Goal: Task Accomplishment & Management: Use online tool/utility

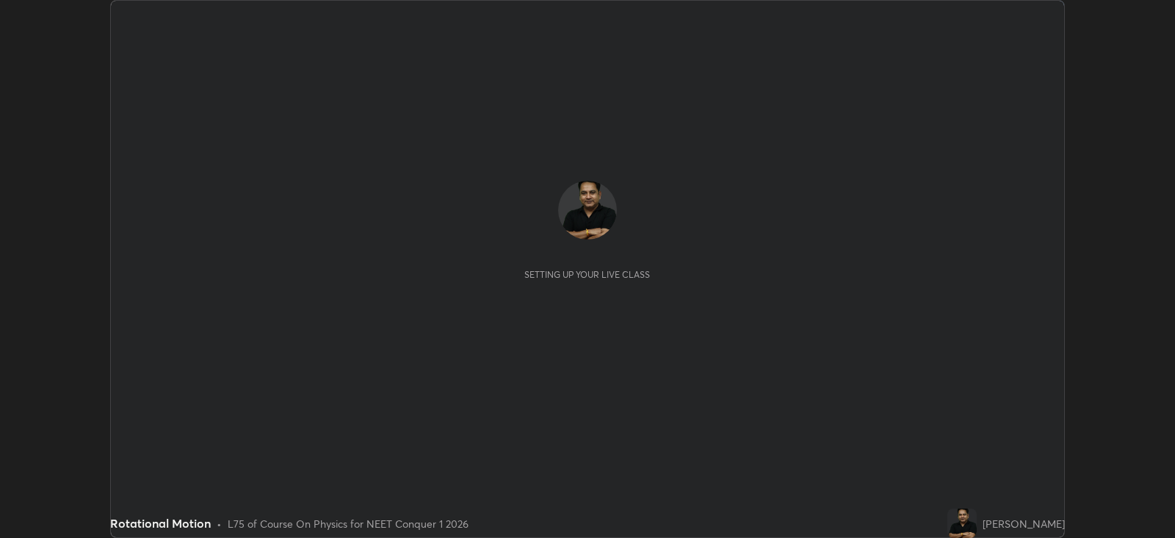
scroll to position [537, 1174]
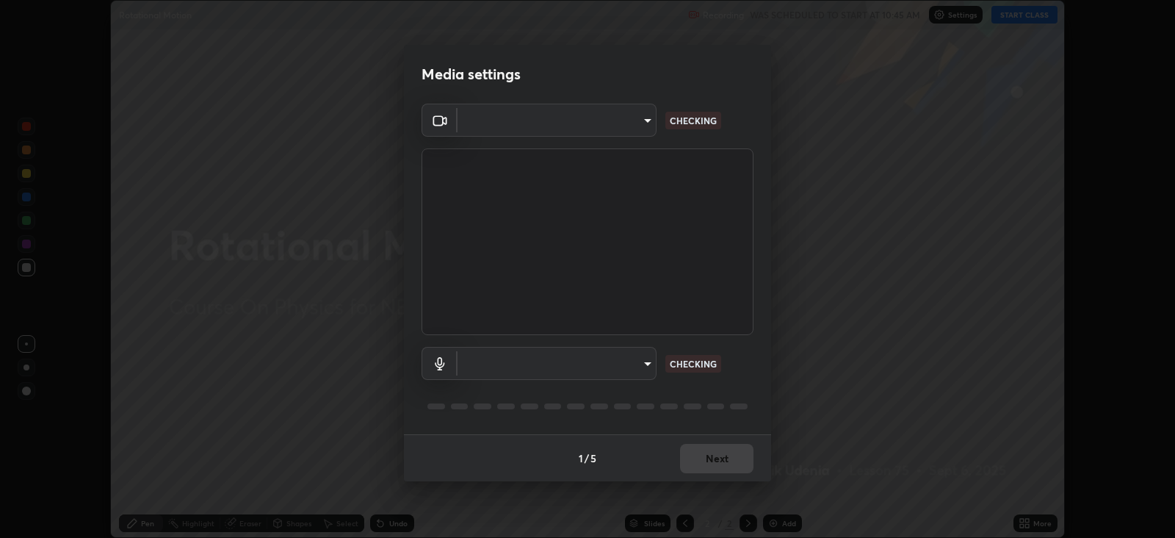
type input "1f3b1a4dbf7f6127e04a7c32b9c59d4571b9df5a52b12507af43ba0352f2305c"
click at [630, 364] on body "Erase all Rotational Motion Recording WAS SCHEDULED TO START AT 10:45 AM Settin…" at bounding box center [587, 269] width 1175 height 538
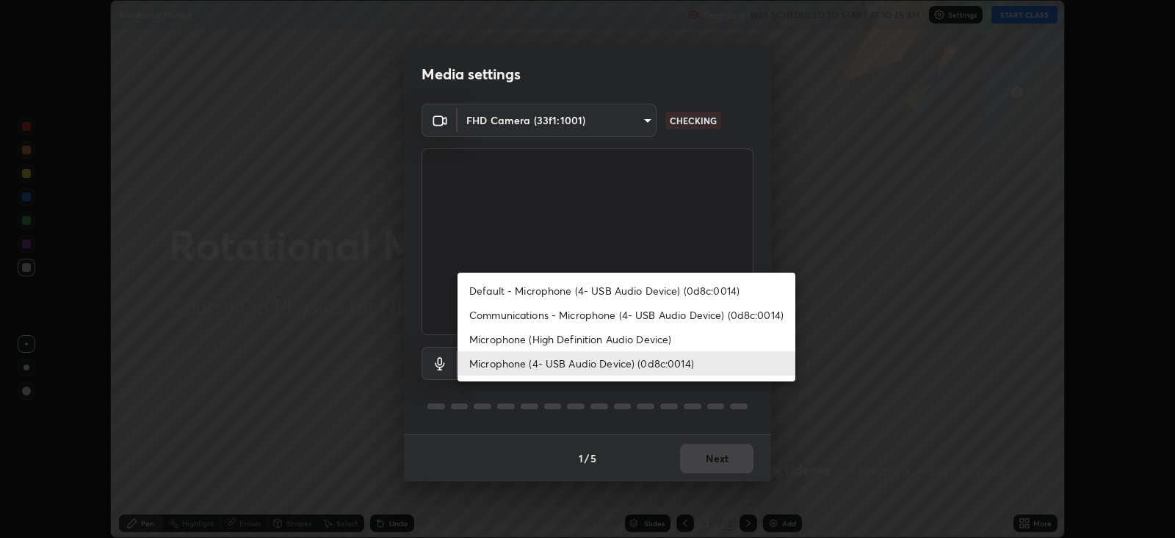
click at [638, 338] on li "Microphone (High Definition Audio Device)" at bounding box center [627, 339] width 338 height 24
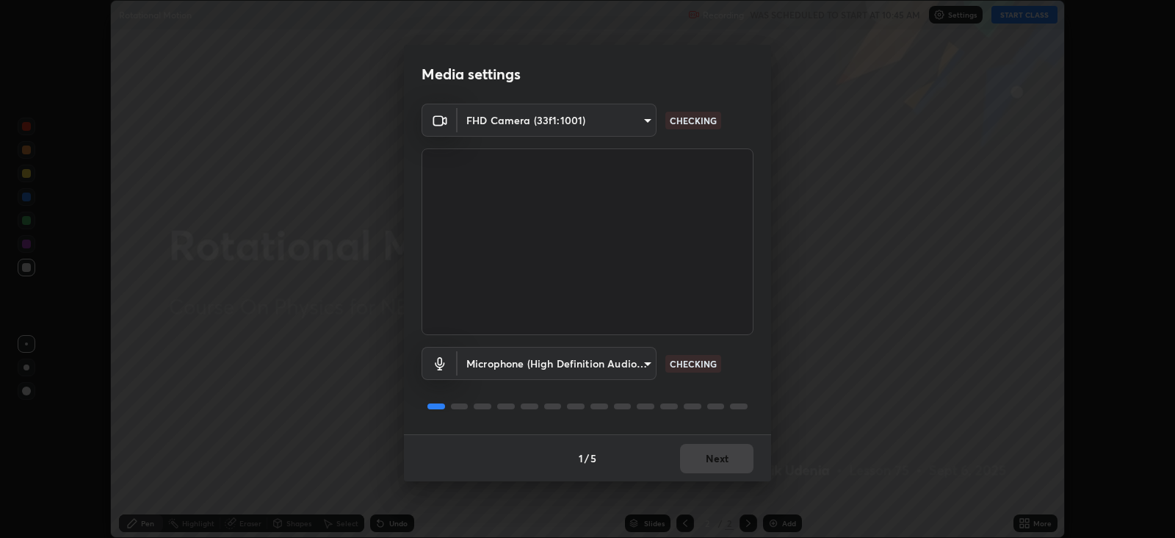
click at [624, 364] on body "Erase all Rotational Motion Recording WAS SCHEDULED TO START AT 10:45 AM Settin…" at bounding box center [587, 269] width 1175 height 538
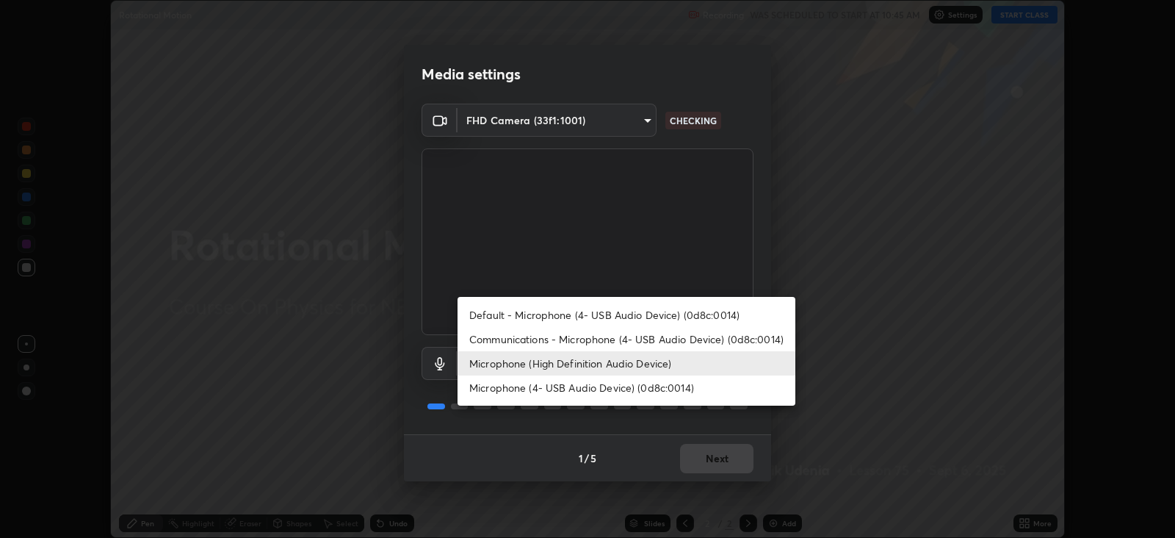
click at [608, 389] on li "Microphone (4- USB Audio Device) (0d8c:0014)" at bounding box center [627, 387] width 338 height 24
type input "e5b627718591eeaf1f58acbce375d66896c0403349ed2b511c0f677bbfff9090"
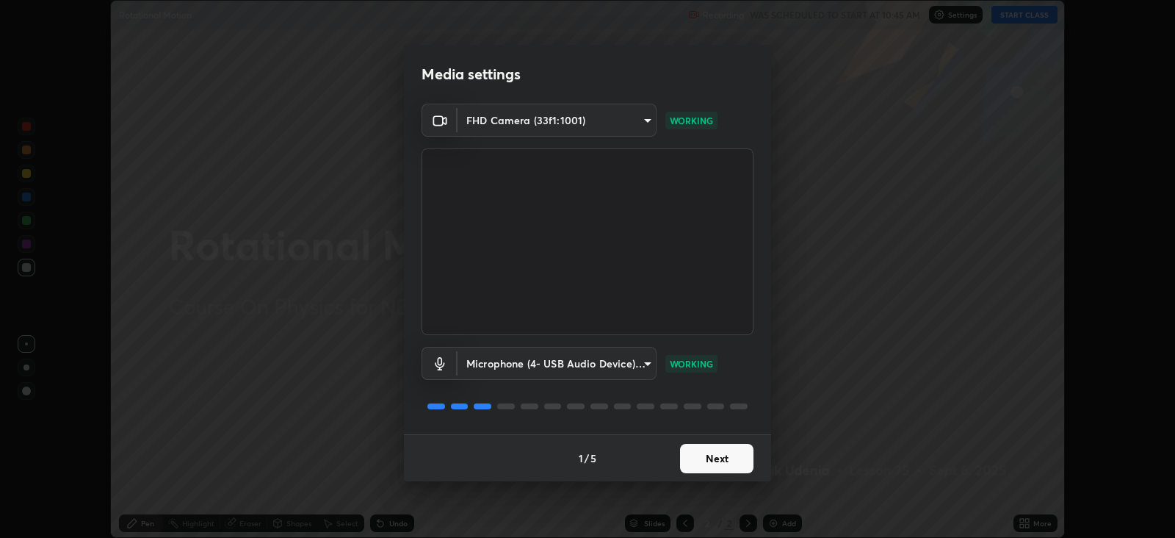
click at [721, 455] on button "Next" at bounding box center [716, 458] width 73 height 29
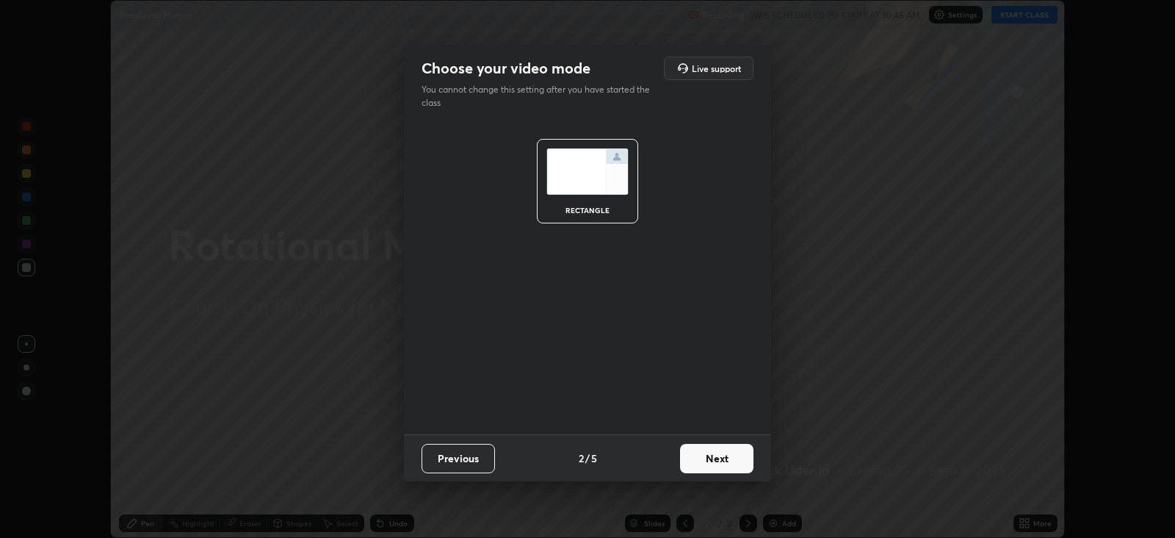
click at [718, 458] on button "Next" at bounding box center [716, 458] width 73 height 29
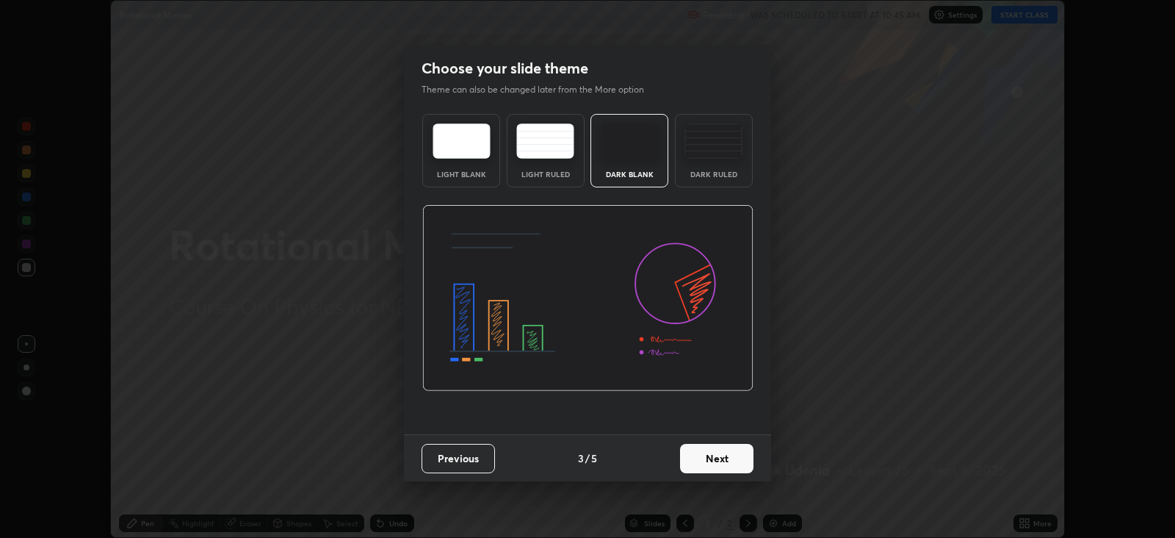
click at [723, 405] on div "Light Blank Light Ruled Dark Blank Dark Ruled" at bounding box center [587, 271] width 367 height 326
click at [714, 458] on button "Next" at bounding box center [716, 458] width 73 height 29
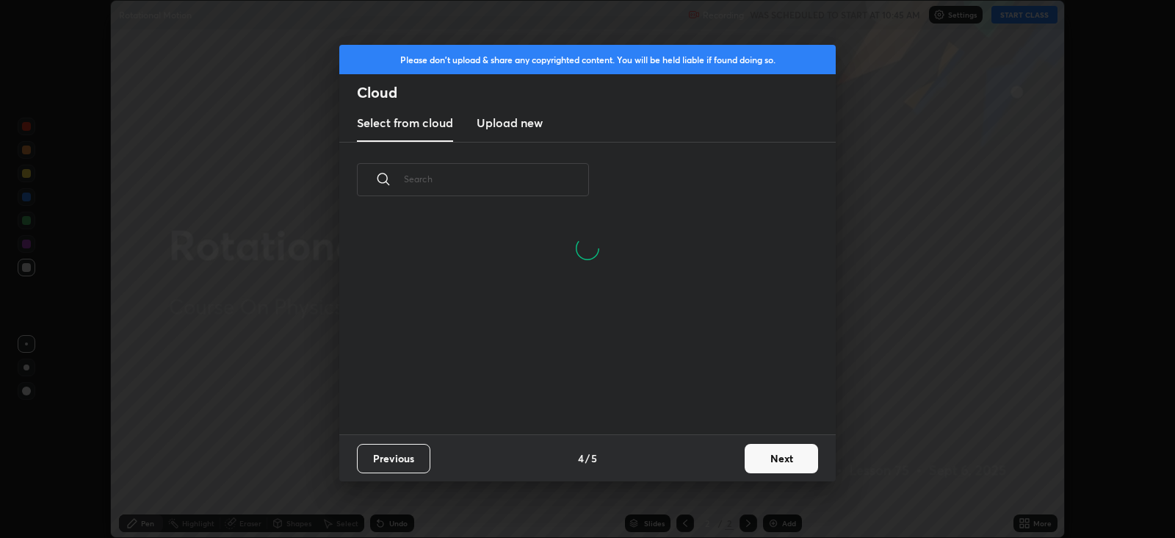
click at [517, 131] on h3 "Upload new" at bounding box center [510, 123] width 66 height 18
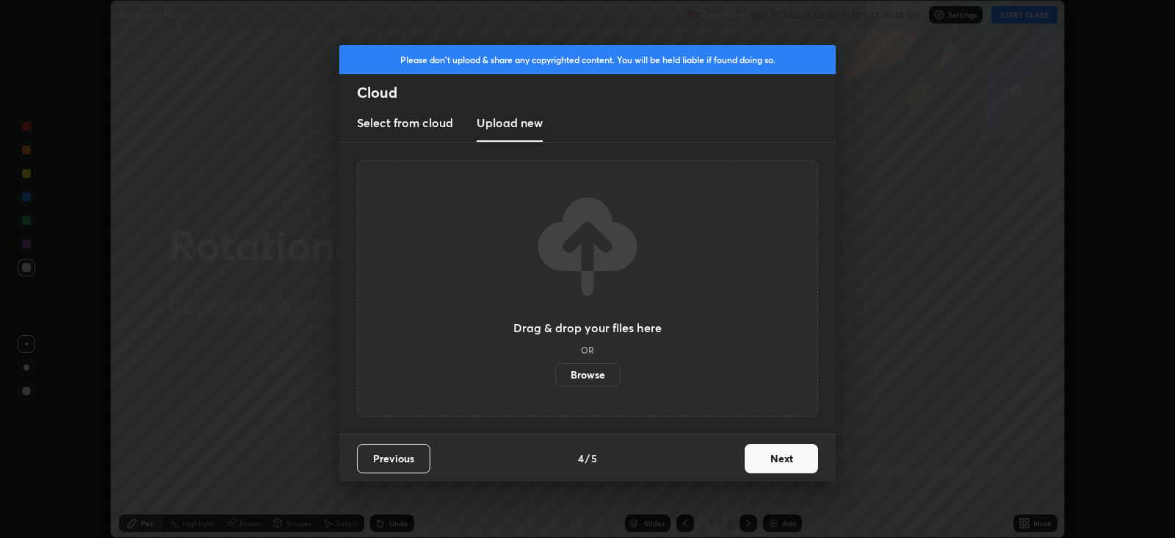
click at [593, 372] on label "Browse" at bounding box center [587, 375] width 65 height 24
click at [555, 372] on input "Browse" at bounding box center [555, 375] width 0 height 24
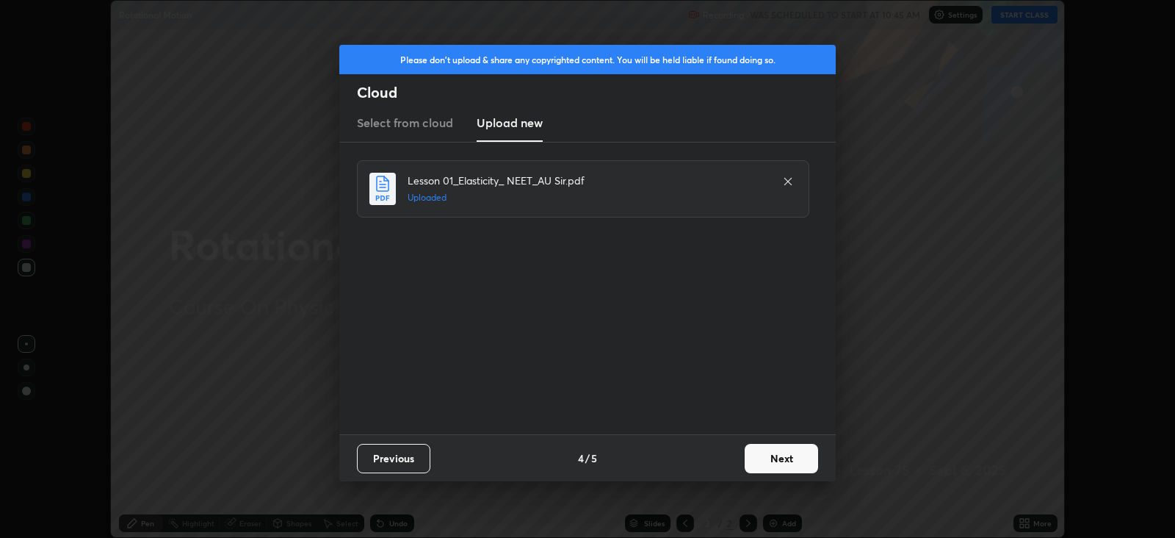
click at [784, 452] on button "Next" at bounding box center [781, 458] width 73 height 29
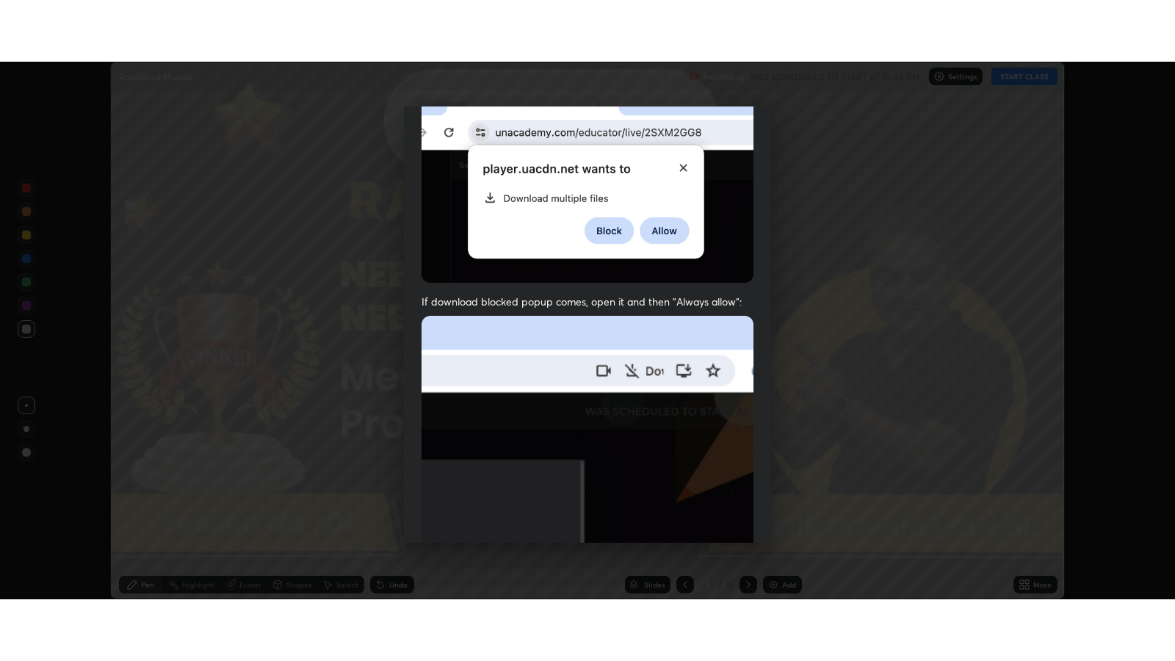
scroll to position [297, 0]
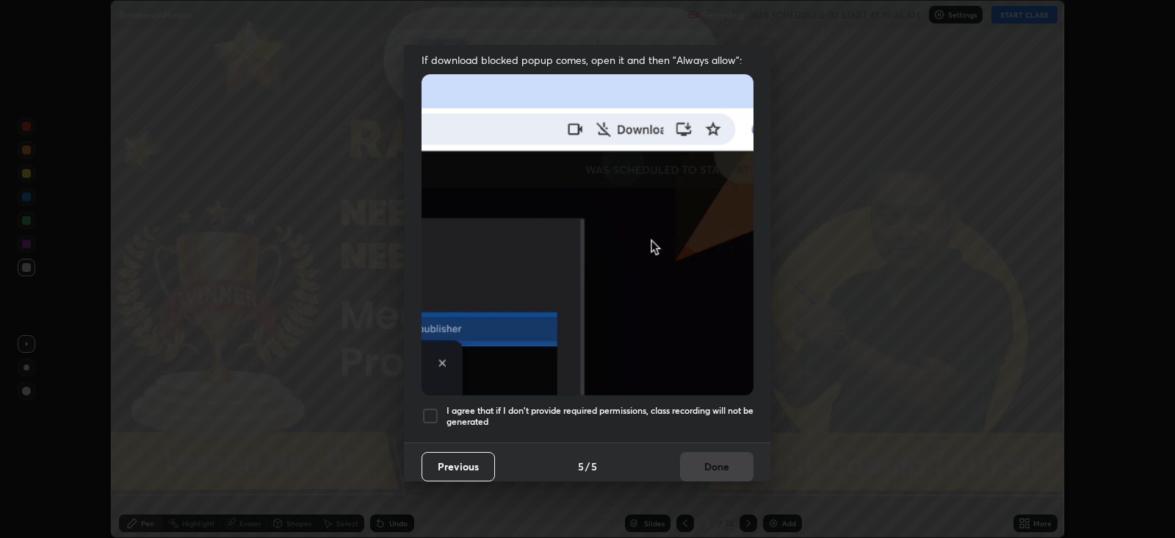
click at [433, 407] on div at bounding box center [431, 416] width 18 height 18
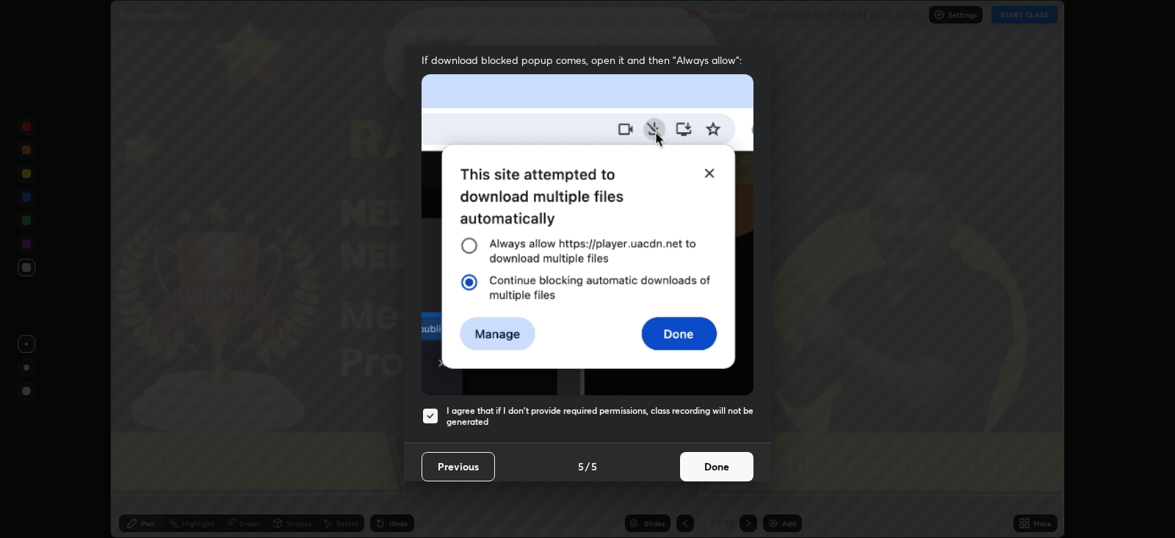
click at [721, 454] on button "Done" at bounding box center [716, 466] width 73 height 29
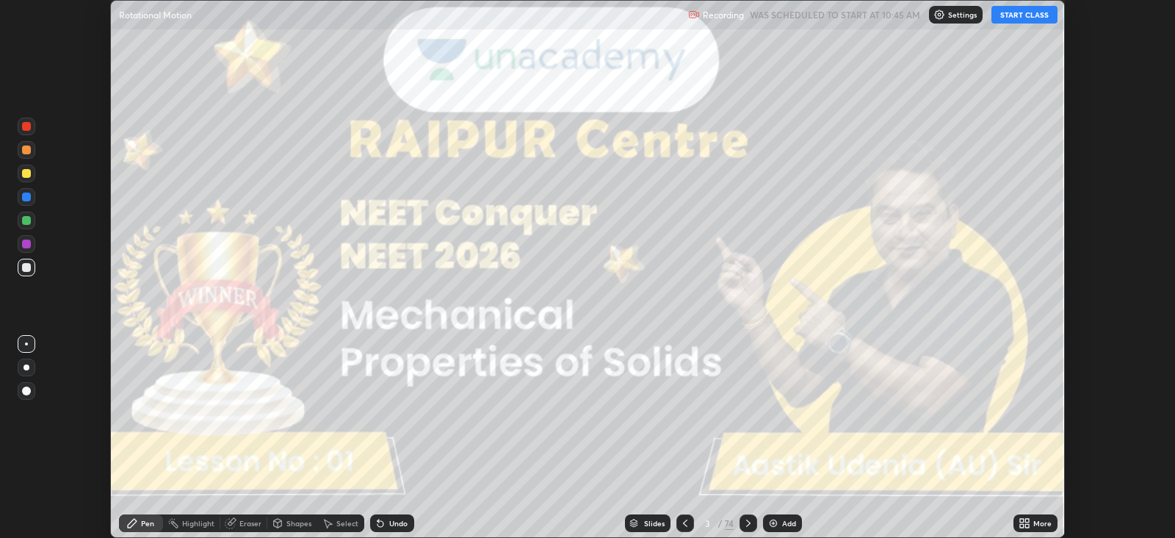
click at [1028, 520] on icon at bounding box center [1027, 521] width 4 height 4
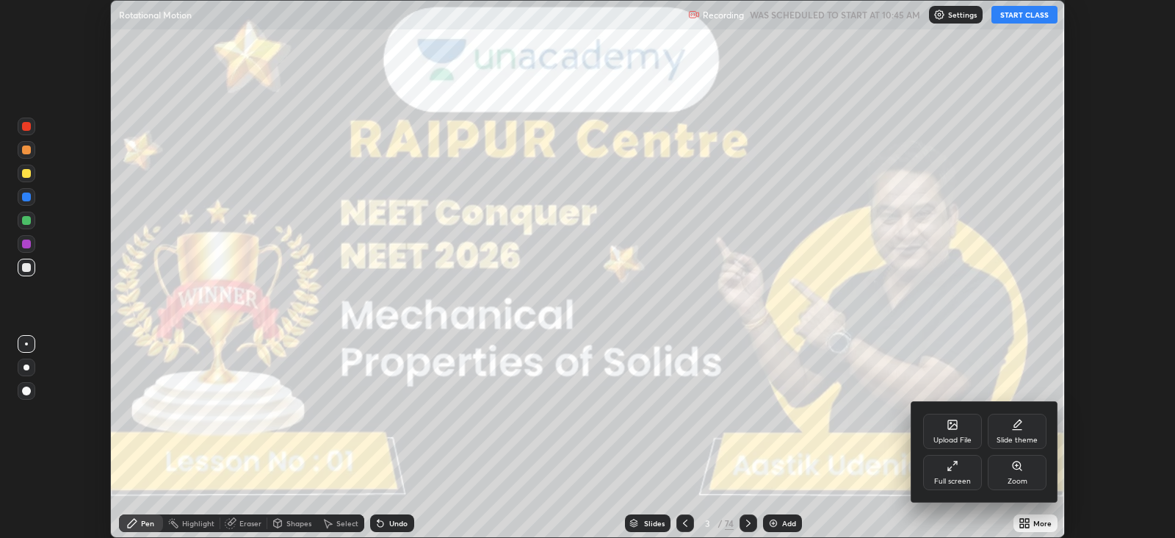
click at [955, 463] on icon at bounding box center [955, 463] width 4 height 4
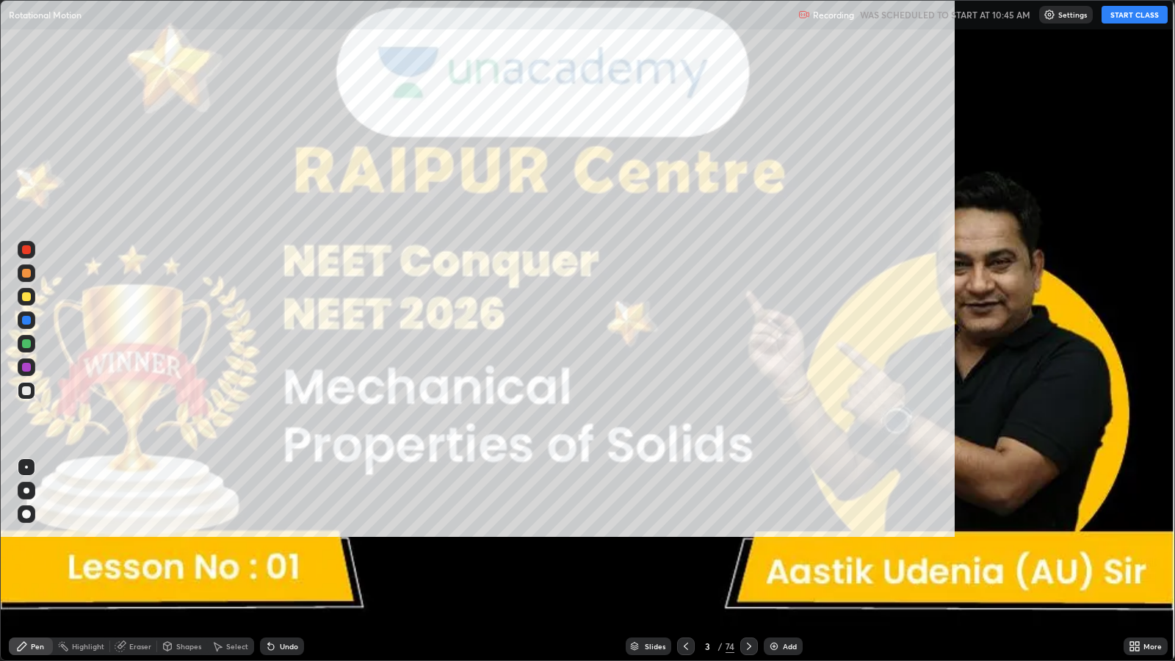
scroll to position [660, 1174]
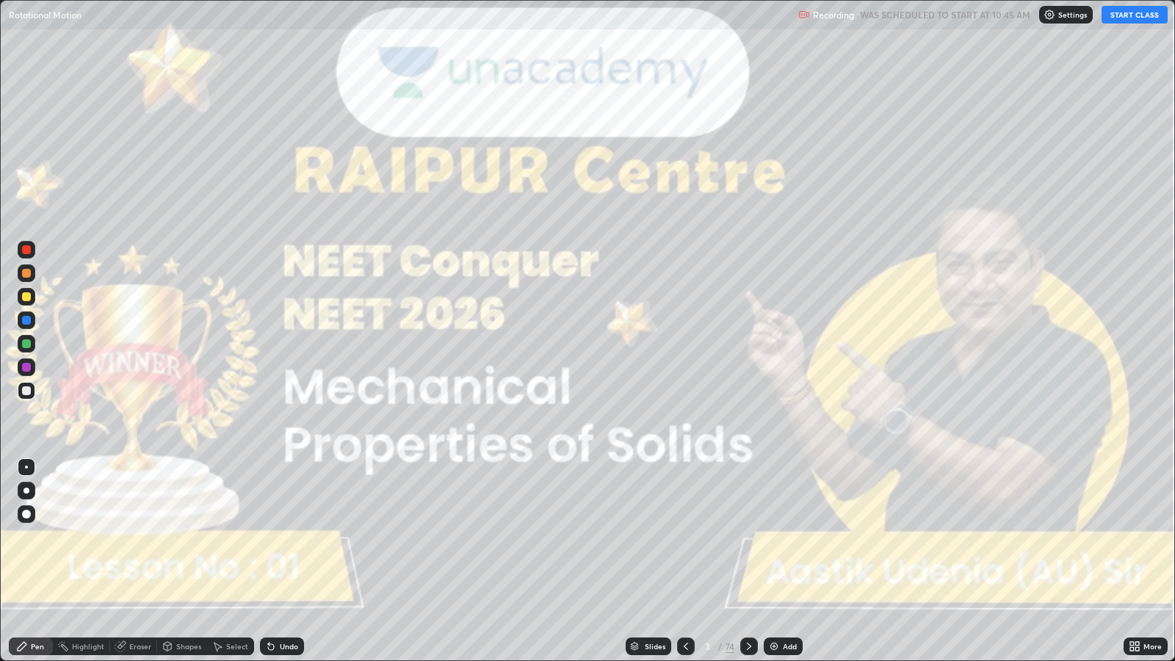
click at [1122, 18] on button "START CLASS" at bounding box center [1135, 15] width 66 height 18
click at [26, 490] on div at bounding box center [27, 491] width 6 height 6
click at [748, 537] on icon at bounding box center [749, 646] width 12 height 12
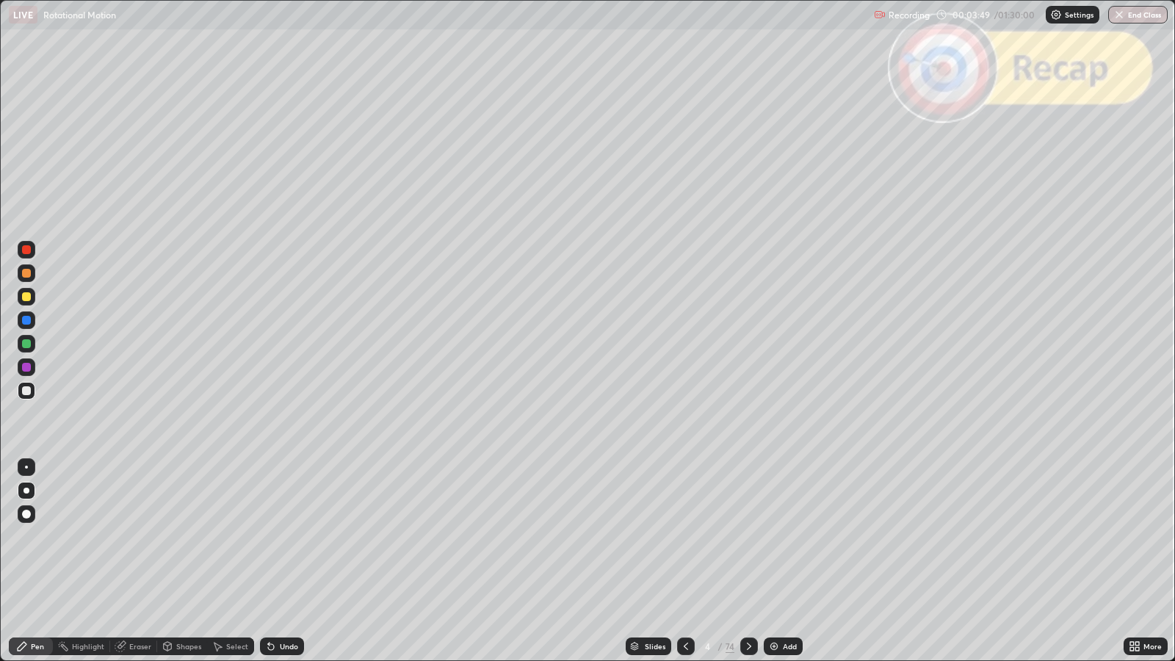
click at [701, 537] on div "4" at bounding box center [708, 646] width 15 height 9
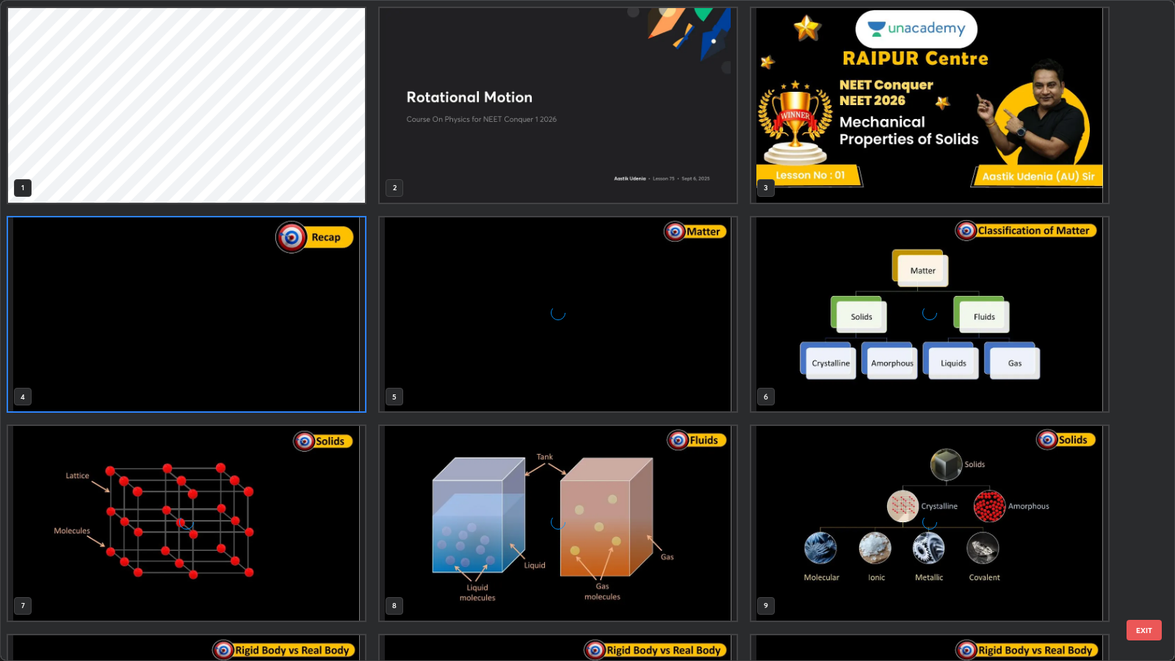
scroll to position [655, 1166]
click at [1145, 537] on button "EXIT" at bounding box center [1144, 630] width 35 height 21
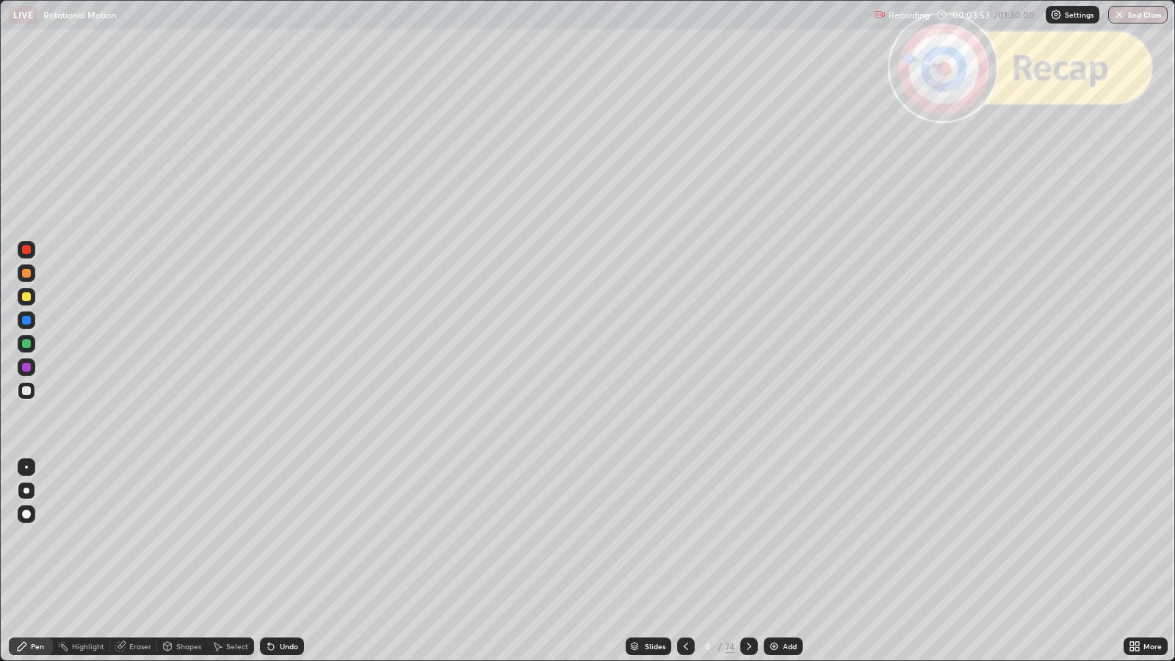
click at [684, 537] on icon at bounding box center [686, 646] width 12 height 12
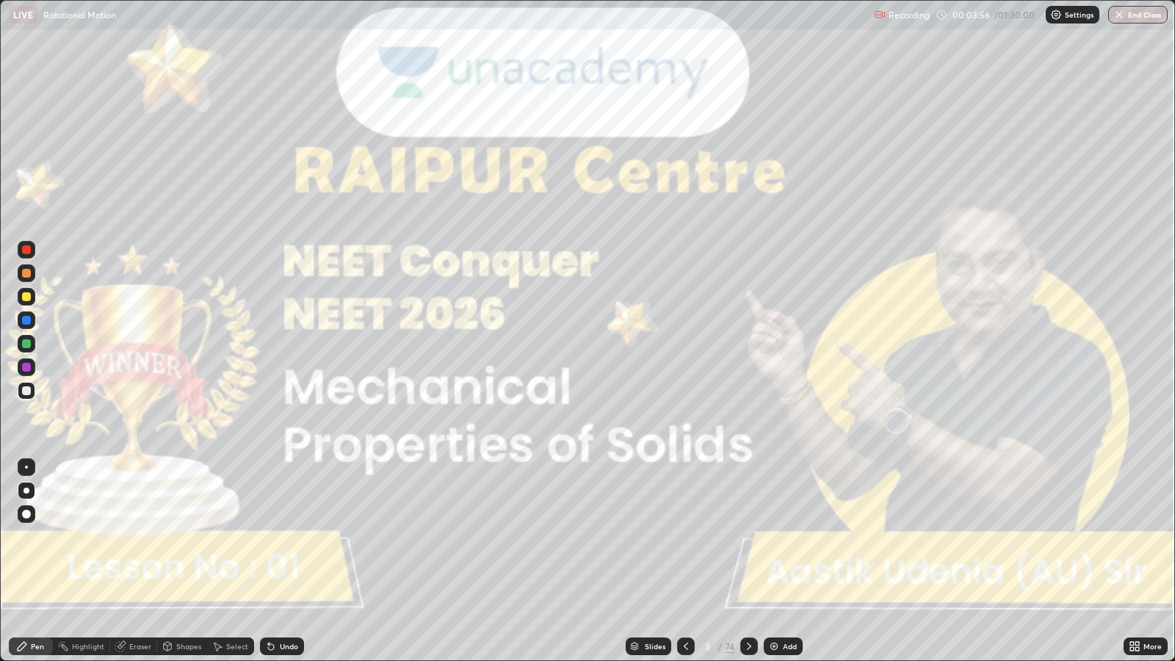
click at [745, 537] on icon at bounding box center [749, 646] width 12 height 12
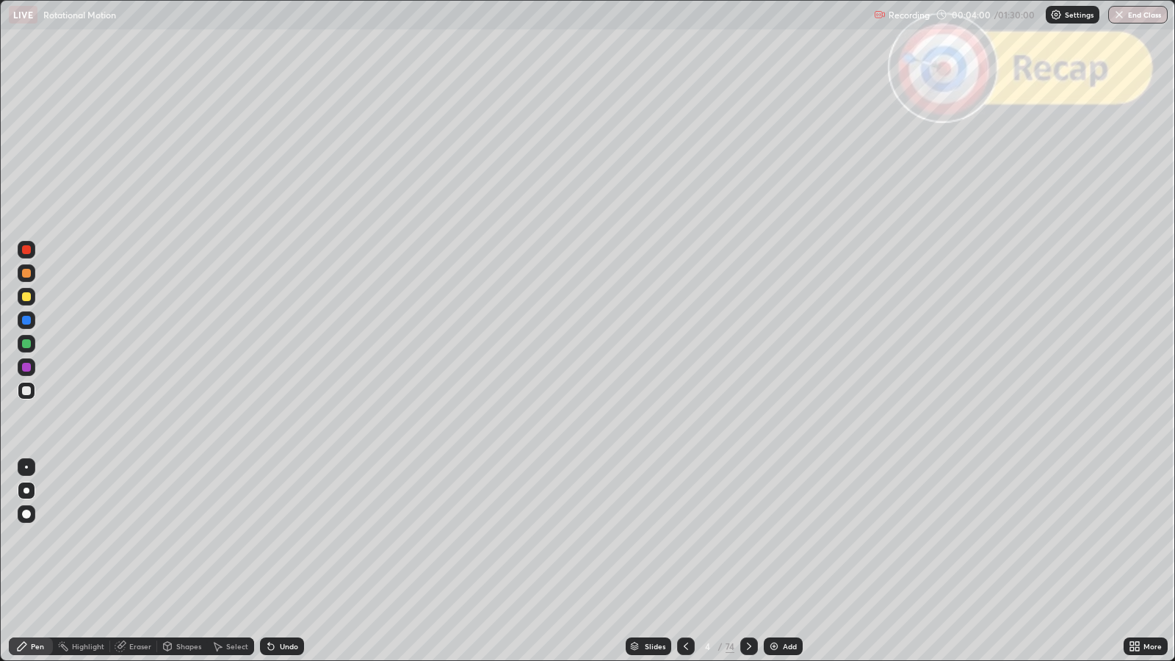
click at [748, 537] on div at bounding box center [749, 647] width 18 height 18
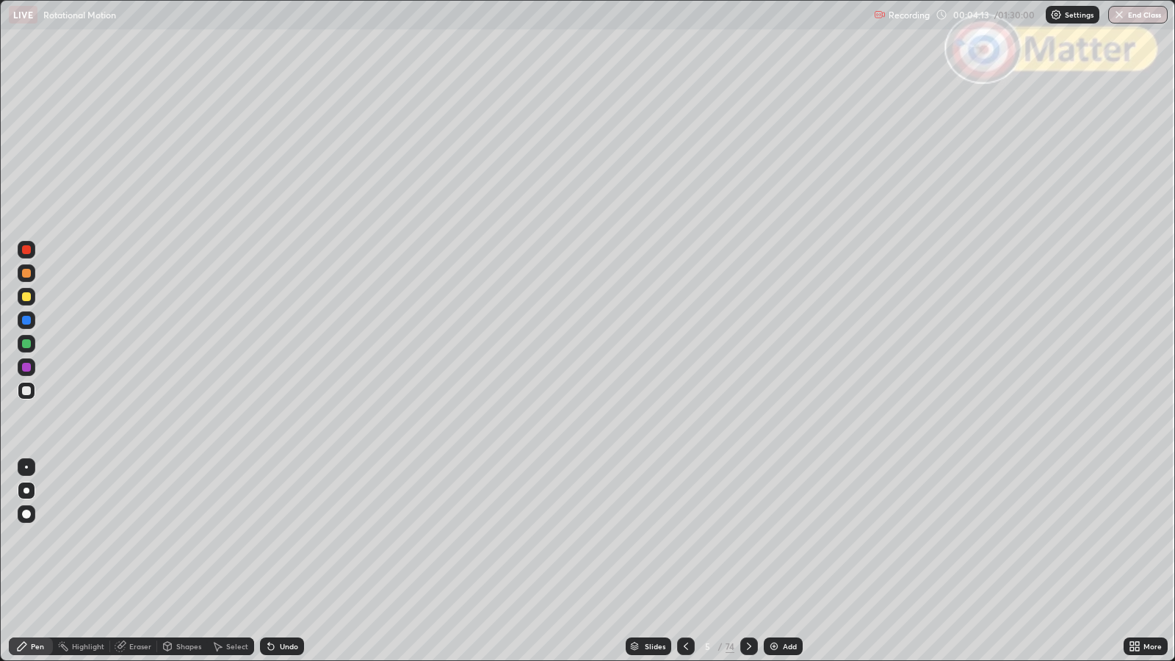
click at [748, 537] on icon at bounding box center [749, 646] width 12 height 12
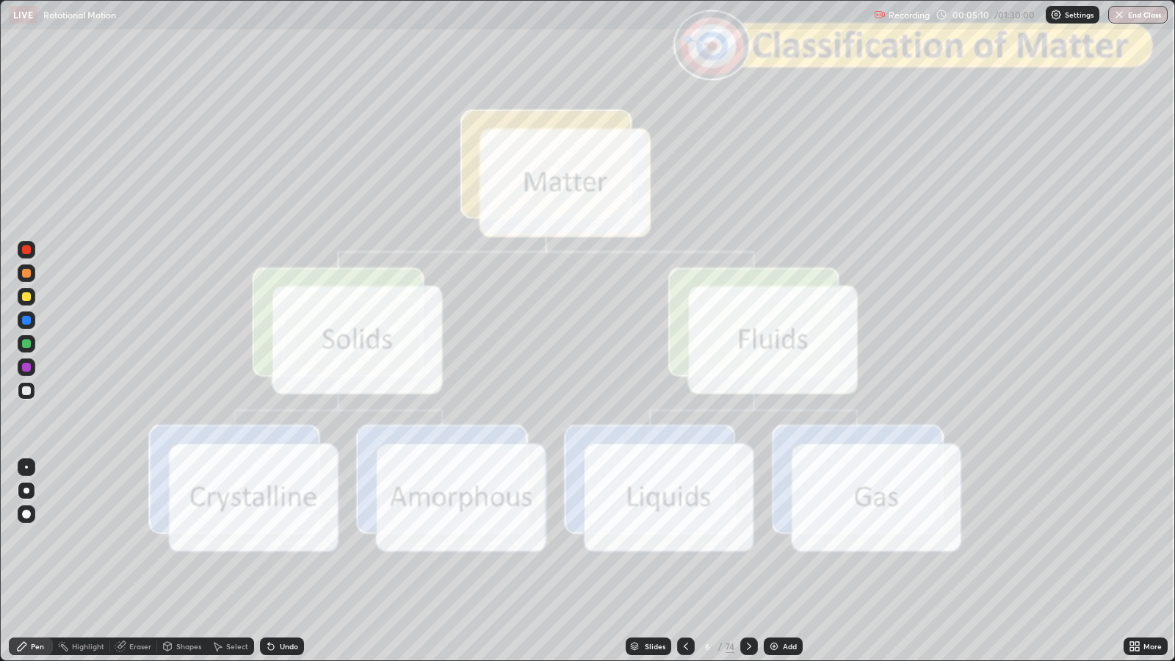
click at [749, 537] on icon at bounding box center [749, 646] width 12 height 12
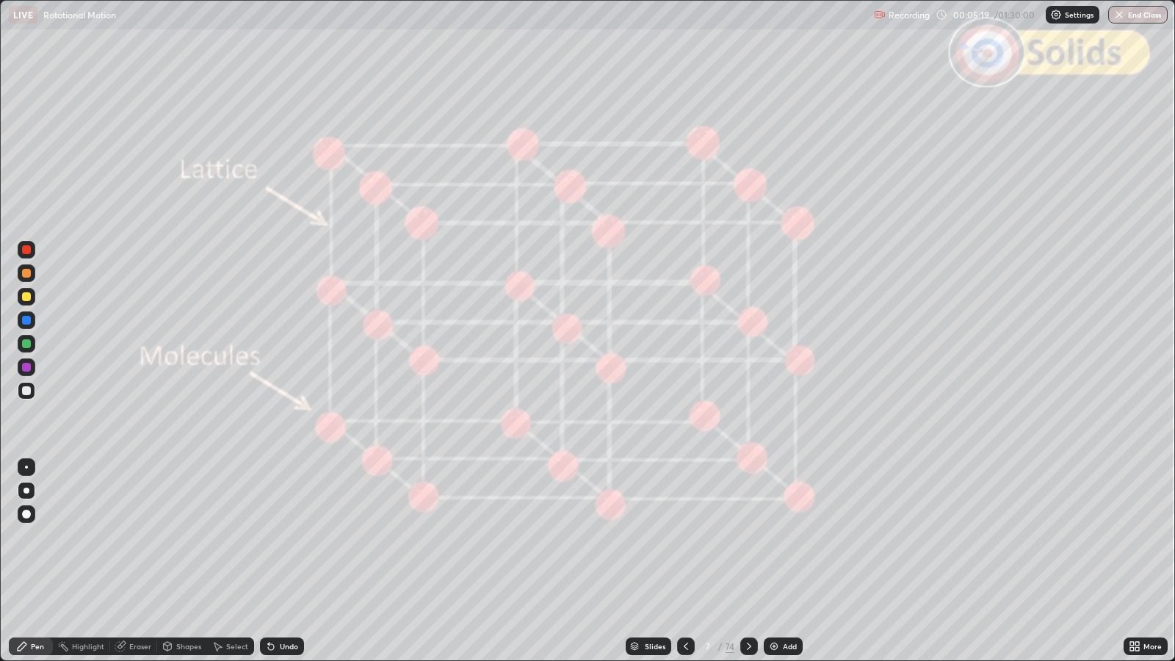
click at [747, 537] on icon at bounding box center [749, 646] width 4 height 7
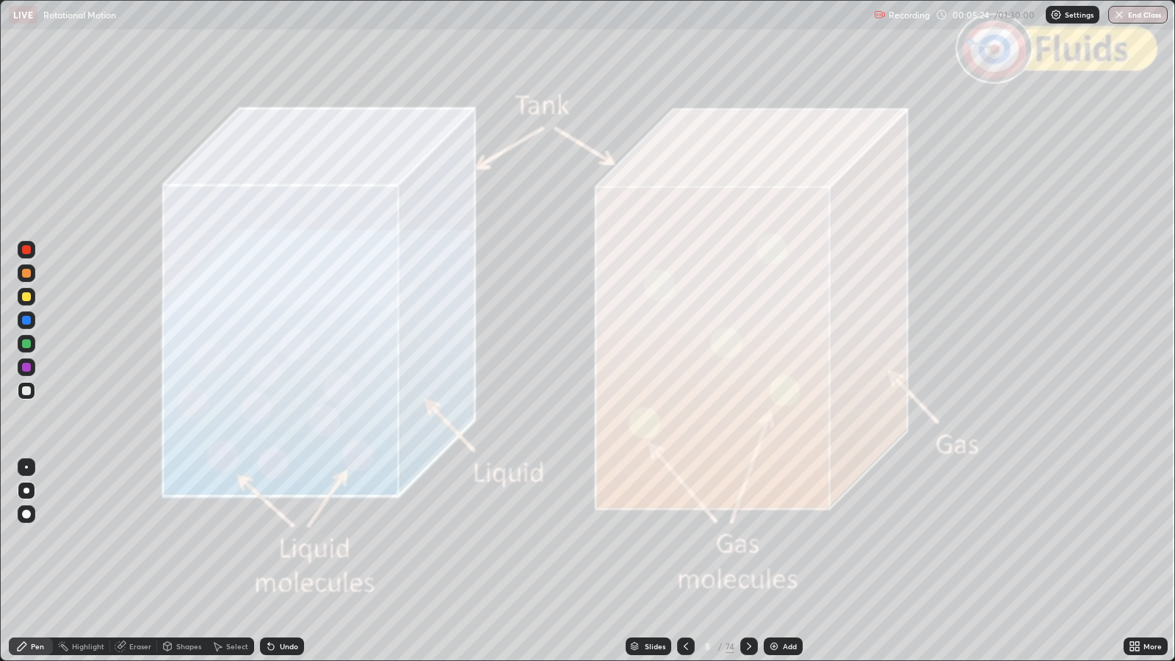
click at [687, 537] on div at bounding box center [686, 646] width 18 height 29
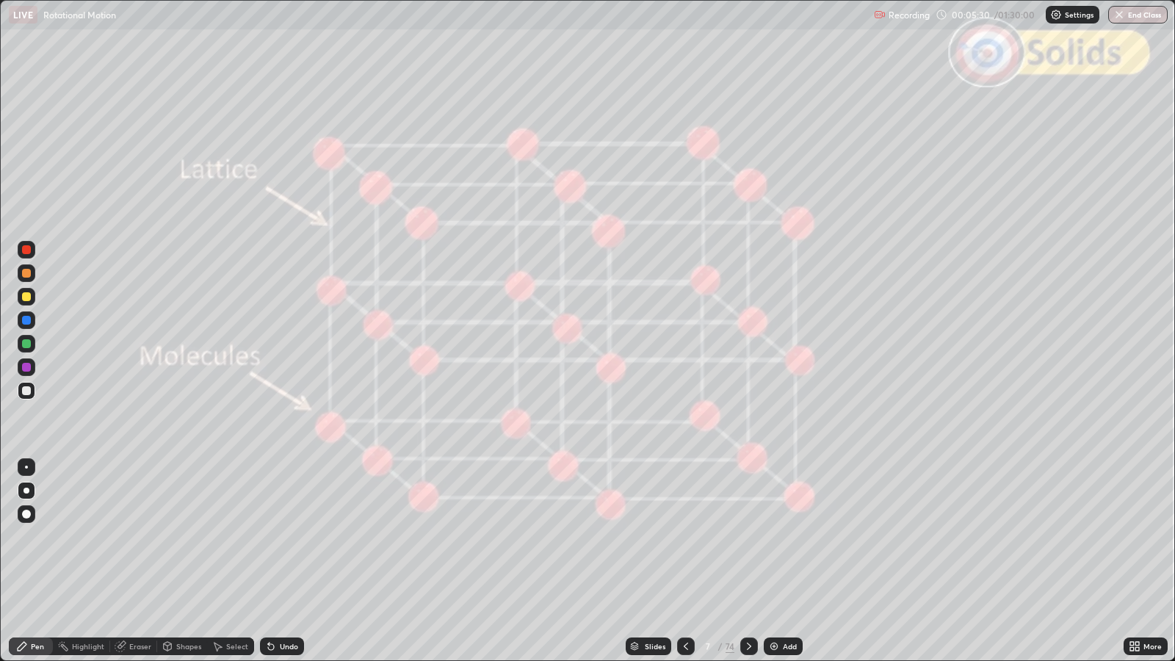
click at [748, 537] on icon at bounding box center [749, 646] width 12 height 12
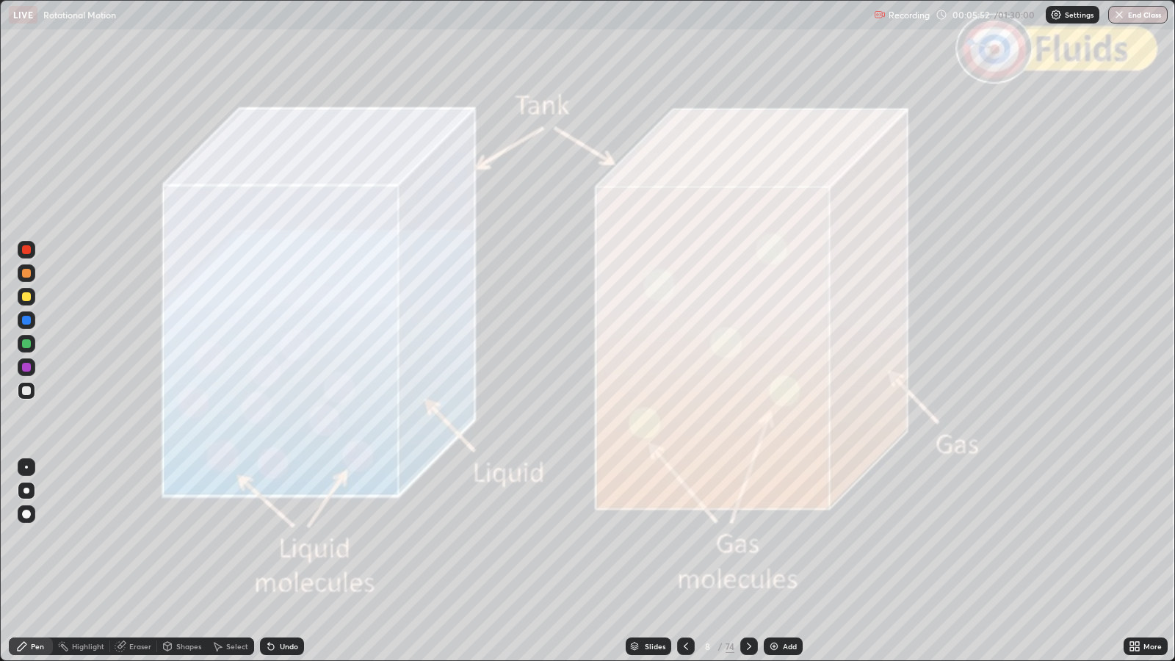
click at [752, 537] on div at bounding box center [749, 647] width 18 height 18
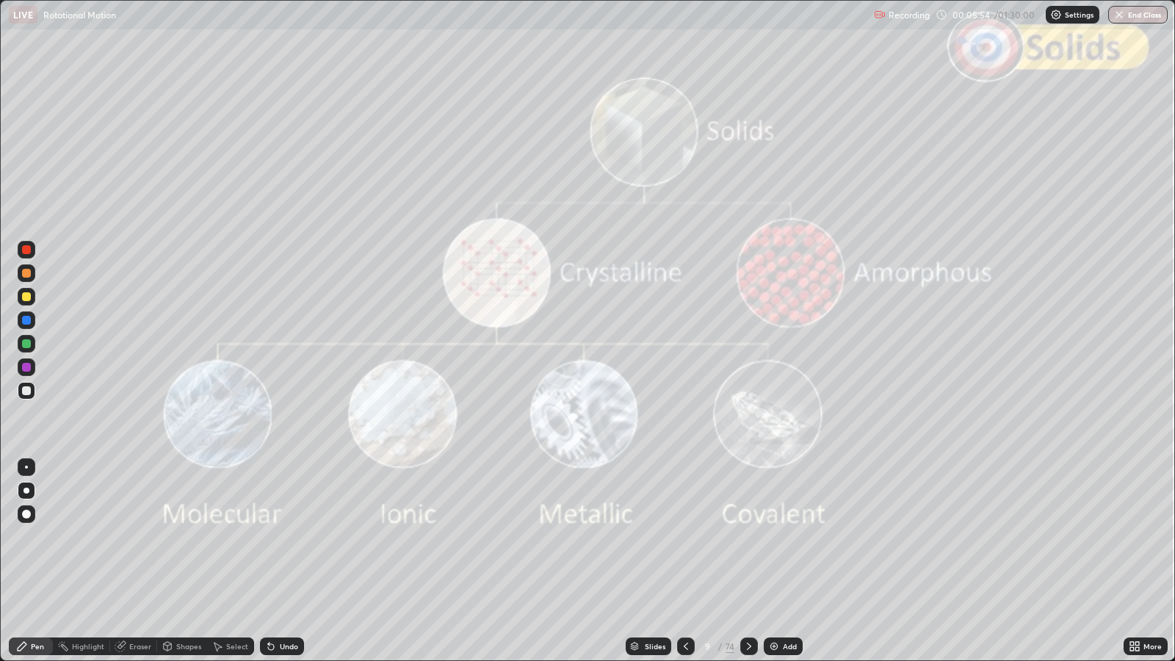
click at [748, 537] on icon at bounding box center [749, 646] width 12 height 12
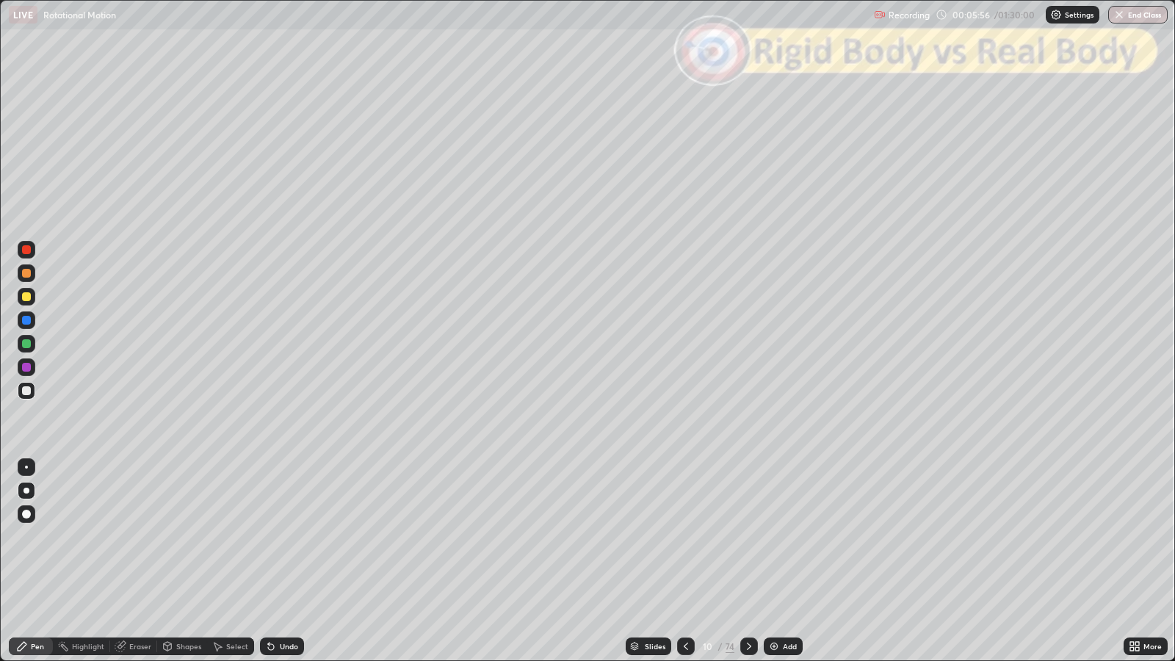
click at [684, 537] on icon at bounding box center [686, 646] width 4 height 7
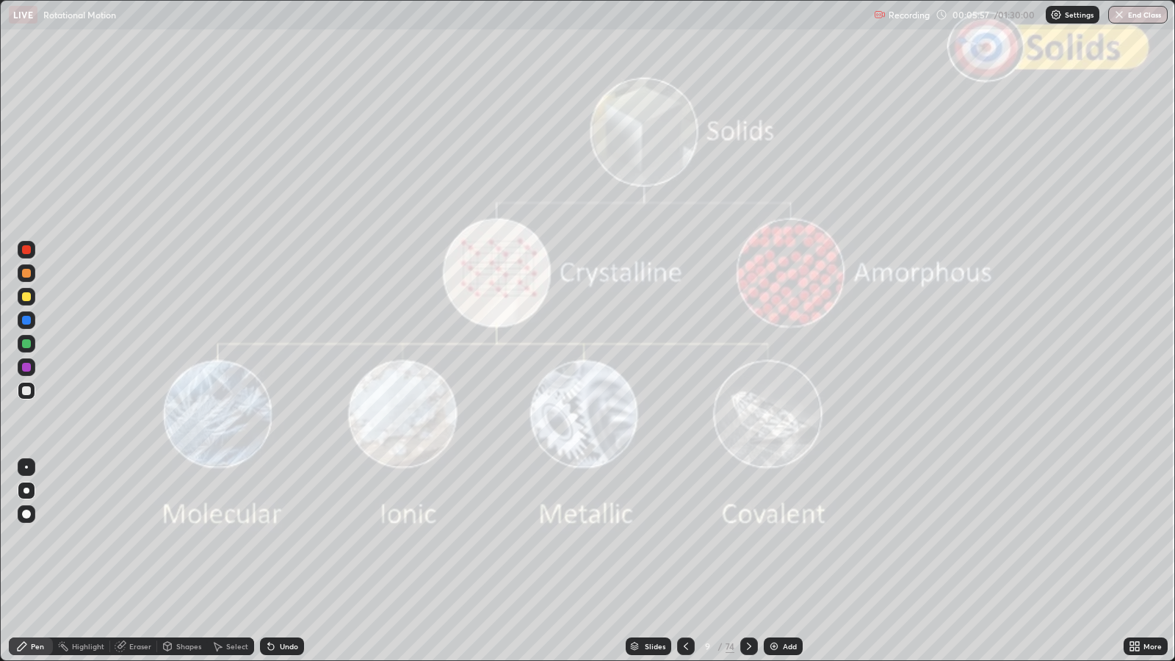
click at [683, 537] on icon at bounding box center [686, 646] width 12 height 12
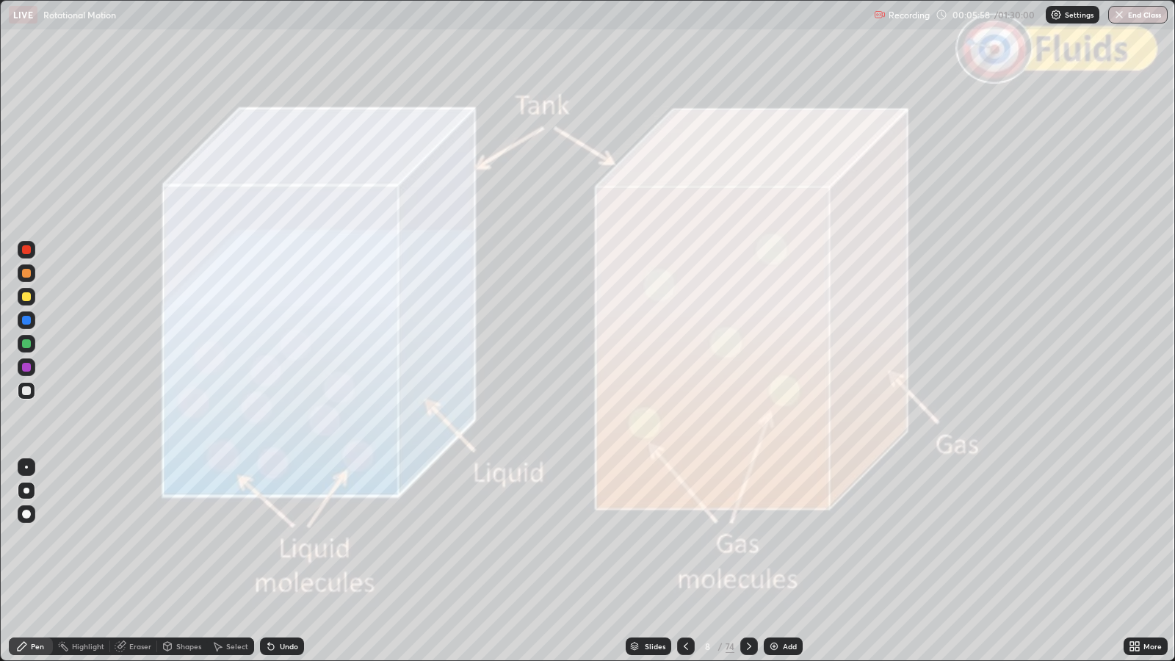
click at [684, 537] on icon at bounding box center [686, 646] width 12 height 12
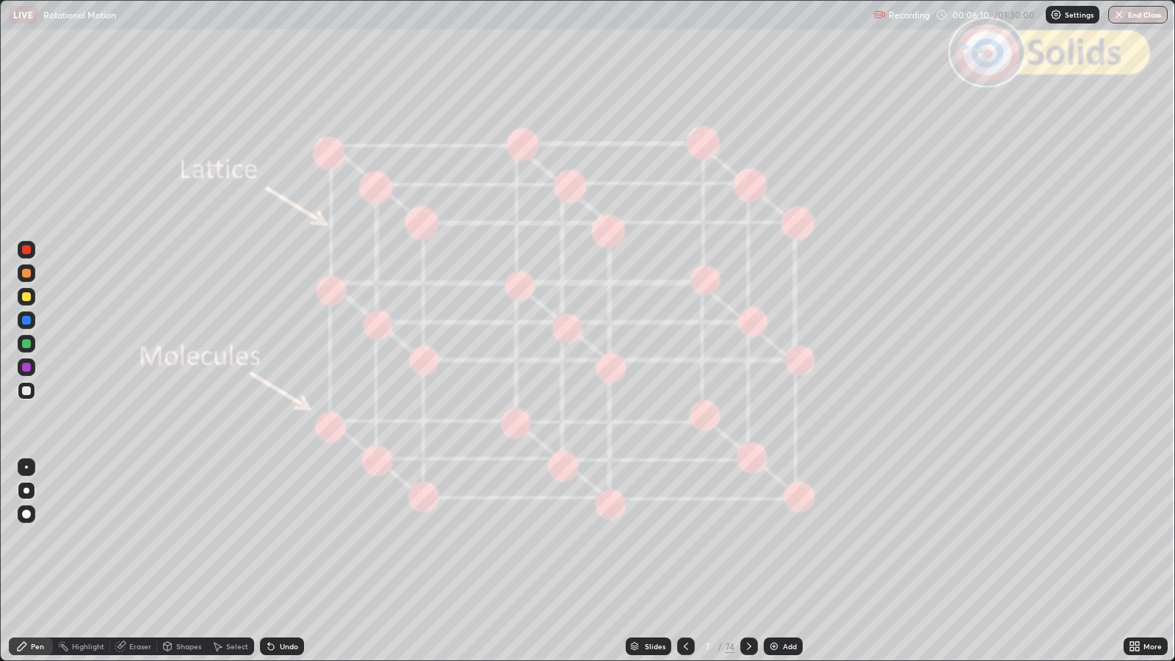
click at [749, 537] on icon at bounding box center [749, 646] width 12 height 12
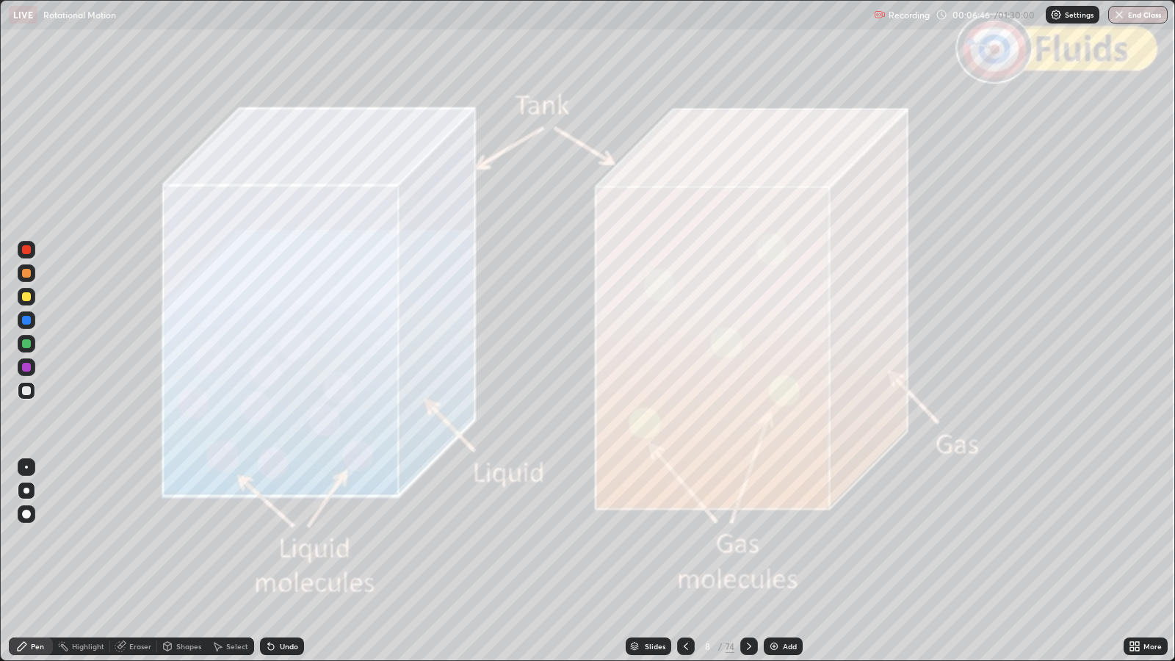
click at [748, 537] on icon at bounding box center [749, 646] width 12 height 12
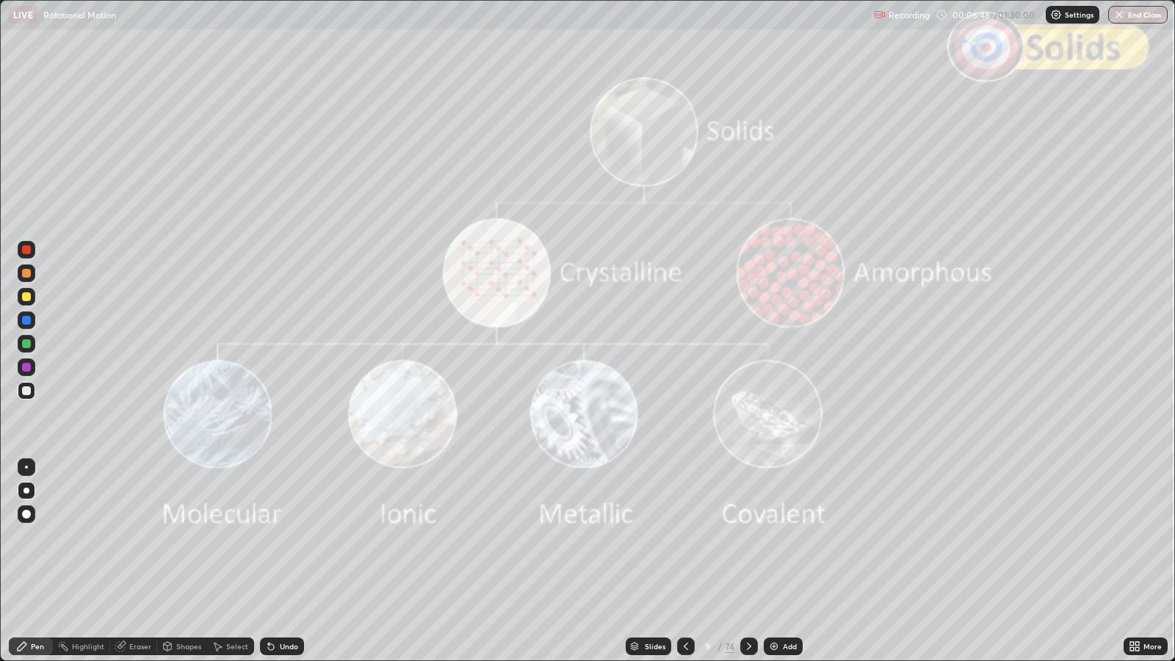
click at [748, 537] on icon at bounding box center [749, 646] width 12 height 12
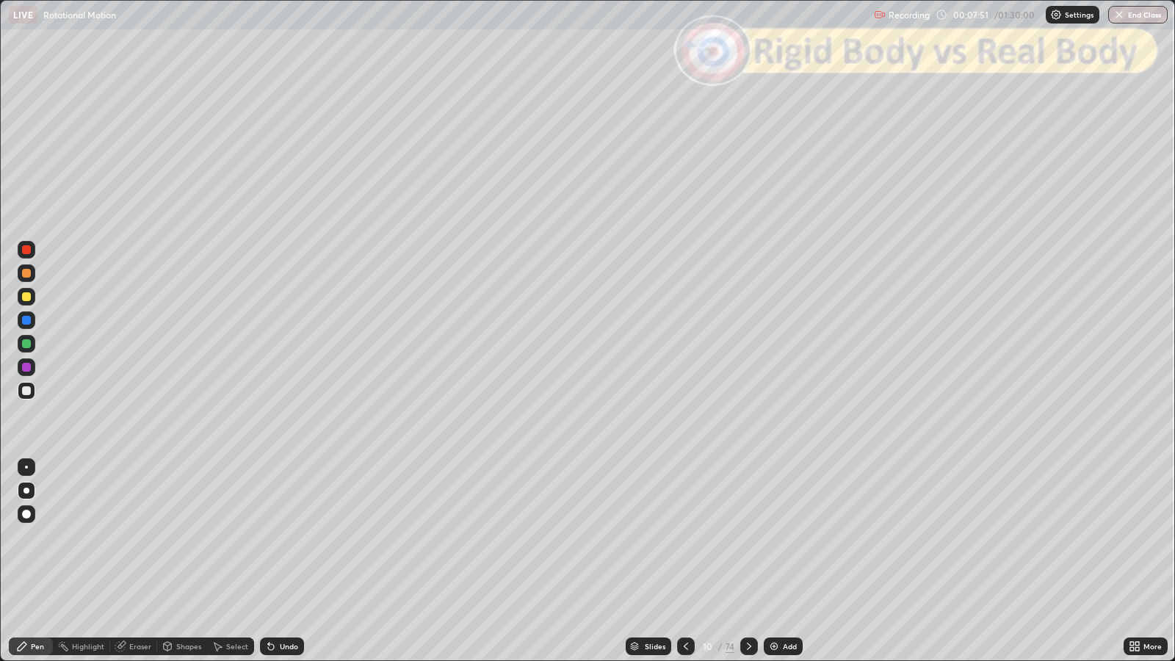
click at [747, 537] on icon at bounding box center [749, 646] width 4 height 7
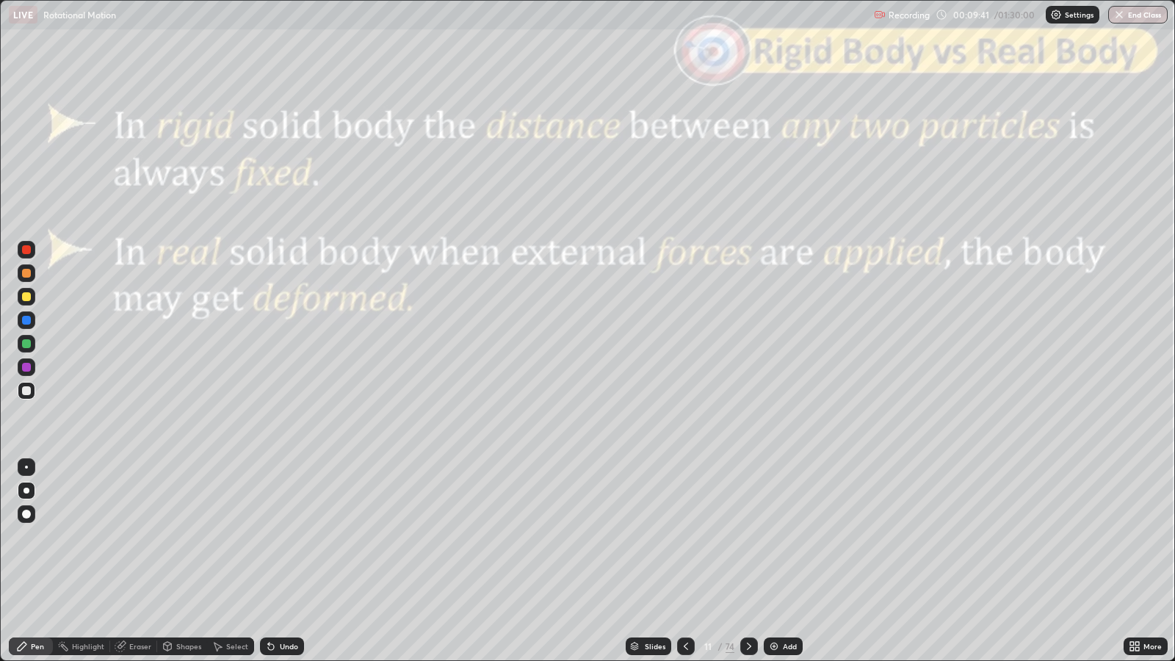
click at [753, 537] on div at bounding box center [749, 647] width 18 height 18
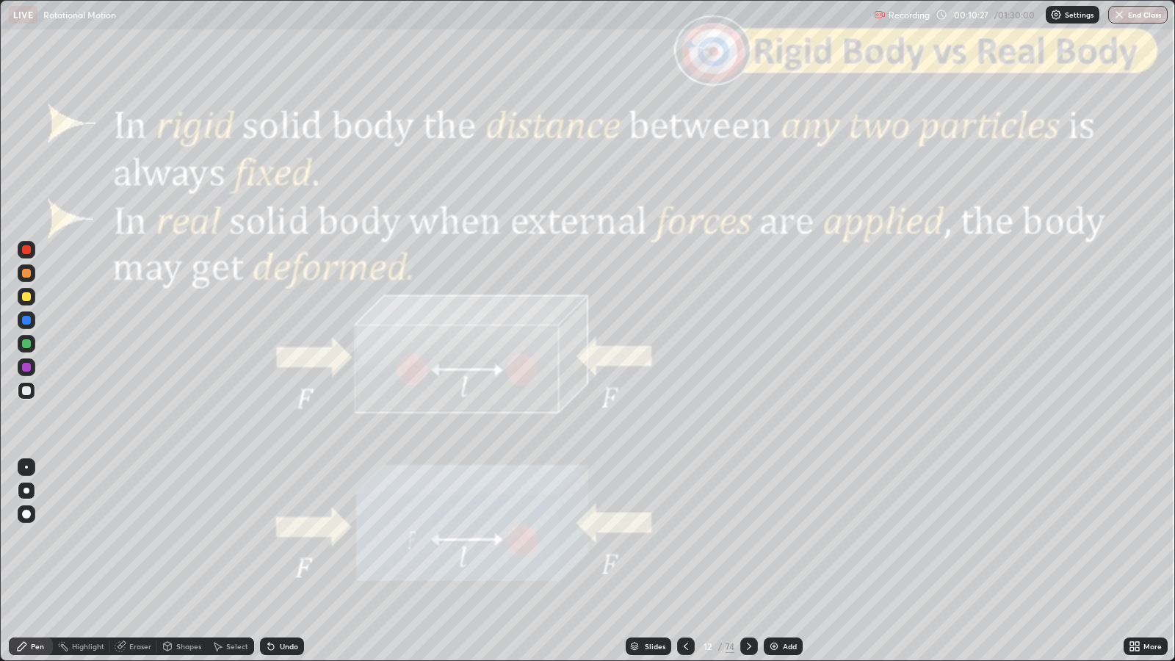
click at [751, 537] on icon at bounding box center [749, 646] width 12 height 12
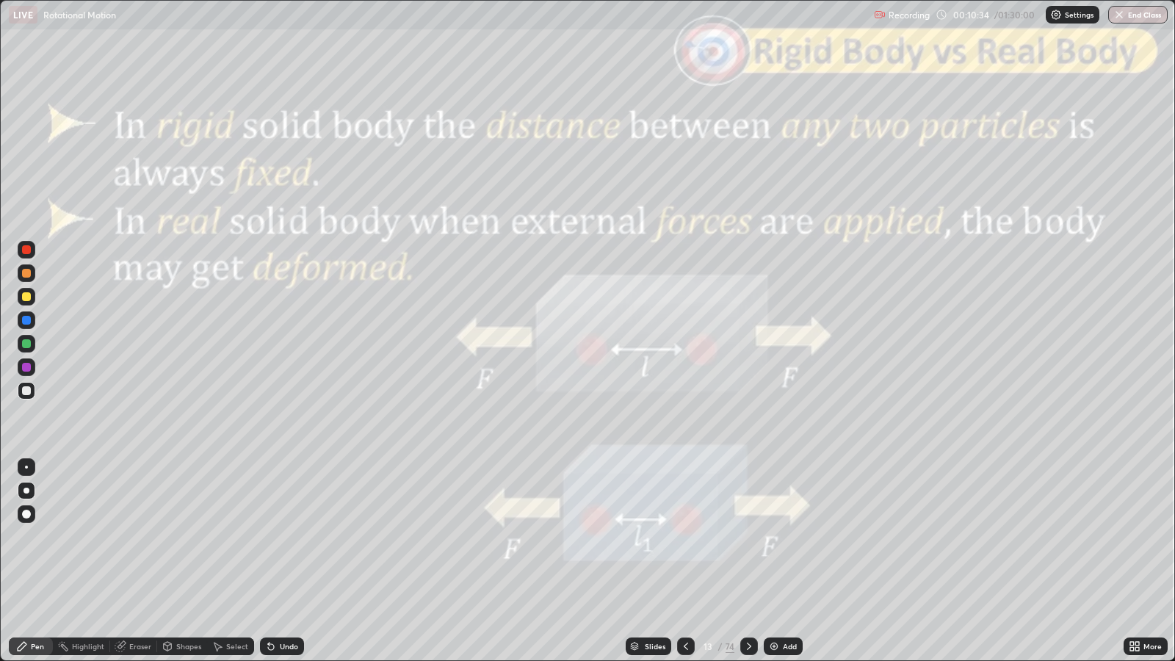
click at [684, 537] on icon at bounding box center [686, 646] width 12 height 12
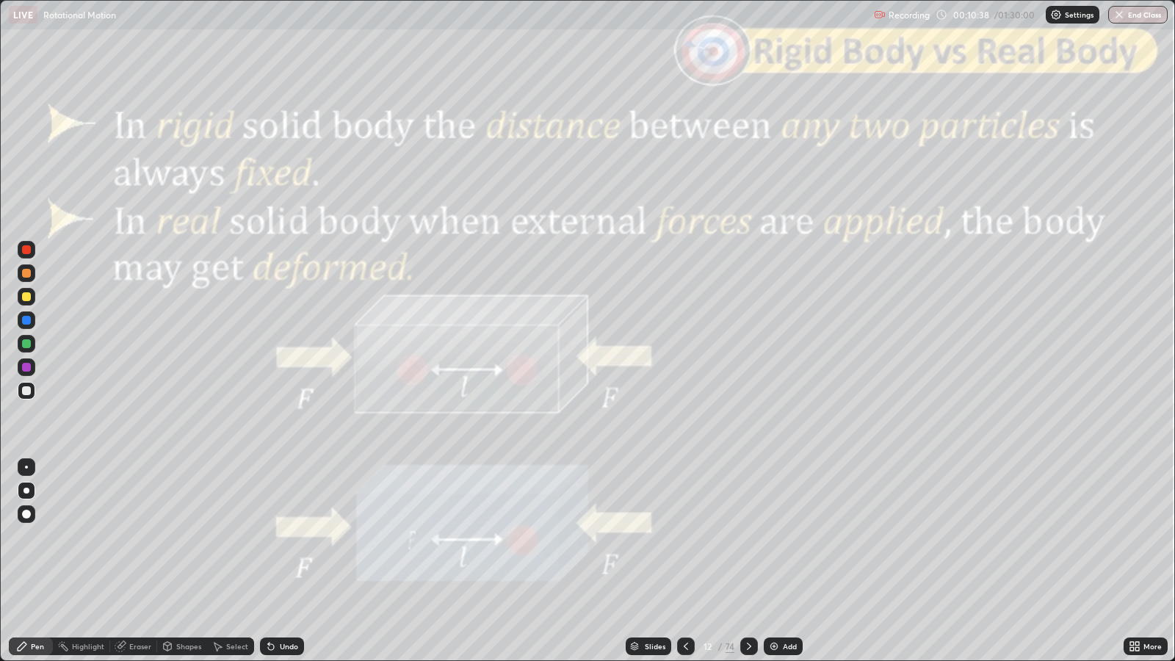
click at [751, 537] on icon at bounding box center [749, 646] width 12 height 12
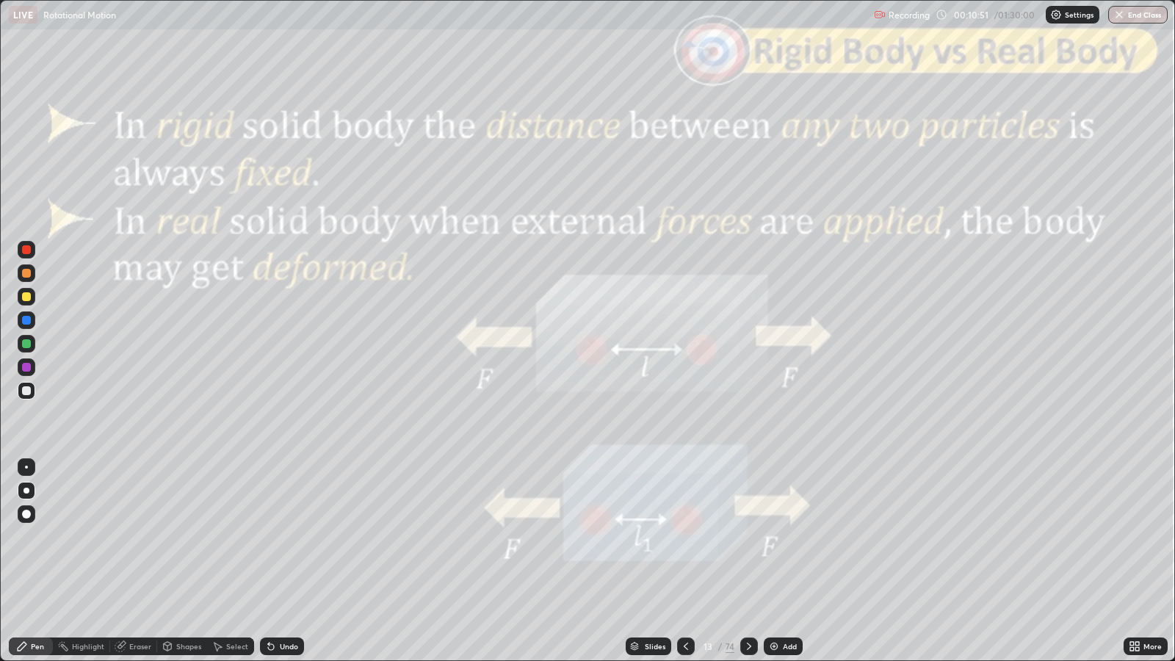
click at [748, 537] on icon at bounding box center [749, 646] width 12 height 12
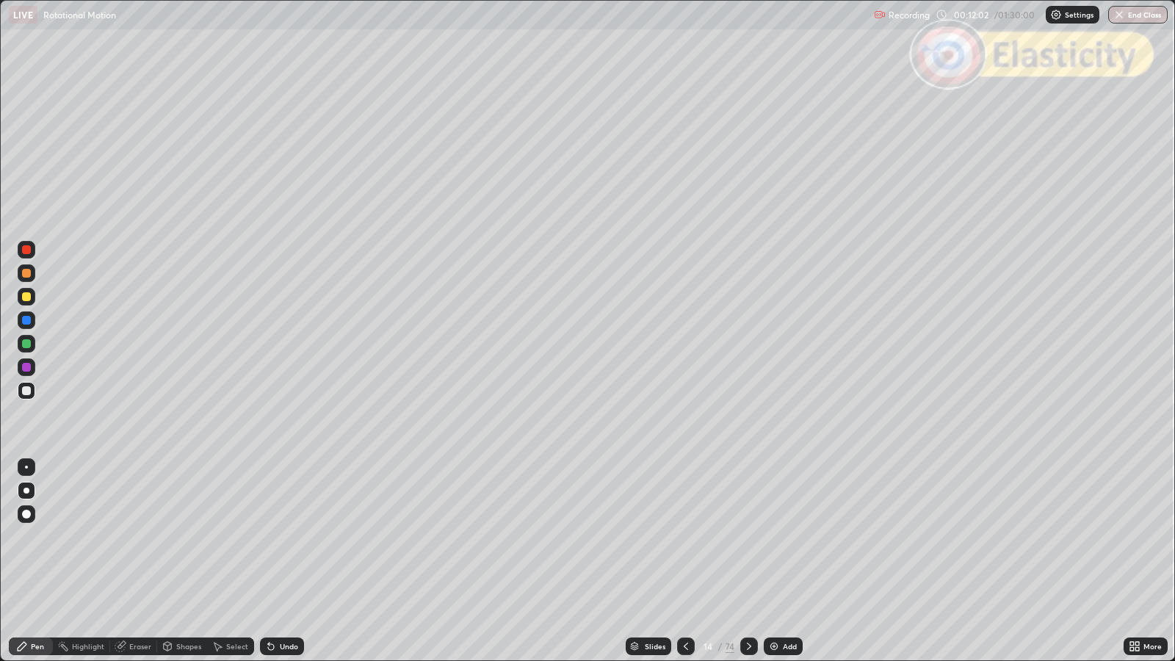
click at [751, 537] on icon at bounding box center [749, 646] width 12 height 12
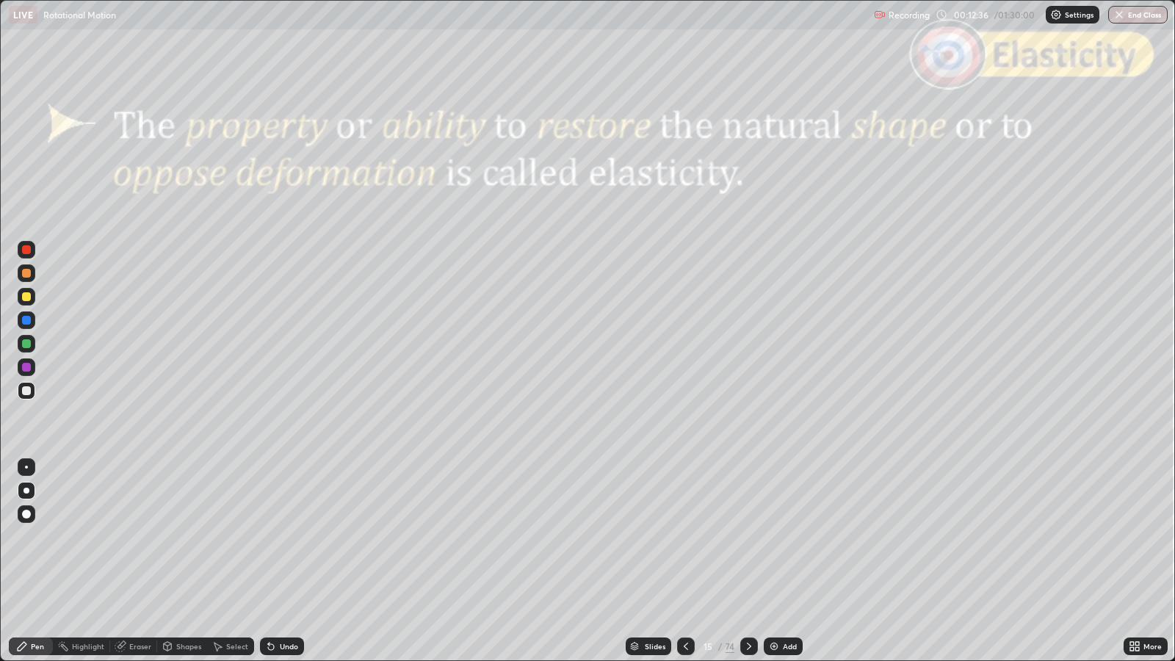
click at [666, 537] on div "Slides" at bounding box center [649, 647] width 46 height 18
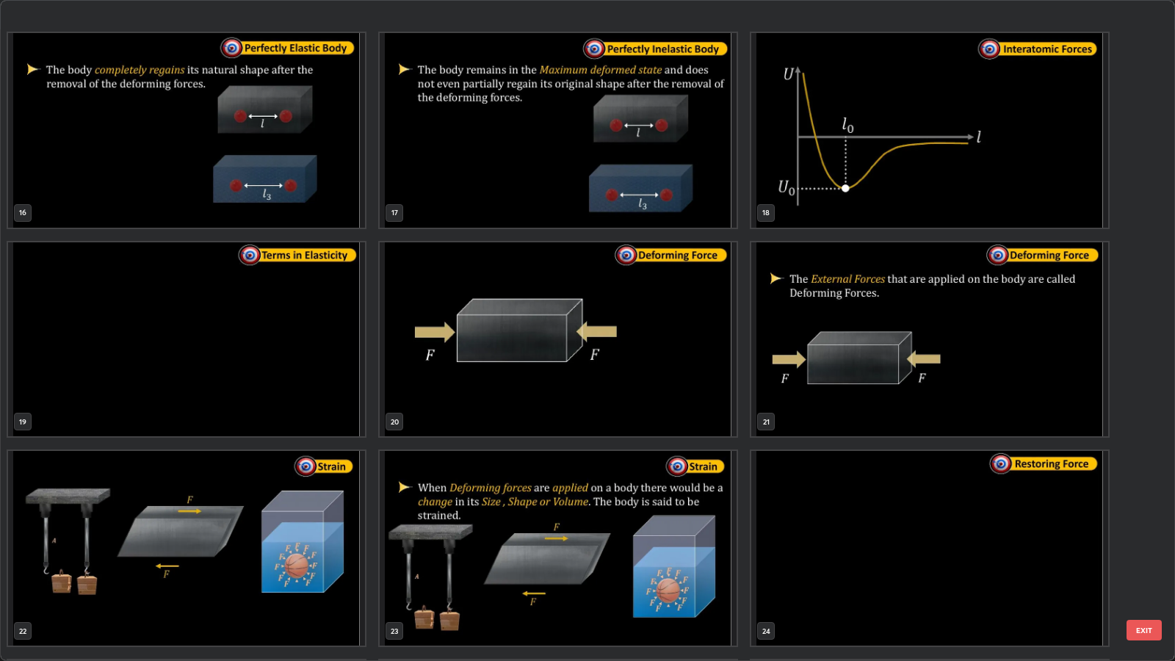
scroll to position [1058, 0]
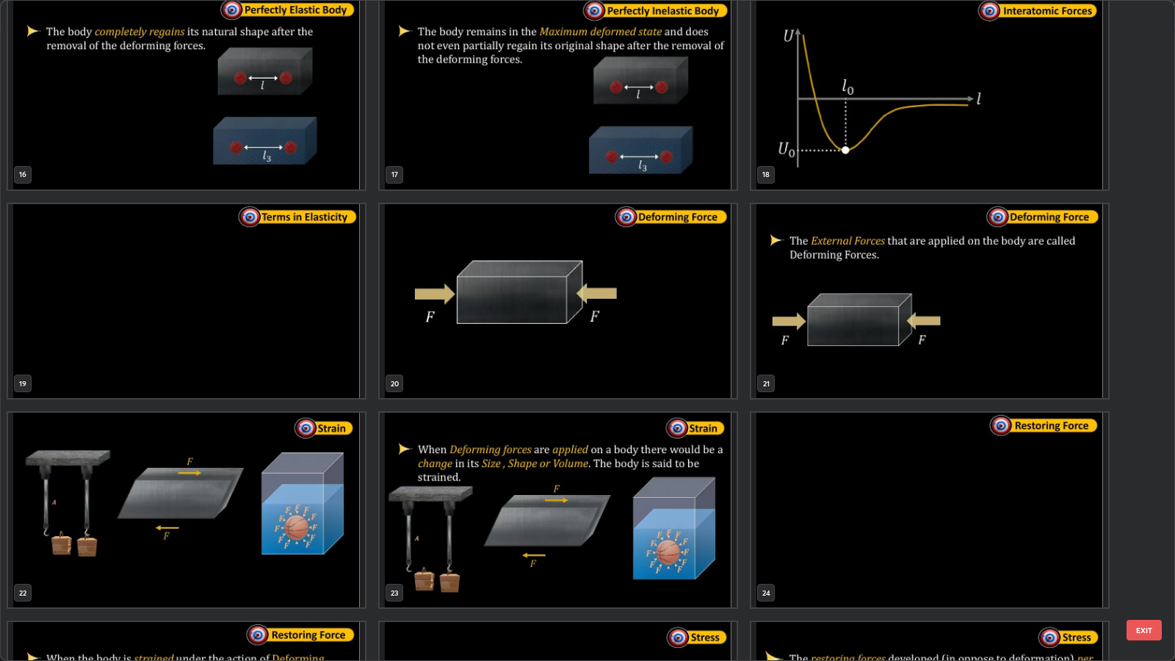
click at [1141, 537] on button "EXIT" at bounding box center [1144, 630] width 35 height 21
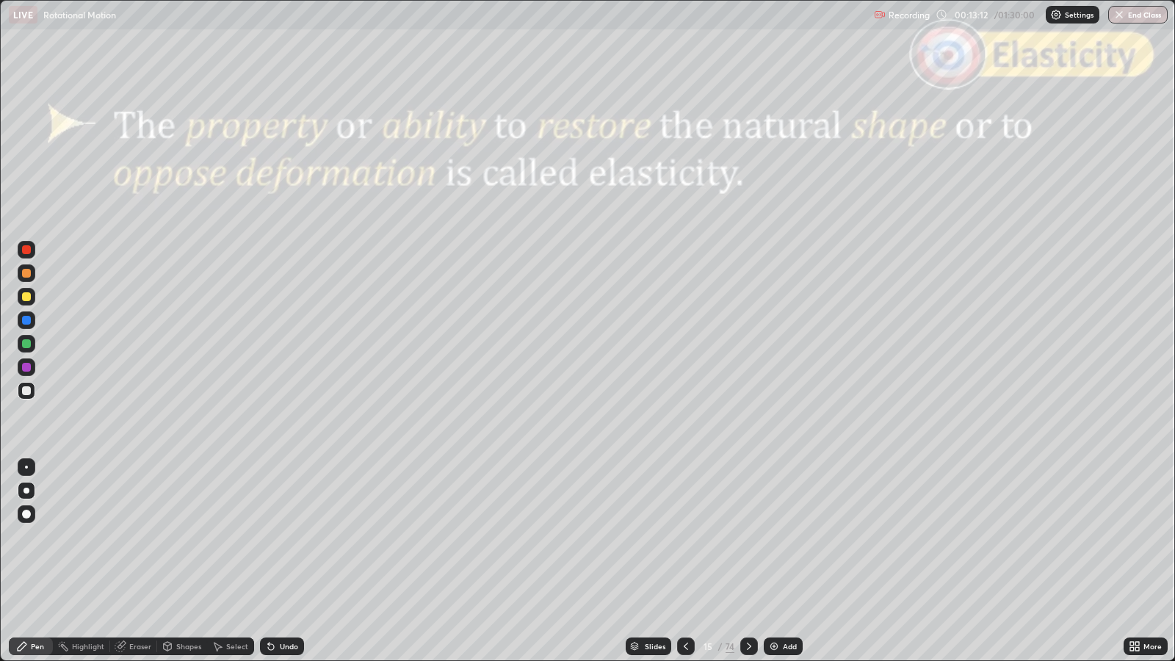
click at [751, 537] on icon at bounding box center [749, 646] width 12 height 12
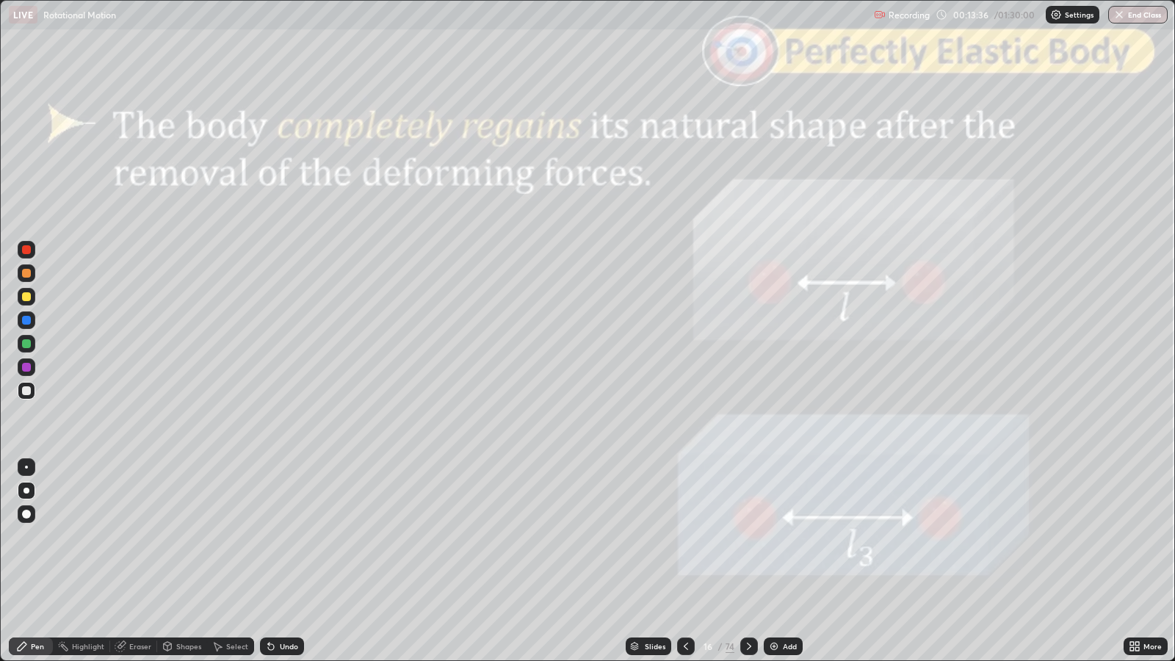
click at [187, 537] on div "Shapes" at bounding box center [188, 646] width 25 height 7
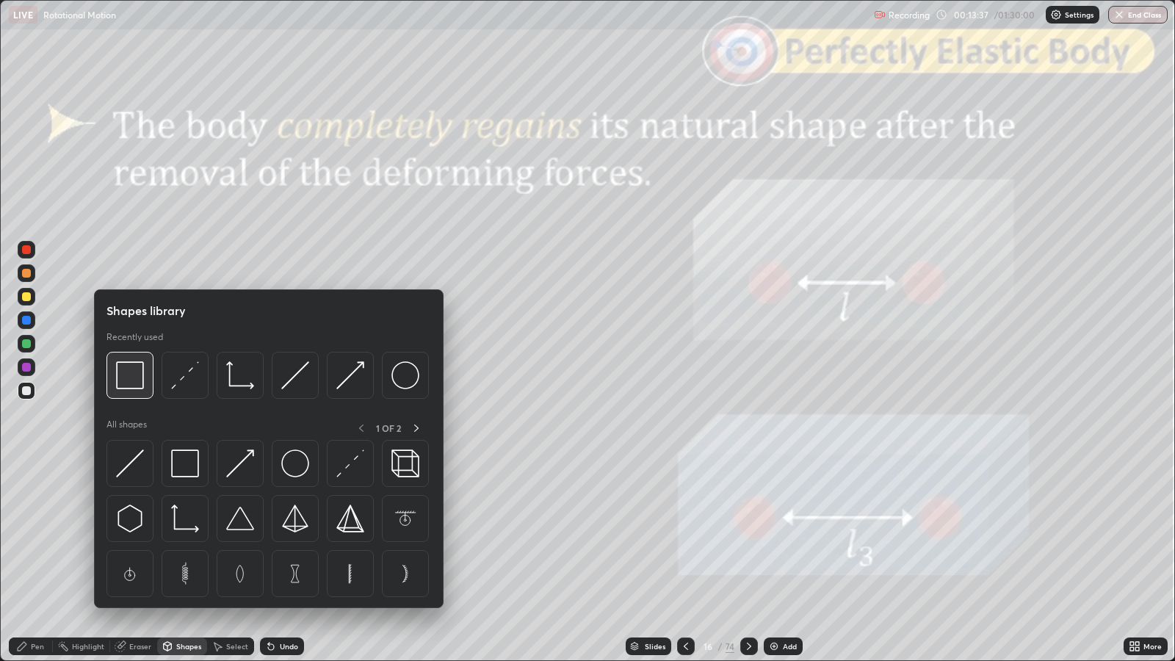
click at [134, 375] on img at bounding box center [130, 375] width 28 height 28
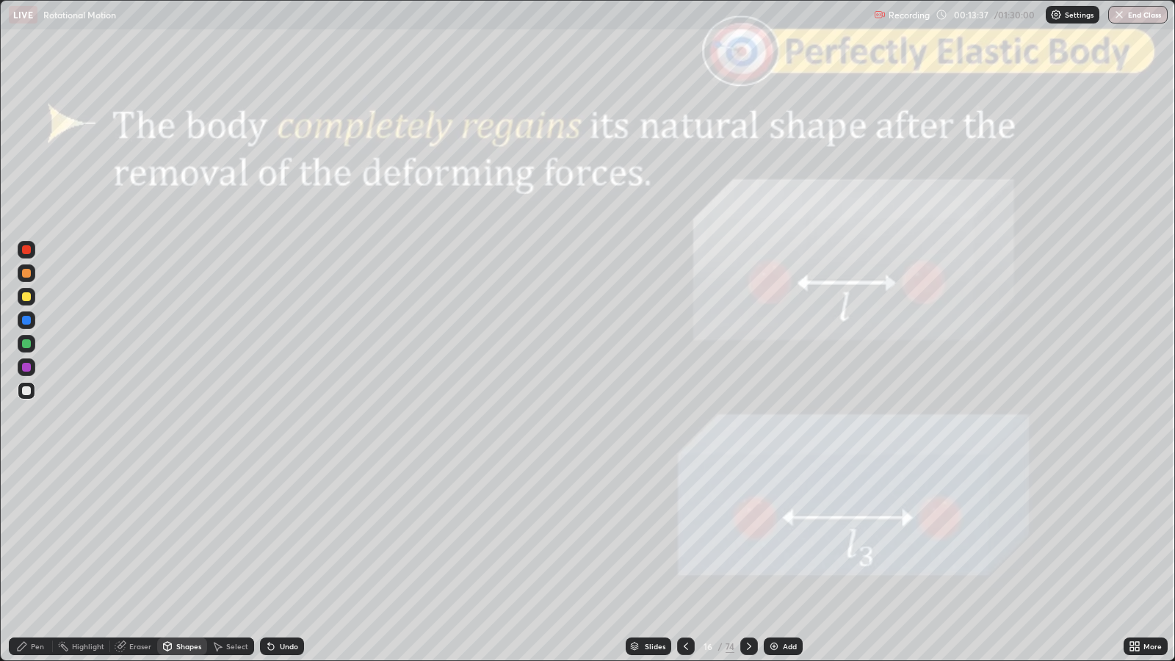
click at [28, 250] on div at bounding box center [26, 249] width 9 height 9
click at [748, 537] on icon at bounding box center [749, 646] width 12 height 12
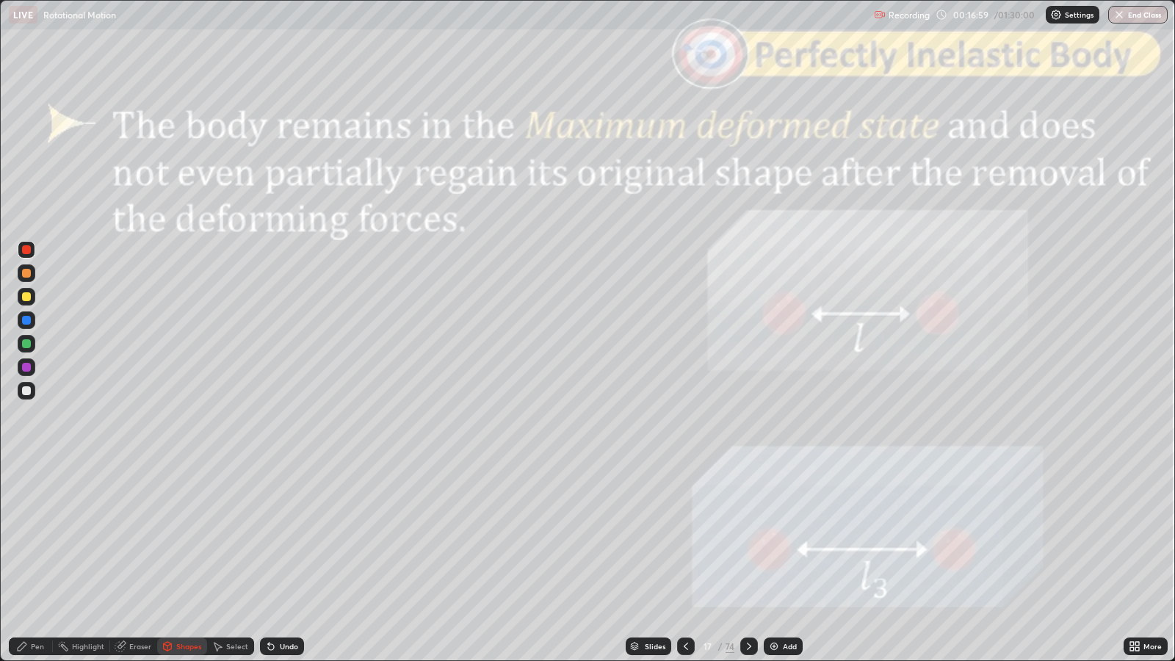
click at [748, 537] on icon at bounding box center [749, 646] width 12 height 12
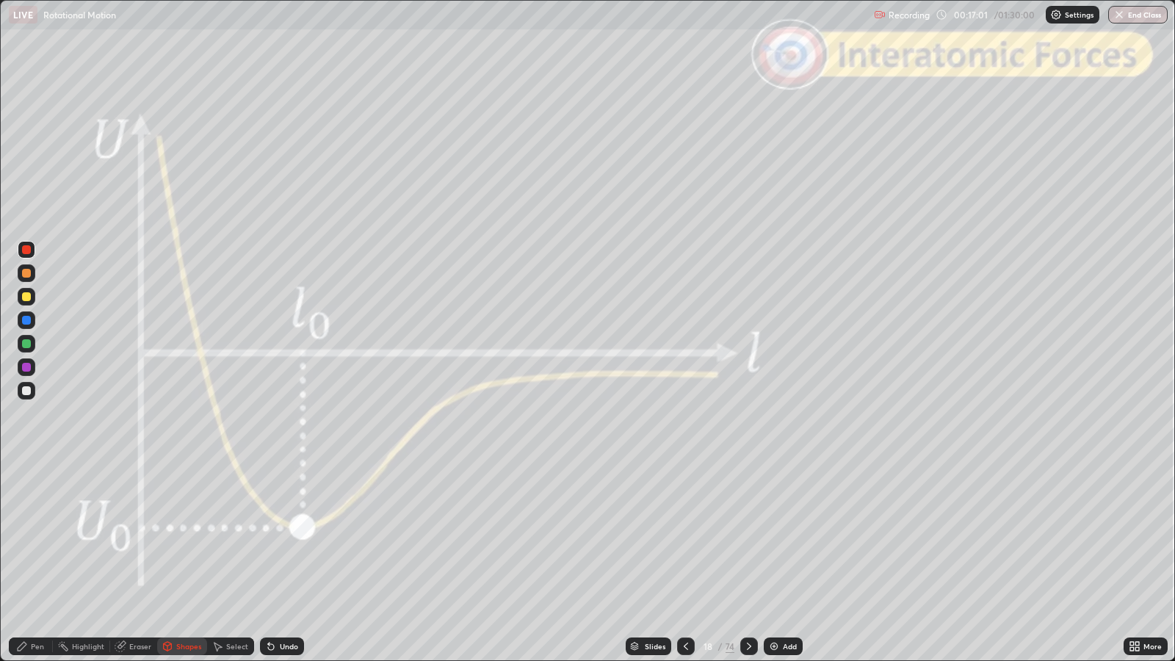
click at [684, 537] on icon at bounding box center [686, 646] width 12 height 12
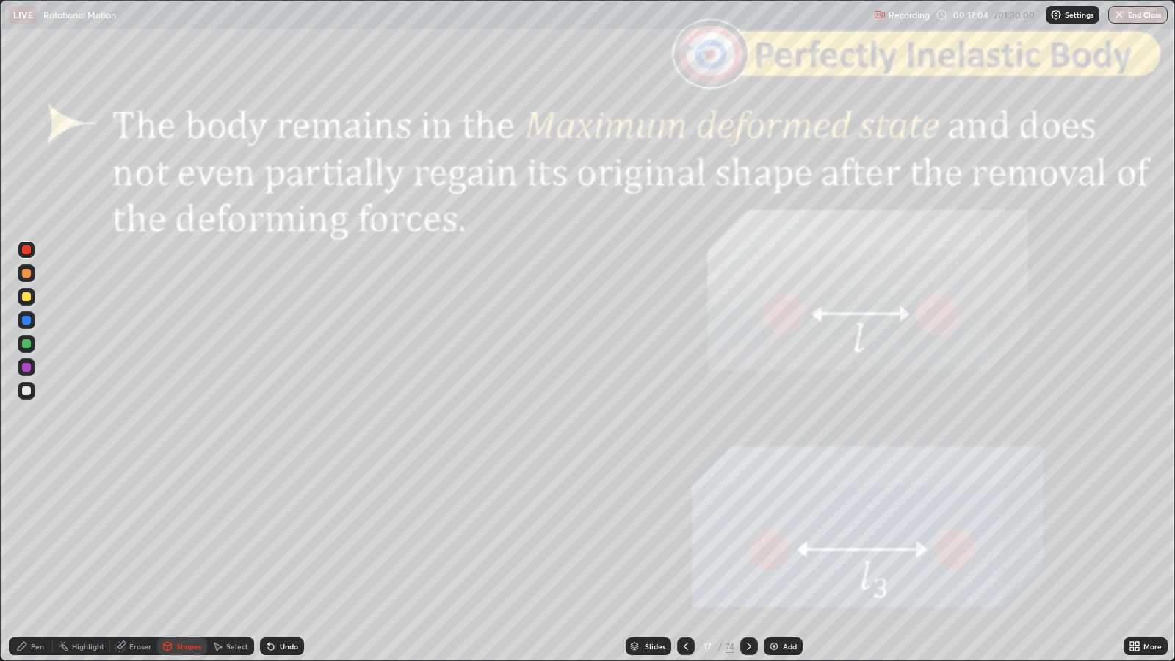
click at [748, 537] on icon at bounding box center [749, 646] width 12 height 12
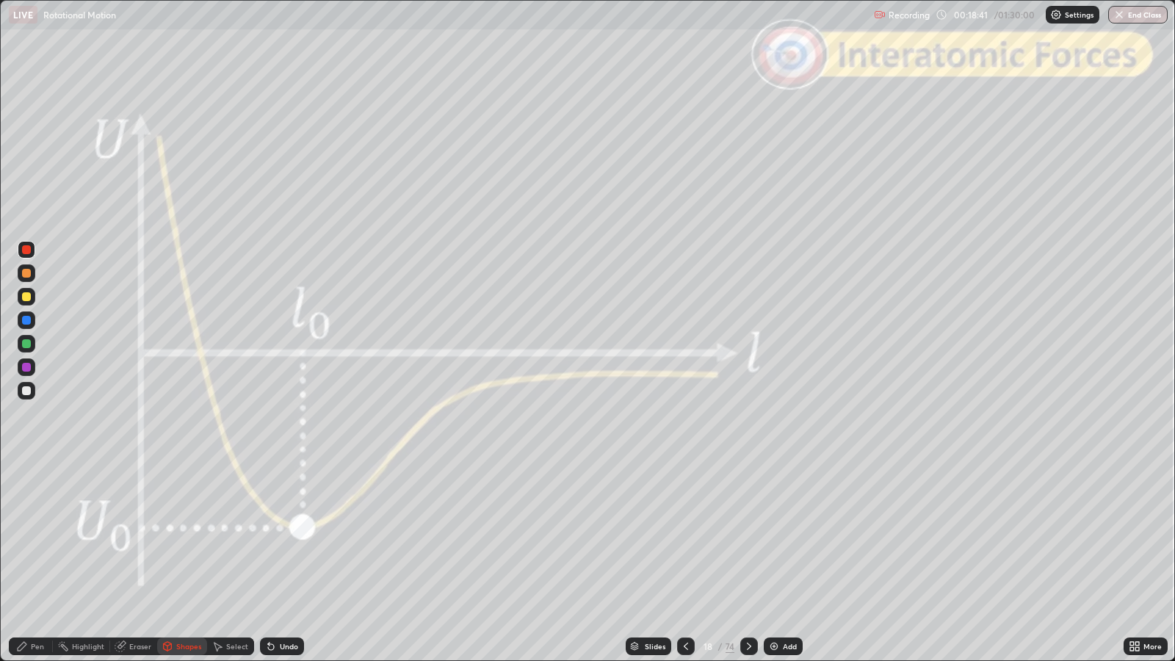
click at [748, 537] on icon at bounding box center [749, 646] width 12 height 12
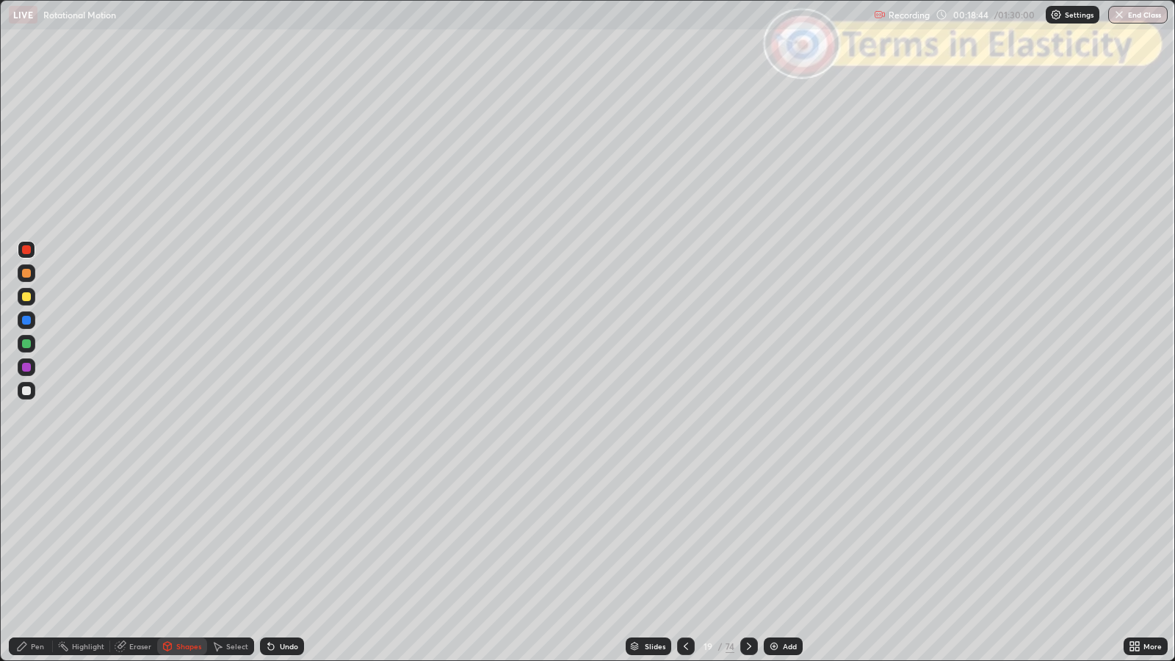
click at [693, 537] on div at bounding box center [686, 647] width 18 height 18
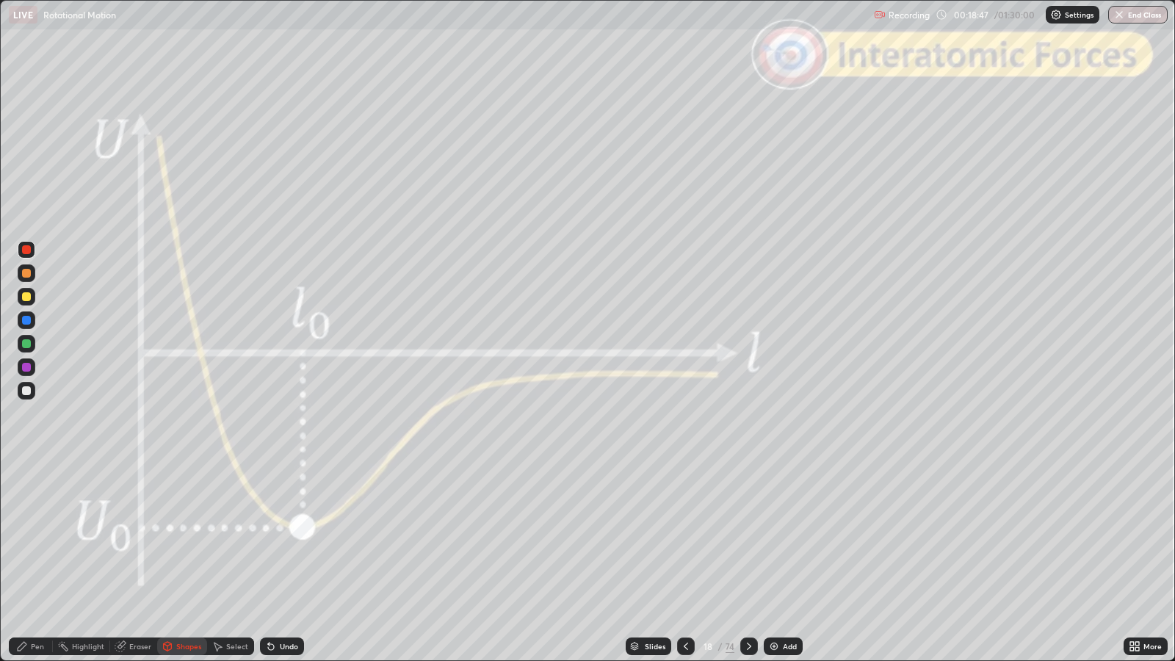
click at [748, 537] on icon at bounding box center [749, 646] width 12 height 12
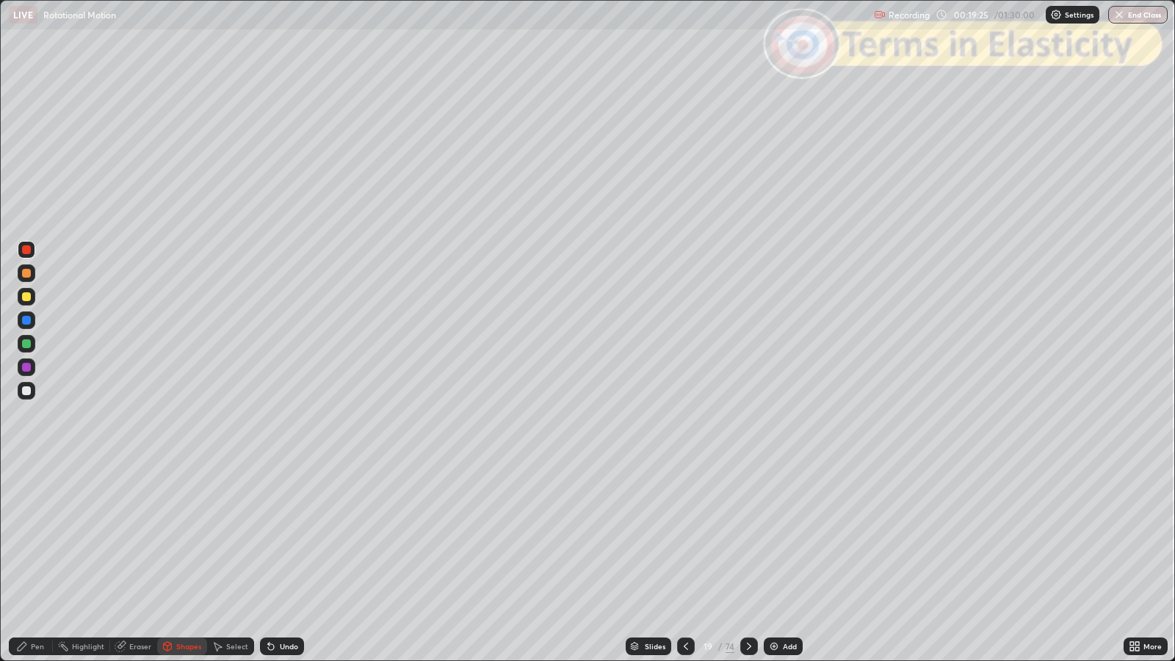
click at [748, 537] on icon at bounding box center [749, 646] width 12 height 12
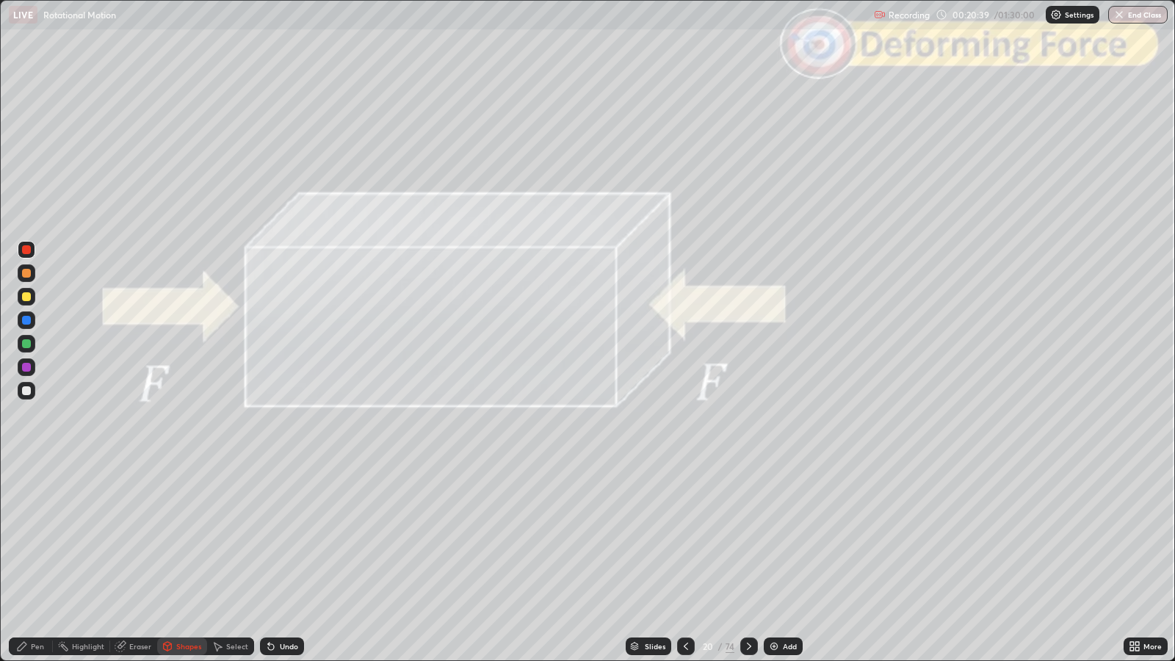
click at [748, 537] on icon at bounding box center [749, 646] width 12 height 12
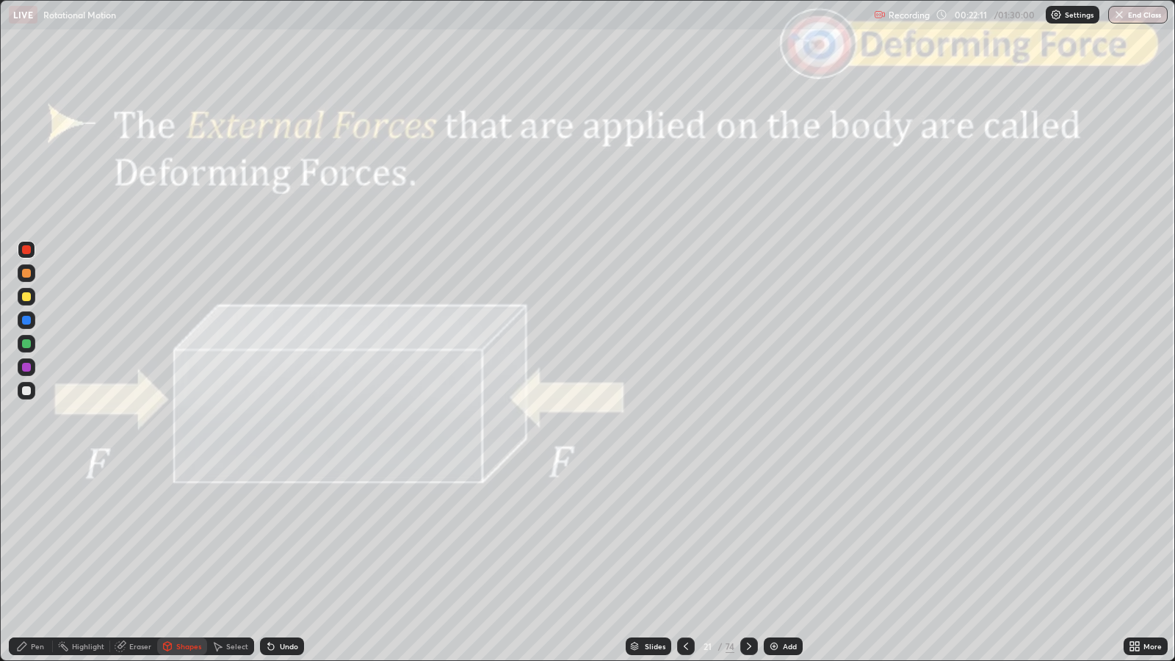
click at [748, 537] on icon at bounding box center [749, 646] width 12 height 12
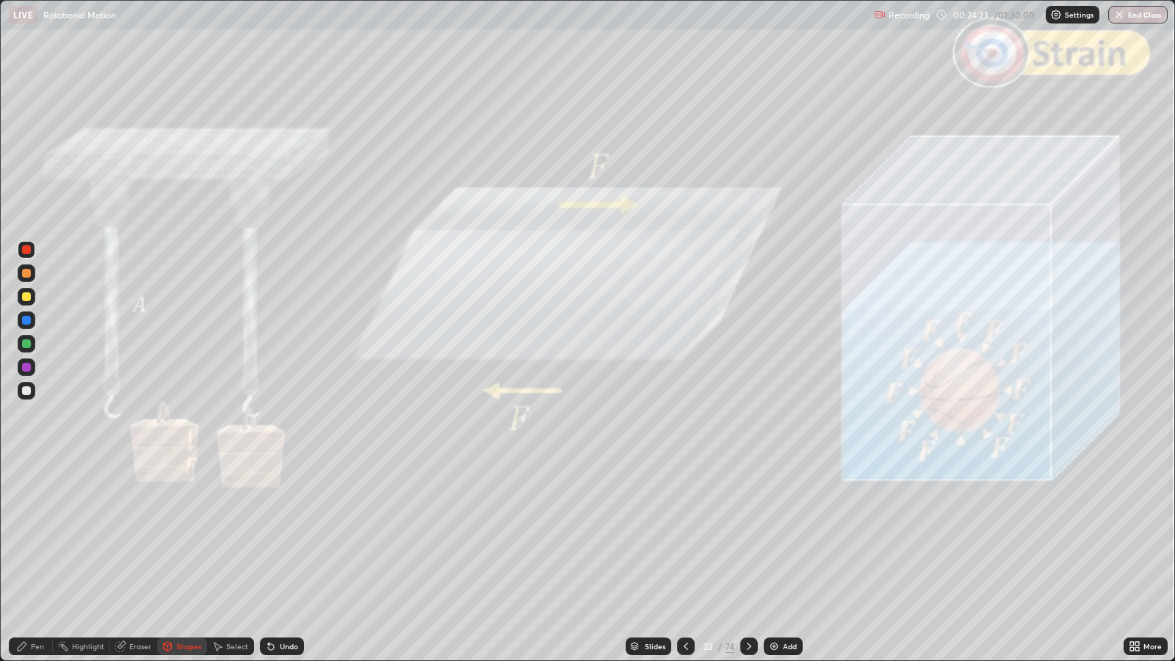
click at [748, 537] on icon at bounding box center [749, 646] width 12 height 12
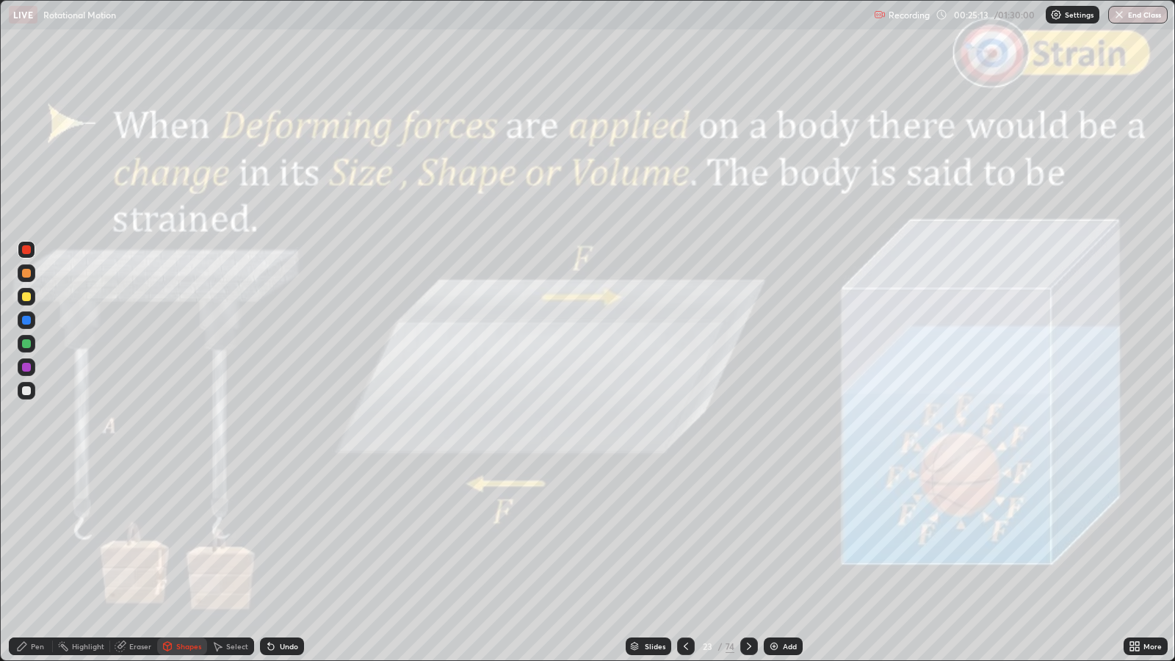
click at [40, 537] on div "Pen" at bounding box center [37, 646] width 13 height 7
click at [748, 537] on icon at bounding box center [749, 646] width 12 height 12
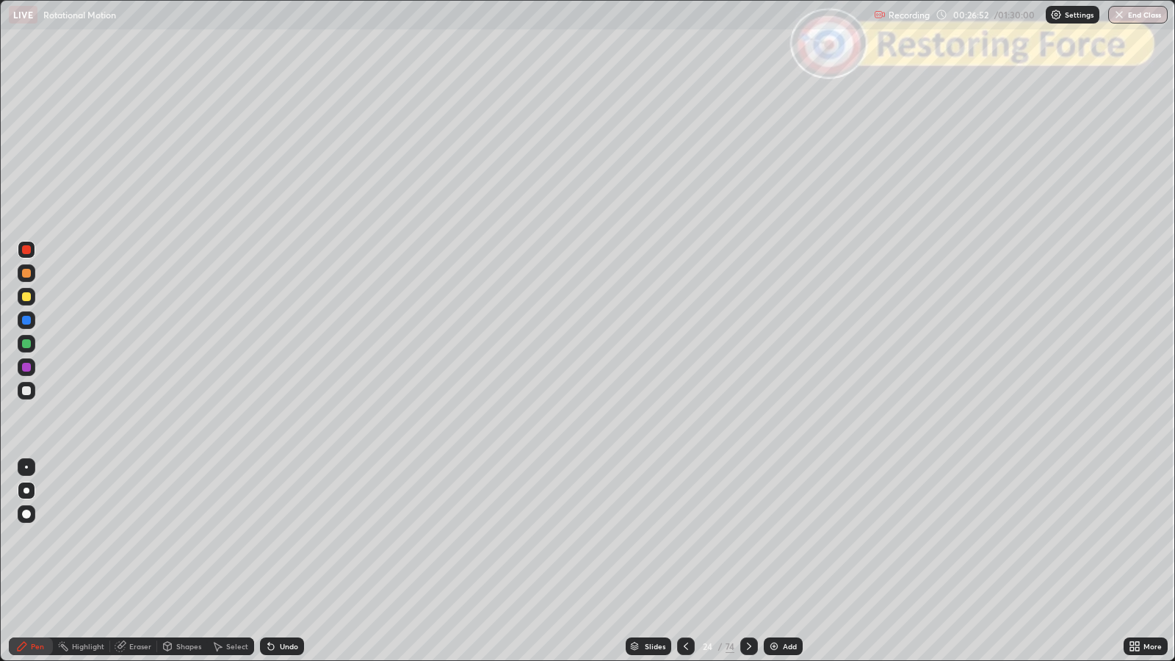
click at [749, 537] on div at bounding box center [749, 647] width 18 height 18
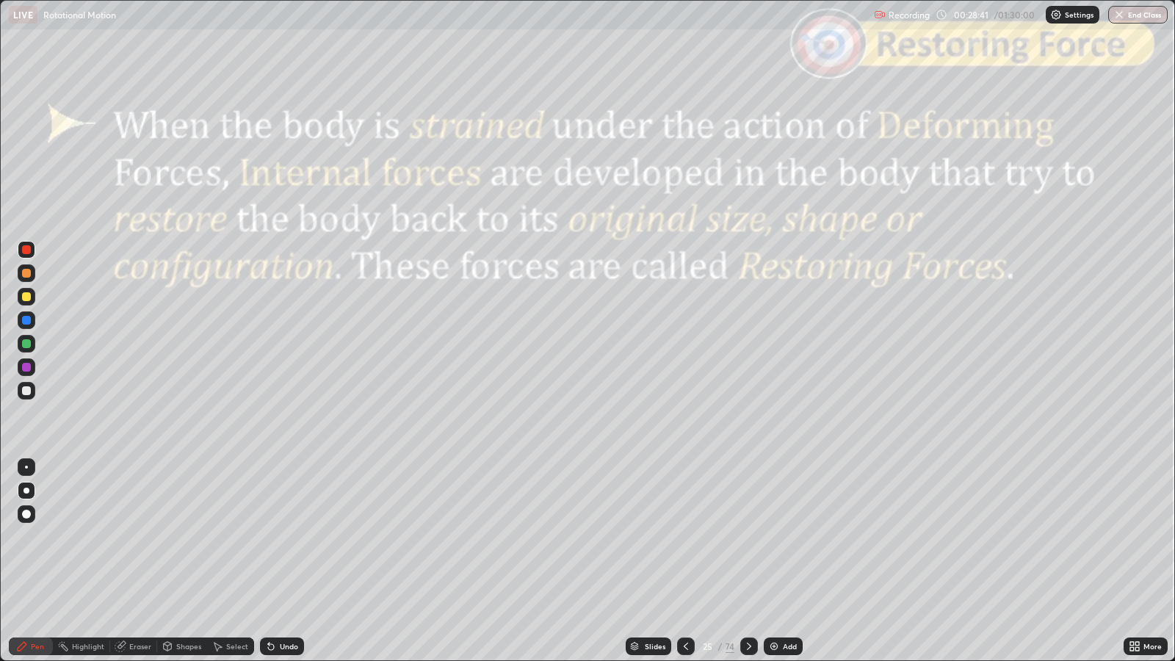
click at [749, 537] on div at bounding box center [749, 647] width 18 height 18
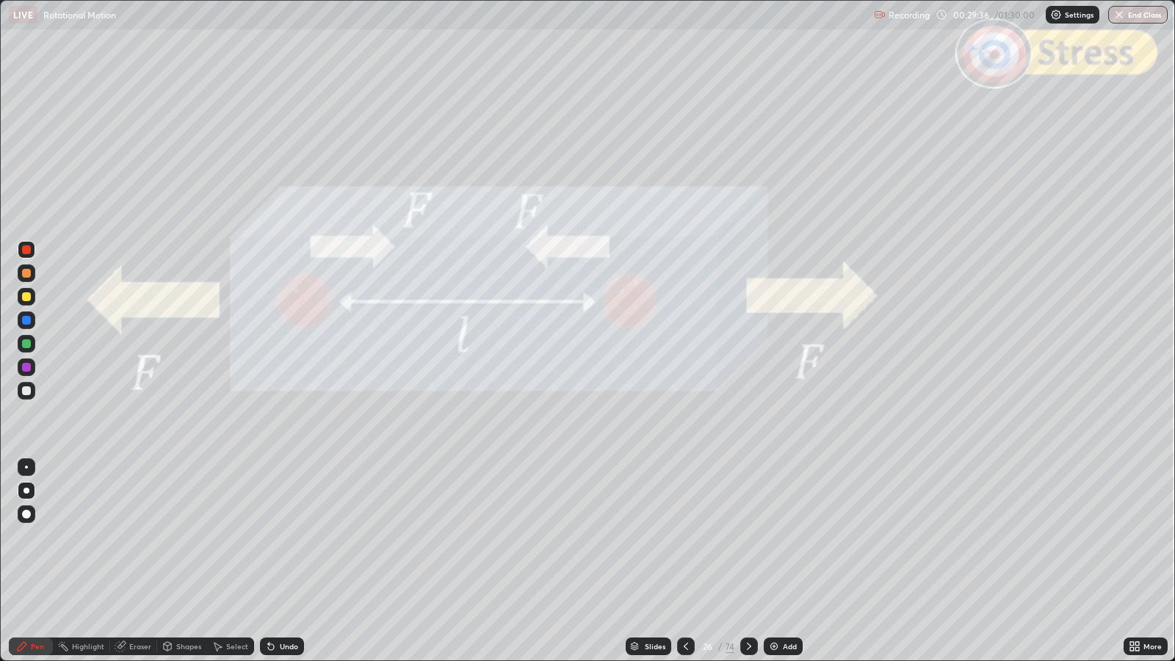
click at [286, 537] on div "Undo" at bounding box center [289, 646] width 18 height 7
click at [26, 275] on div at bounding box center [26, 273] width 9 height 9
click at [286, 537] on div "Undo" at bounding box center [289, 646] width 18 height 7
click at [186, 537] on div "Shapes" at bounding box center [188, 646] width 25 height 7
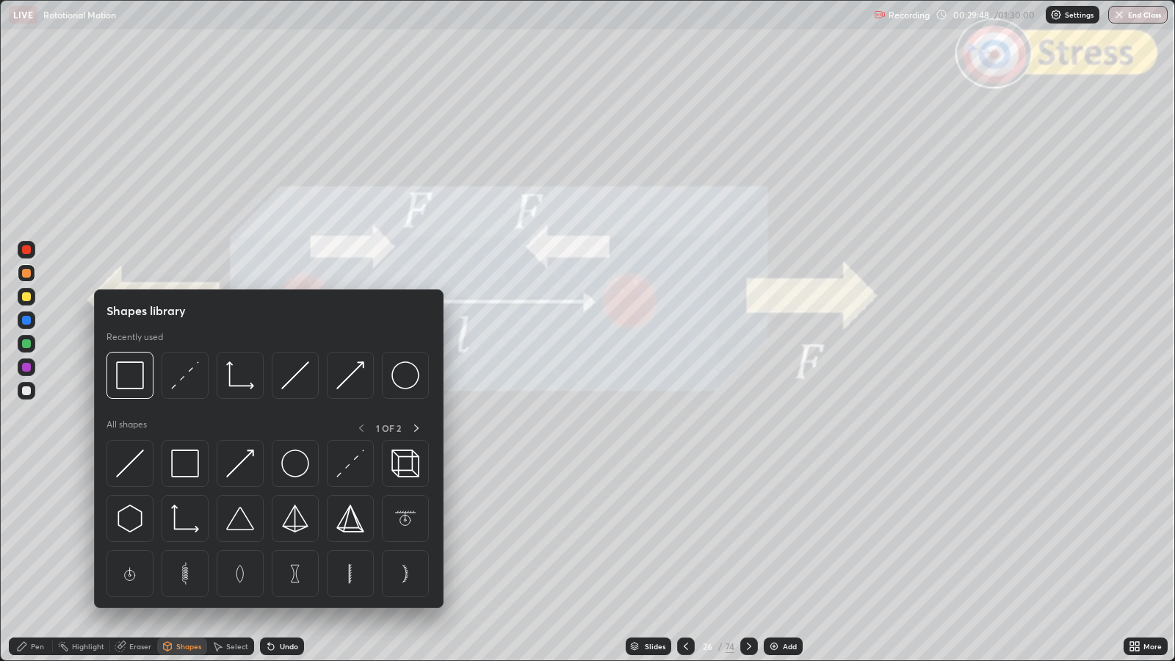
click at [134, 380] on img at bounding box center [130, 375] width 28 height 28
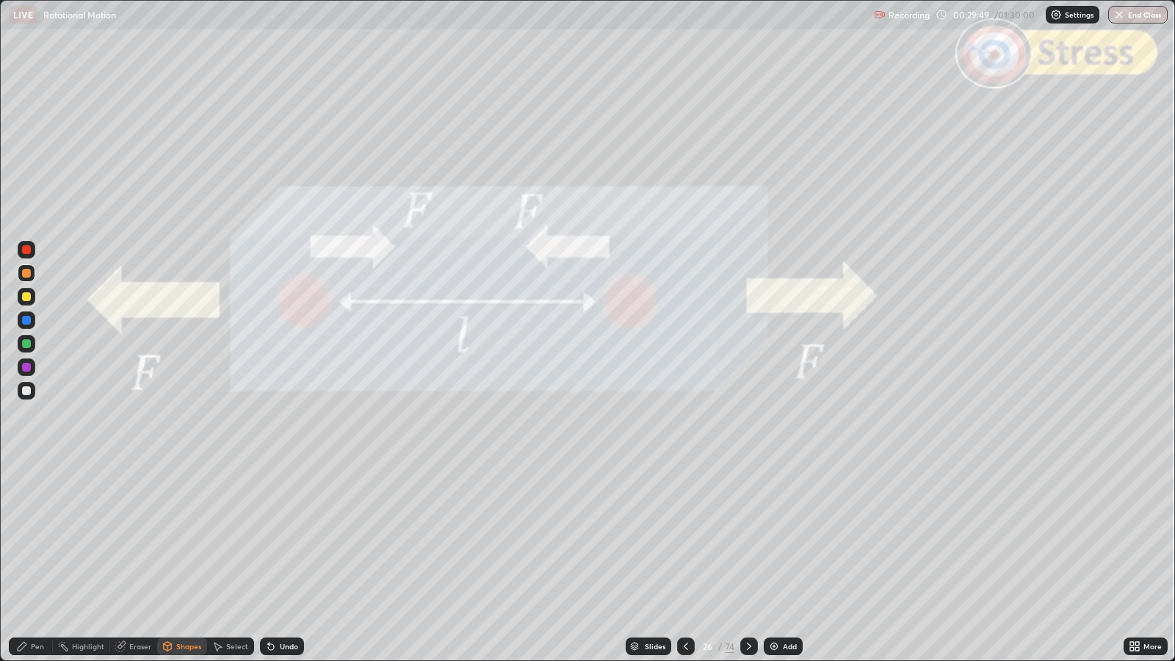
click at [26, 250] on div at bounding box center [26, 249] width 9 height 9
click at [748, 537] on icon at bounding box center [749, 646] width 12 height 12
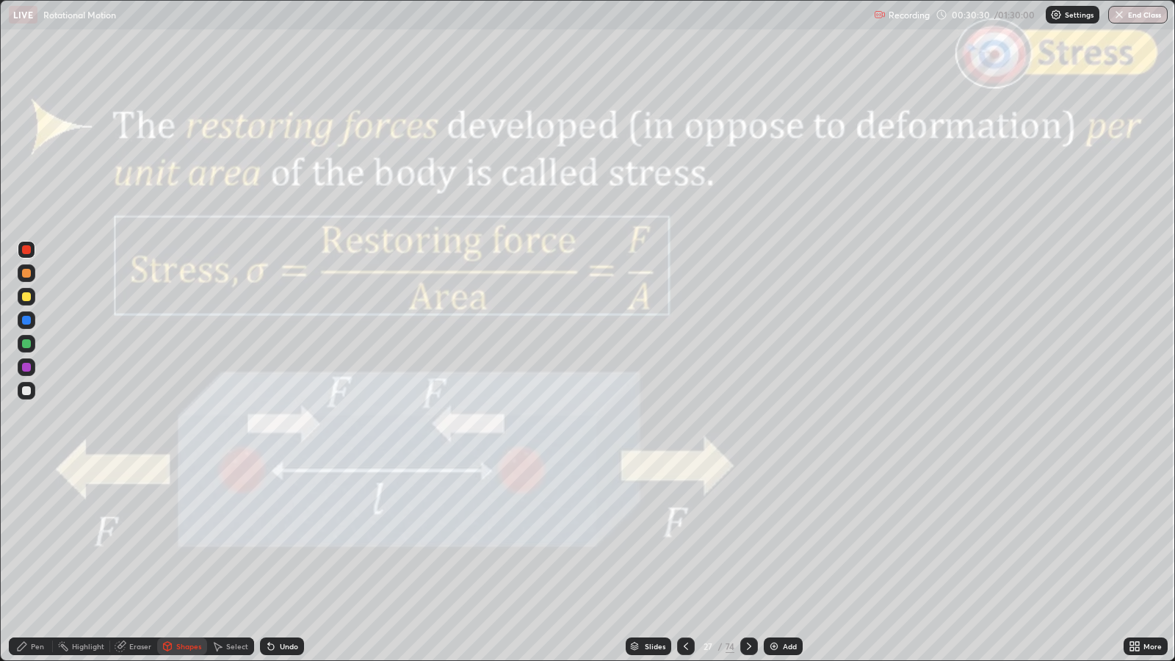
click at [33, 537] on div "Pen" at bounding box center [37, 646] width 13 height 7
click at [29, 300] on div at bounding box center [26, 296] width 9 height 9
click at [29, 274] on div at bounding box center [26, 273] width 9 height 9
click at [28, 389] on div at bounding box center [26, 390] width 9 height 9
click at [28, 274] on div at bounding box center [26, 273] width 9 height 9
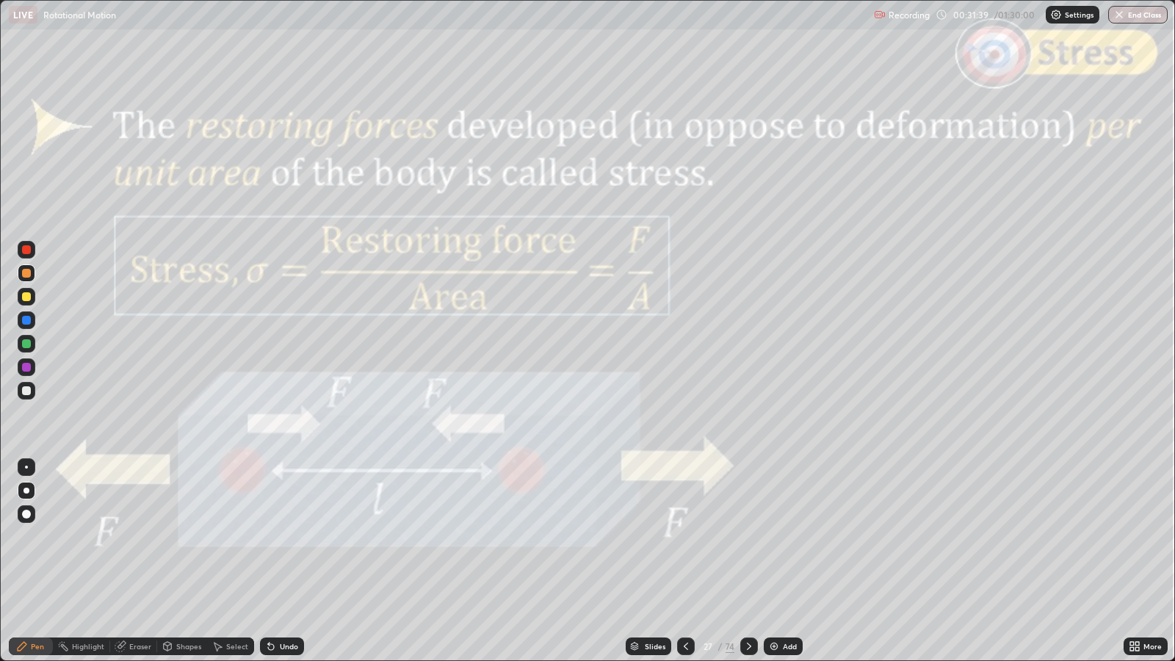
click at [28, 390] on div at bounding box center [26, 390] width 9 height 9
click at [29, 275] on div at bounding box center [26, 273] width 9 height 9
click at [178, 537] on div "Shapes" at bounding box center [188, 646] width 25 height 7
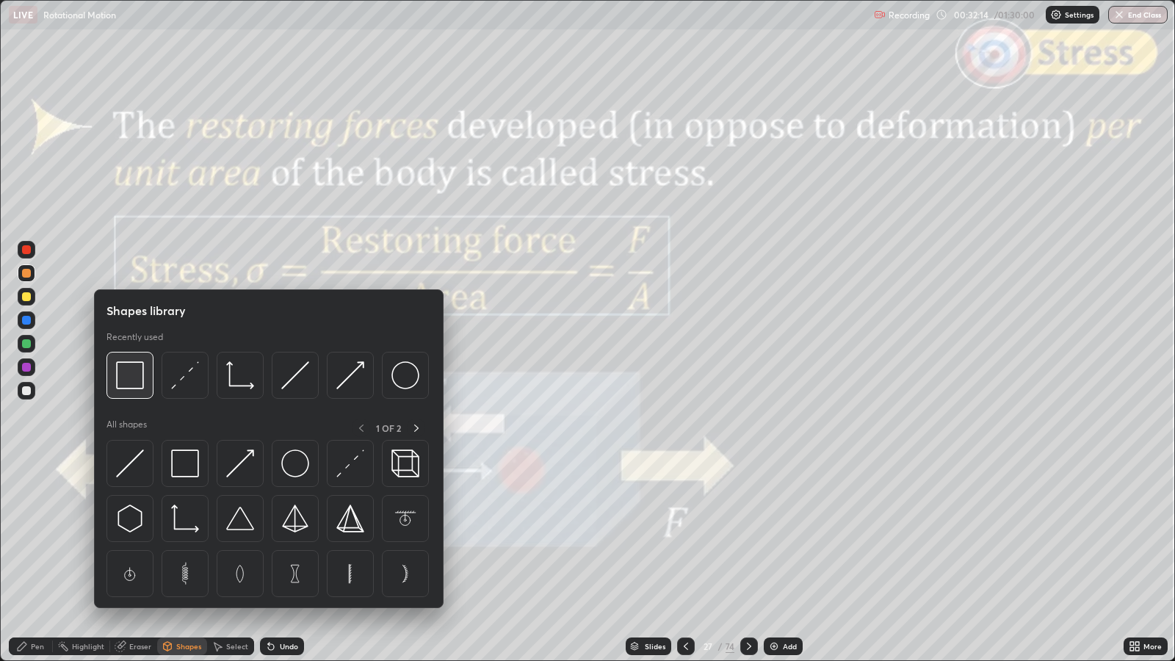
click at [138, 380] on img at bounding box center [130, 375] width 28 height 28
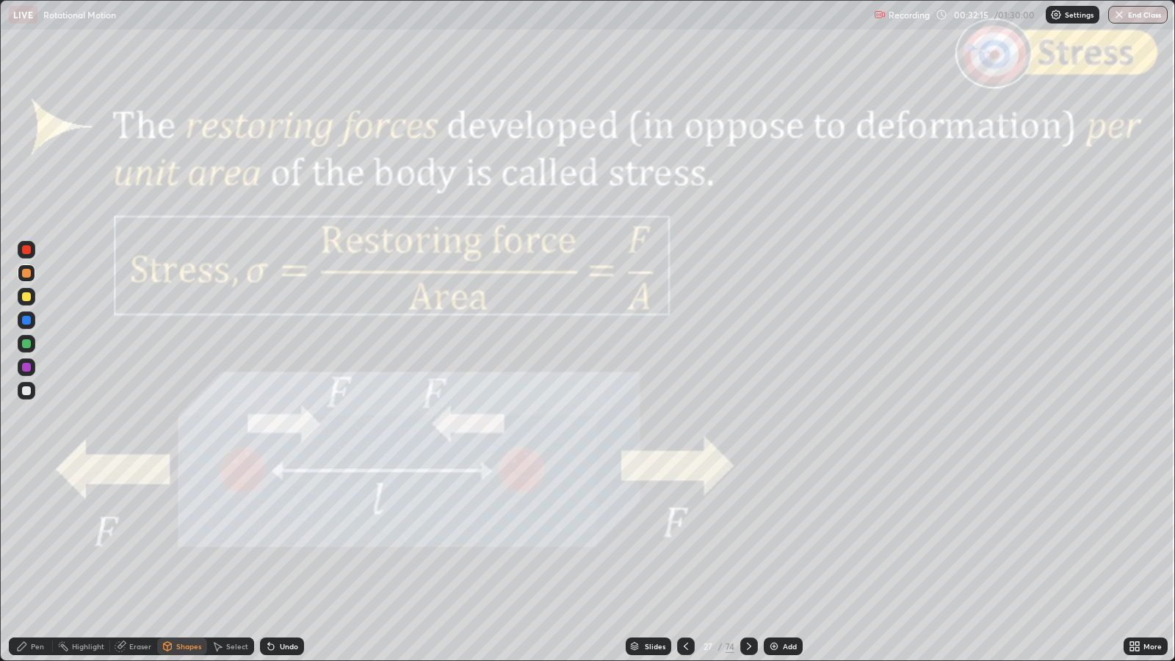
click at [29, 252] on div at bounding box center [26, 249] width 9 height 9
click at [654, 537] on div "Slides" at bounding box center [655, 646] width 21 height 7
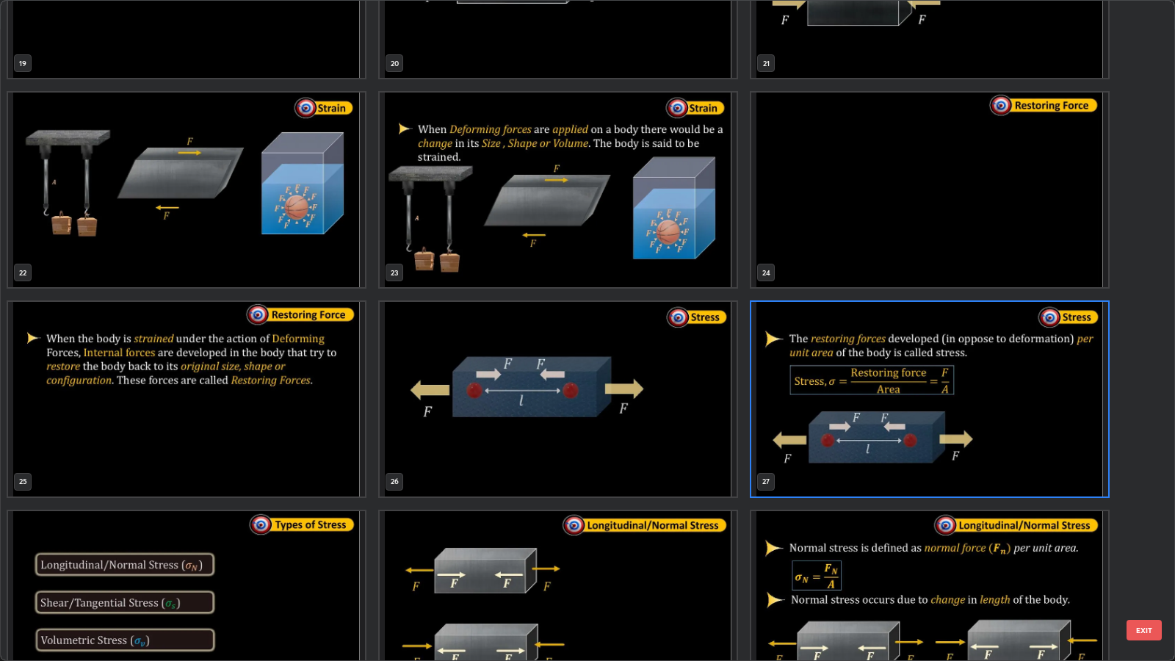
scroll to position [1381, 0]
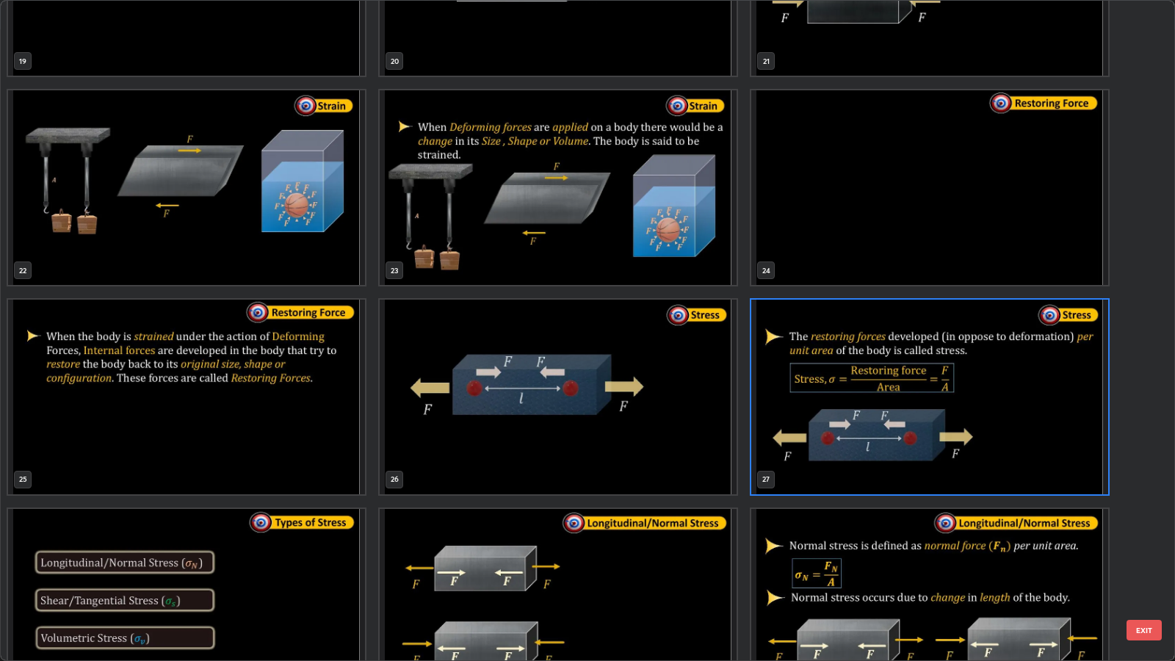
click at [1144, 537] on button "EXIT" at bounding box center [1144, 630] width 35 height 21
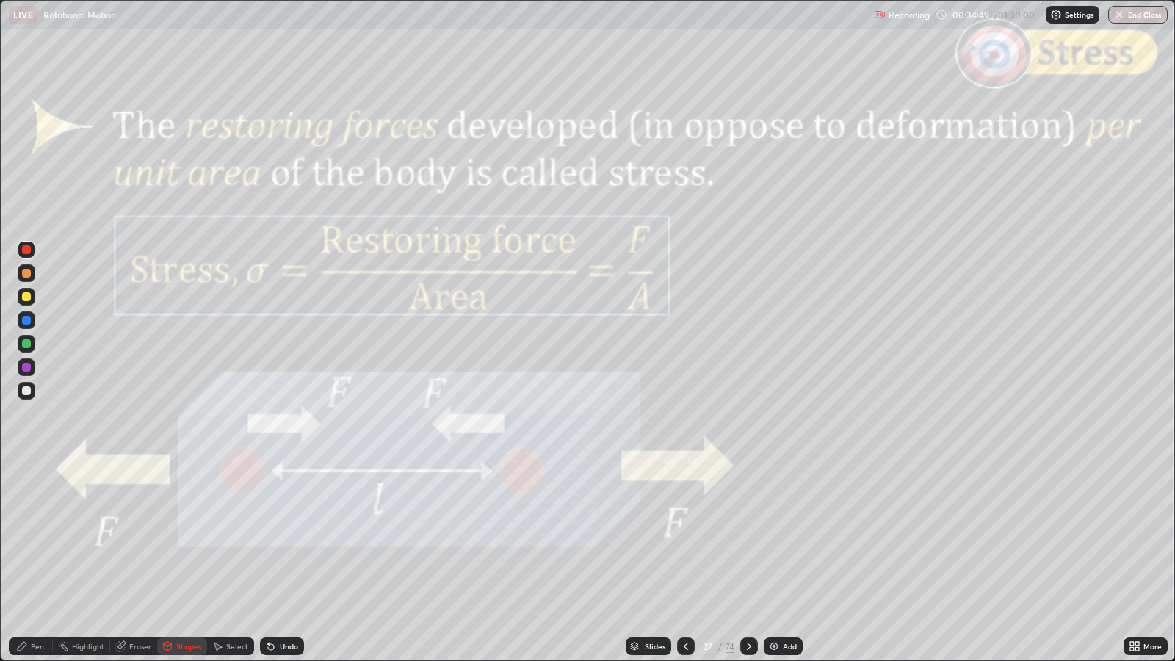
click at [748, 537] on icon at bounding box center [749, 646] width 12 height 12
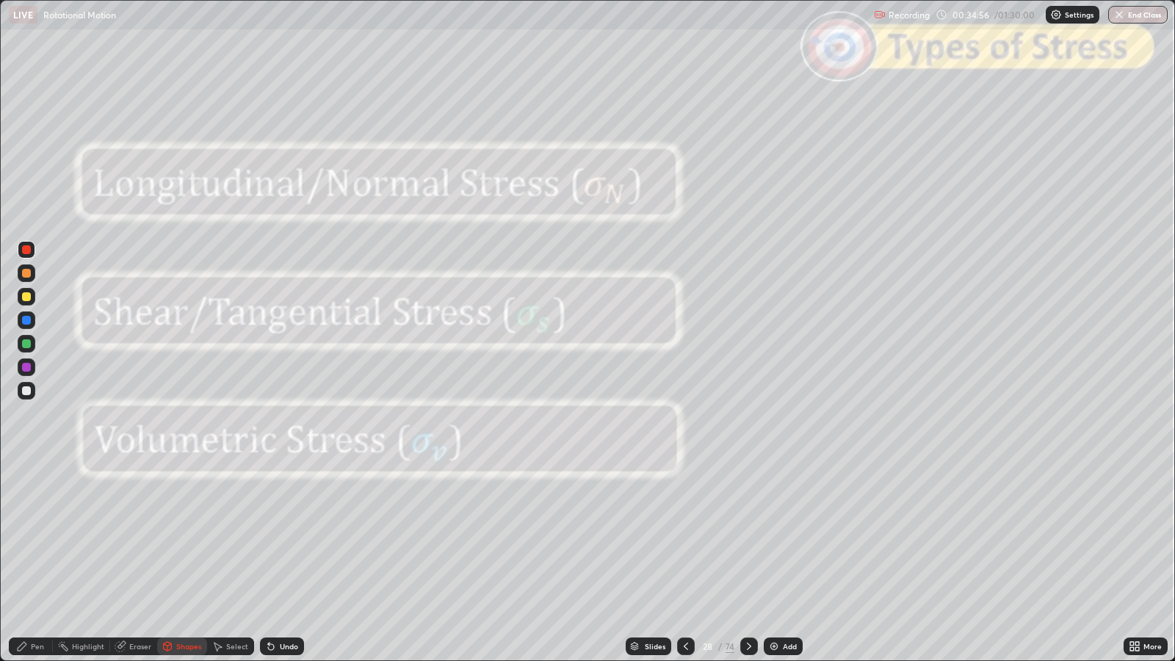
click at [748, 537] on icon at bounding box center [749, 646] width 12 height 12
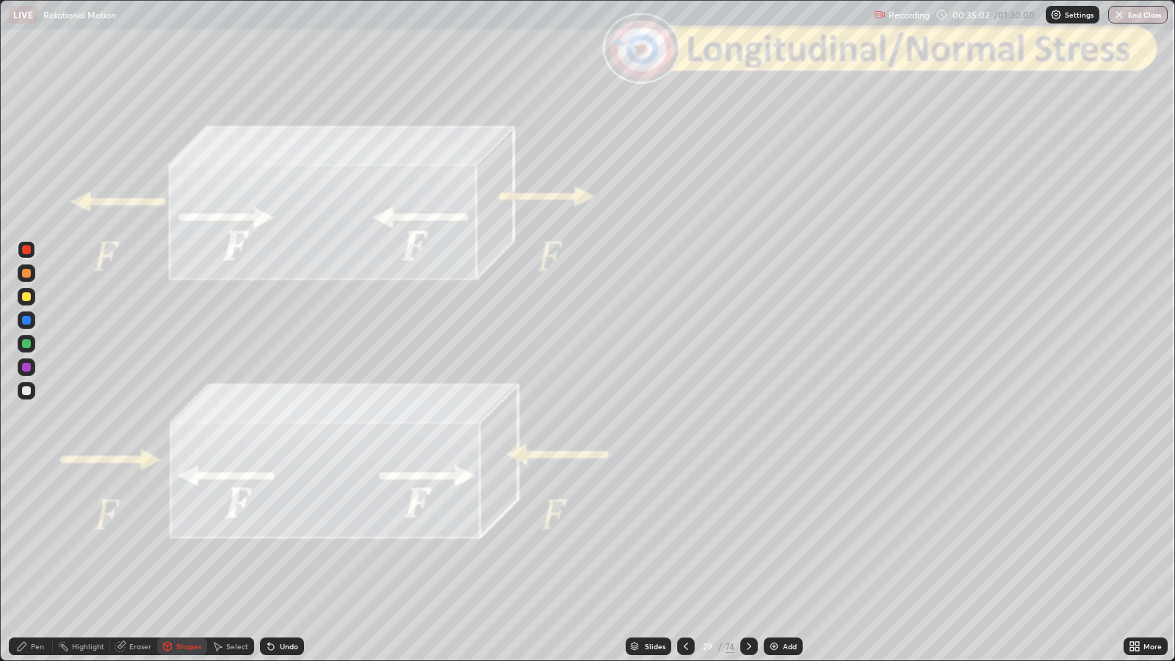
click at [653, 537] on div "Slides" at bounding box center [655, 646] width 21 height 7
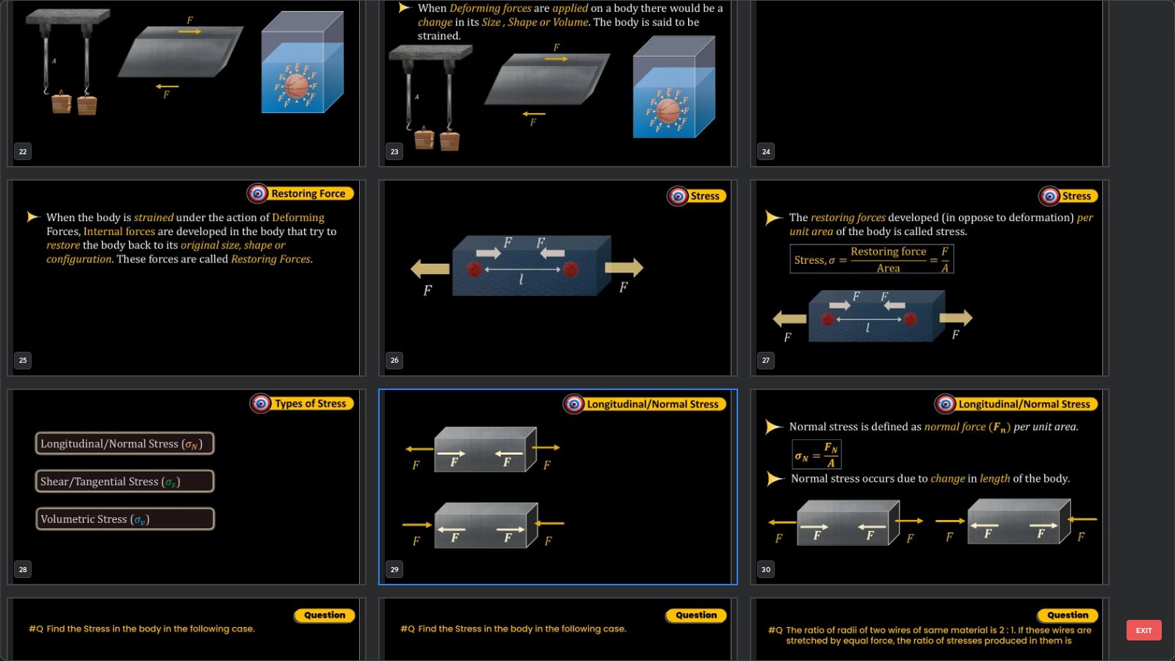
scroll to position [1541, 0]
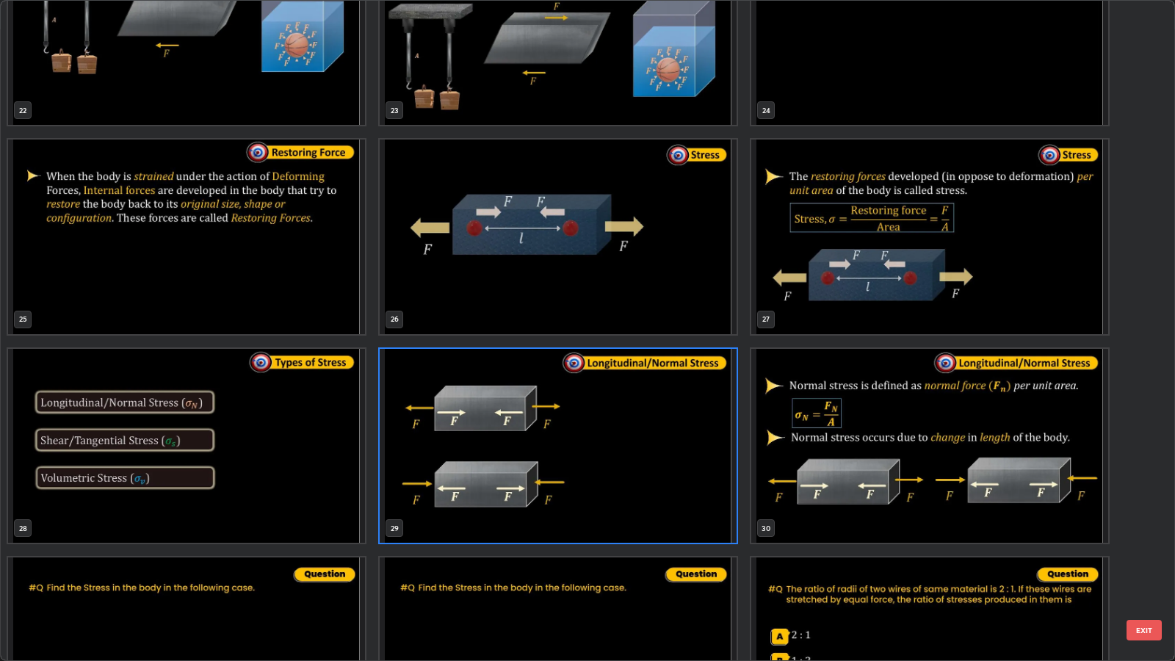
click at [1150, 537] on button "EXIT" at bounding box center [1144, 630] width 35 height 21
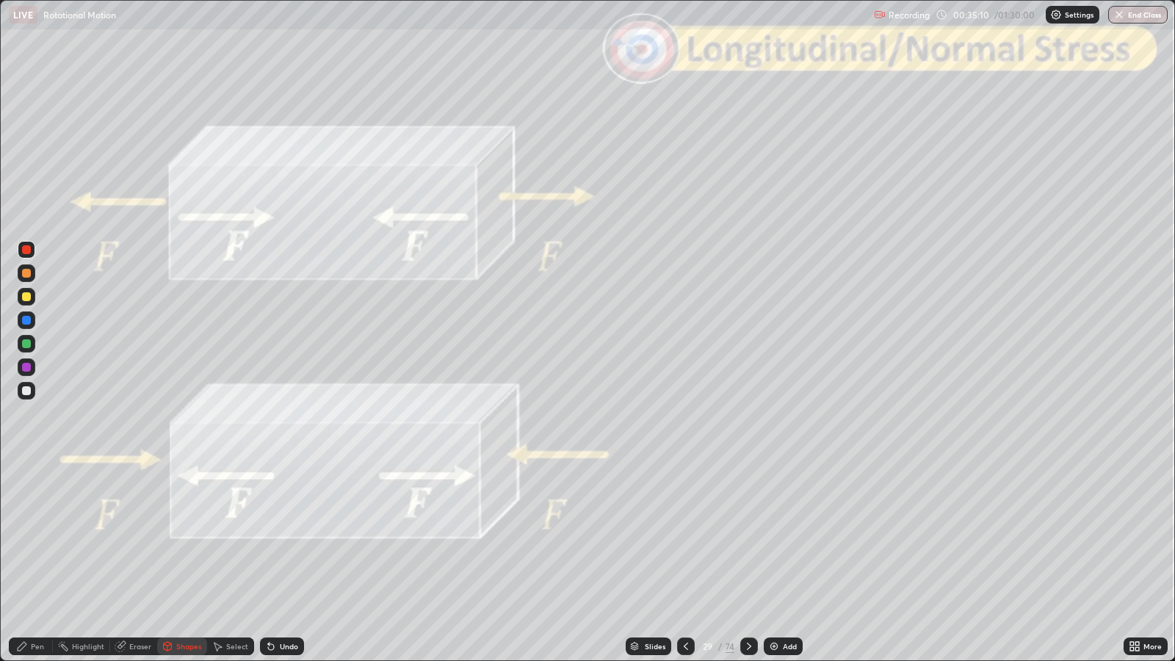
click at [28, 537] on div "Pen" at bounding box center [31, 647] width 44 height 18
click at [32, 391] on div at bounding box center [27, 391] width 18 height 18
click at [196, 537] on div "Shapes" at bounding box center [188, 646] width 25 height 7
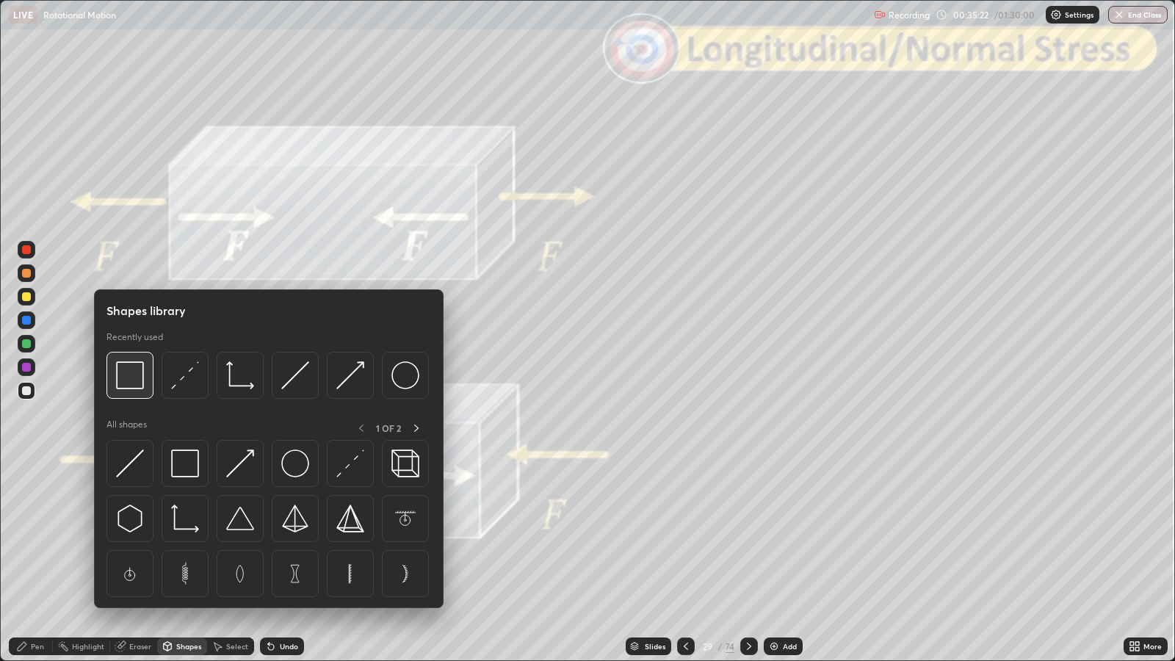
click at [139, 386] on img at bounding box center [130, 375] width 28 height 28
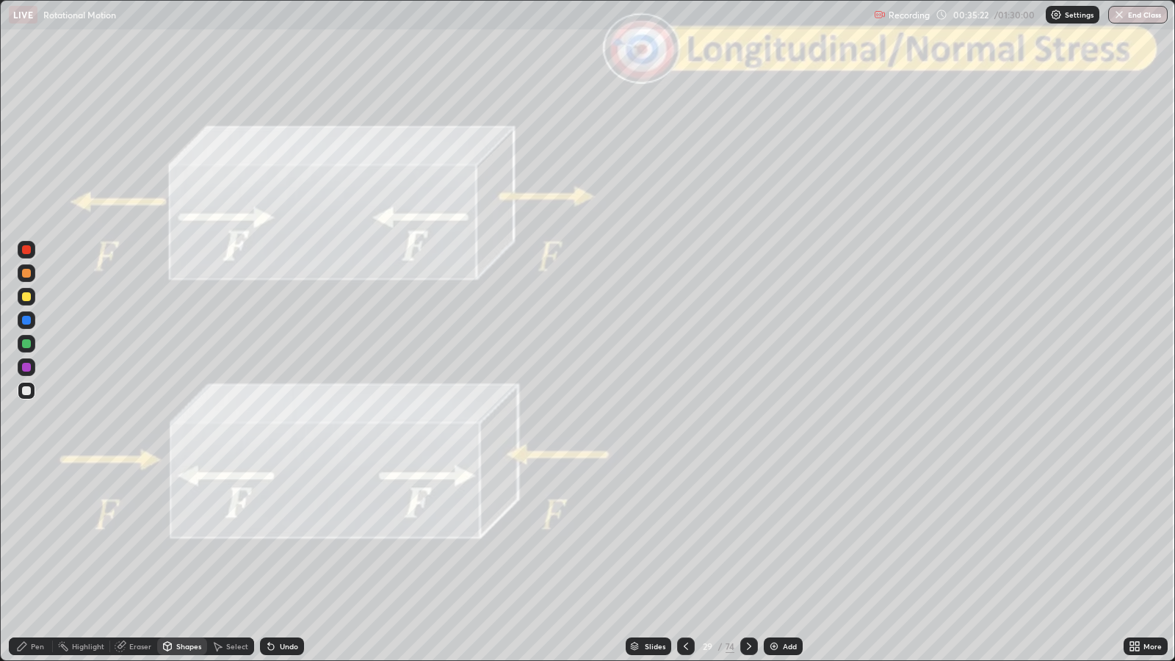
click at [26, 390] on div at bounding box center [26, 390] width 9 height 9
click at [34, 537] on div "Pen" at bounding box center [37, 646] width 13 height 7
click at [188, 537] on div "Shapes" at bounding box center [188, 646] width 25 height 7
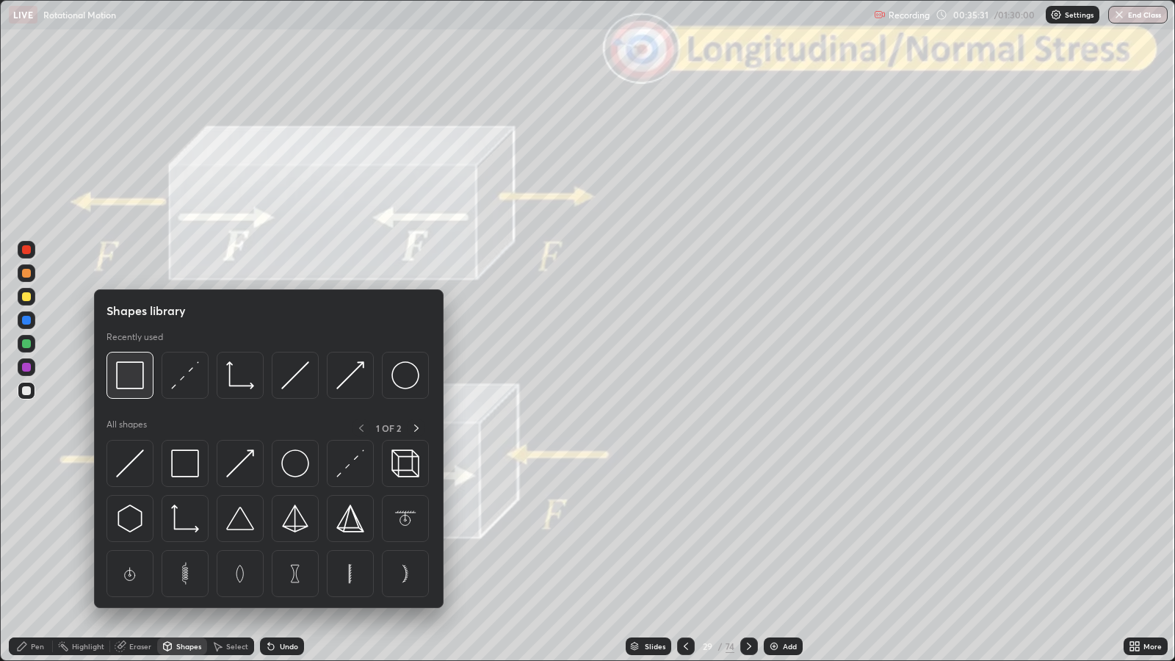
click at [134, 381] on img at bounding box center [130, 375] width 28 height 28
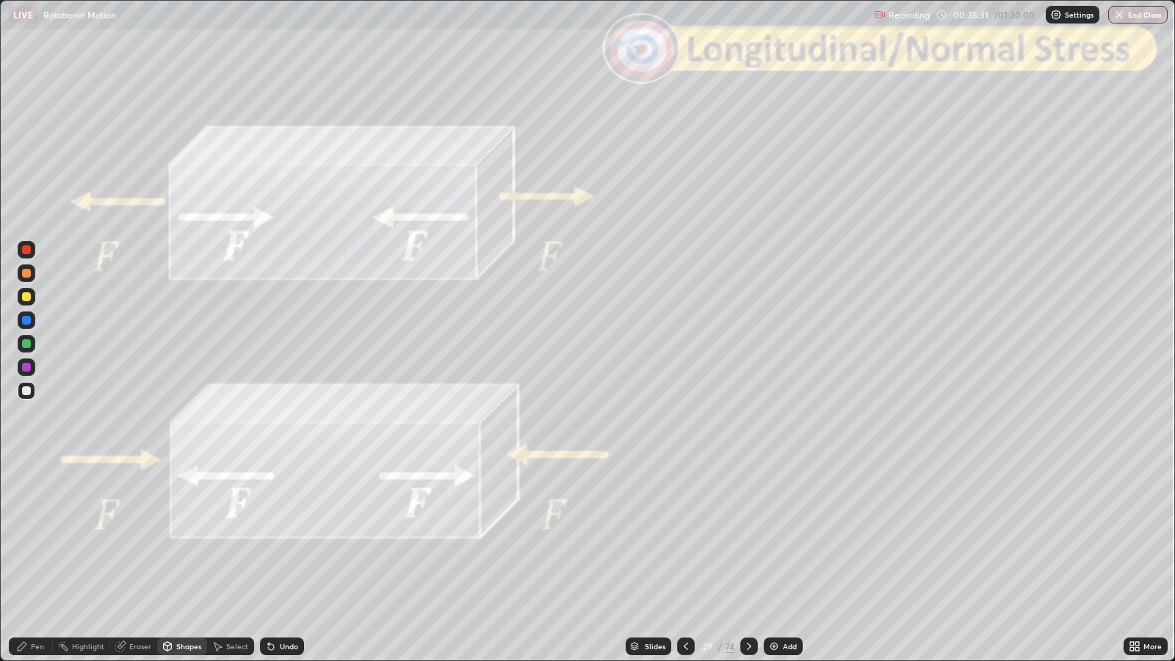
click at [26, 272] on div at bounding box center [26, 273] width 9 height 9
click at [37, 537] on div "Pen" at bounding box center [37, 646] width 13 height 7
click at [750, 537] on icon at bounding box center [749, 646] width 12 height 12
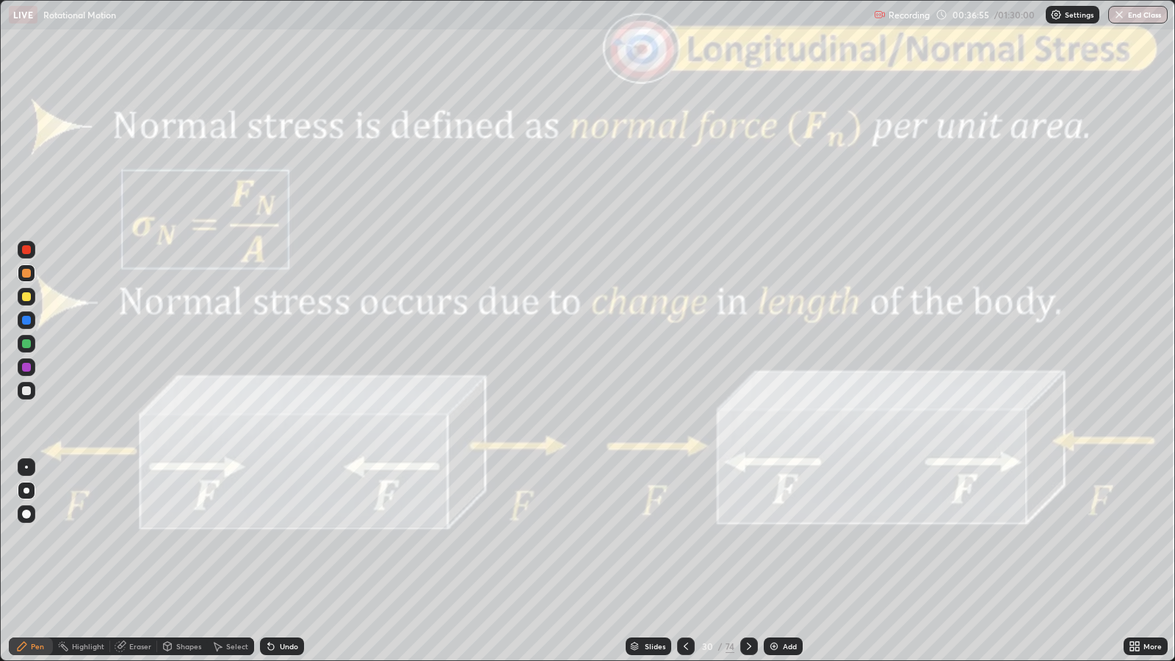
click at [192, 537] on div "Shapes" at bounding box center [188, 646] width 25 height 7
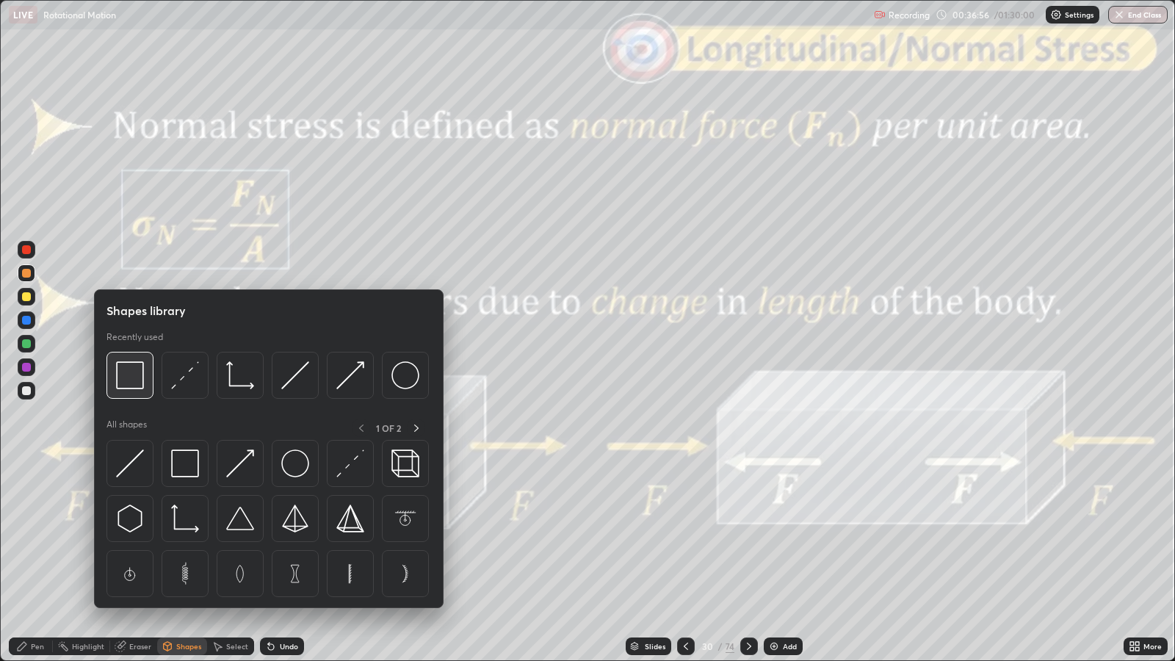
click at [130, 378] on img at bounding box center [130, 375] width 28 height 28
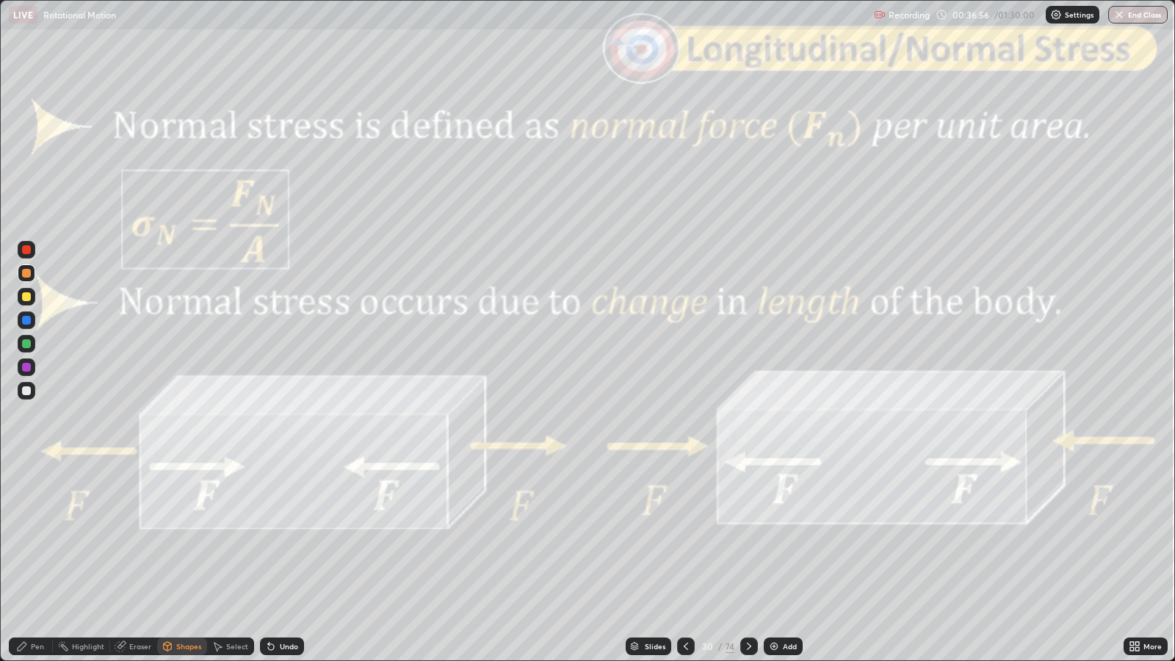
click at [26, 249] on div at bounding box center [26, 249] width 9 height 9
click at [653, 537] on div "Slides" at bounding box center [655, 646] width 21 height 7
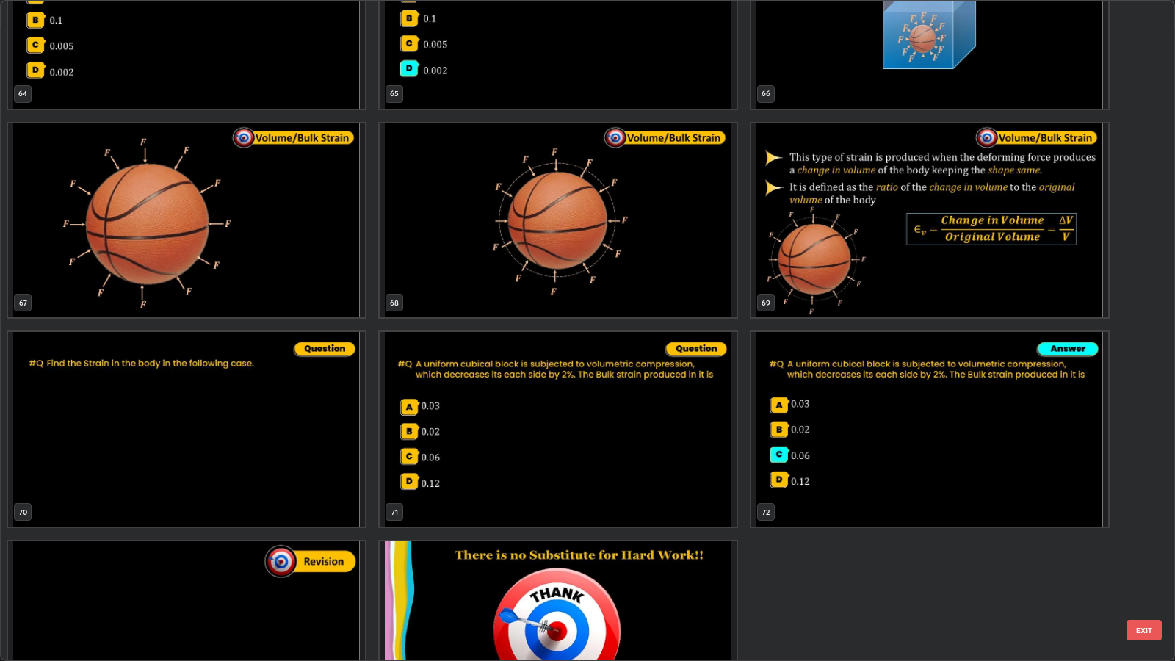
scroll to position [4566, 0]
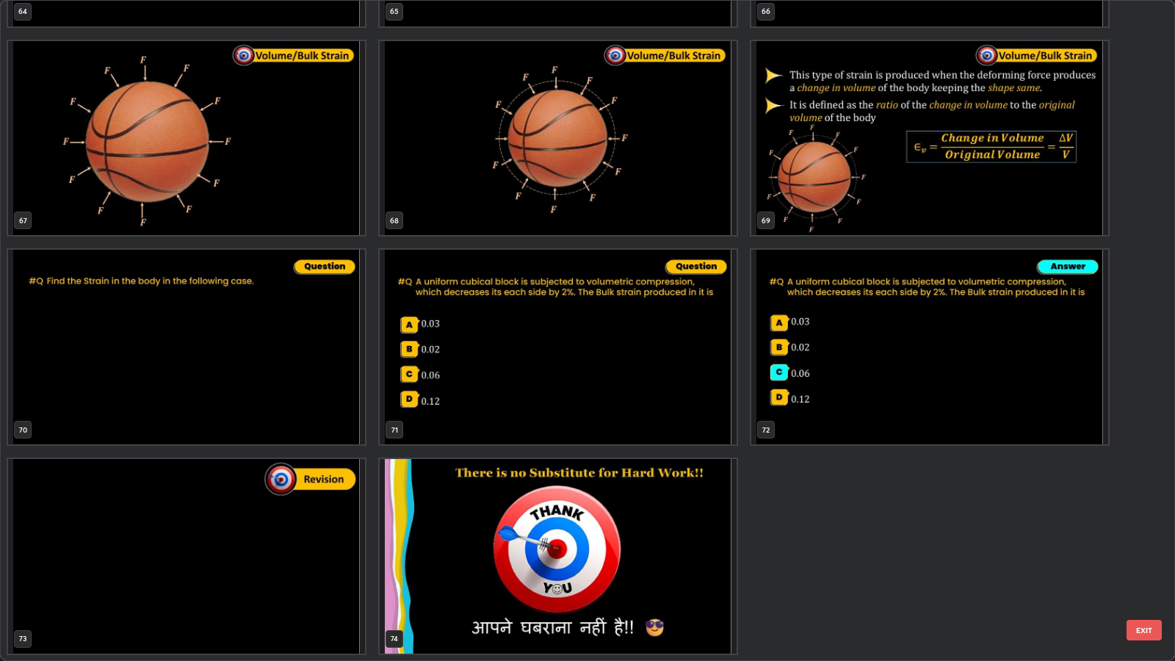
click at [1153, 537] on button "EXIT" at bounding box center [1144, 630] width 35 height 21
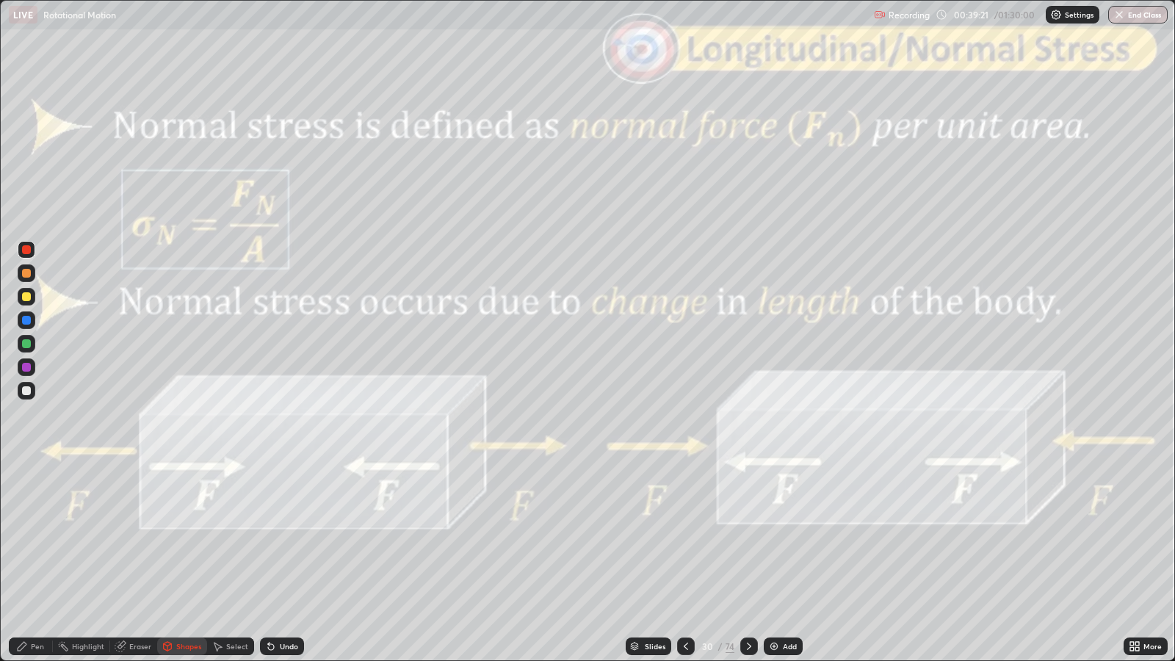
click at [745, 537] on icon at bounding box center [749, 646] width 12 height 12
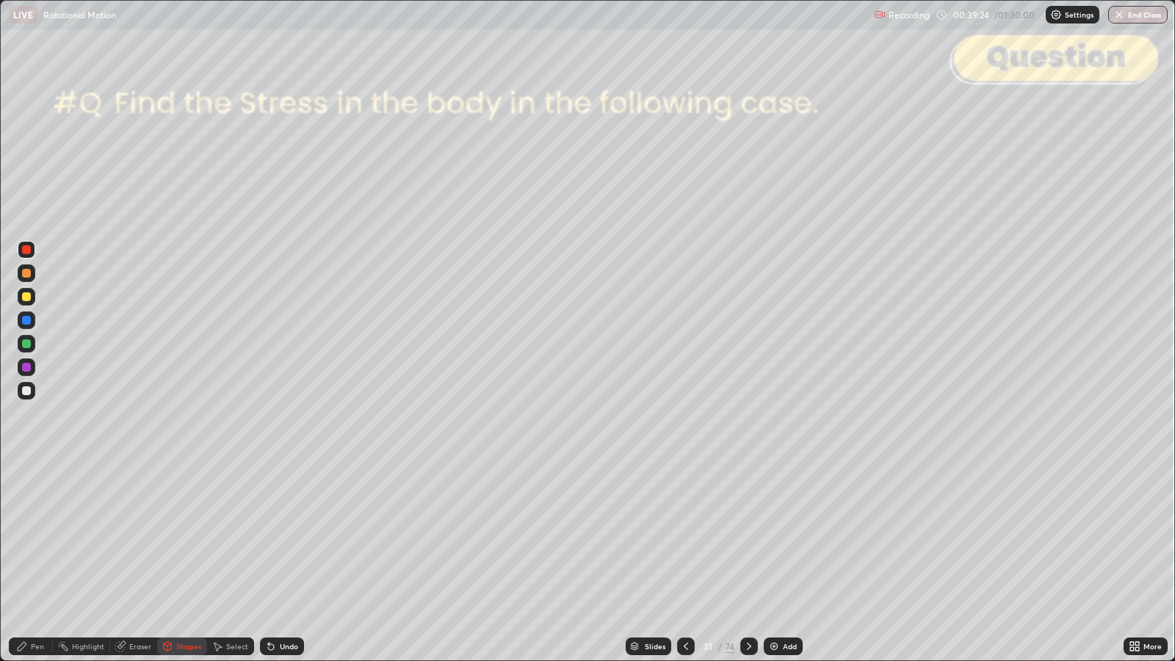
click at [37, 537] on div "Pen" at bounding box center [37, 646] width 13 height 7
click at [28, 391] on div at bounding box center [26, 390] width 9 height 9
click at [192, 537] on div "Shapes" at bounding box center [188, 646] width 25 height 7
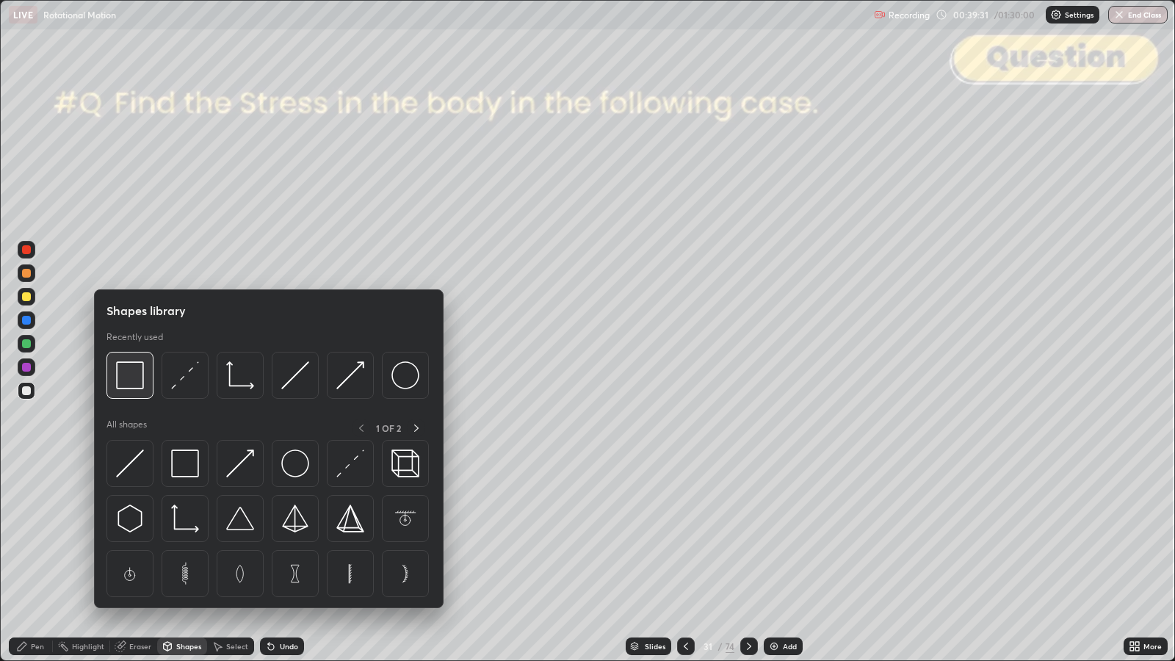
click at [134, 388] on img at bounding box center [130, 375] width 28 height 28
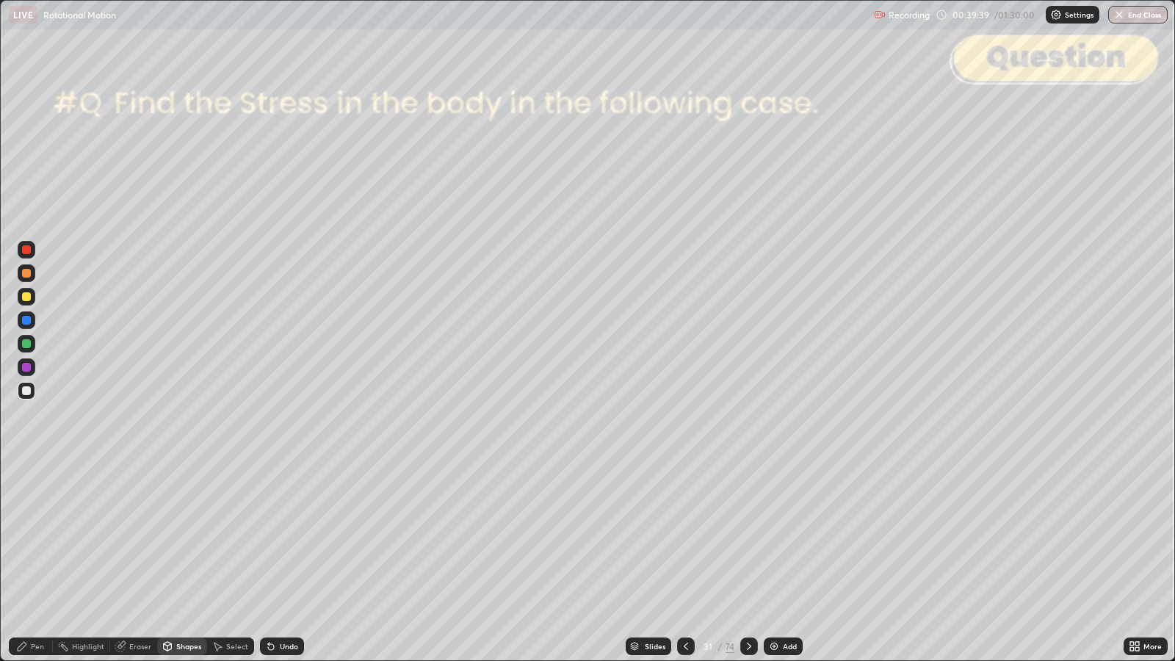
click at [37, 537] on div "Pen" at bounding box center [37, 646] width 13 height 7
click at [276, 537] on div "Undo" at bounding box center [282, 647] width 44 height 18
click at [26, 273] on div at bounding box center [26, 273] width 9 height 9
click at [748, 537] on icon at bounding box center [749, 646] width 12 height 12
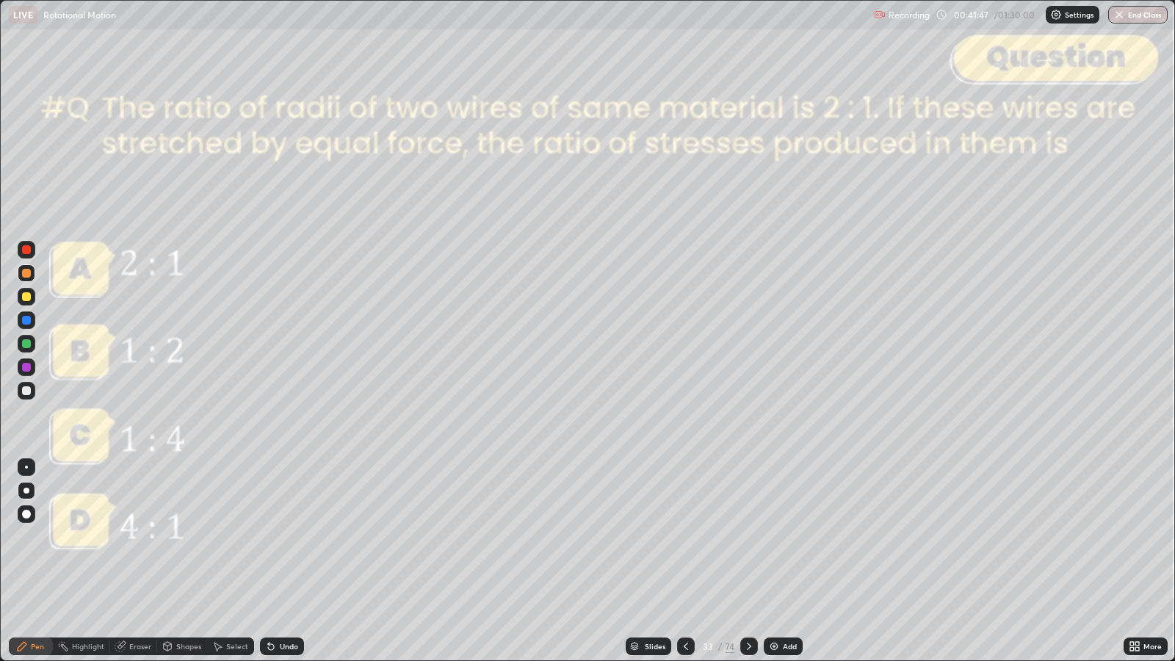
click at [26, 248] on div at bounding box center [26, 249] width 9 height 9
click at [29, 299] on div at bounding box center [26, 296] width 9 height 9
click at [748, 537] on icon at bounding box center [749, 646] width 12 height 12
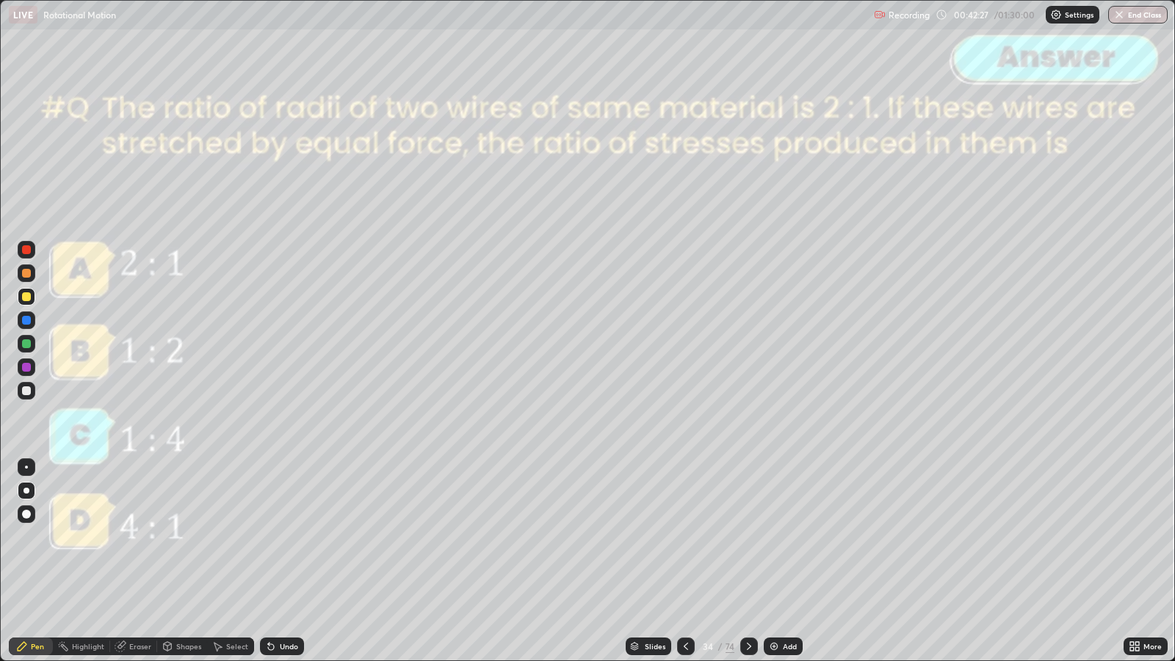
click at [746, 537] on div at bounding box center [749, 647] width 18 height 18
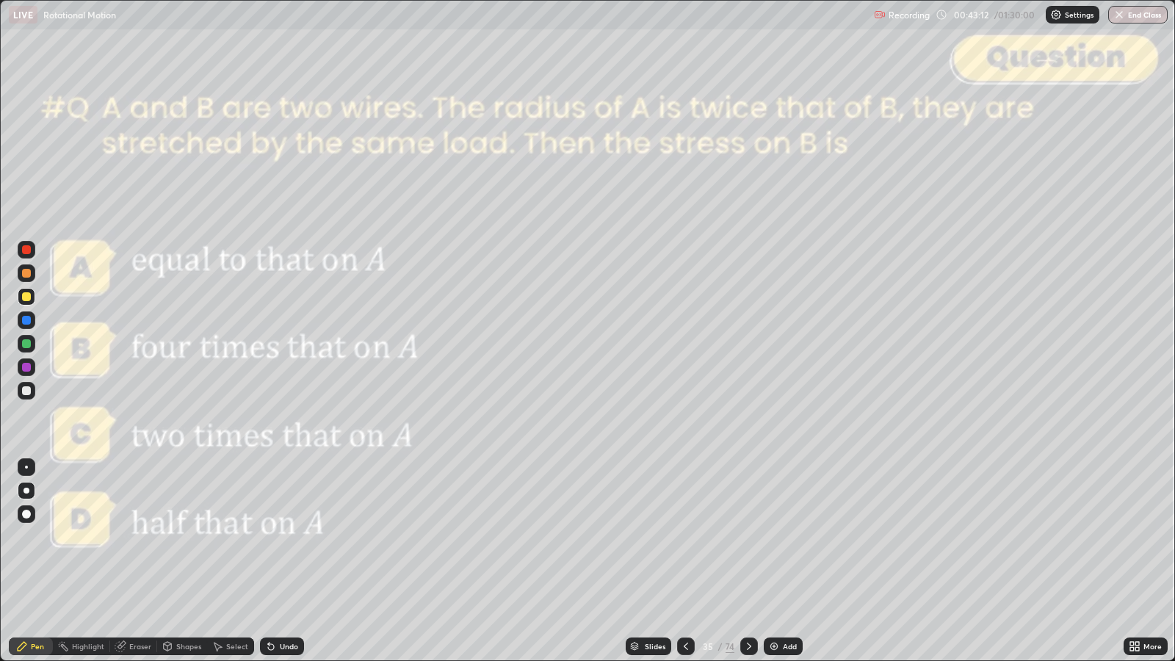
click at [26, 273] on div at bounding box center [26, 273] width 9 height 9
click at [748, 537] on icon at bounding box center [749, 646] width 12 height 12
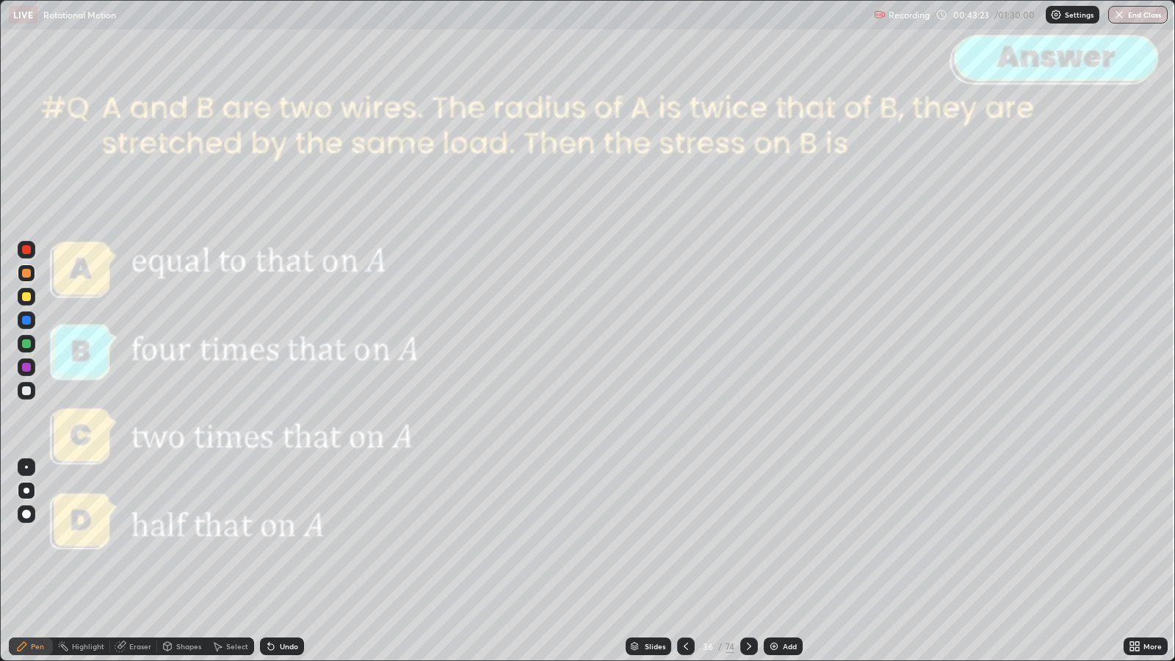
click at [748, 537] on icon at bounding box center [749, 646] width 12 height 12
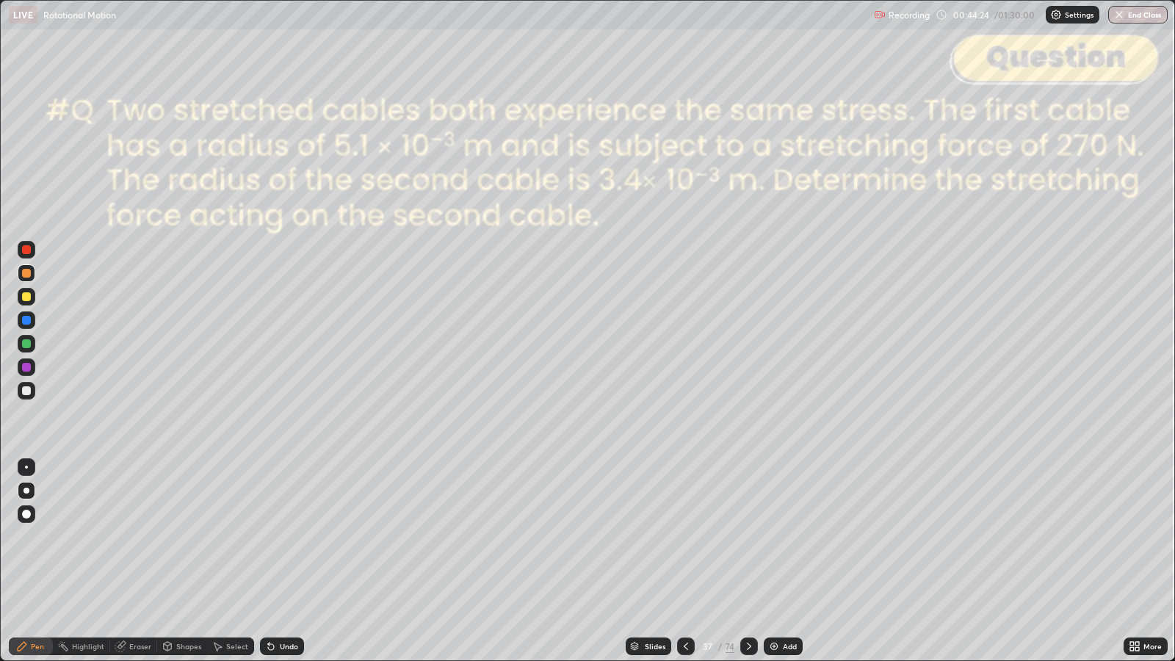
click at [656, 537] on div "Slides" at bounding box center [655, 646] width 21 height 7
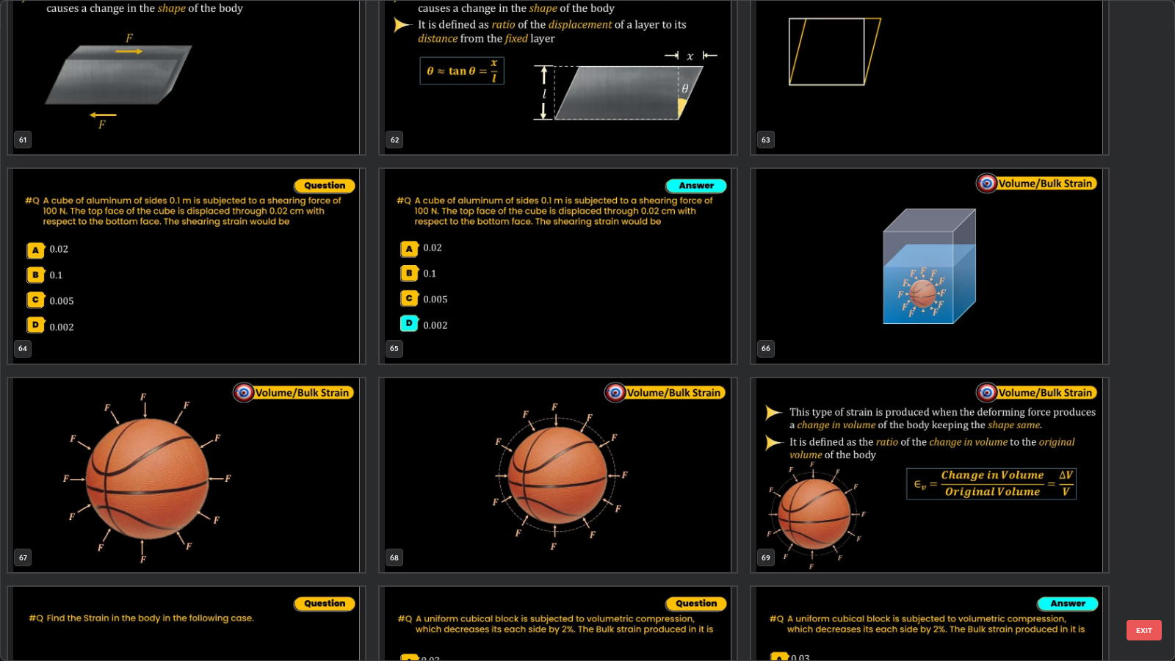
scroll to position [4261, 0]
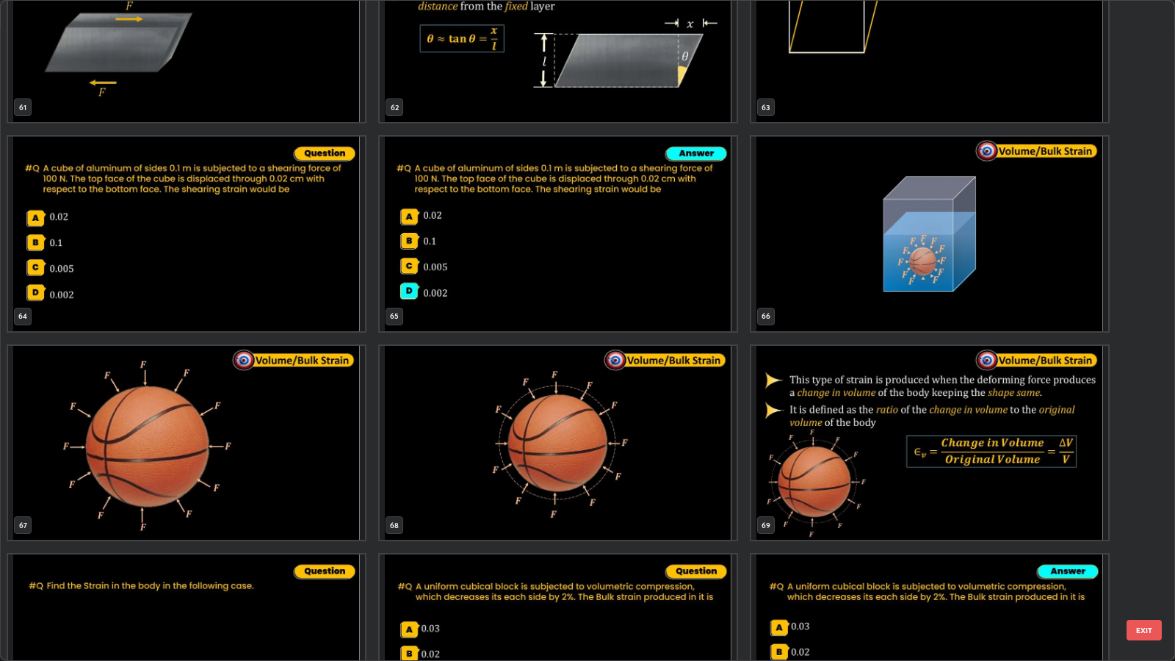
click at [1146, 537] on button "EXIT" at bounding box center [1144, 630] width 35 height 21
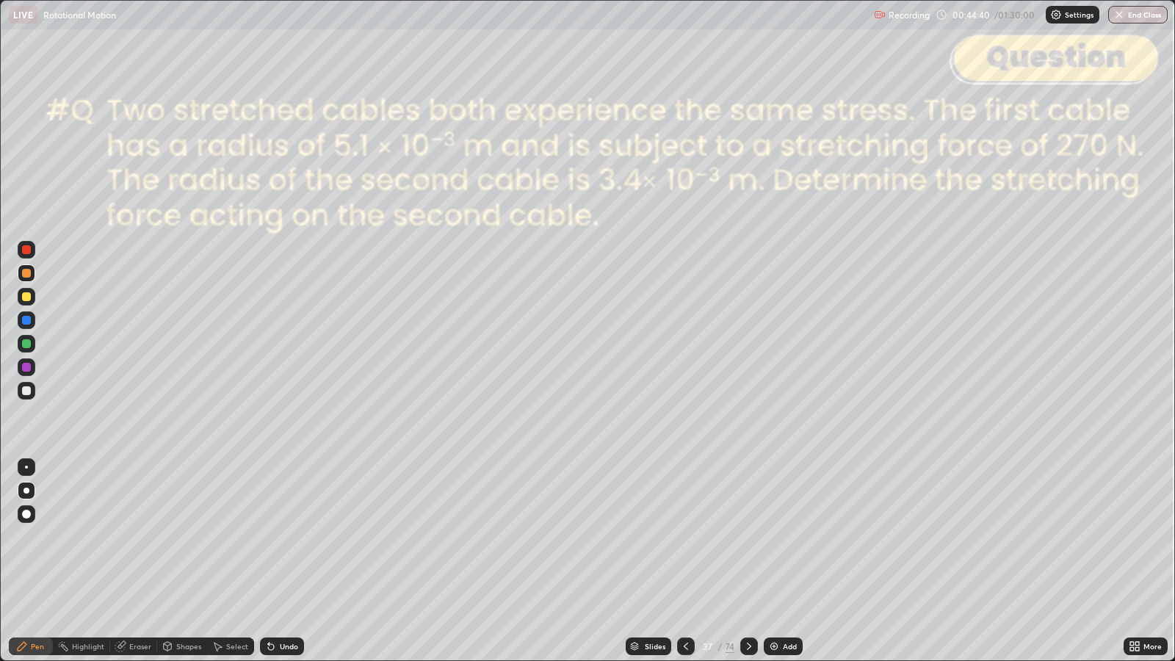
click at [30, 394] on div at bounding box center [27, 391] width 18 height 18
click at [184, 537] on div "Shapes" at bounding box center [188, 646] width 25 height 7
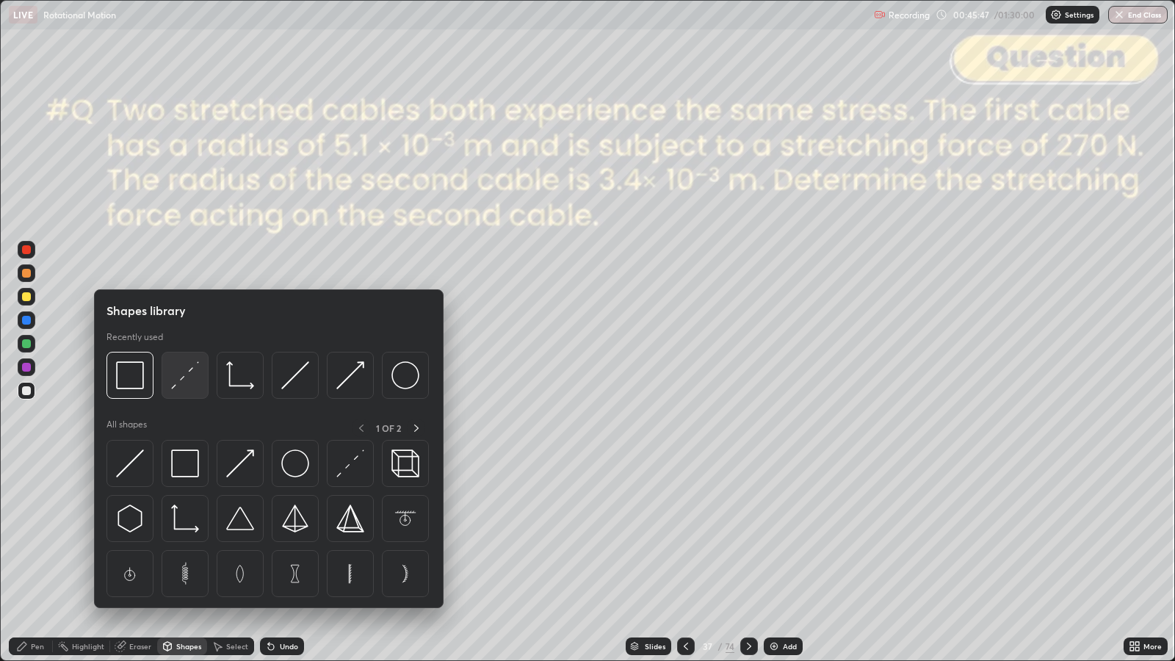
click at [189, 378] on img at bounding box center [185, 375] width 28 height 28
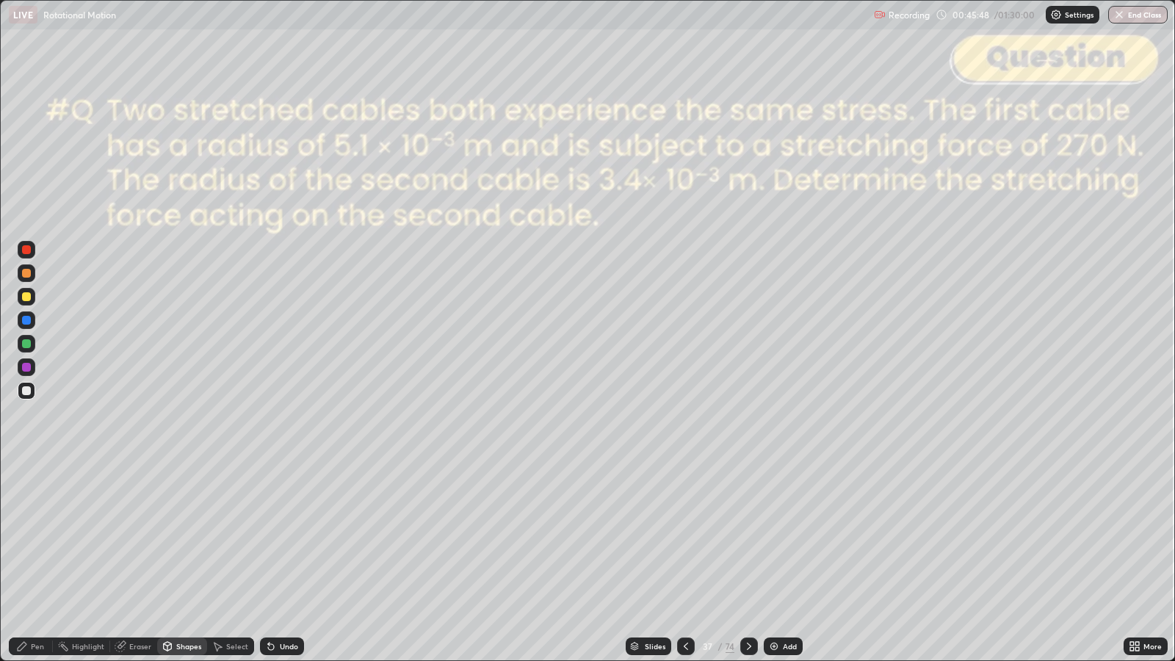
click at [26, 250] on div at bounding box center [26, 249] width 9 height 9
click at [29, 537] on div "Pen" at bounding box center [31, 647] width 44 height 18
click at [24, 273] on div at bounding box center [26, 273] width 9 height 9
click at [182, 537] on div "Shapes" at bounding box center [188, 646] width 25 height 7
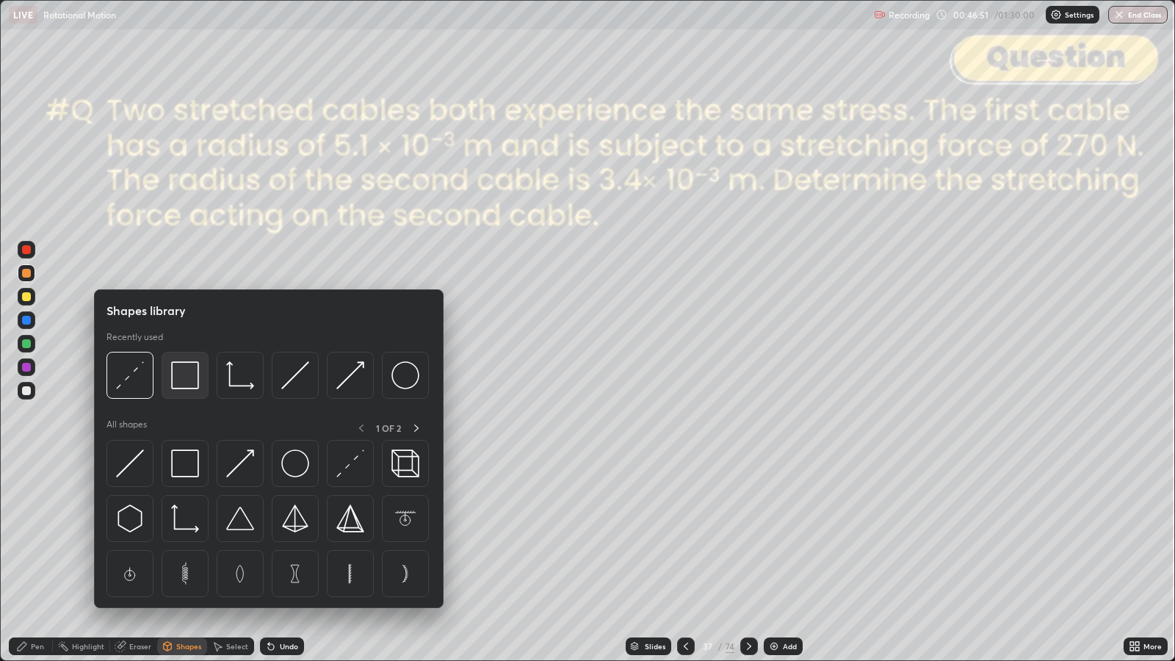
click at [184, 378] on img at bounding box center [185, 375] width 28 height 28
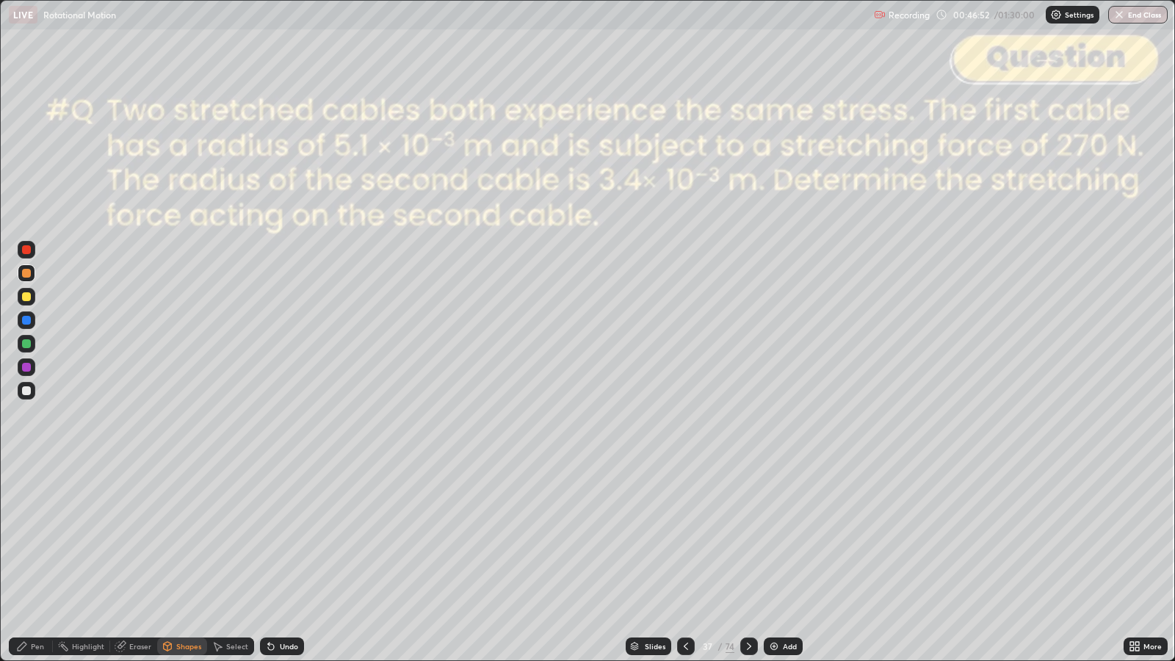
click at [26, 250] on div at bounding box center [26, 249] width 9 height 9
click at [748, 537] on icon at bounding box center [749, 646] width 12 height 12
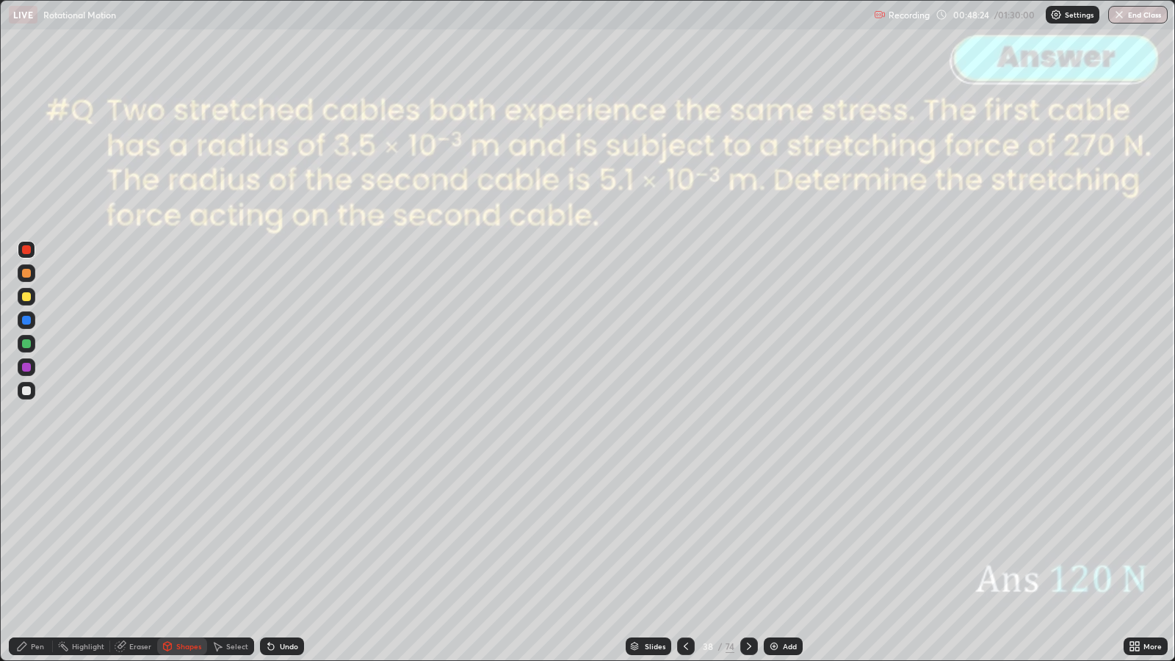
click at [748, 537] on icon at bounding box center [749, 646] width 12 height 12
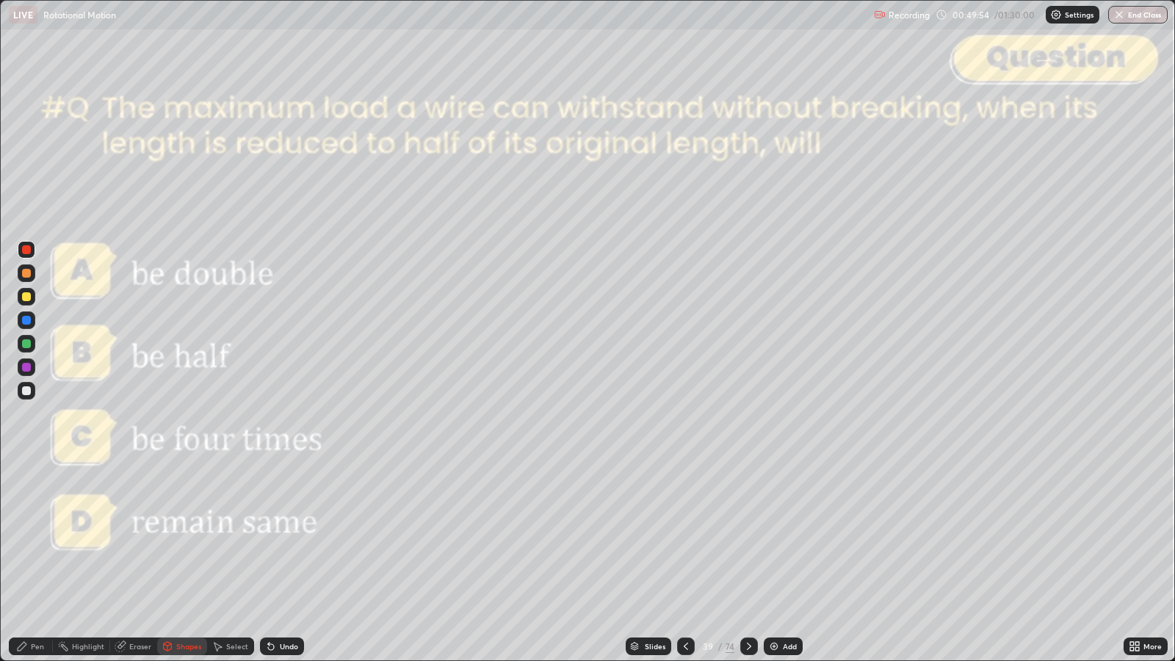
click at [26, 537] on icon at bounding box center [22, 646] width 12 height 12
click at [29, 391] on div at bounding box center [26, 390] width 9 height 9
click at [29, 247] on div at bounding box center [26, 249] width 9 height 9
click at [26, 297] on div at bounding box center [26, 296] width 9 height 9
click at [280, 537] on div "Undo" at bounding box center [289, 646] width 18 height 7
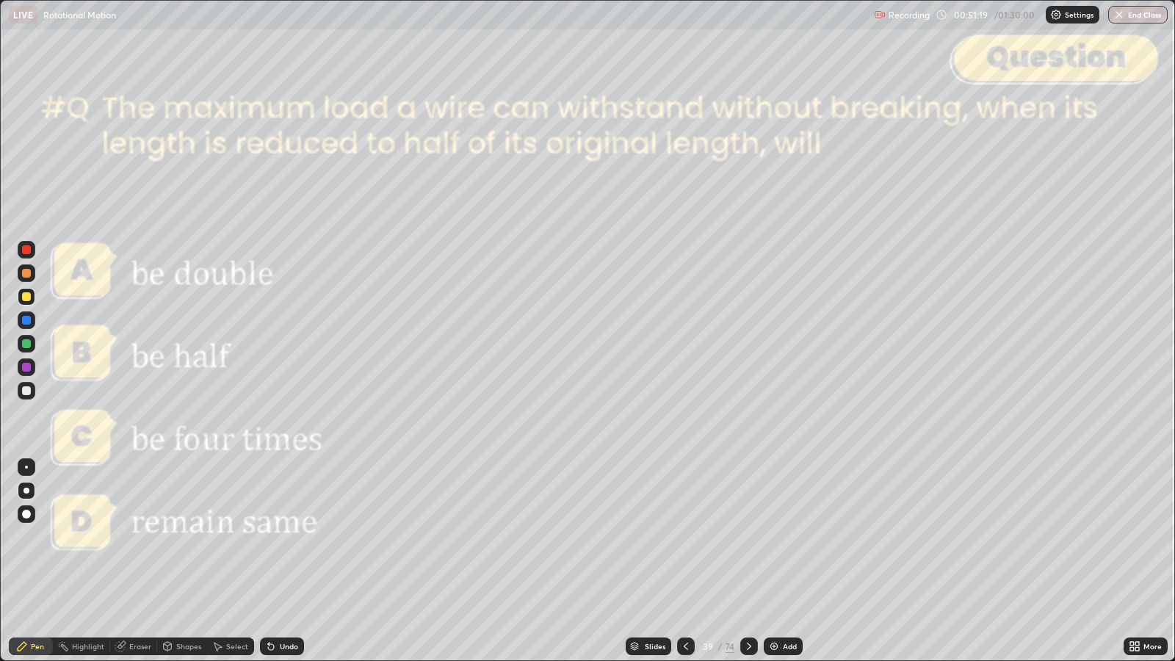
click at [280, 537] on div "Undo" at bounding box center [289, 646] width 18 height 7
click at [268, 537] on icon at bounding box center [271, 647] width 6 height 6
click at [684, 537] on icon at bounding box center [686, 646] width 12 height 12
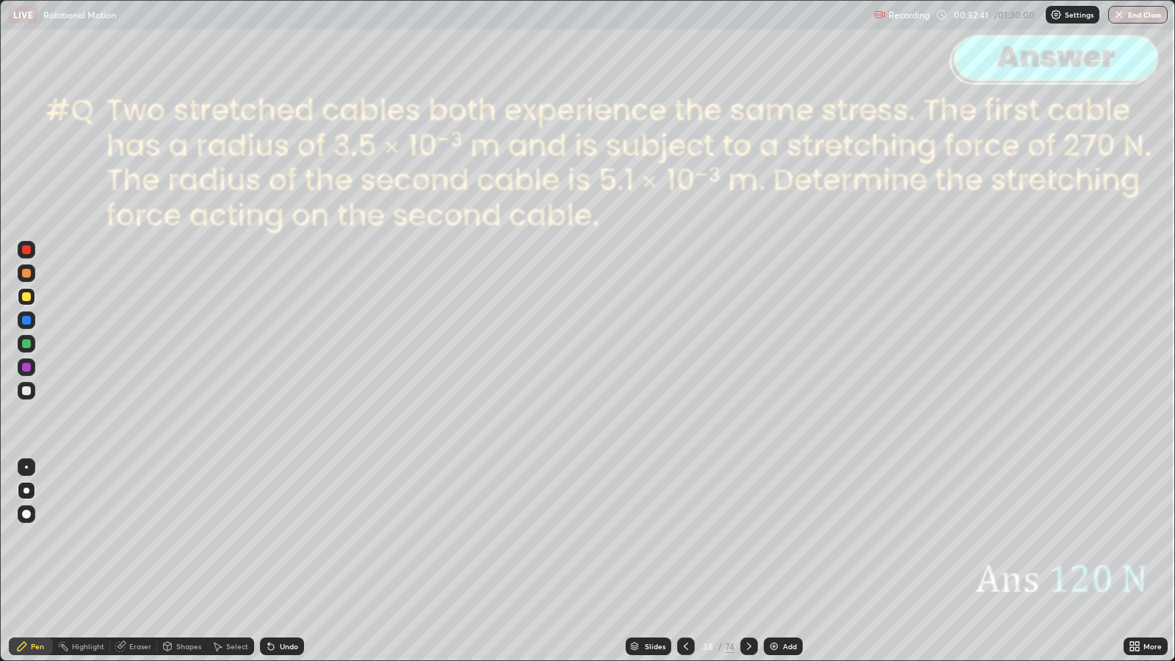
click at [684, 537] on icon at bounding box center [686, 646] width 12 height 12
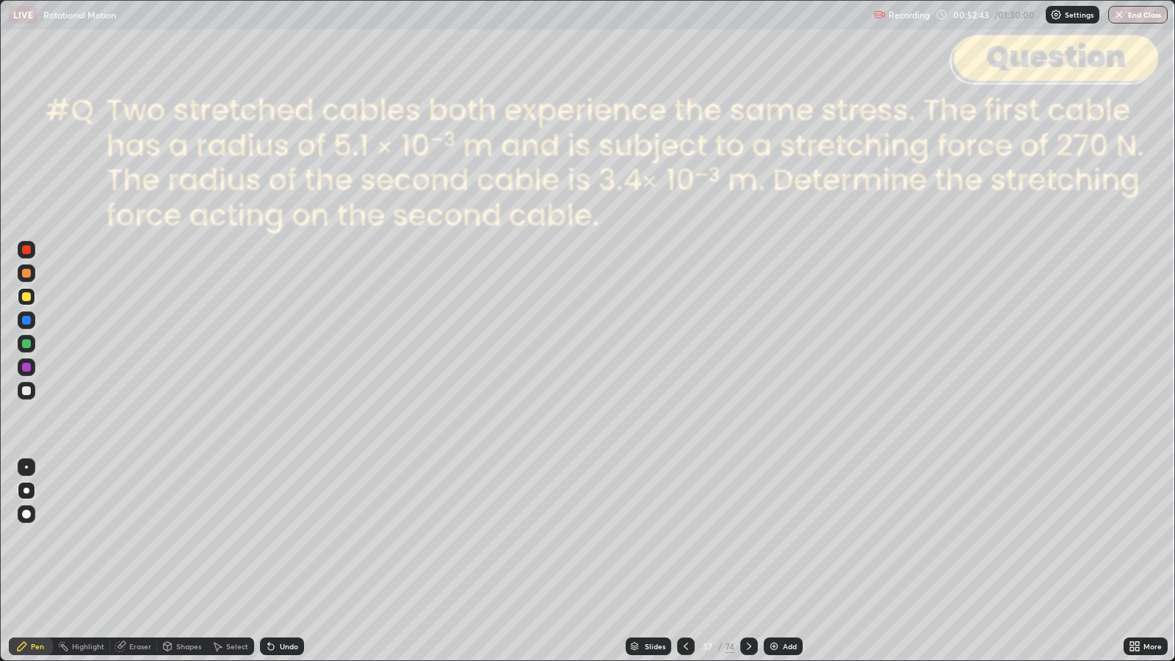
click at [745, 537] on icon at bounding box center [749, 646] width 12 height 12
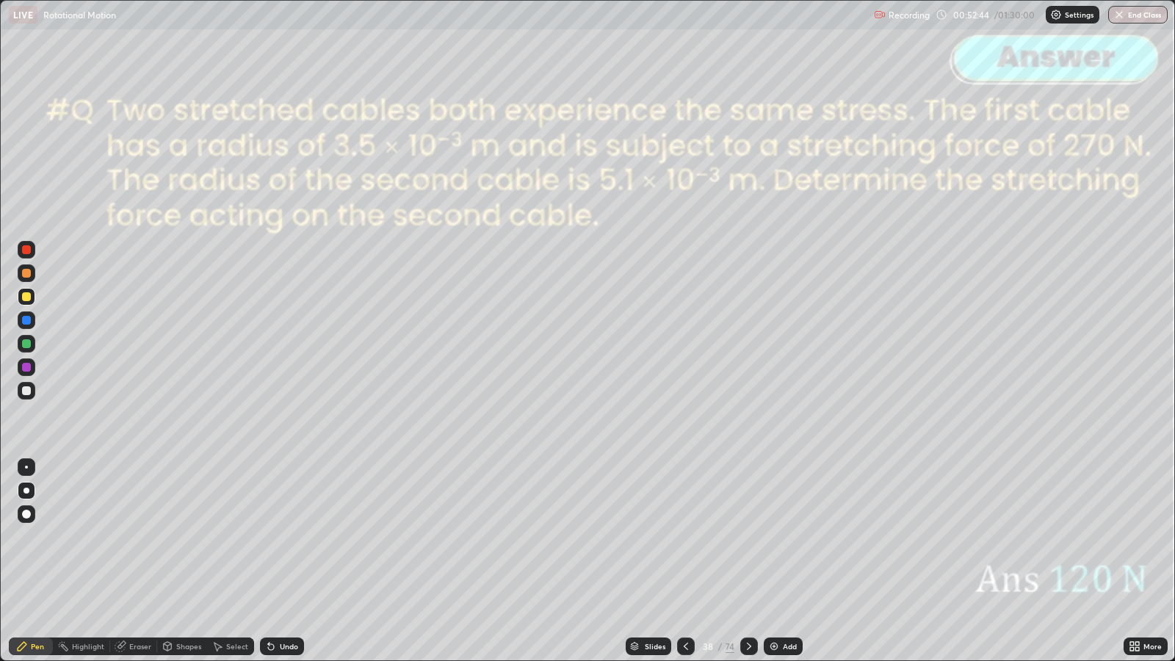
click at [748, 537] on icon at bounding box center [749, 646] width 12 height 12
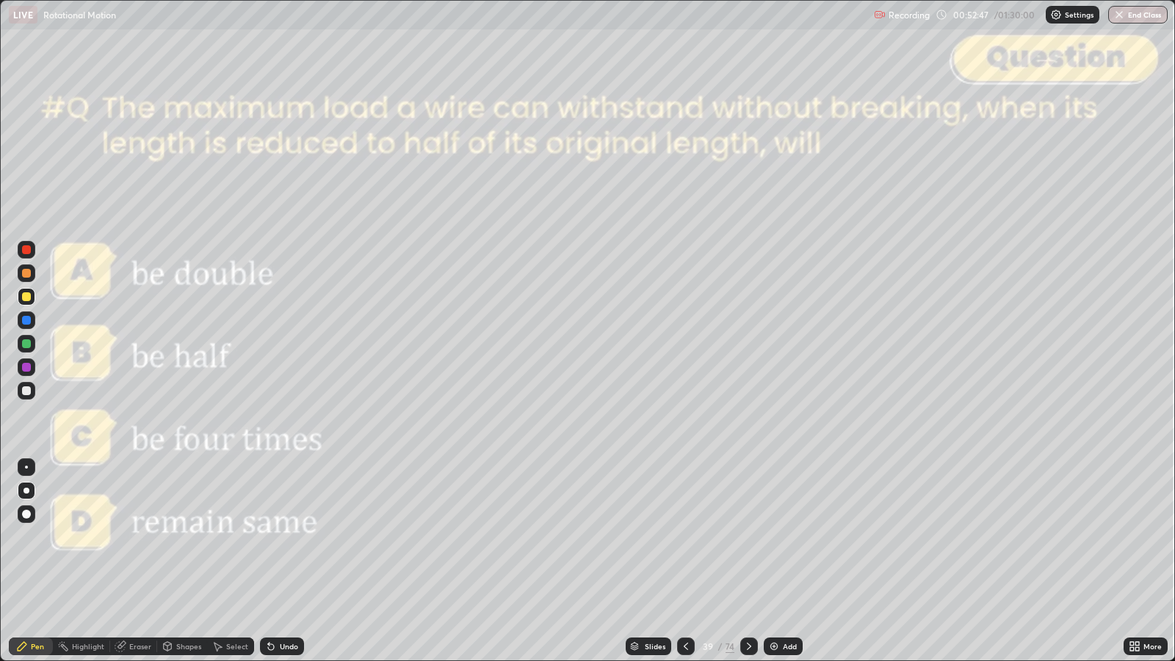
click at [747, 537] on icon at bounding box center [749, 646] width 12 height 12
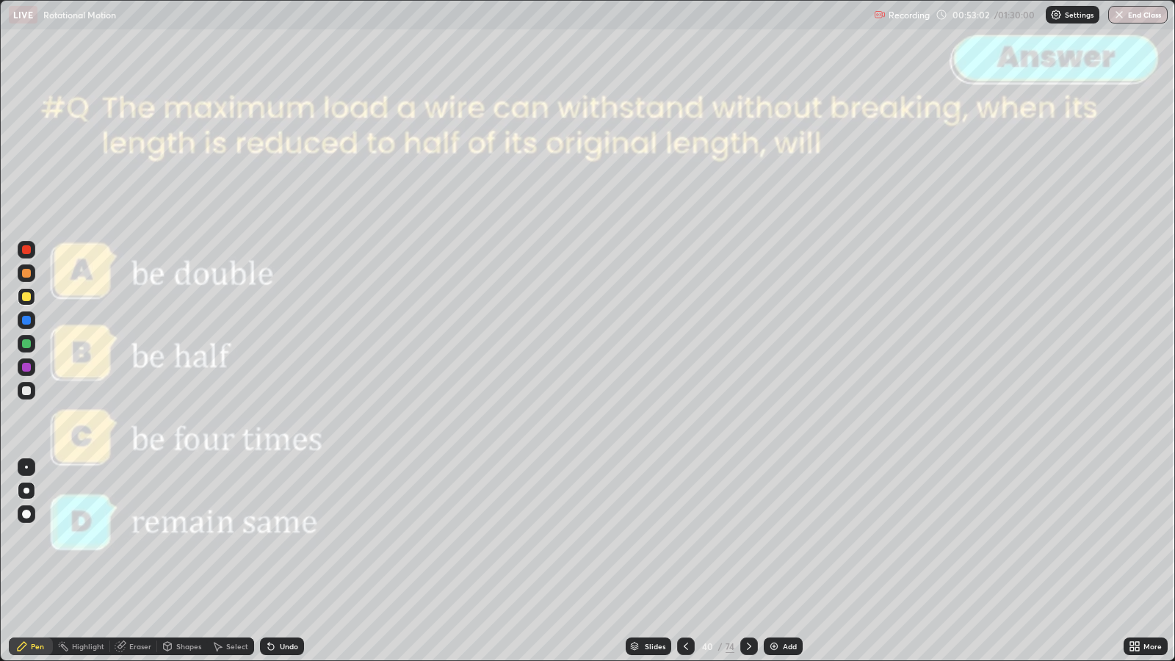
click at [746, 537] on icon at bounding box center [749, 646] width 12 height 12
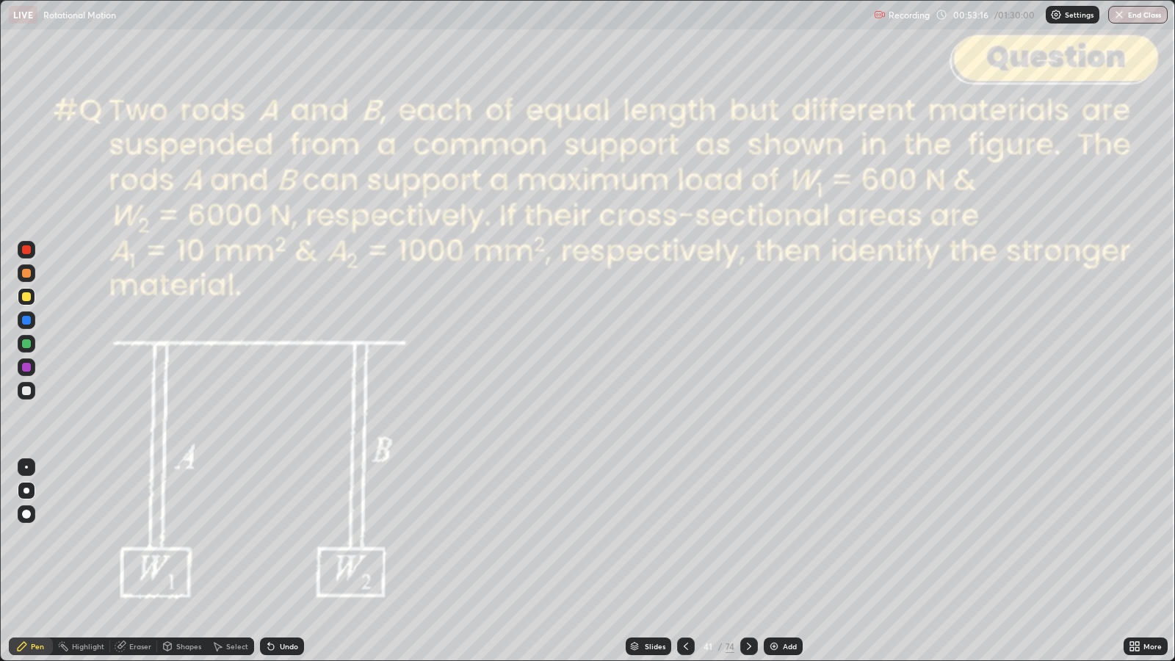
click at [684, 537] on icon at bounding box center [686, 646] width 12 height 12
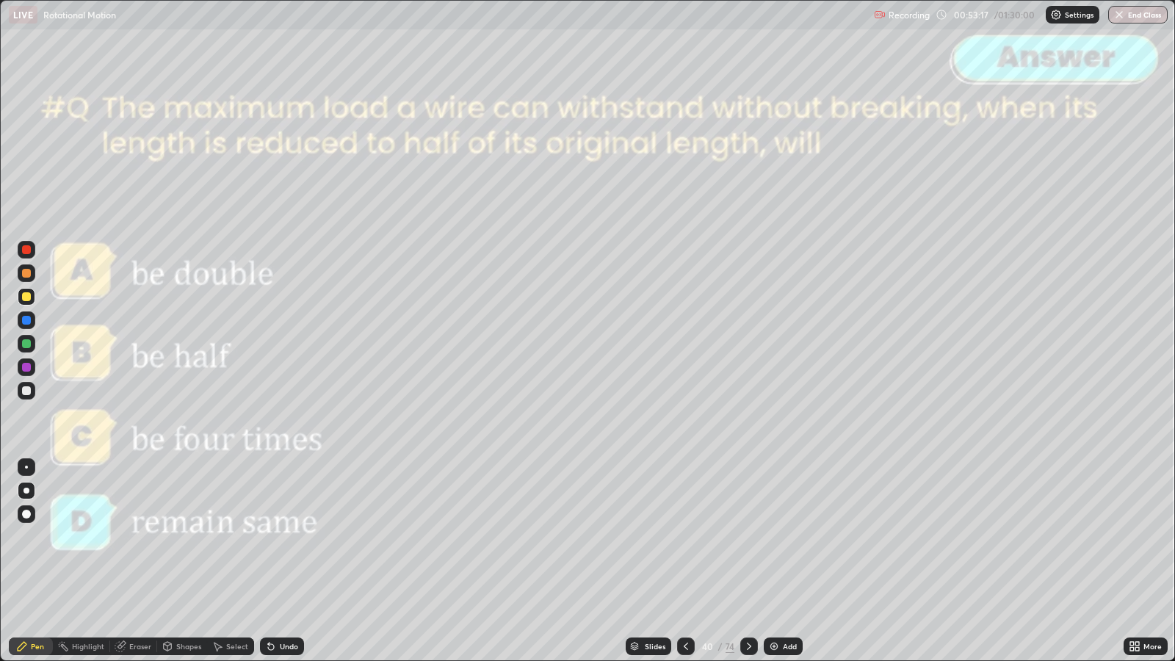
click at [680, 537] on div at bounding box center [686, 647] width 18 height 18
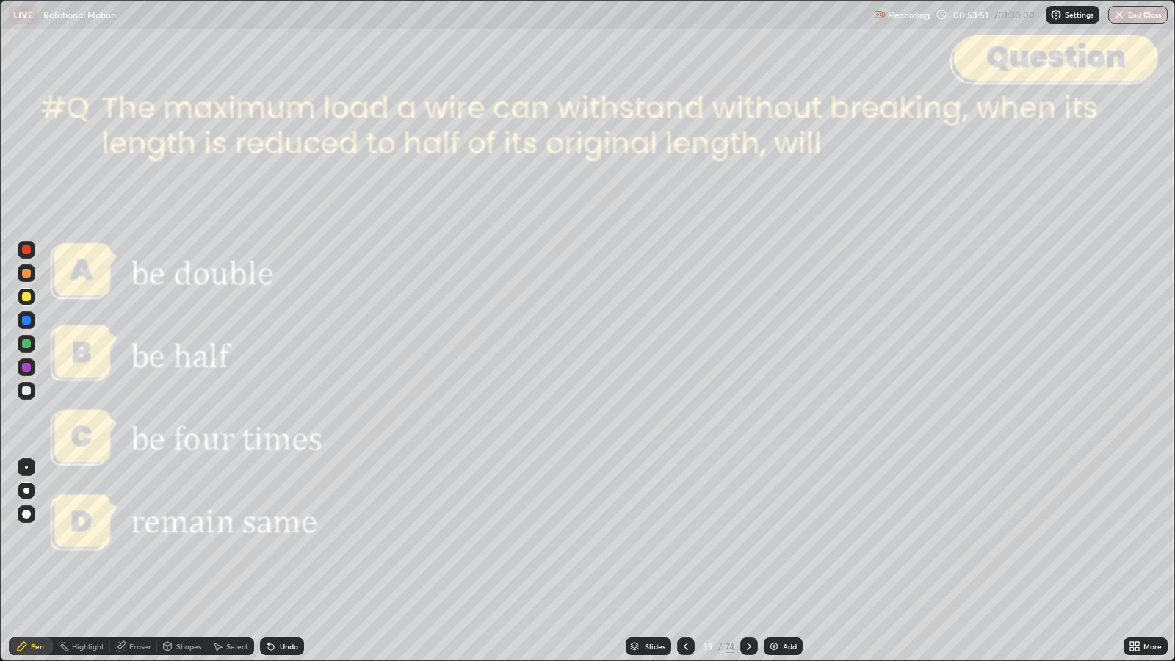
click at [187, 537] on div "Shapes" at bounding box center [188, 646] width 25 height 7
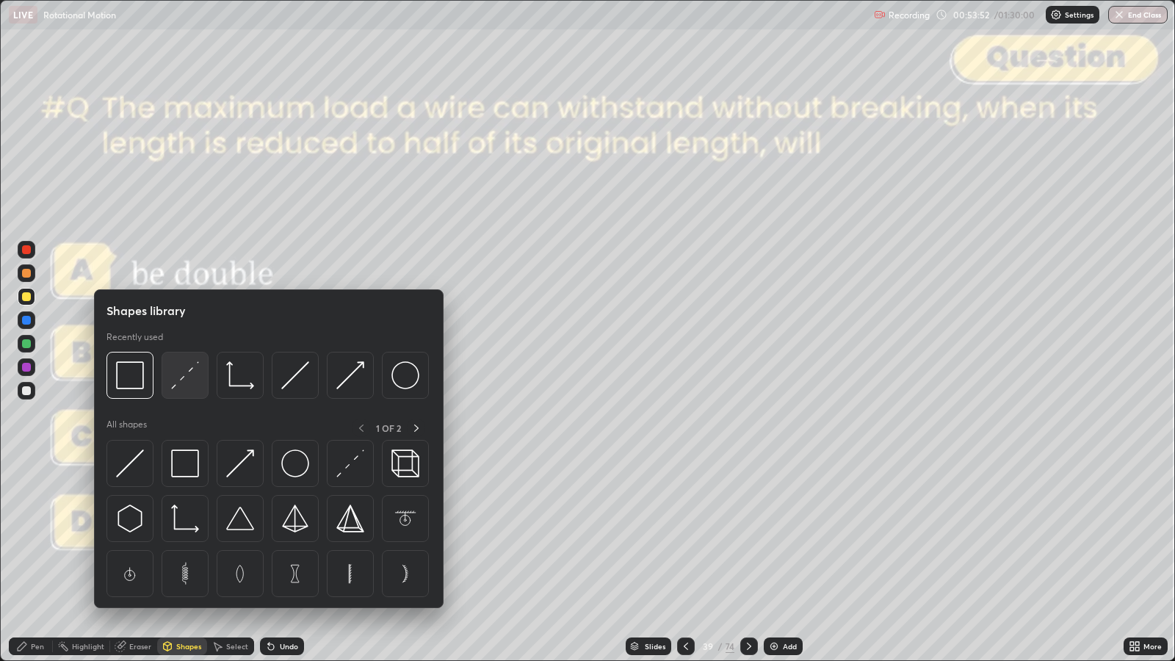
click at [192, 376] on img at bounding box center [185, 375] width 28 height 28
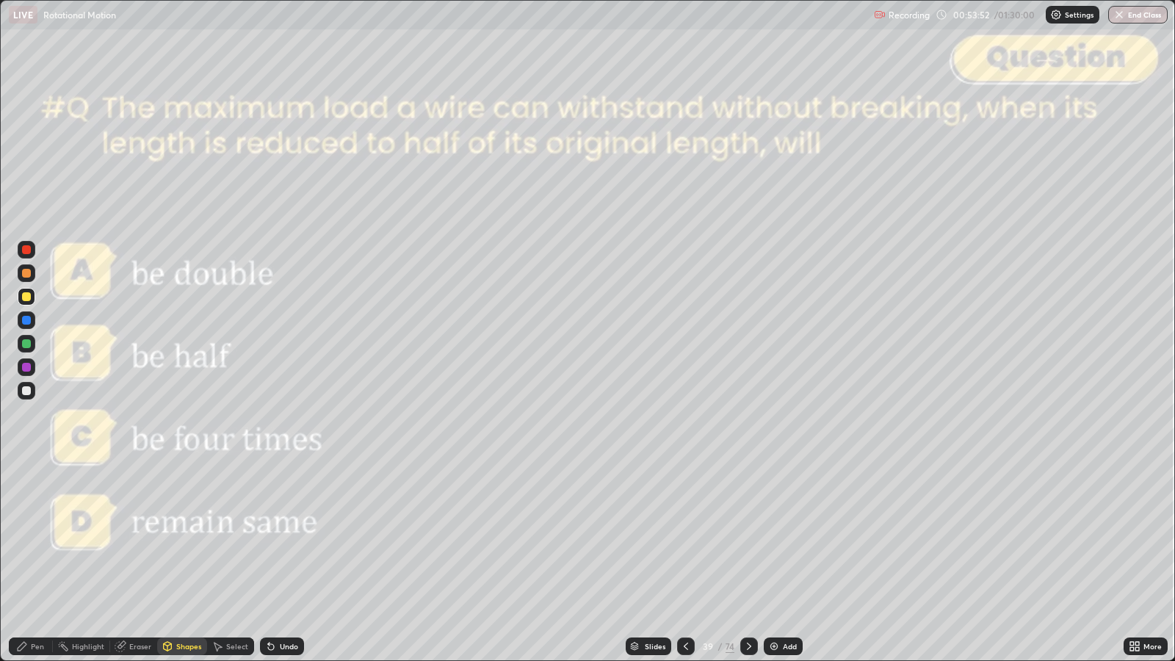
click at [28, 250] on div at bounding box center [26, 249] width 9 height 9
click at [181, 537] on div "Shapes" at bounding box center [188, 646] width 25 height 7
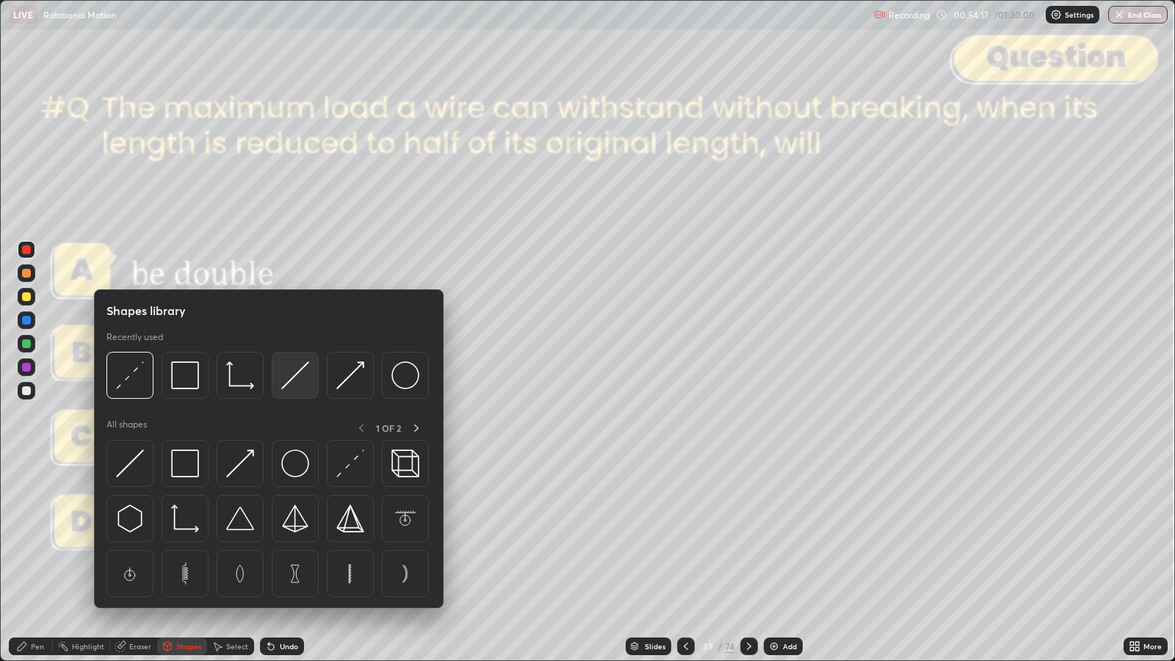
click at [295, 376] on img at bounding box center [295, 375] width 28 height 28
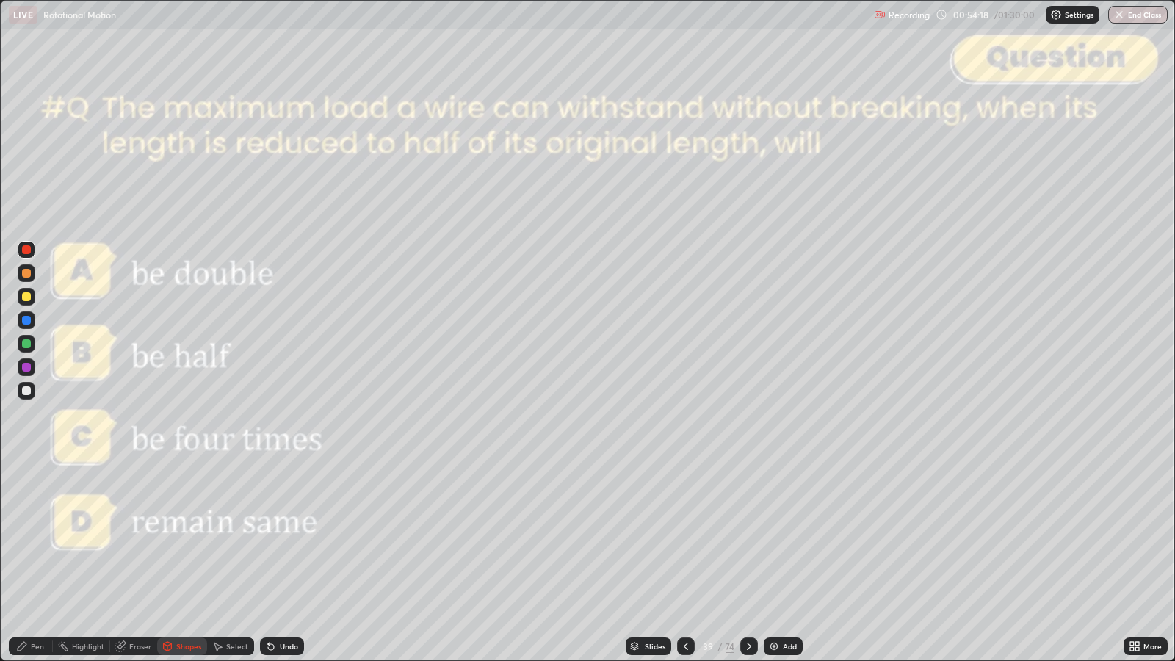
click at [26, 389] on div at bounding box center [26, 390] width 9 height 9
click at [33, 537] on div "Pen" at bounding box center [37, 646] width 13 height 7
click at [26, 389] on div at bounding box center [26, 390] width 9 height 9
click at [288, 537] on div "Undo" at bounding box center [289, 646] width 18 height 7
click at [189, 537] on div "Shapes" at bounding box center [188, 646] width 25 height 7
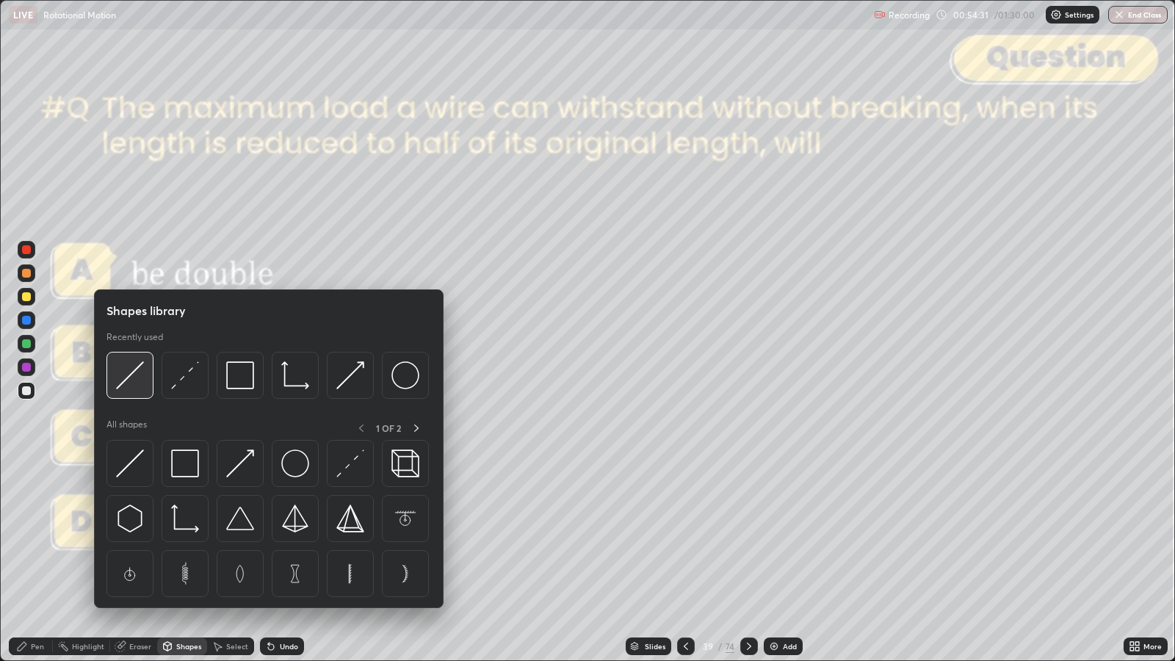
click at [131, 379] on img at bounding box center [130, 375] width 28 height 28
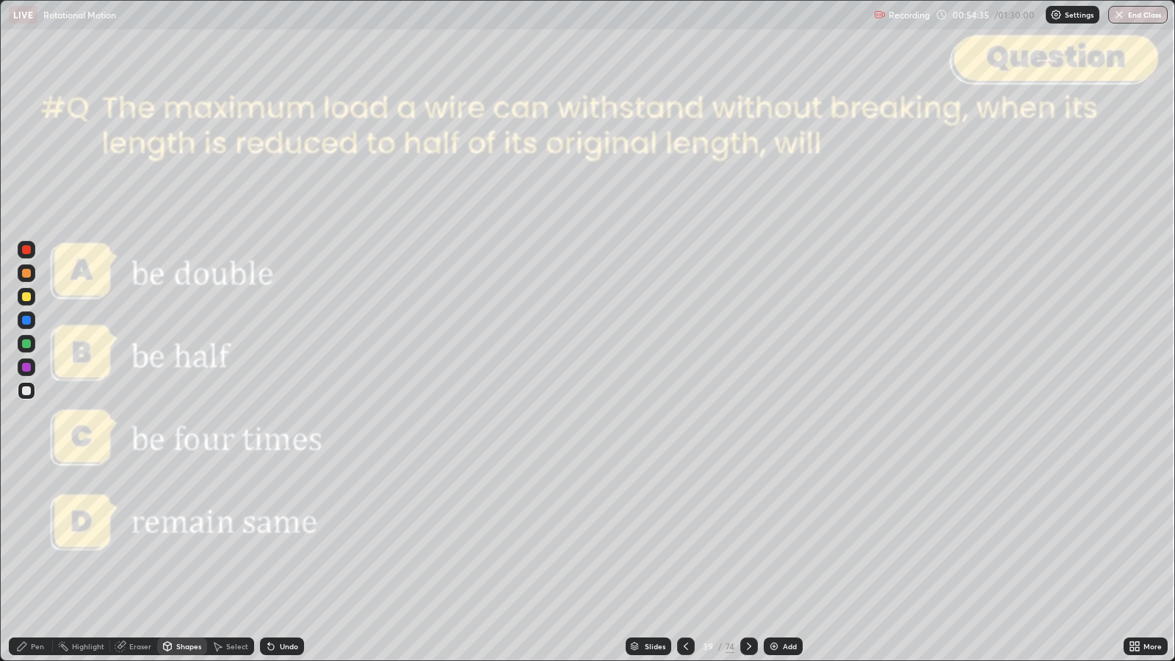
click at [33, 537] on div "Pen" at bounding box center [37, 646] width 13 height 7
click at [184, 537] on div "Shapes" at bounding box center [188, 646] width 25 height 7
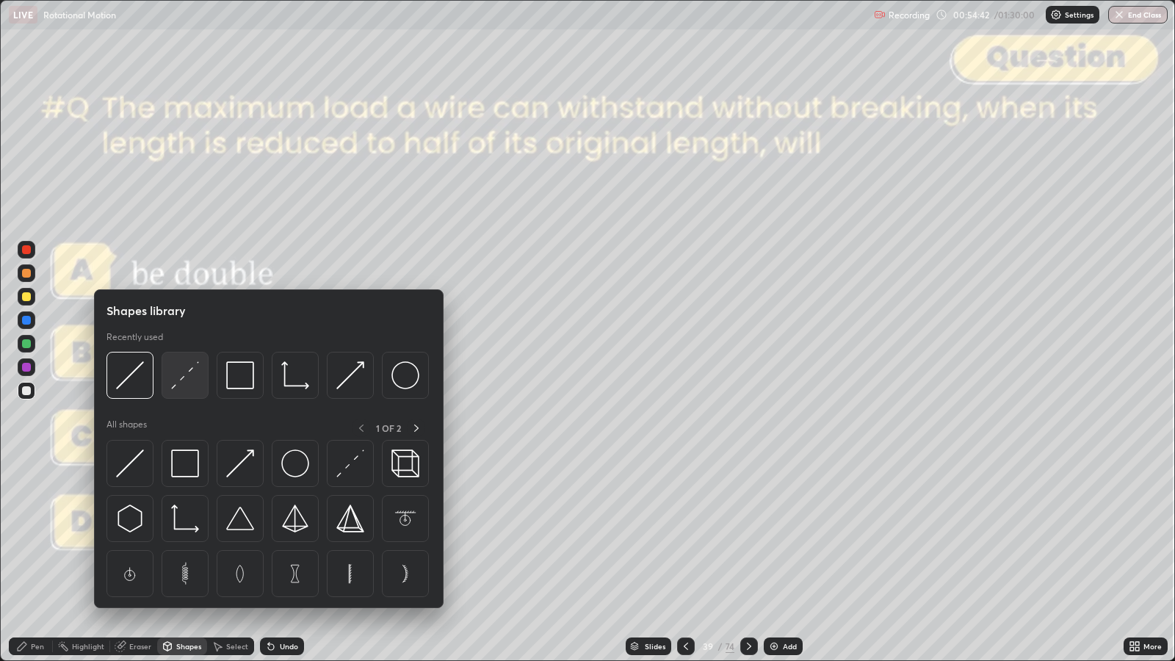
click at [189, 379] on img at bounding box center [185, 375] width 28 height 28
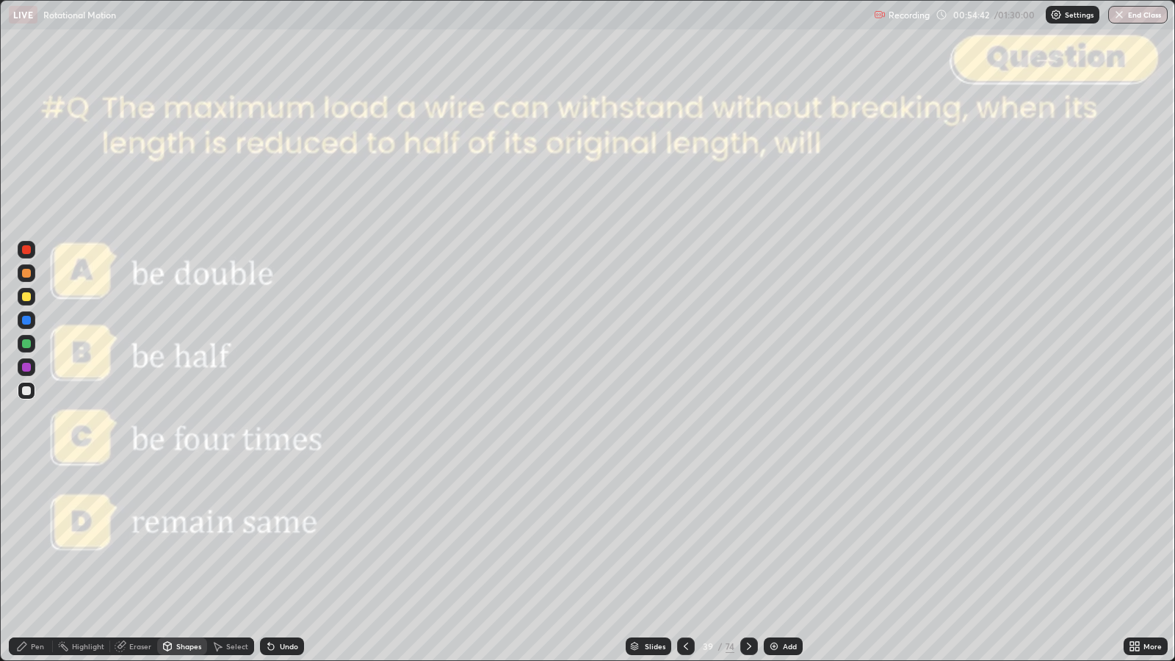
click at [29, 250] on div at bounding box center [26, 249] width 9 height 9
click at [29, 537] on div "Pen" at bounding box center [31, 647] width 44 height 18
click at [32, 537] on div "Pen" at bounding box center [37, 646] width 13 height 7
click at [748, 537] on icon at bounding box center [749, 646] width 12 height 12
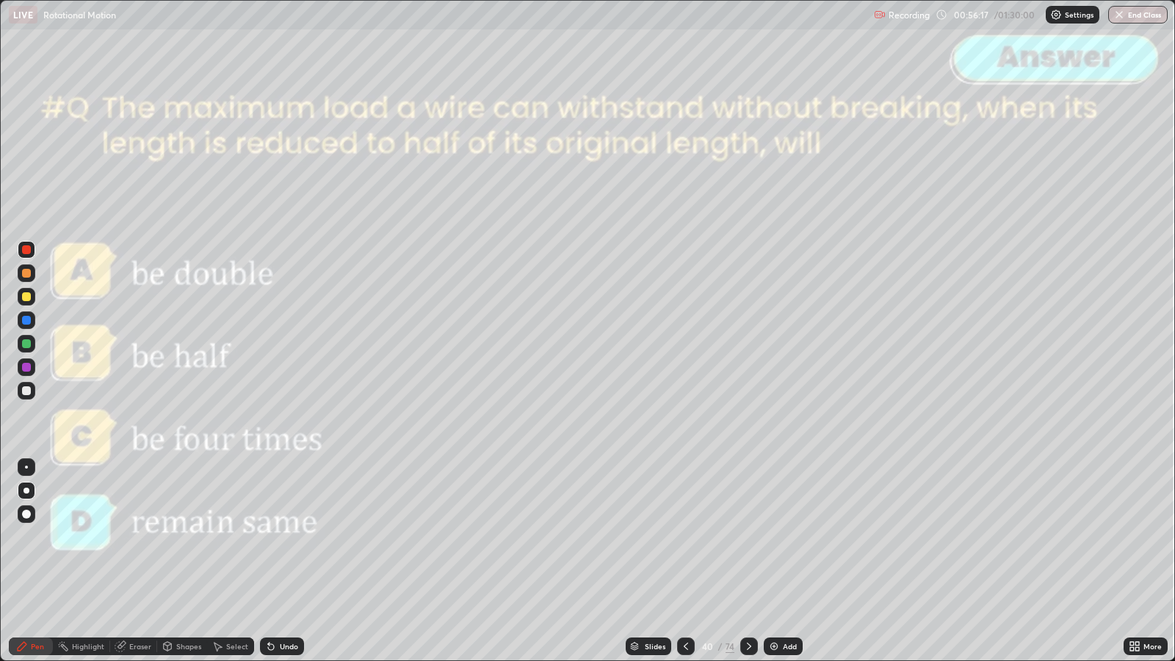
click at [748, 537] on icon at bounding box center [749, 646] width 12 height 12
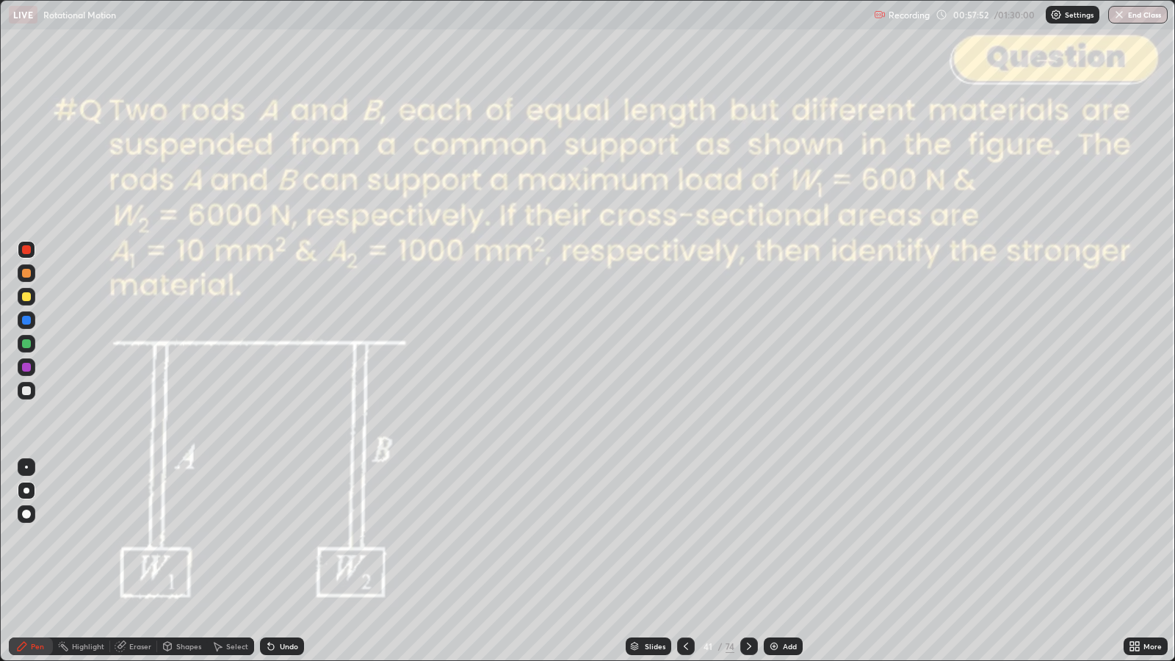
click at [745, 537] on icon at bounding box center [749, 646] width 12 height 12
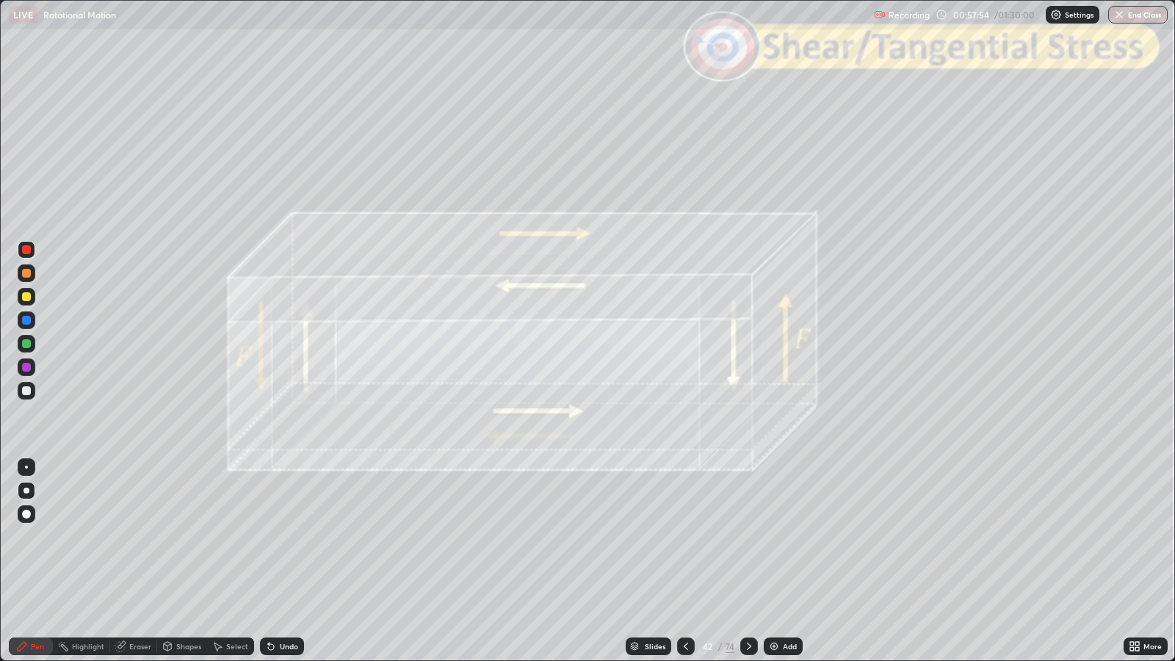
click at [685, 537] on icon at bounding box center [686, 646] width 12 height 12
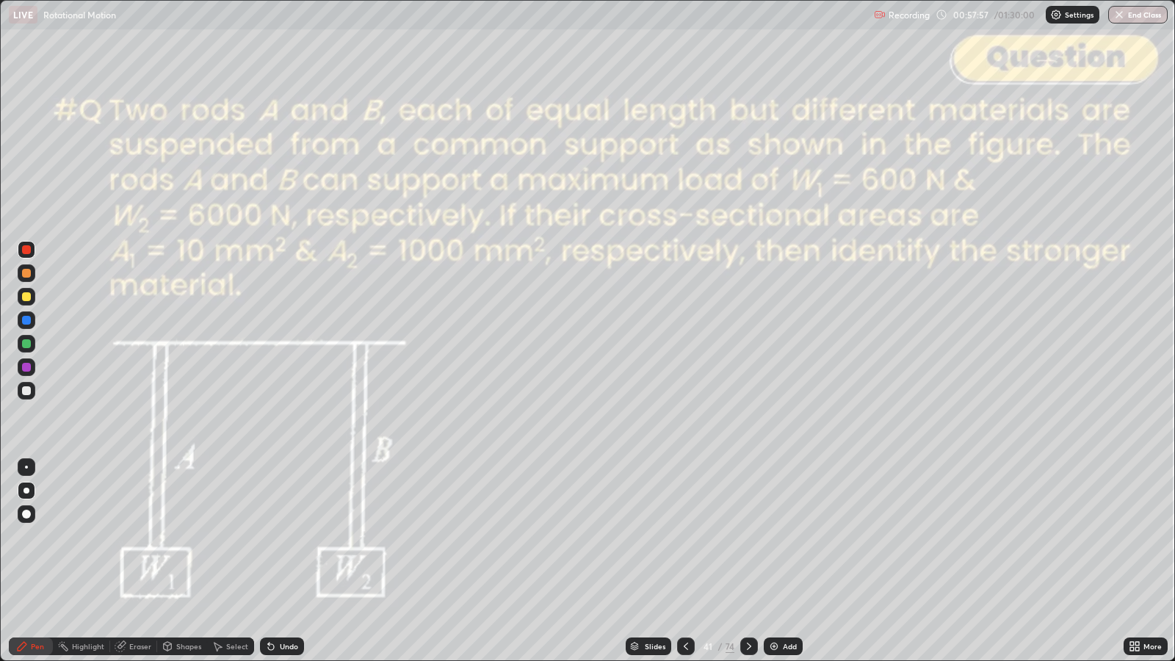
click at [747, 537] on icon at bounding box center [749, 646] width 4 height 7
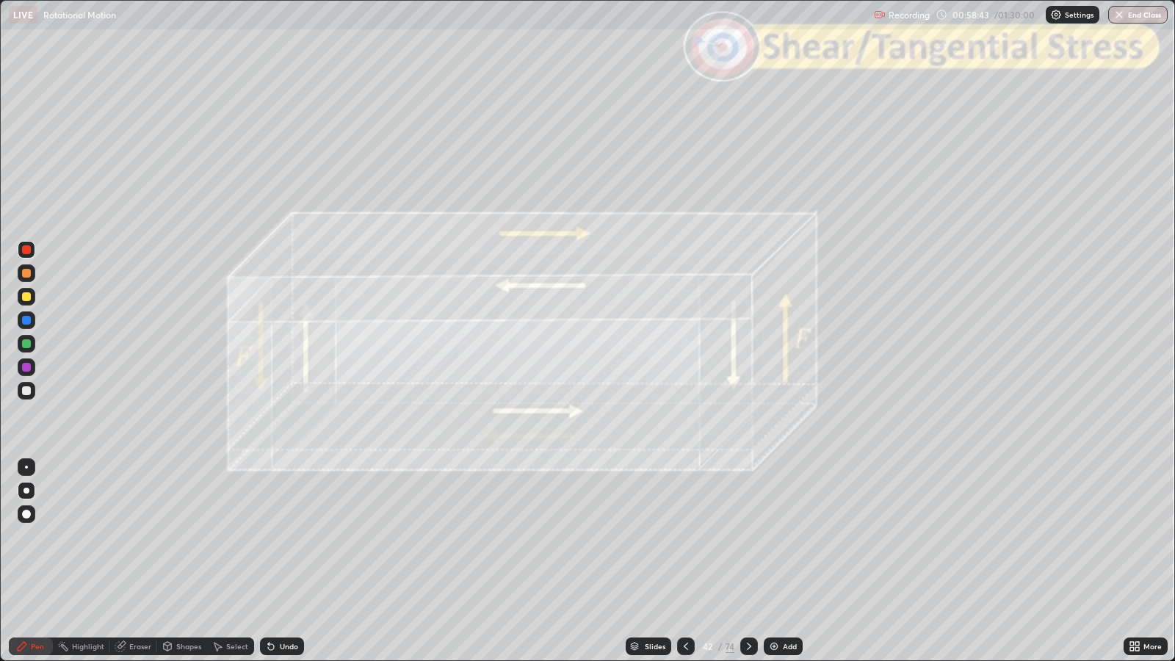
click at [753, 537] on div at bounding box center [749, 647] width 18 height 18
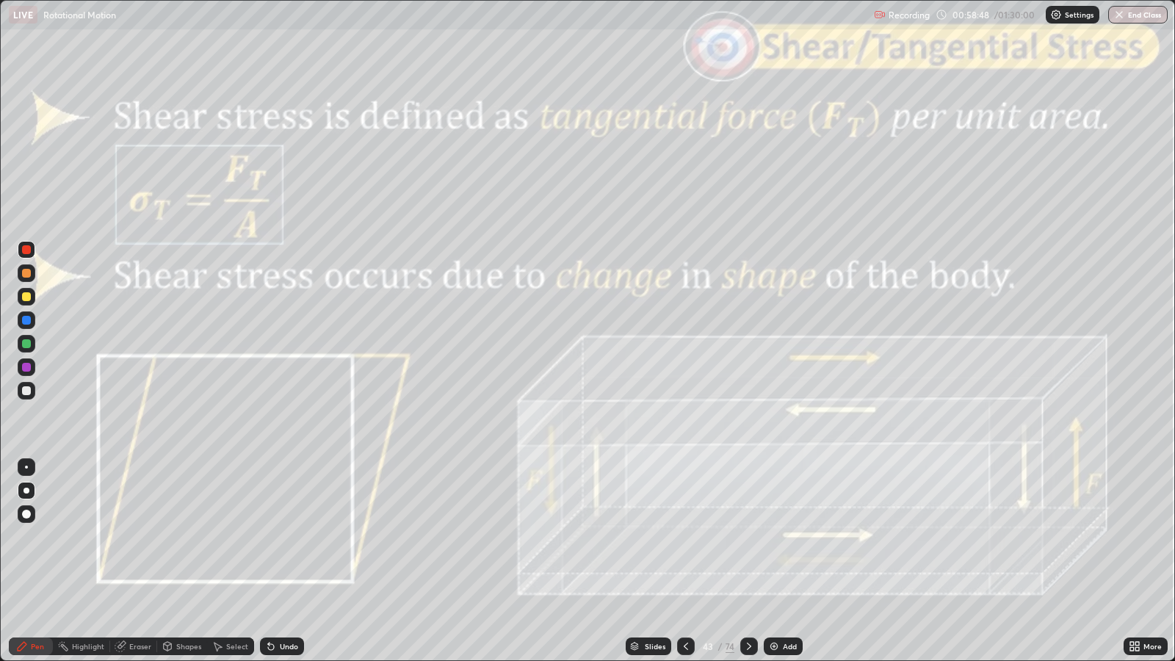
click at [27, 274] on div at bounding box center [26, 273] width 9 height 9
click at [184, 537] on div "Shapes" at bounding box center [188, 646] width 25 height 7
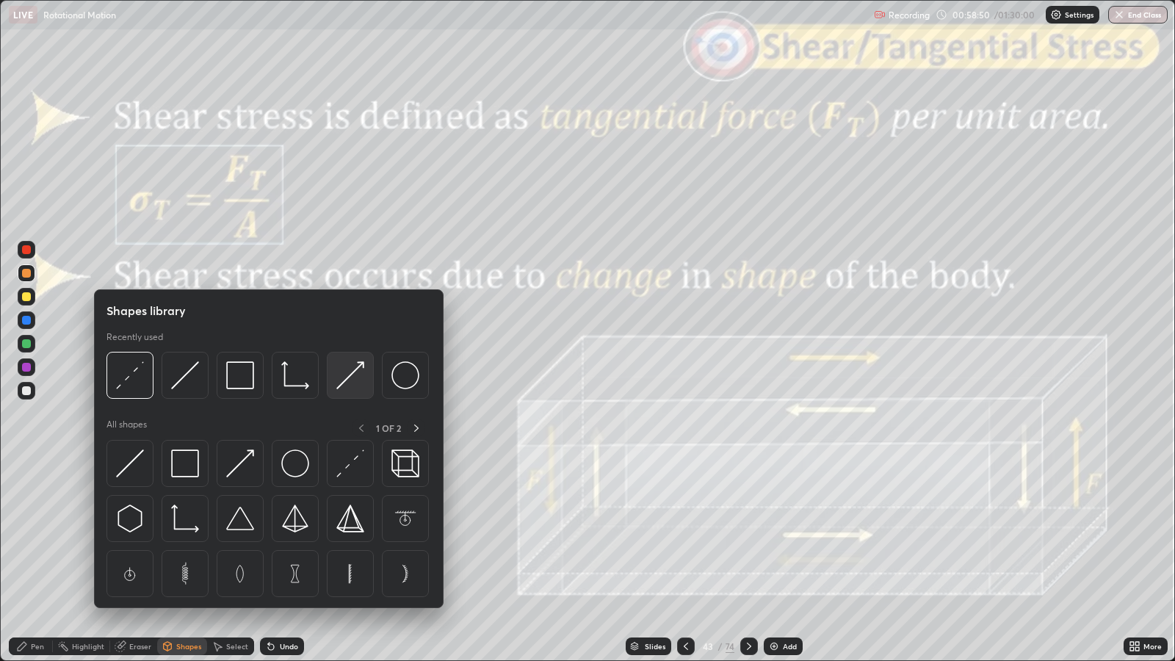
click at [353, 376] on img at bounding box center [350, 375] width 28 height 28
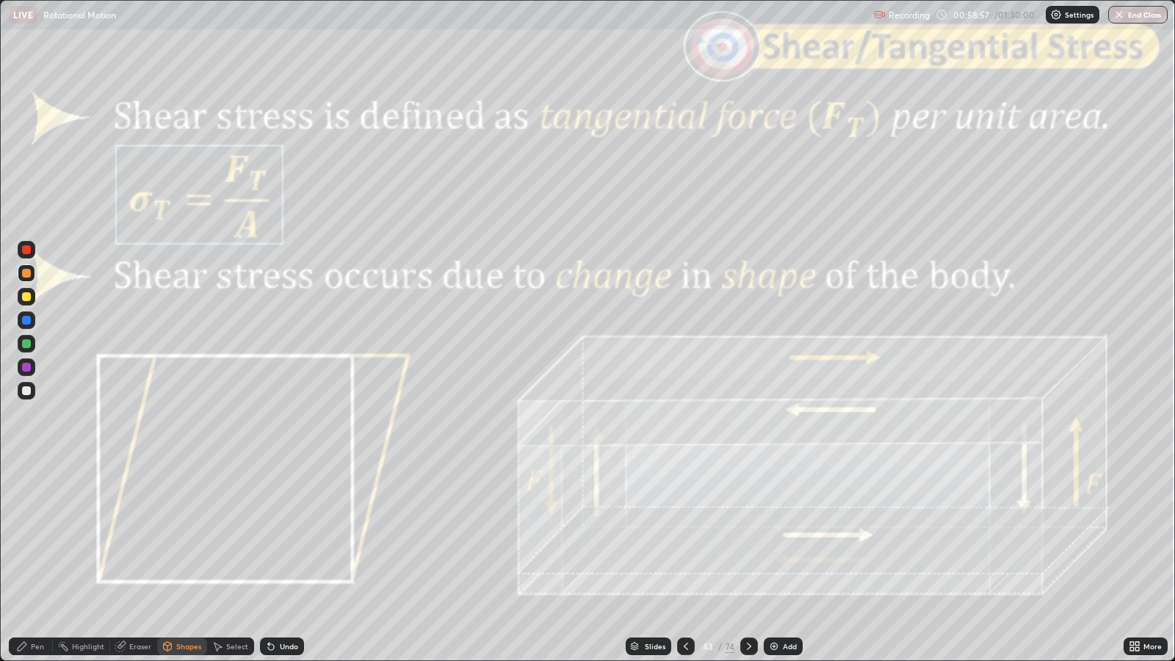
click at [27, 537] on icon at bounding box center [22, 646] width 12 height 12
click at [22, 370] on div at bounding box center [26, 367] width 9 height 9
click at [186, 537] on div "Shapes" at bounding box center [188, 646] width 25 height 7
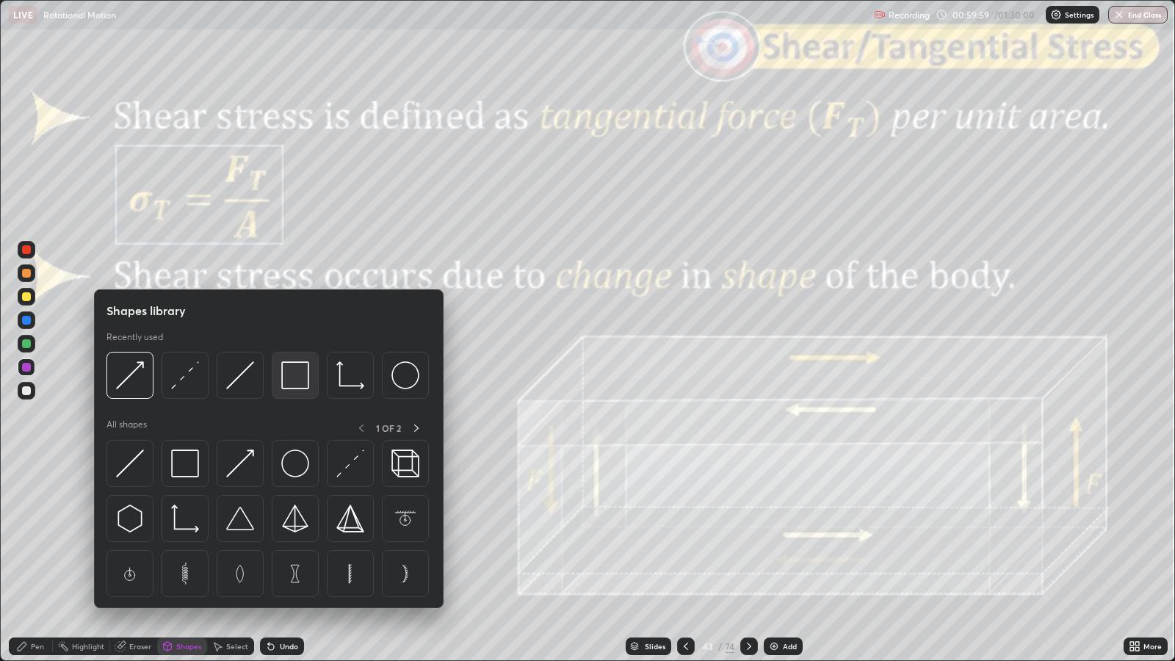
click at [299, 368] on img at bounding box center [295, 375] width 28 height 28
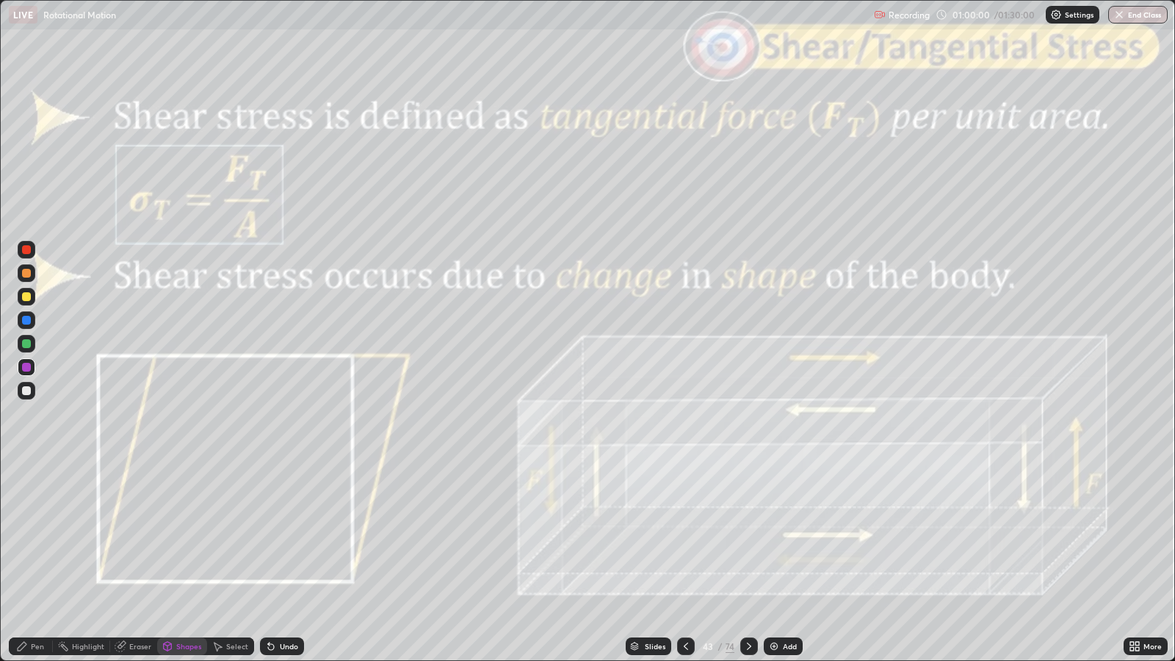
click at [29, 250] on div at bounding box center [26, 249] width 9 height 9
click at [40, 537] on div "Pen" at bounding box center [37, 646] width 13 height 7
click at [748, 537] on icon at bounding box center [749, 646] width 12 height 12
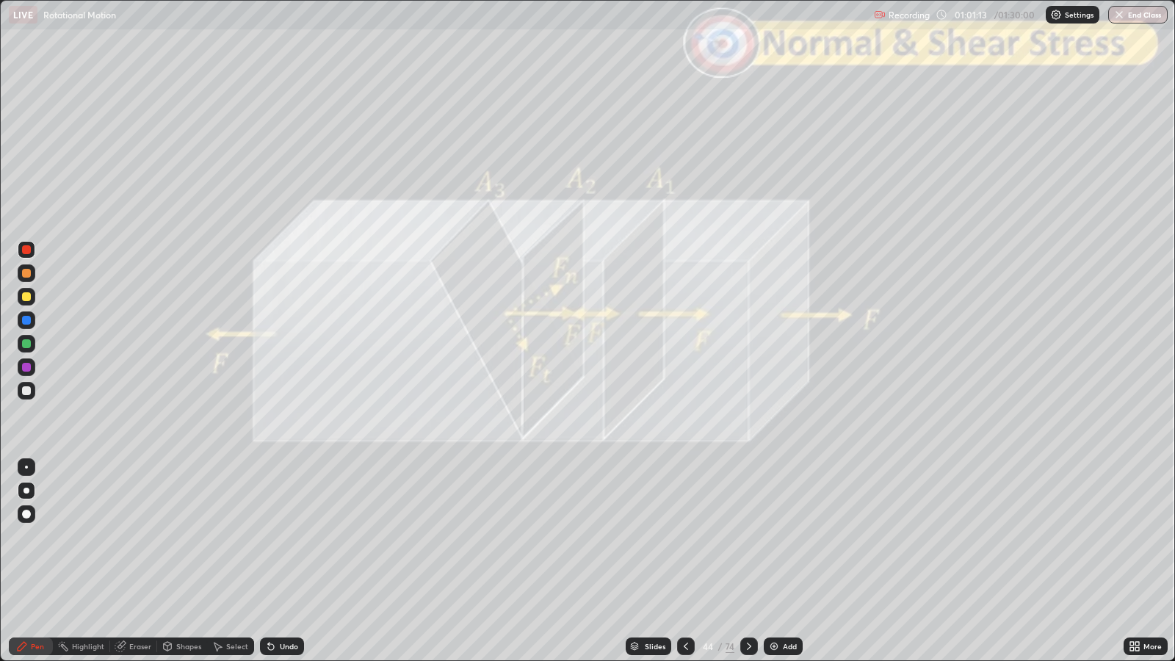
click at [688, 537] on icon at bounding box center [686, 646] width 12 height 12
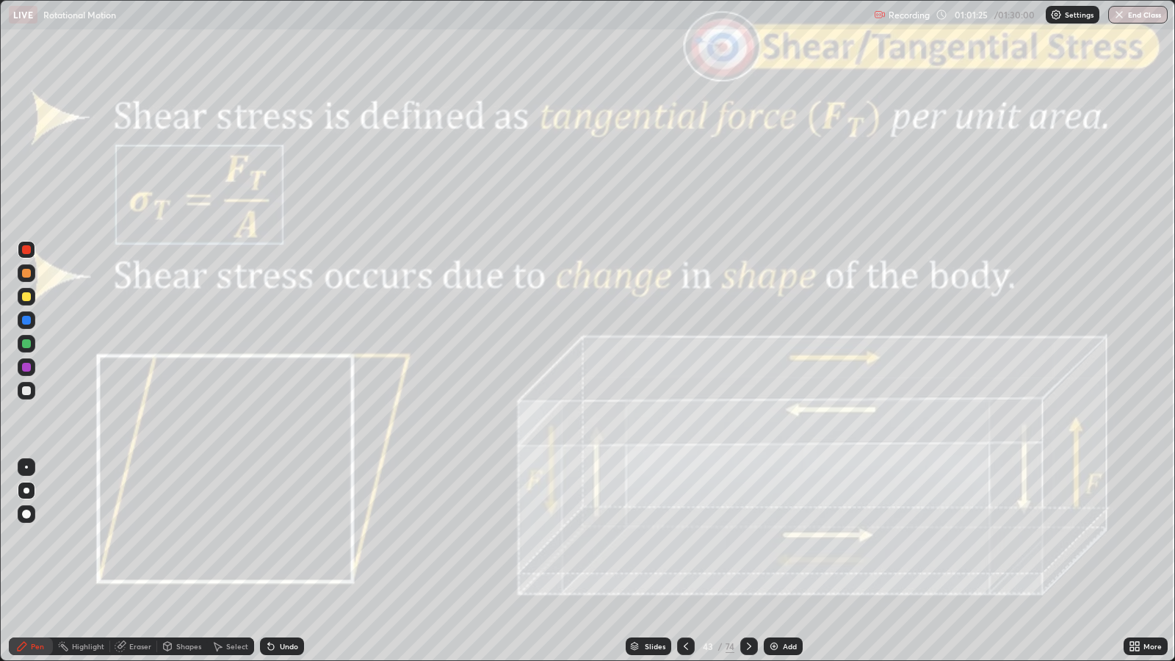
click at [291, 537] on div "Undo" at bounding box center [289, 646] width 18 height 7
click at [751, 537] on div at bounding box center [749, 646] width 18 height 29
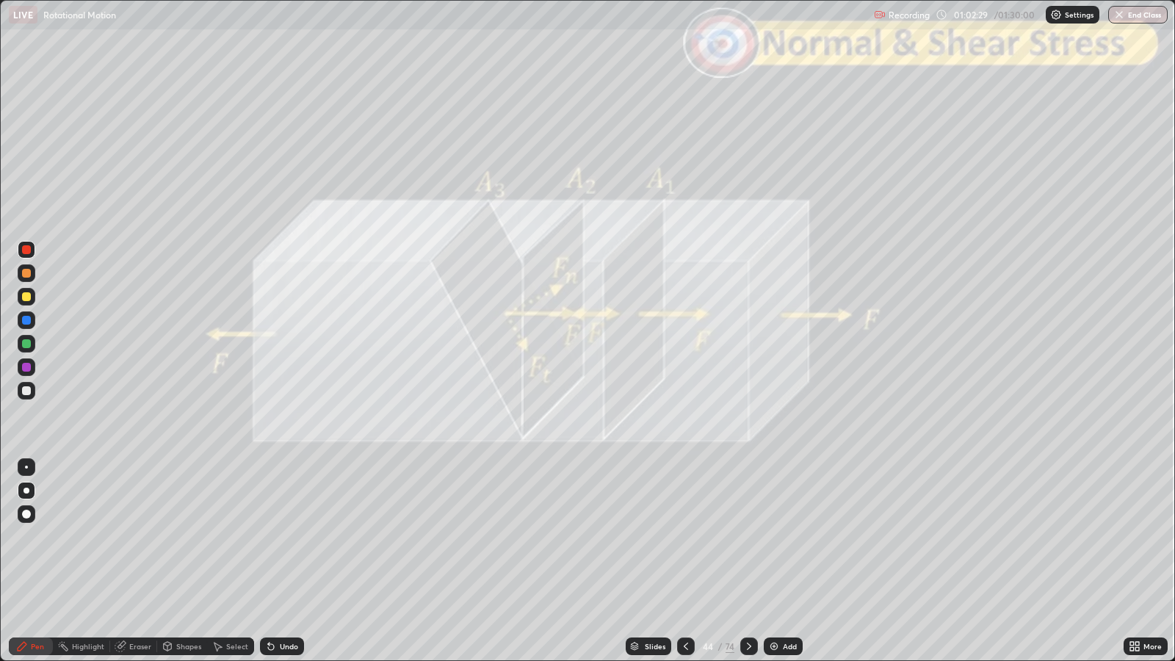
click at [189, 537] on div "Shapes" at bounding box center [188, 646] width 25 height 7
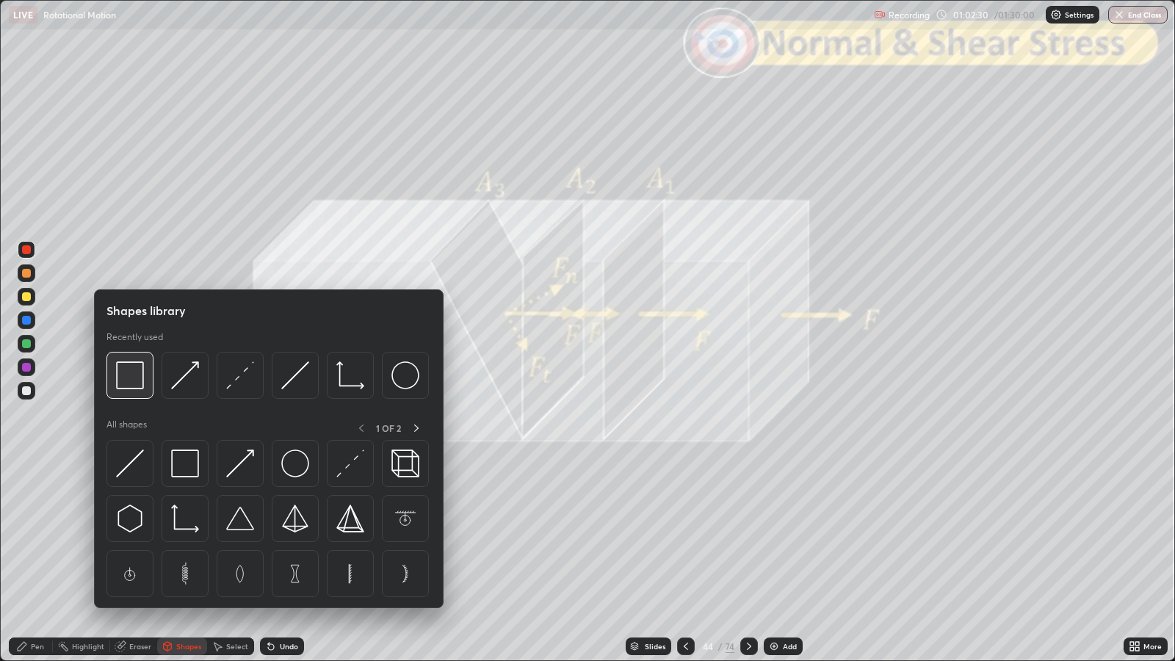
click at [136, 378] on img at bounding box center [130, 375] width 28 height 28
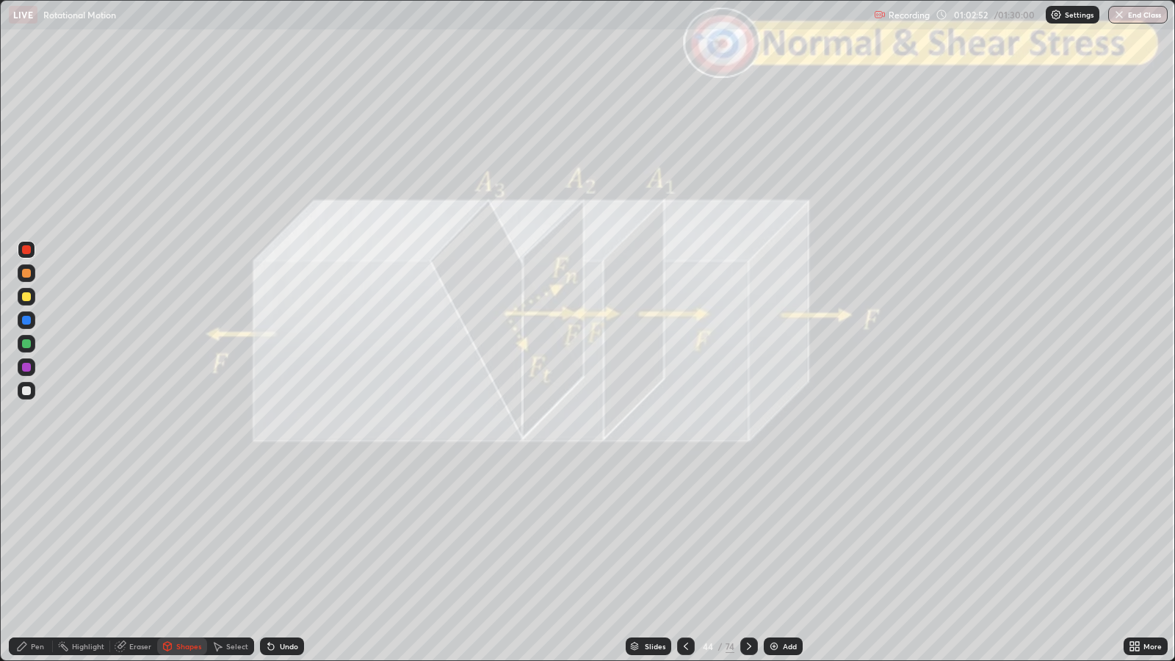
click at [27, 297] on div at bounding box center [26, 296] width 9 height 9
click at [36, 537] on div "Pen" at bounding box center [37, 646] width 13 height 7
click at [657, 537] on div "Slides" at bounding box center [655, 646] width 21 height 7
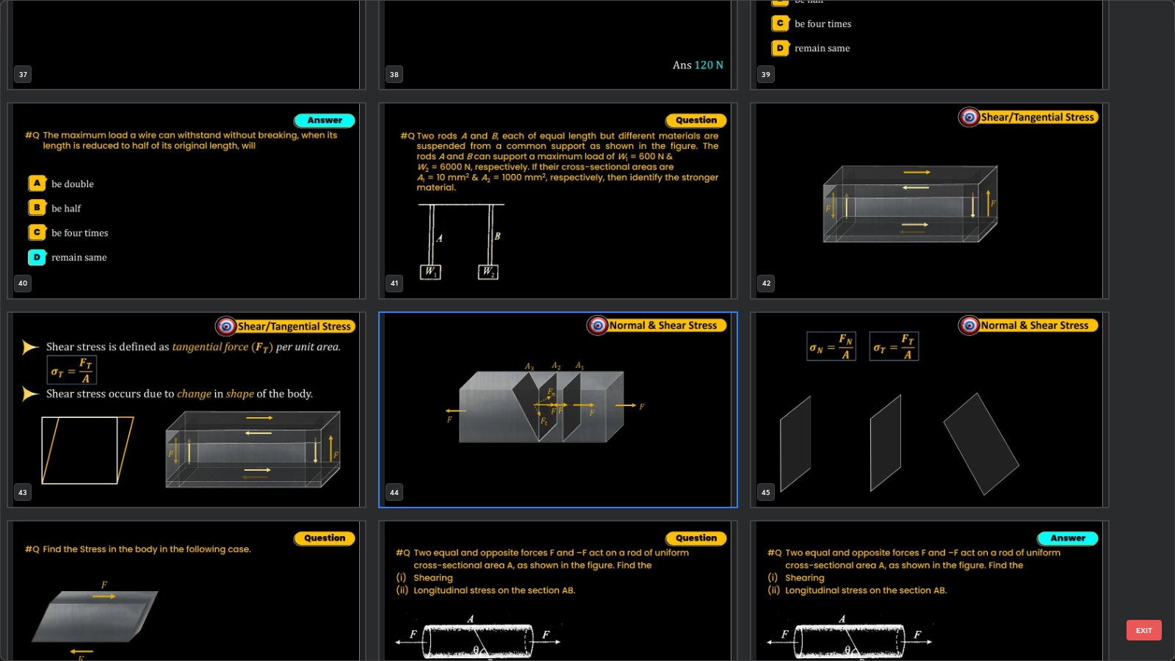
scroll to position [2632, 0]
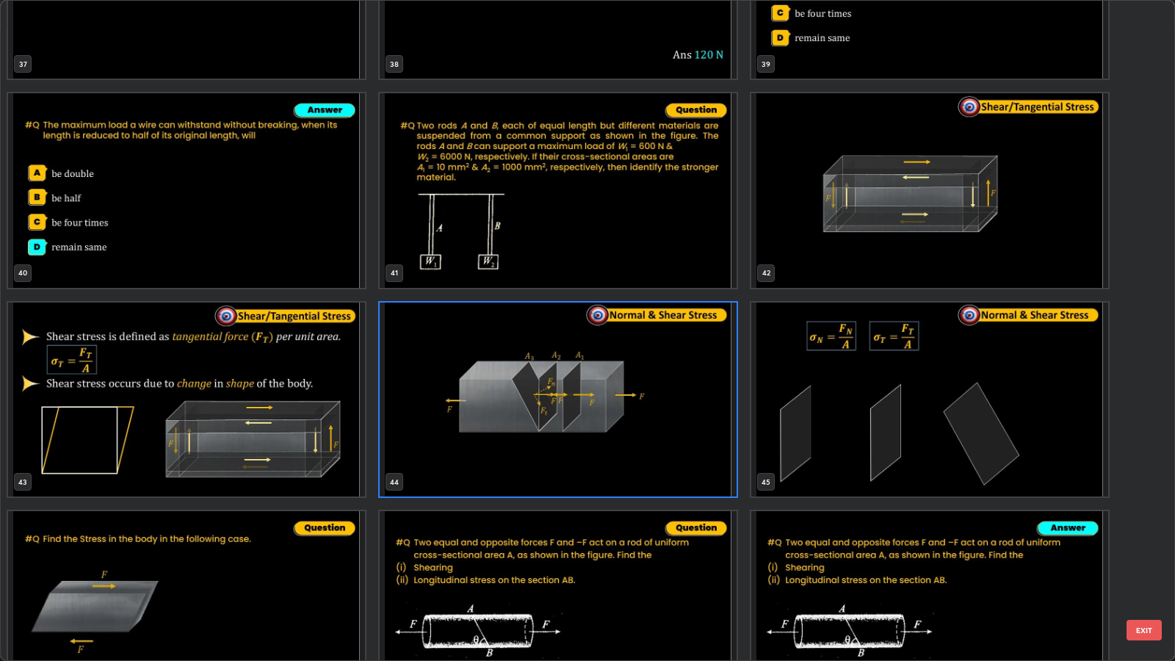
click at [1149, 537] on button "EXIT" at bounding box center [1144, 630] width 35 height 21
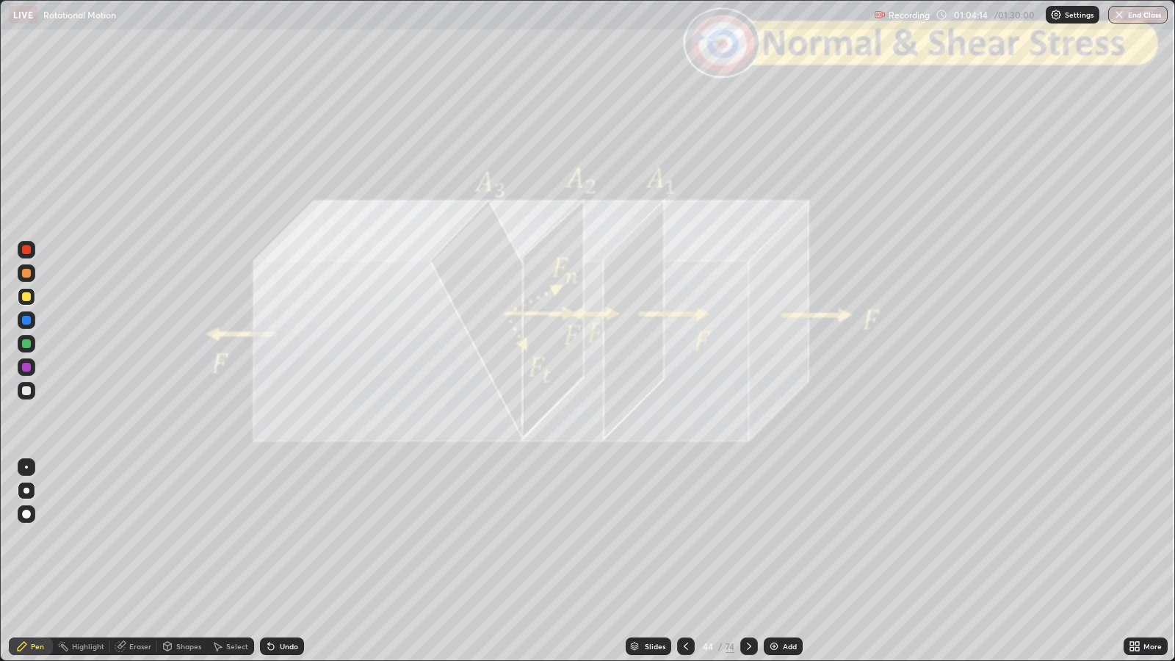
click at [749, 537] on icon at bounding box center [749, 646] width 12 height 12
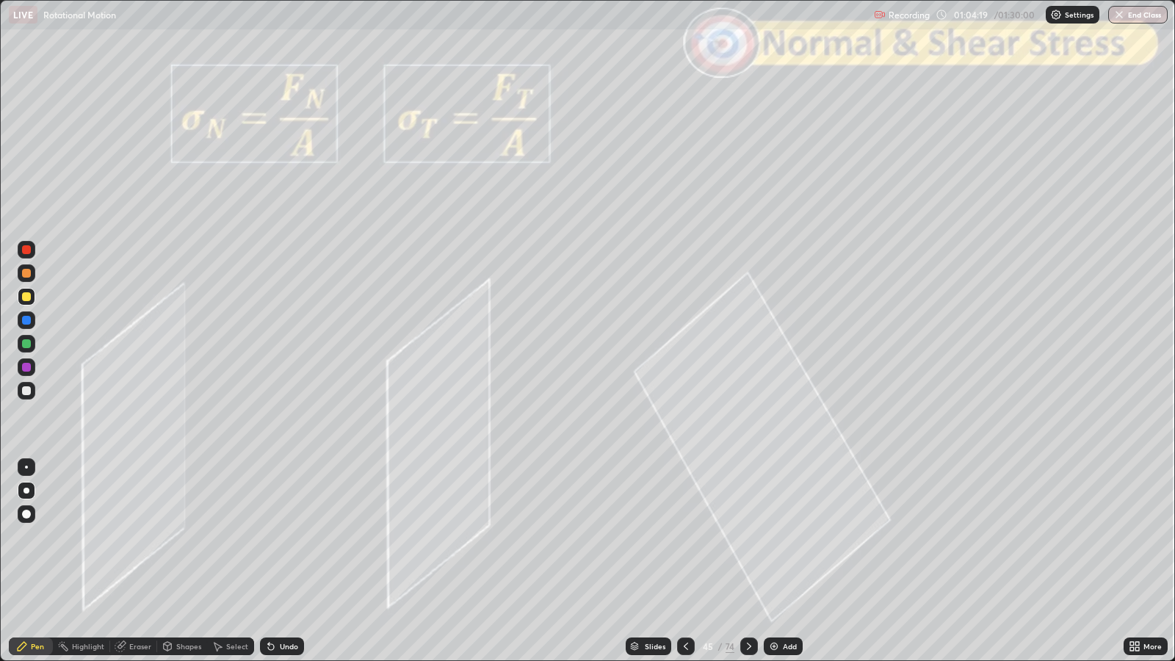
click at [188, 537] on div "Shapes" at bounding box center [188, 646] width 25 height 7
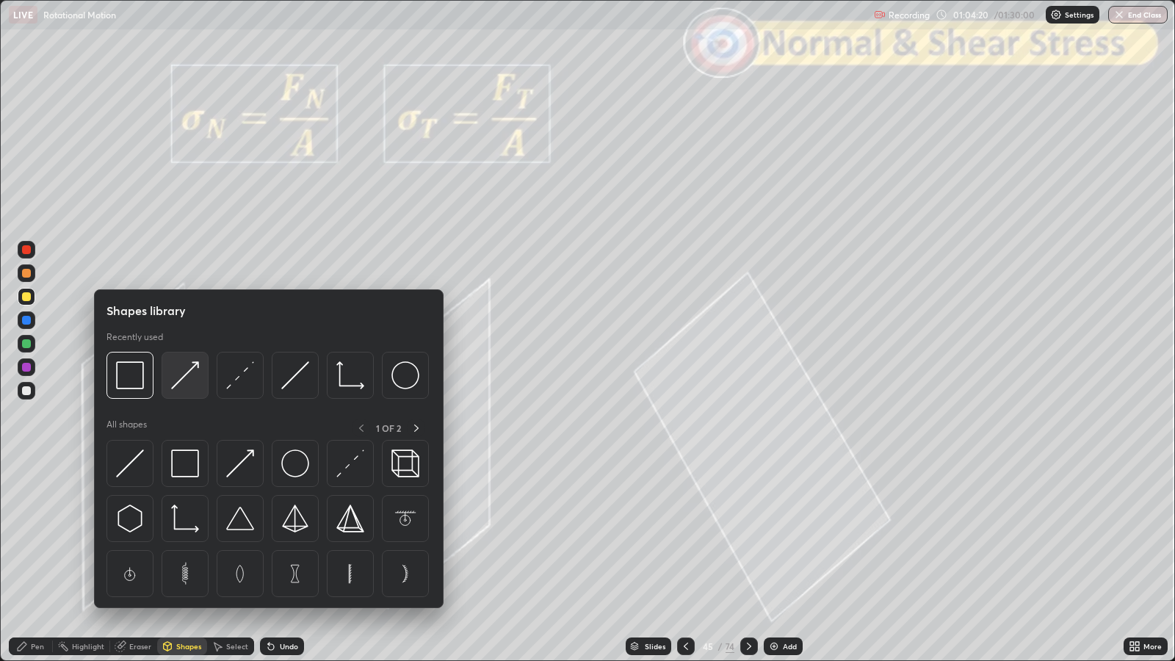
click at [187, 378] on img at bounding box center [185, 375] width 28 height 28
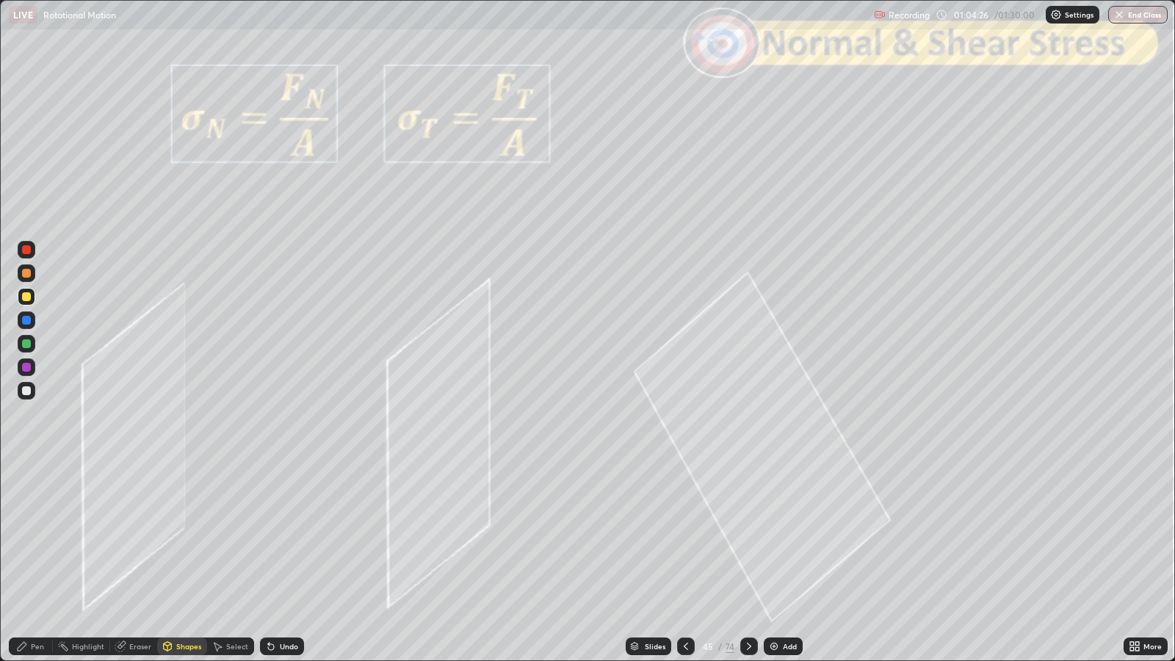
click at [20, 537] on icon at bounding box center [22, 646] width 9 height 9
click at [184, 537] on div "Shapes" at bounding box center [188, 646] width 25 height 7
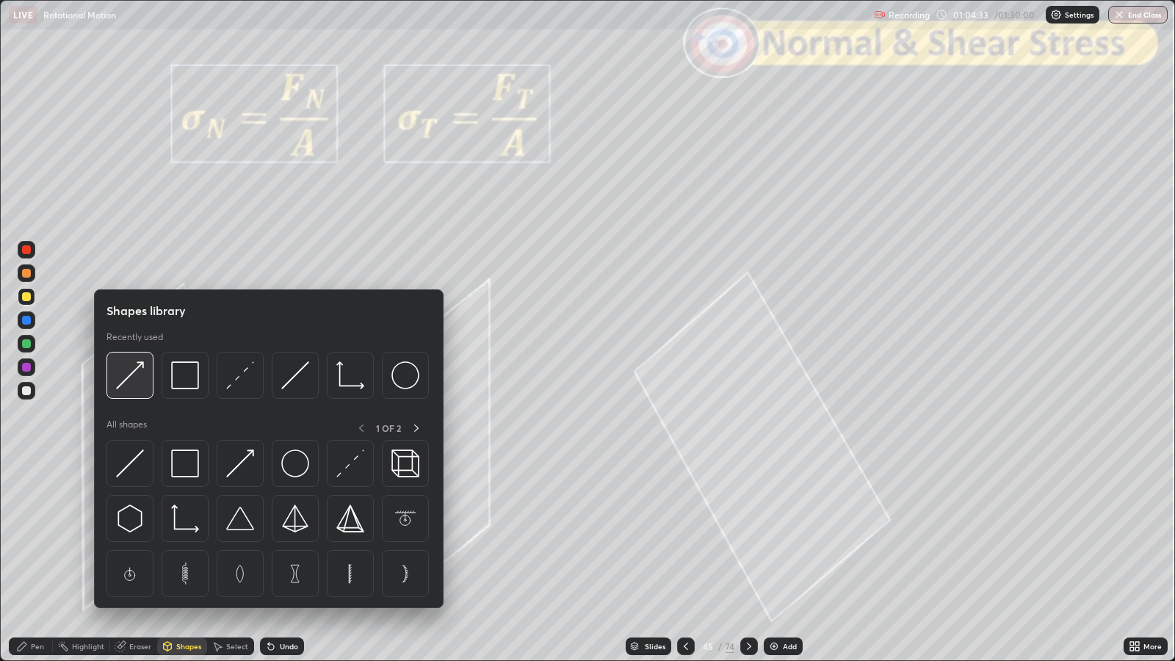
click at [133, 382] on img at bounding box center [130, 375] width 28 height 28
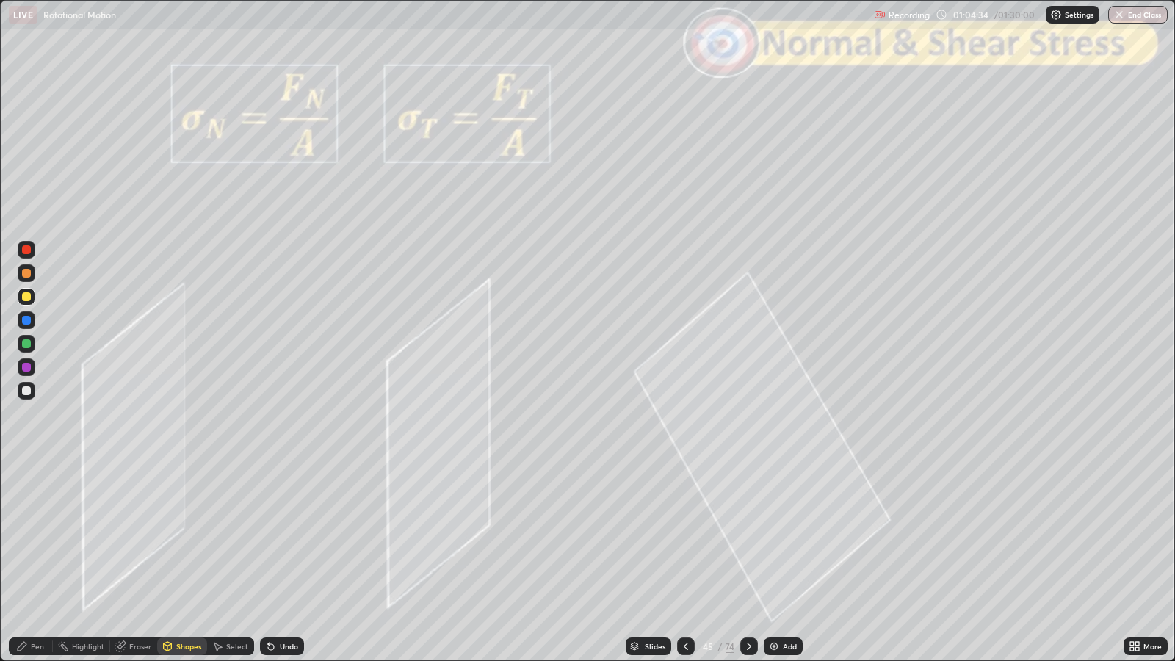
click at [26, 273] on div at bounding box center [26, 273] width 9 height 9
click at [286, 537] on div "Undo" at bounding box center [289, 646] width 18 height 7
click at [32, 537] on div "Pen" at bounding box center [37, 646] width 13 height 7
click at [27, 390] on div at bounding box center [26, 390] width 9 height 9
click at [687, 537] on icon at bounding box center [686, 646] width 12 height 12
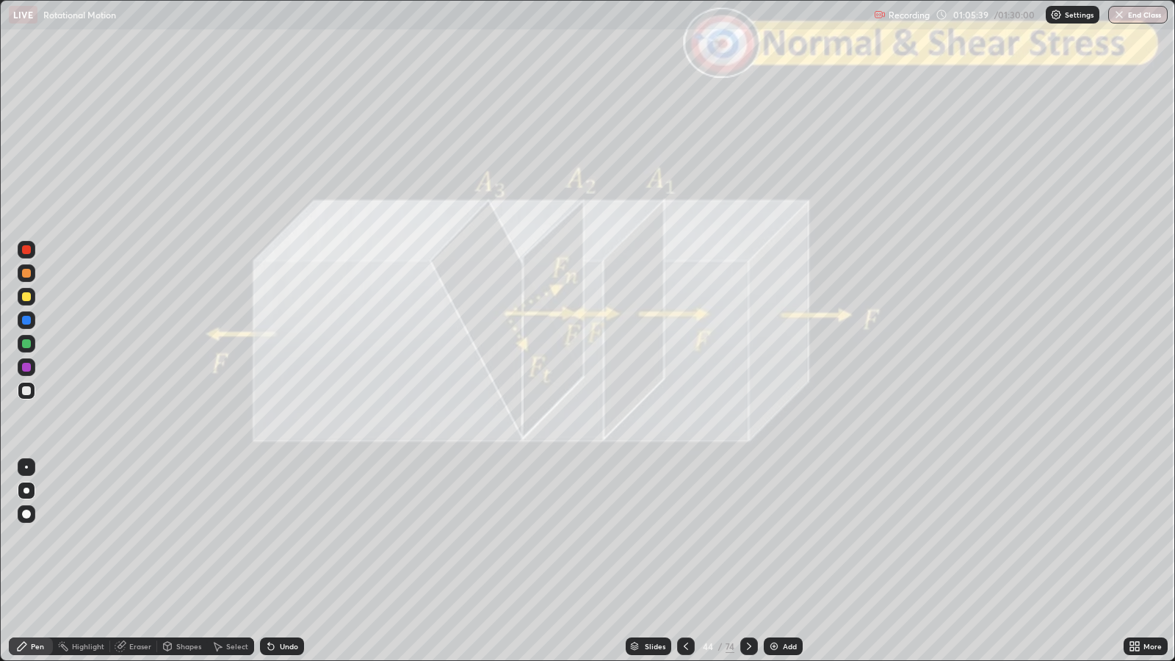
click at [746, 537] on icon at bounding box center [749, 646] width 12 height 12
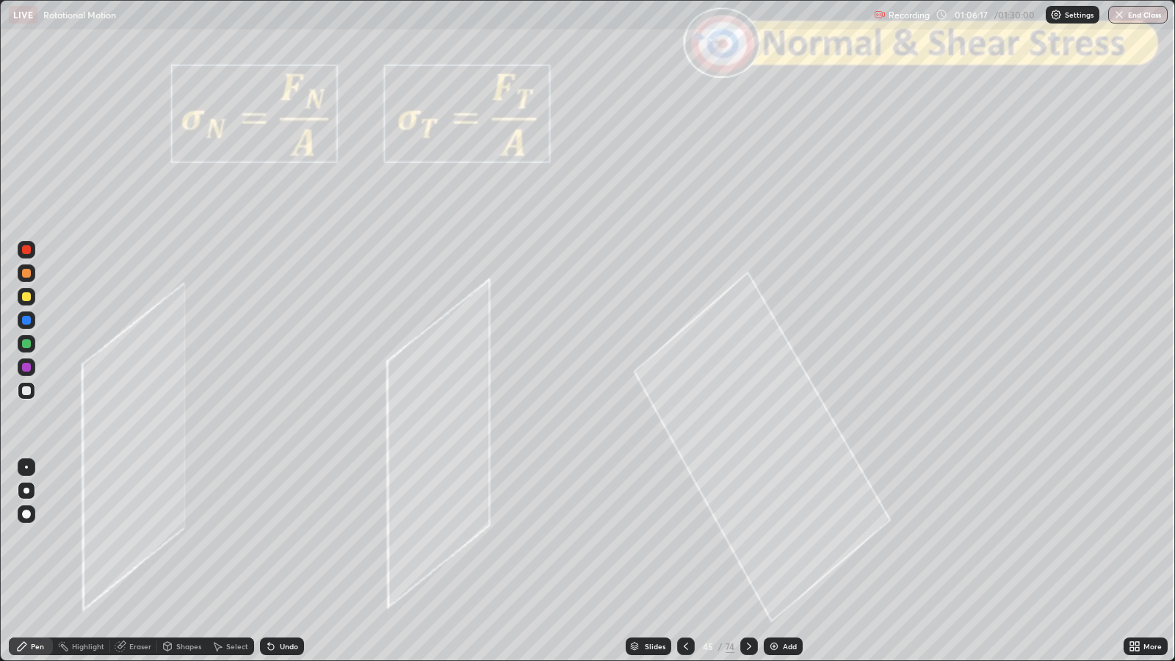
click at [751, 537] on icon at bounding box center [749, 646] width 12 height 12
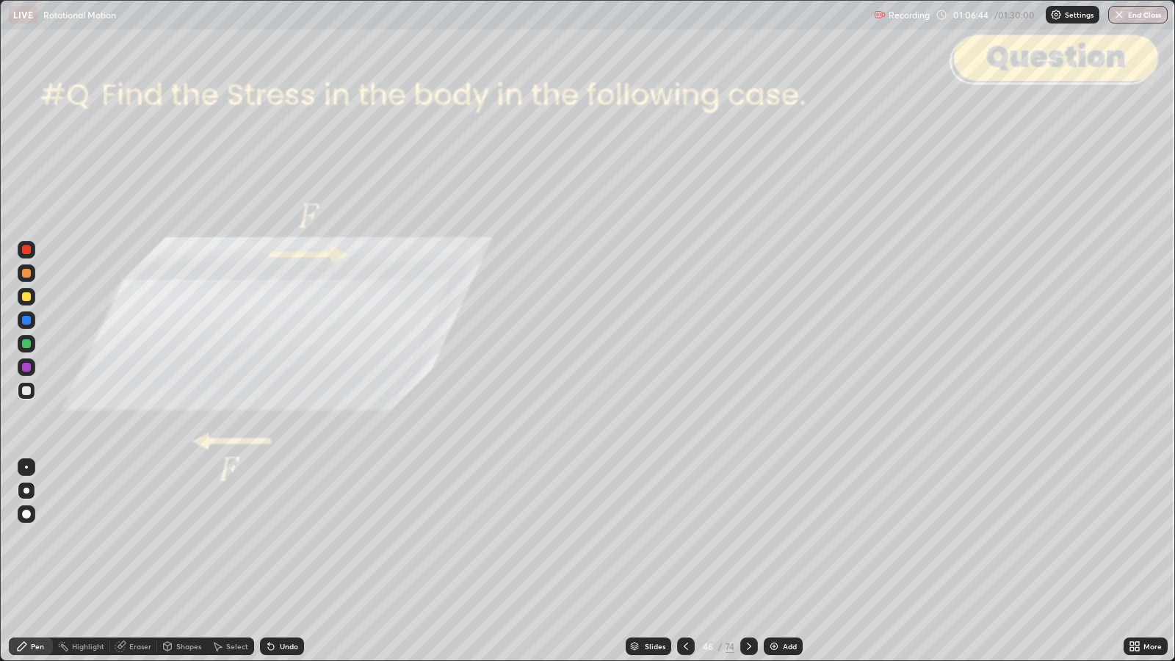
click at [291, 537] on div "Undo" at bounding box center [289, 646] width 18 height 7
click at [28, 276] on div at bounding box center [26, 273] width 9 height 9
click at [751, 537] on icon at bounding box center [749, 646] width 12 height 12
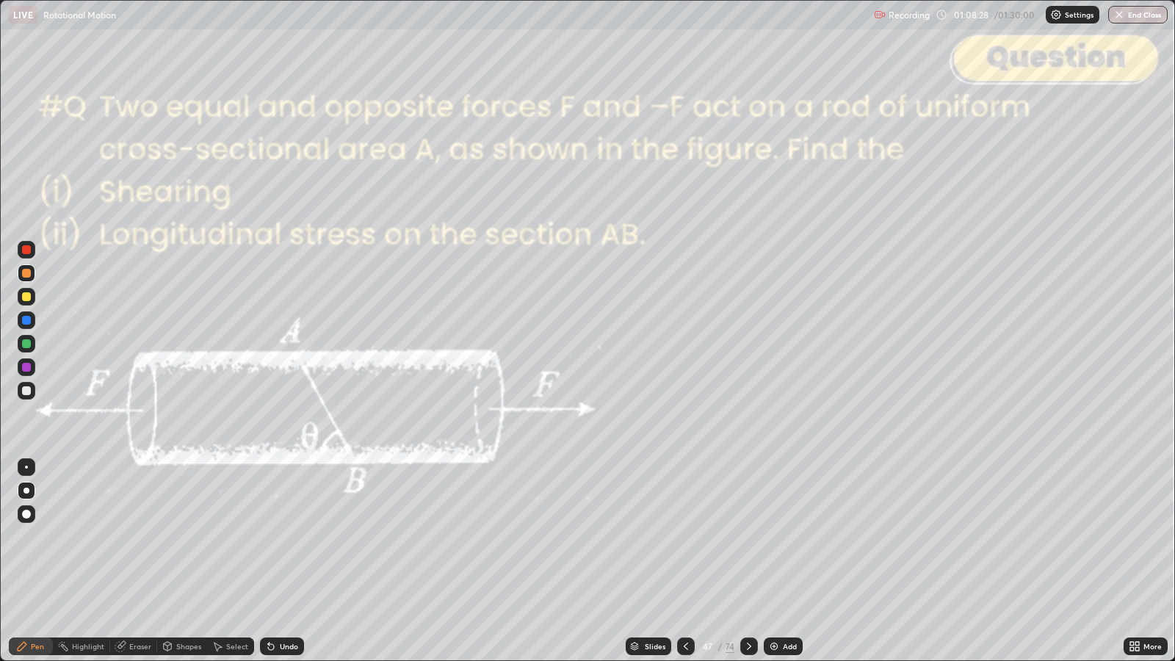
click at [180, 537] on div "Shapes" at bounding box center [188, 646] width 25 height 7
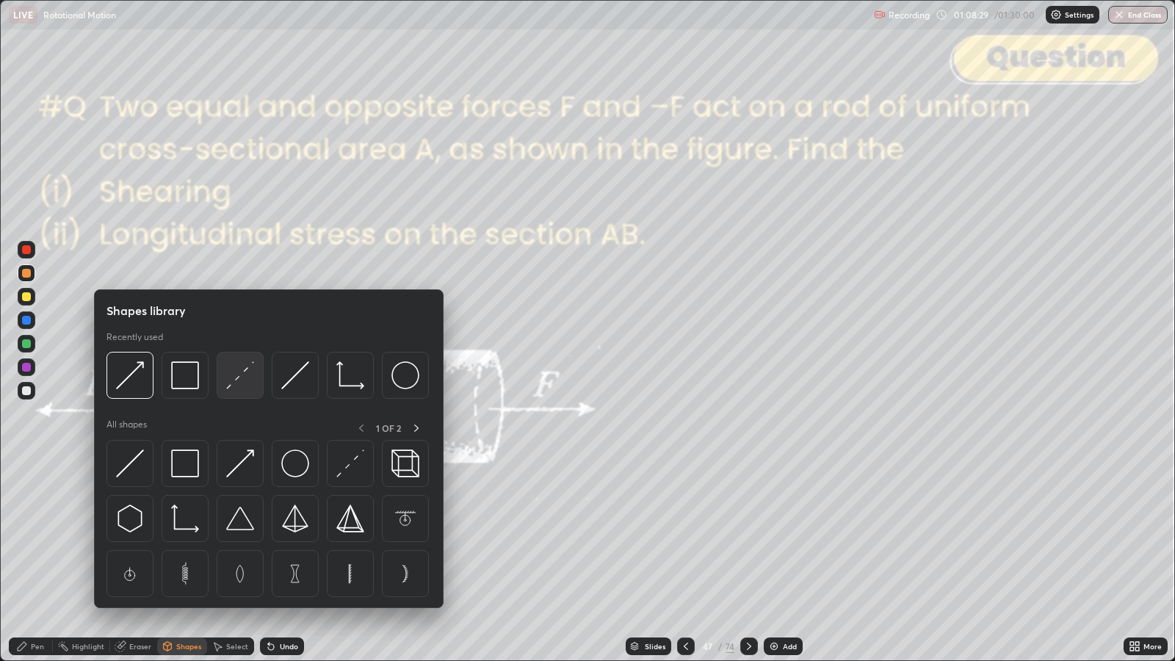
click at [247, 382] on img at bounding box center [240, 375] width 28 height 28
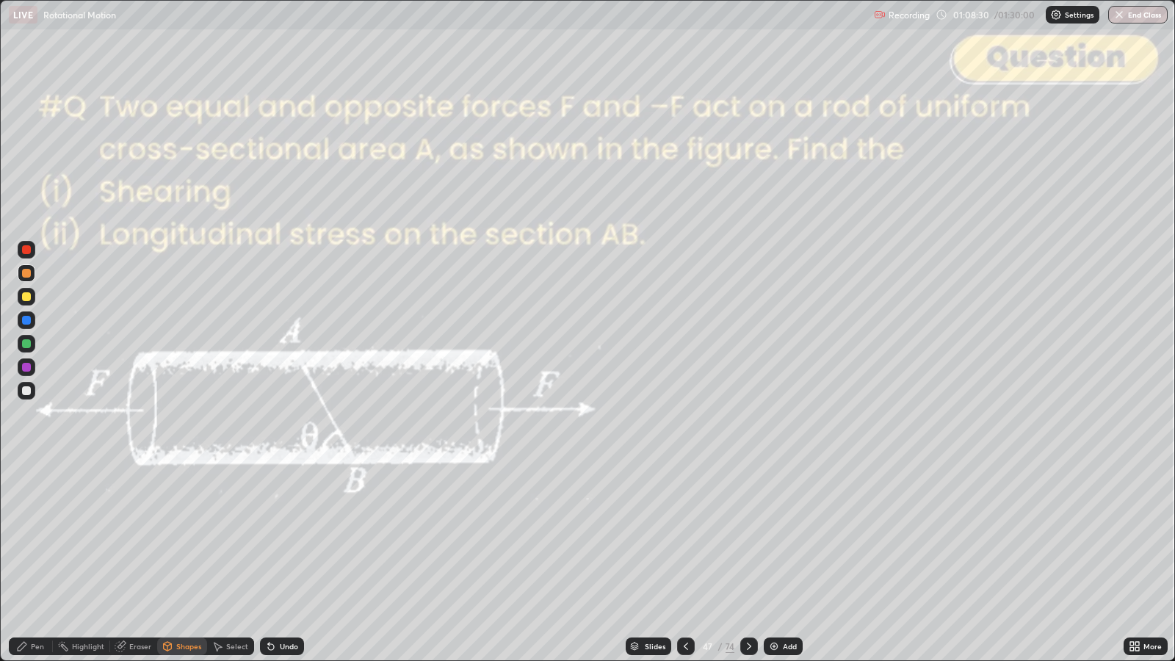
click at [29, 251] on div at bounding box center [26, 249] width 9 height 9
click at [32, 537] on div "Pen" at bounding box center [37, 646] width 13 height 7
click at [653, 537] on div "Slides" at bounding box center [655, 646] width 21 height 7
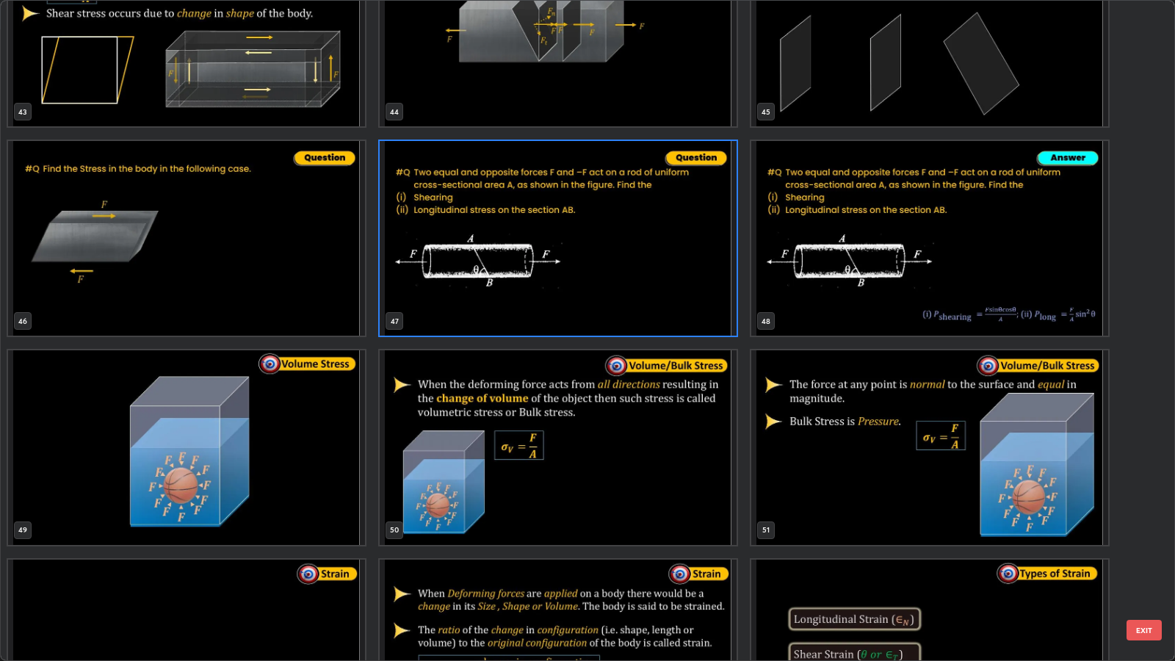
scroll to position [2972, 0]
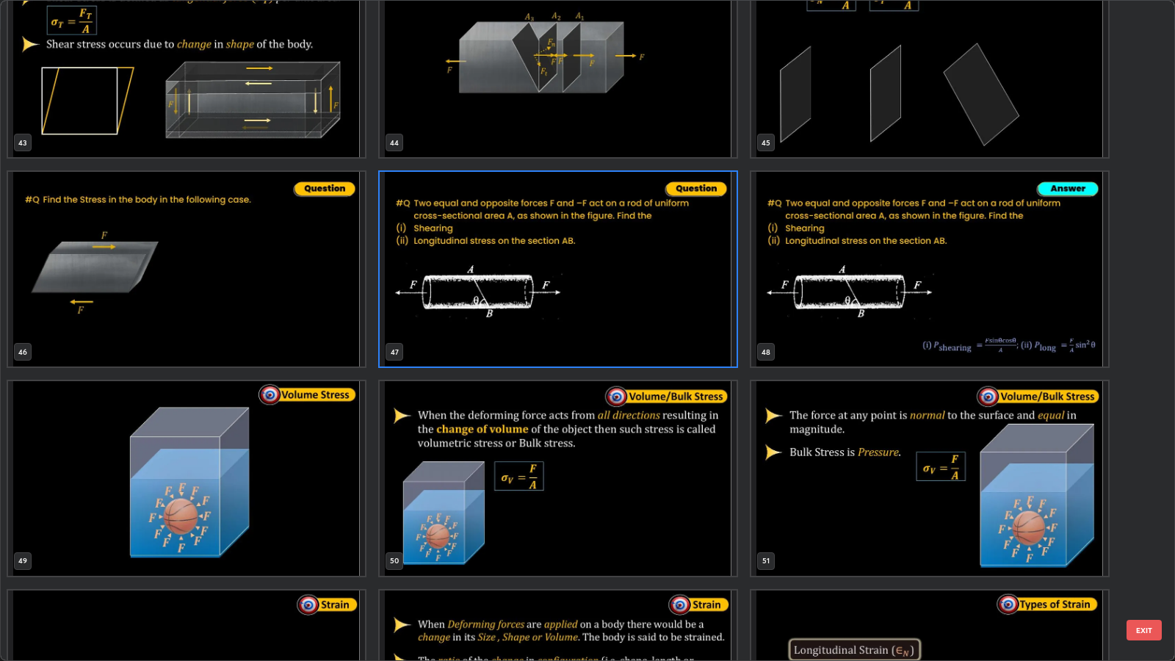
click at [1152, 537] on button "EXIT" at bounding box center [1144, 630] width 35 height 21
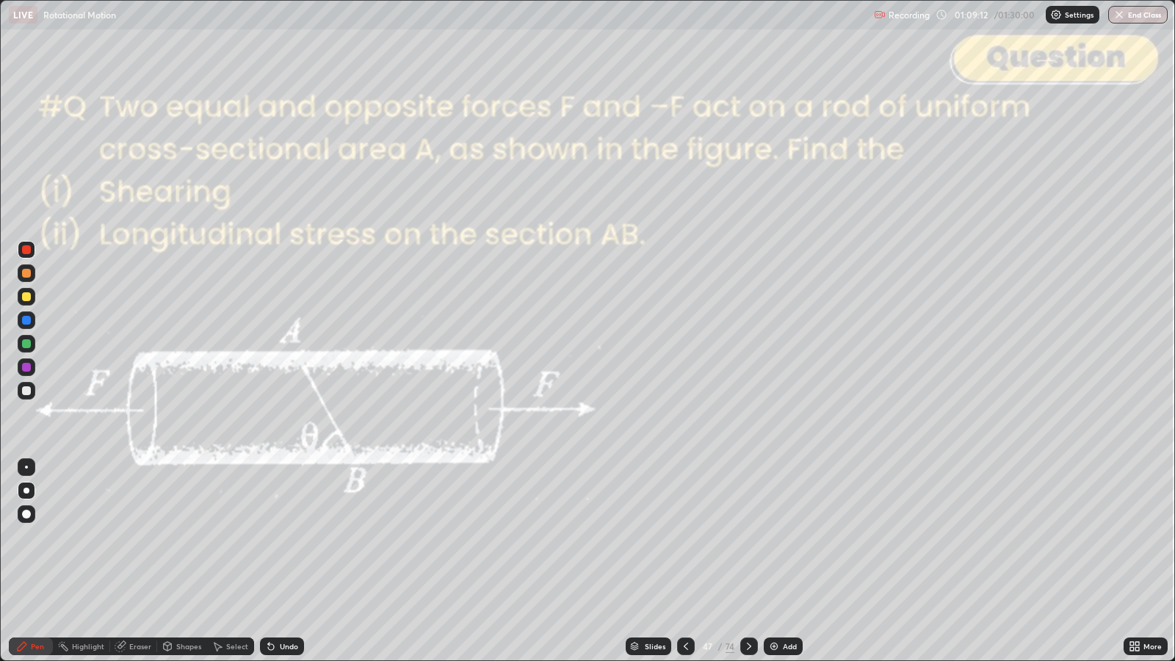
click at [748, 537] on icon at bounding box center [749, 646] width 12 height 12
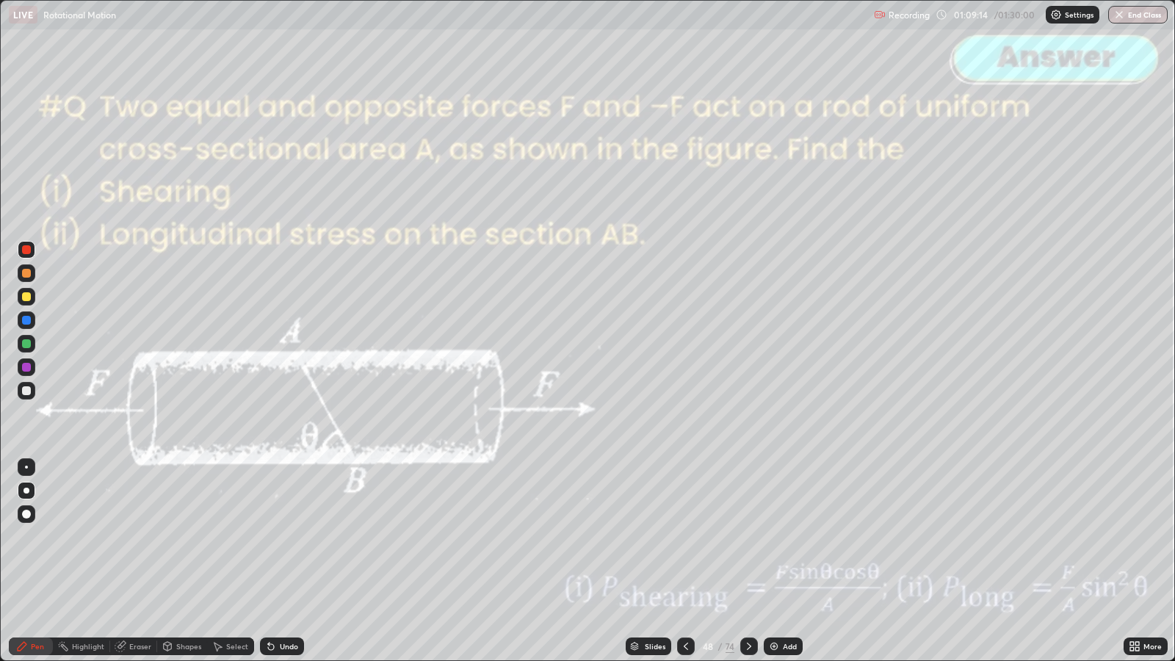
click at [748, 537] on icon at bounding box center [749, 646] width 12 height 12
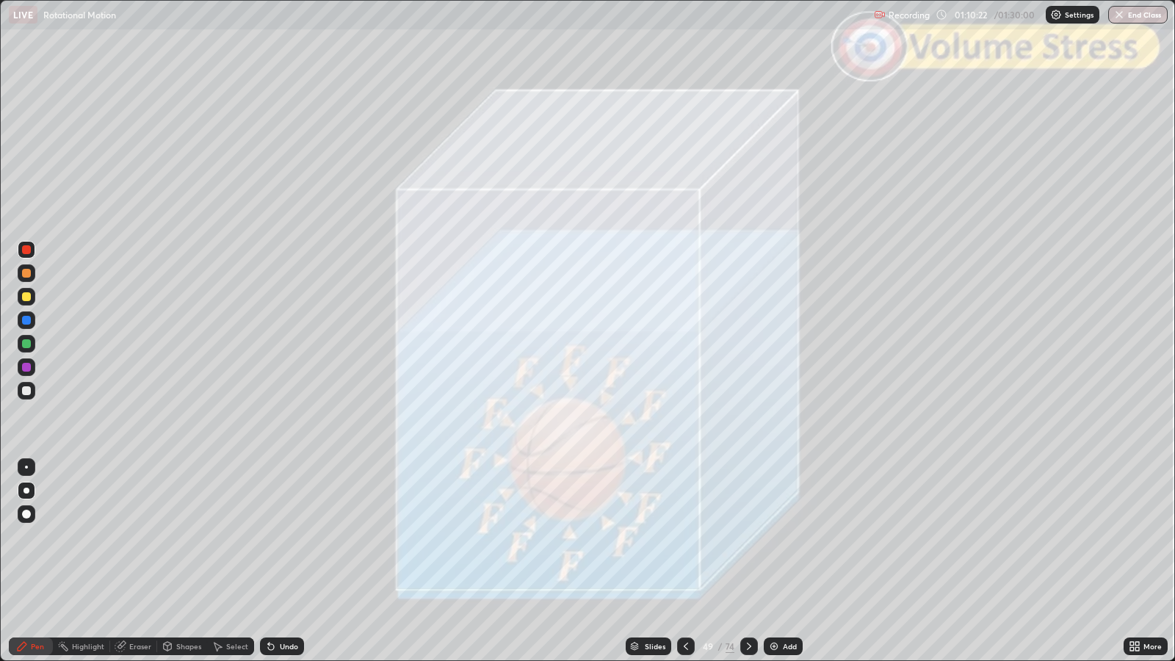
click at [748, 537] on icon at bounding box center [749, 646] width 12 height 12
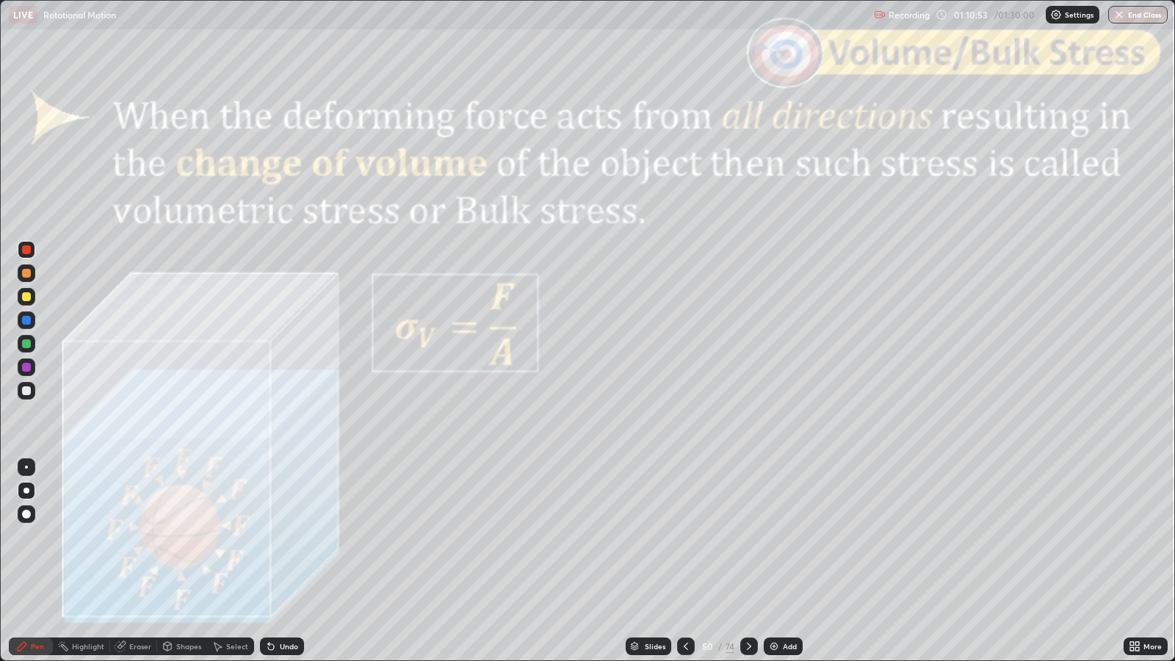
click at [189, 537] on div "Shapes" at bounding box center [188, 646] width 25 height 7
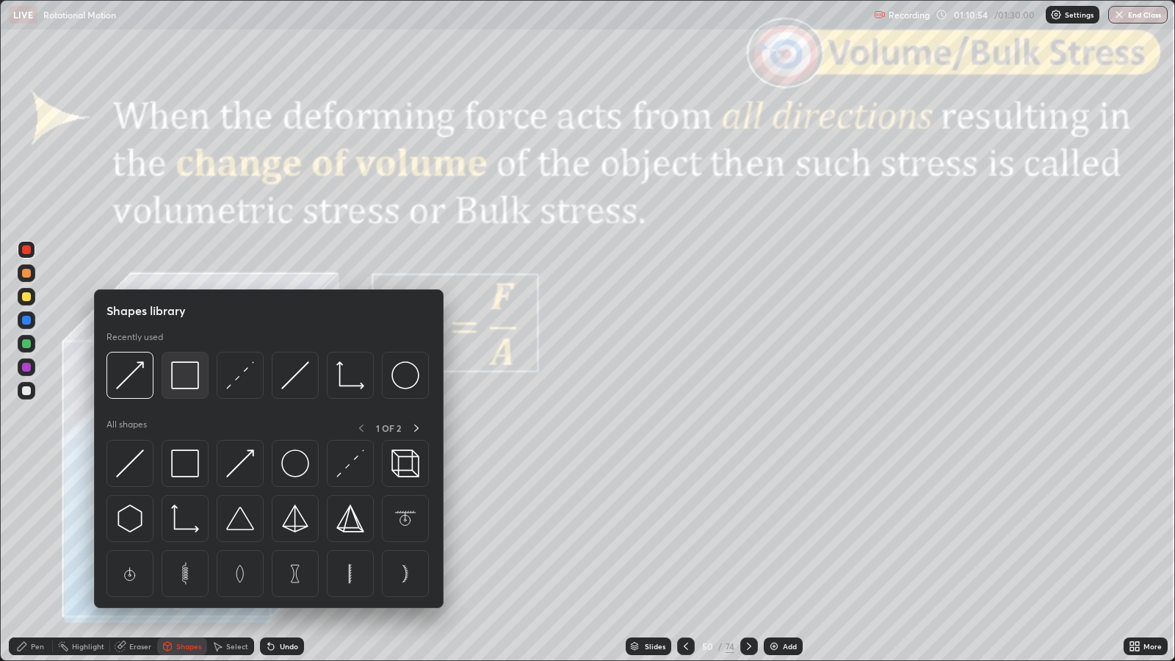
click at [184, 382] on img at bounding box center [185, 375] width 28 height 28
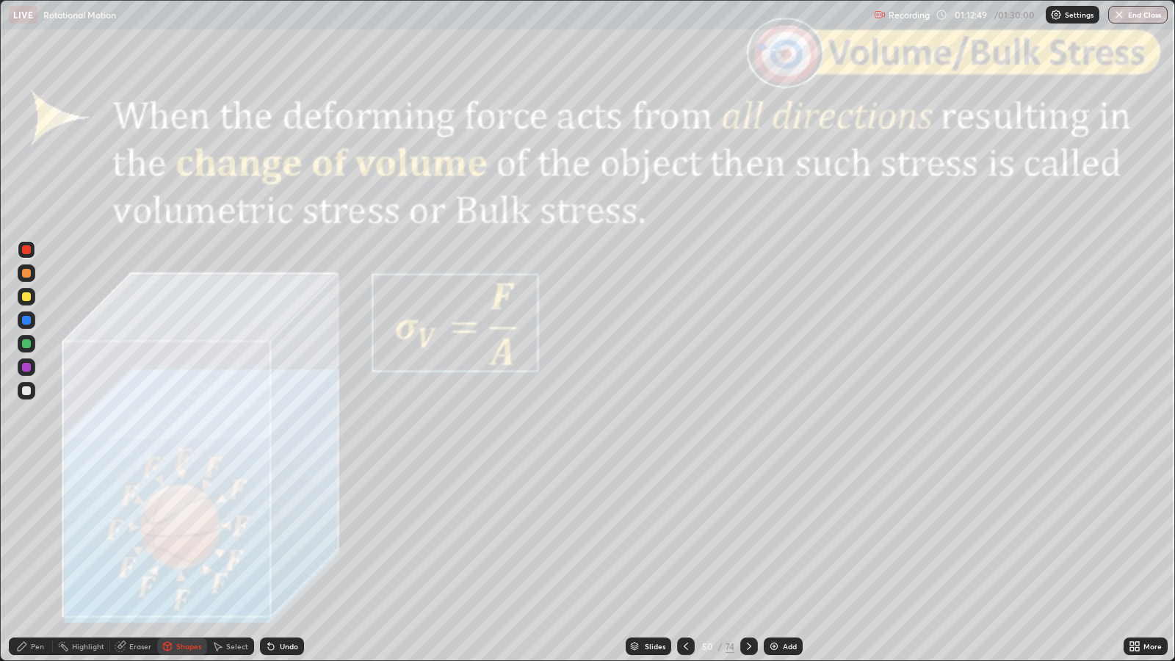
click at [751, 537] on icon at bounding box center [749, 646] width 12 height 12
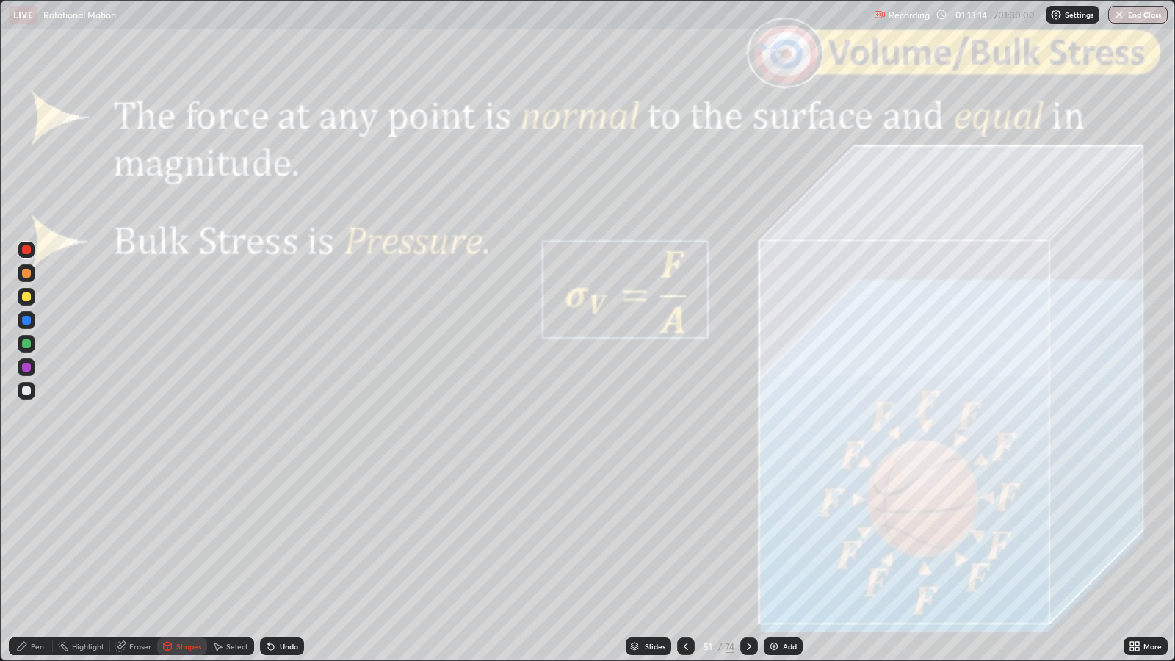
click at [745, 537] on icon at bounding box center [749, 646] width 12 height 12
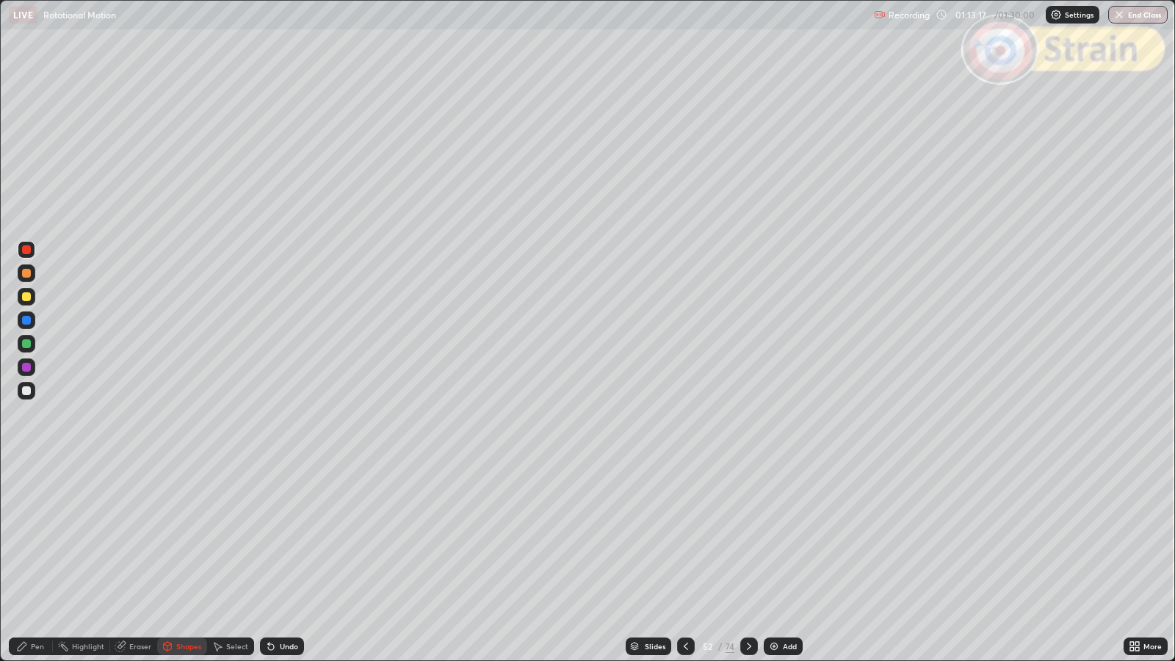
click at [684, 537] on icon at bounding box center [686, 646] width 12 height 12
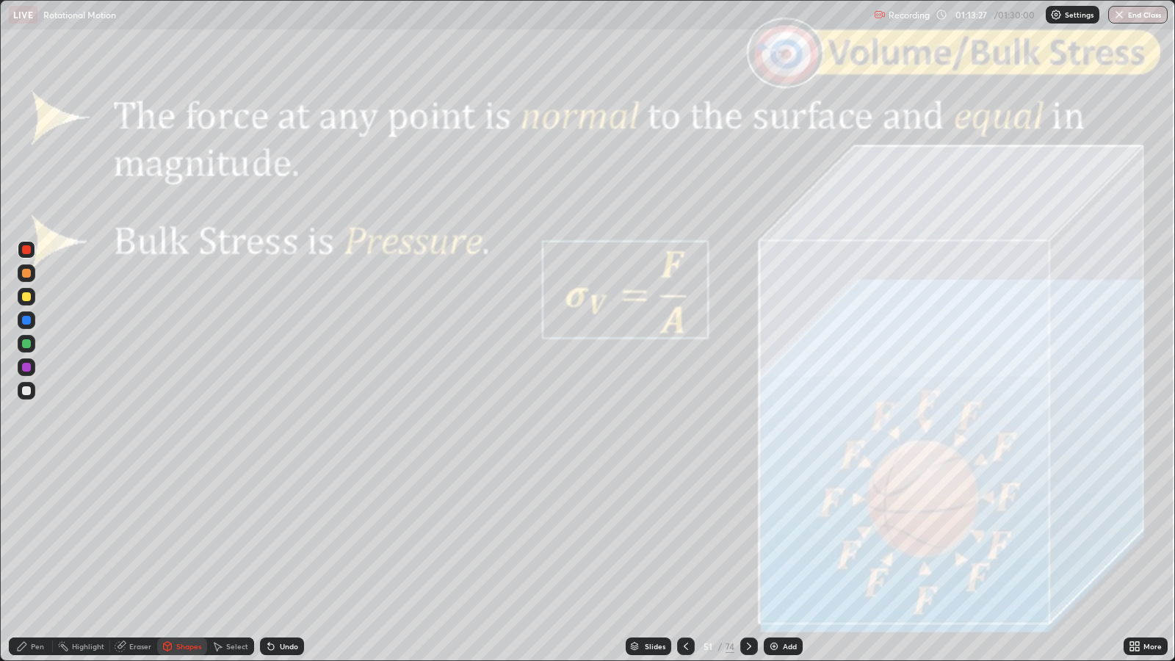
click at [748, 537] on icon at bounding box center [749, 646] width 12 height 12
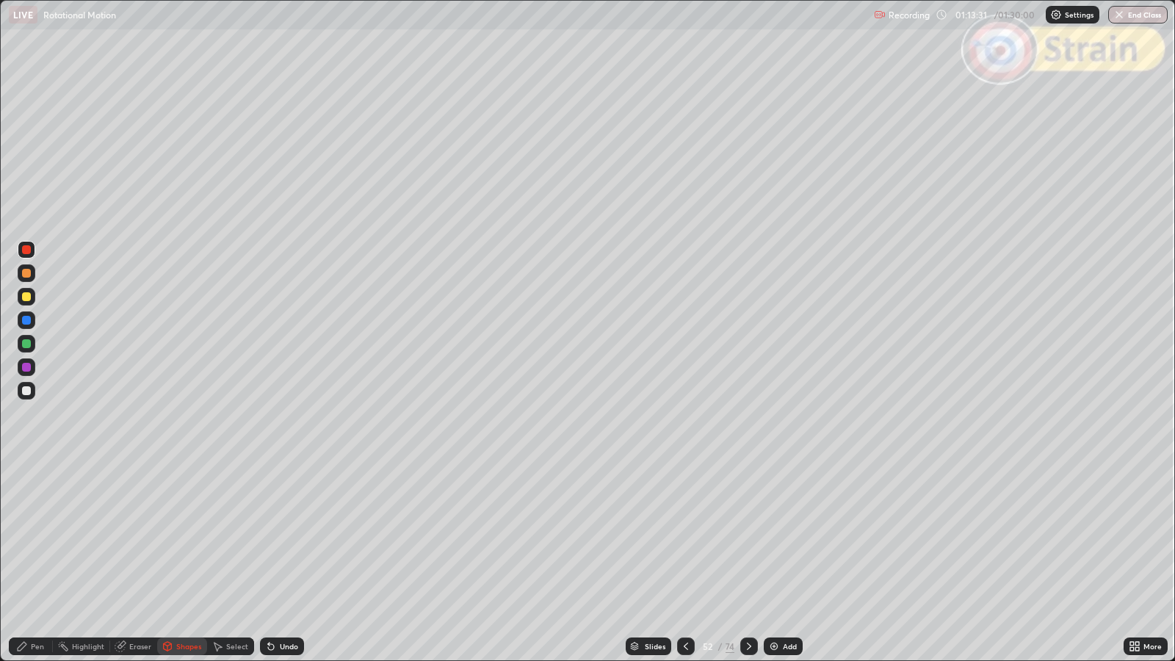
click at [751, 537] on icon at bounding box center [749, 646] width 12 height 12
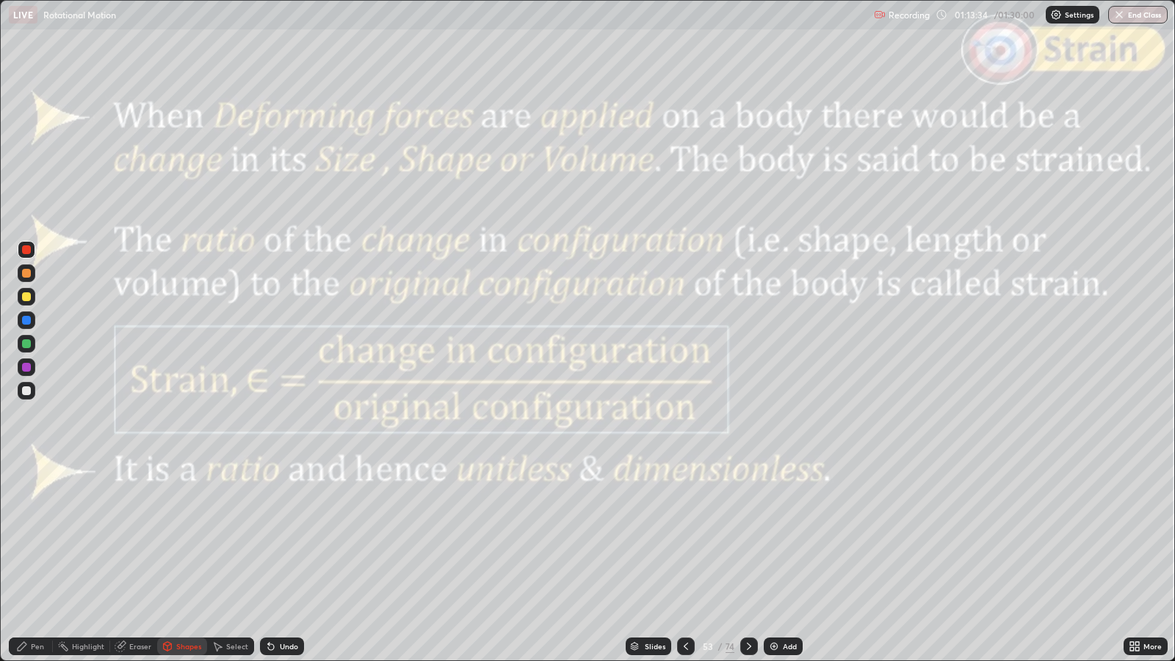
click at [684, 537] on icon at bounding box center [686, 646] width 12 height 12
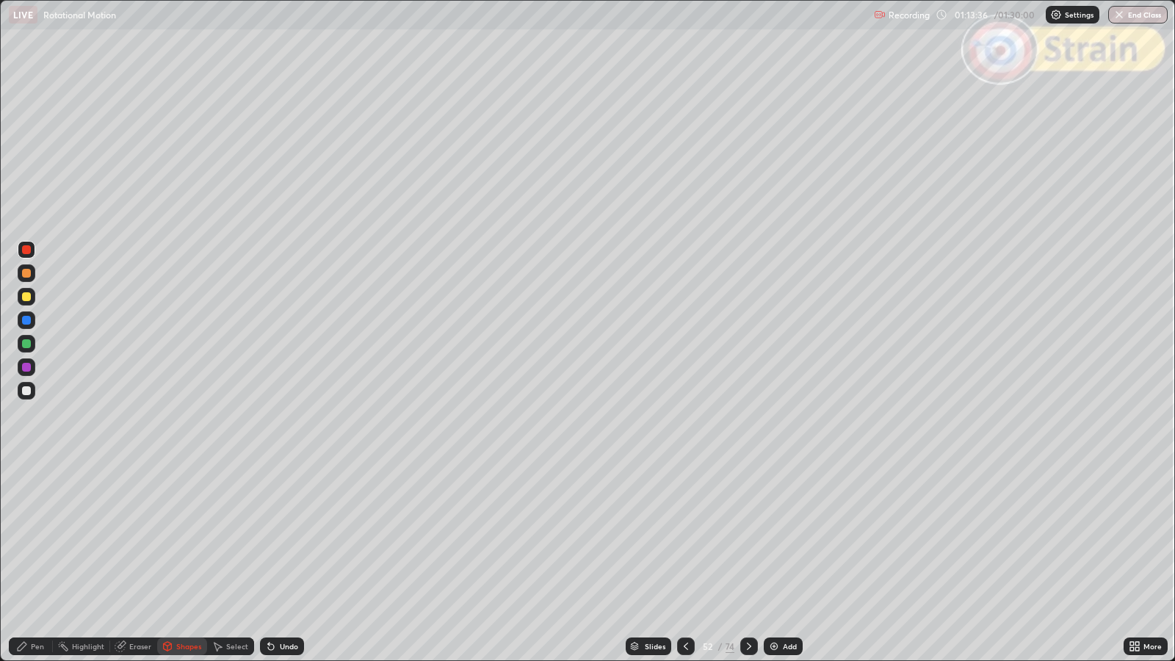
click at [749, 537] on icon at bounding box center [749, 646] width 12 height 12
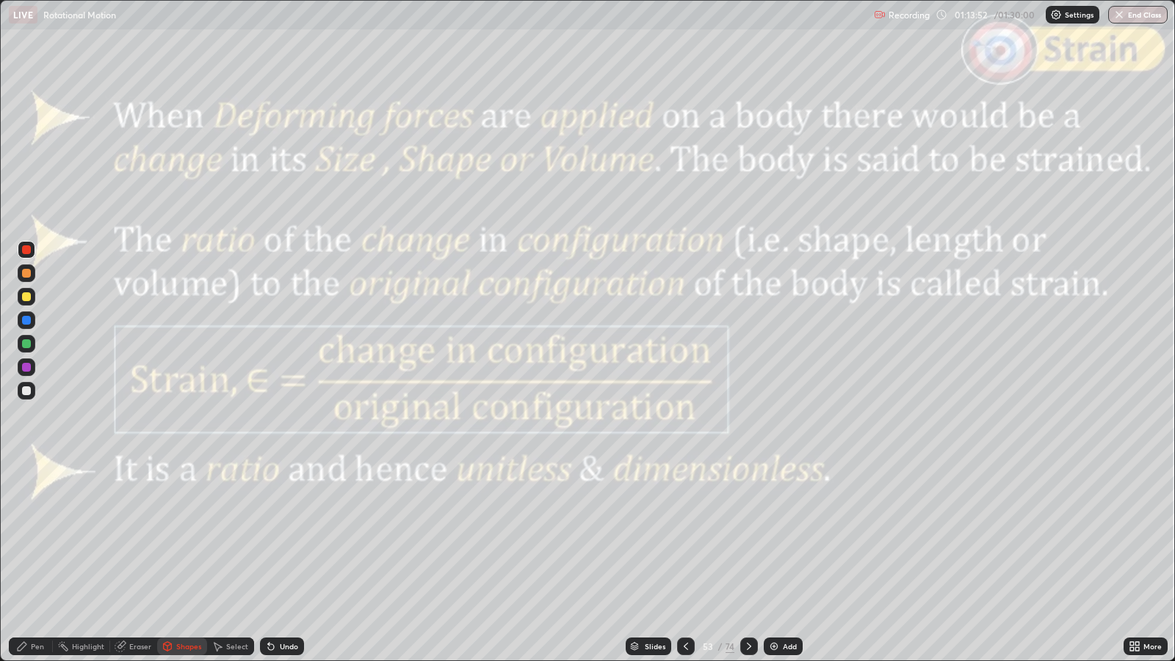
click at [184, 537] on div "Shapes" at bounding box center [188, 646] width 25 height 7
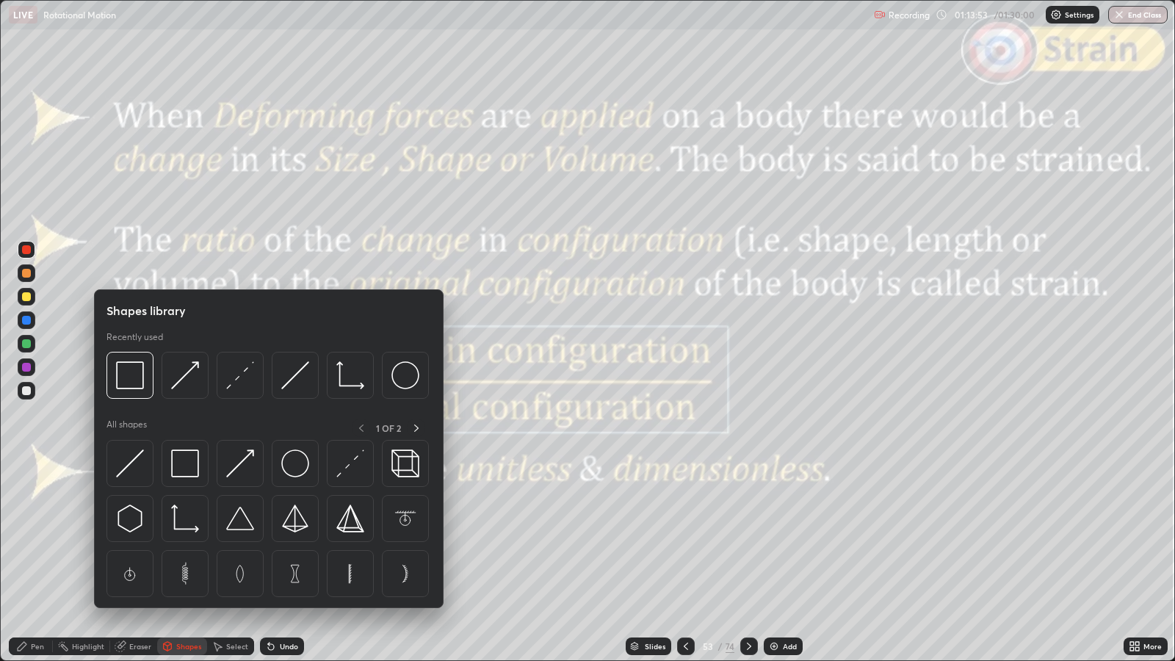
click at [136, 382] on img at bounding box center [130, 375] width 28 height 28
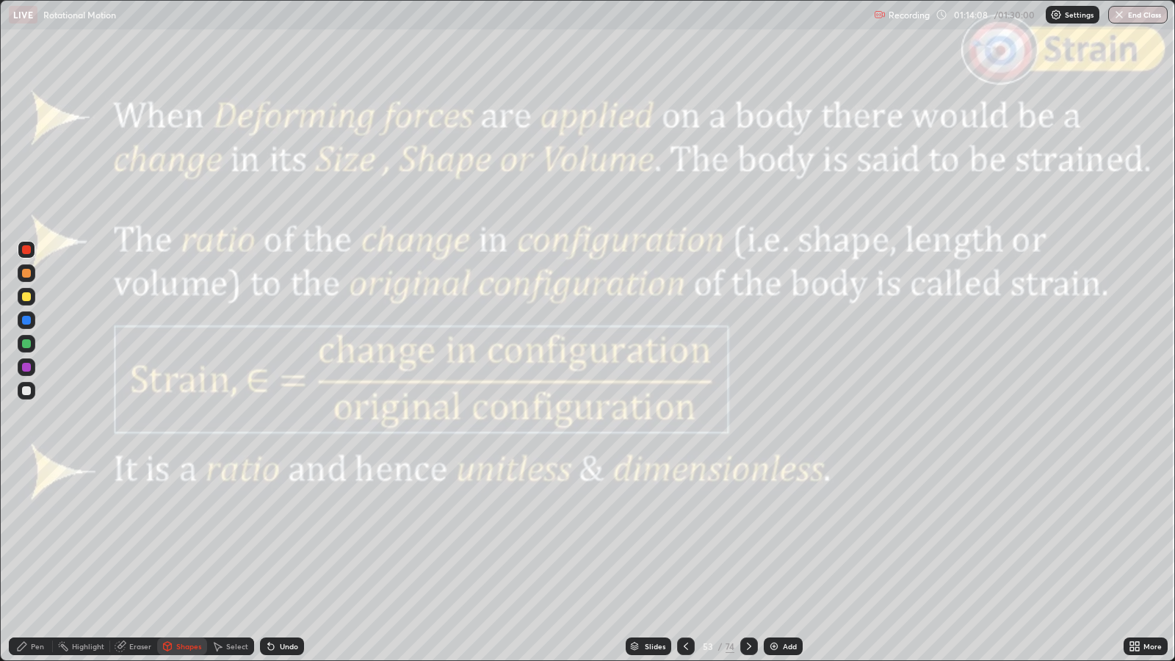
click at [33, 537] on div "Pen" at bounding box center [31, 647] width 44 height 18
click at [189, 537] on div "Shapes" at bounding box center [188, 646] width 25 height 7
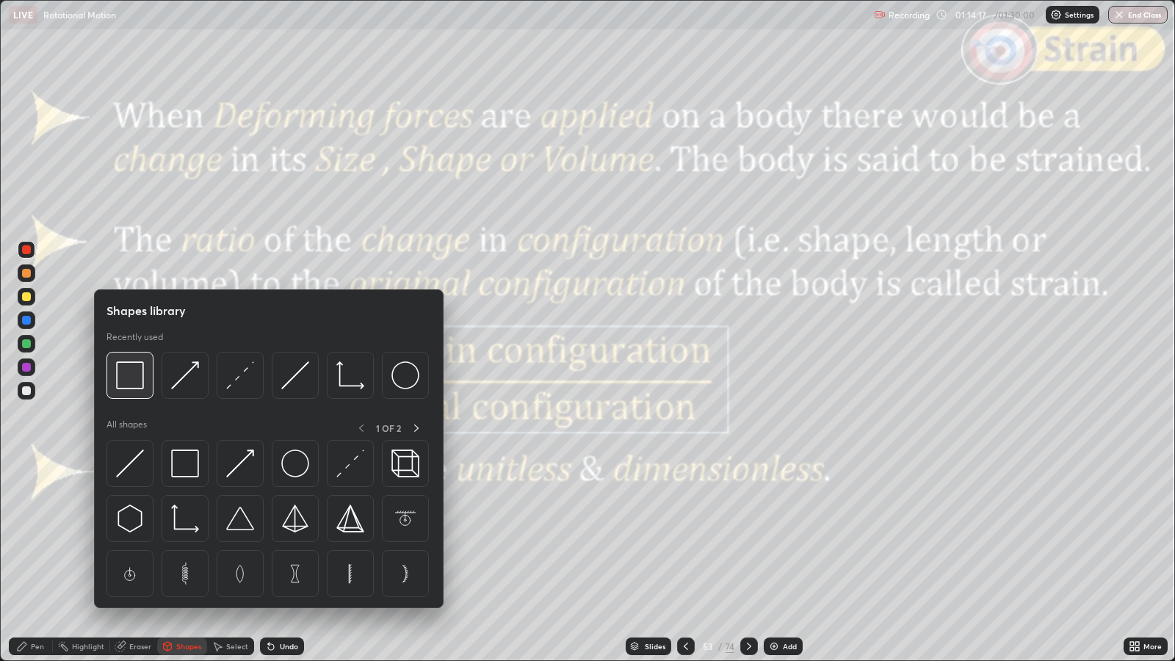
click at [140, 380] on img at bounding box center [130, 375] width 28 height 28
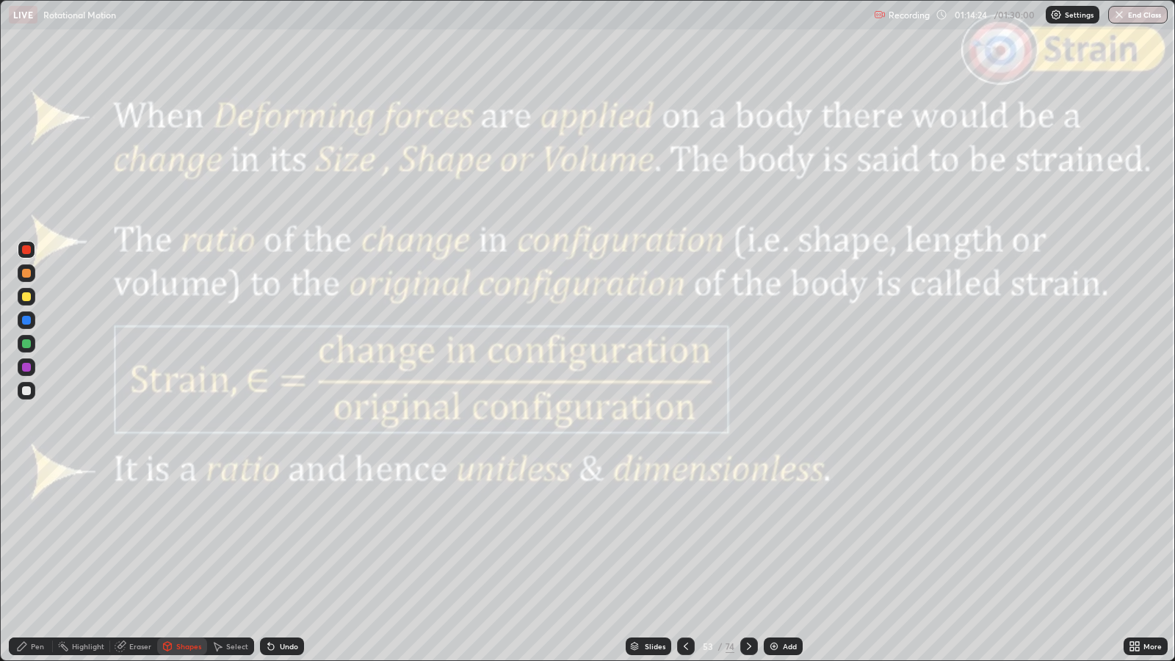
click at [22, 537] on icon at bounding box center [22, 646] width 9 height 9
click at [26, 391] on div at bounding box center [26, 390] width 9 height 9
click at [657, 537] on div "Slides" at bounding box center [655, 646] width 21 height 7
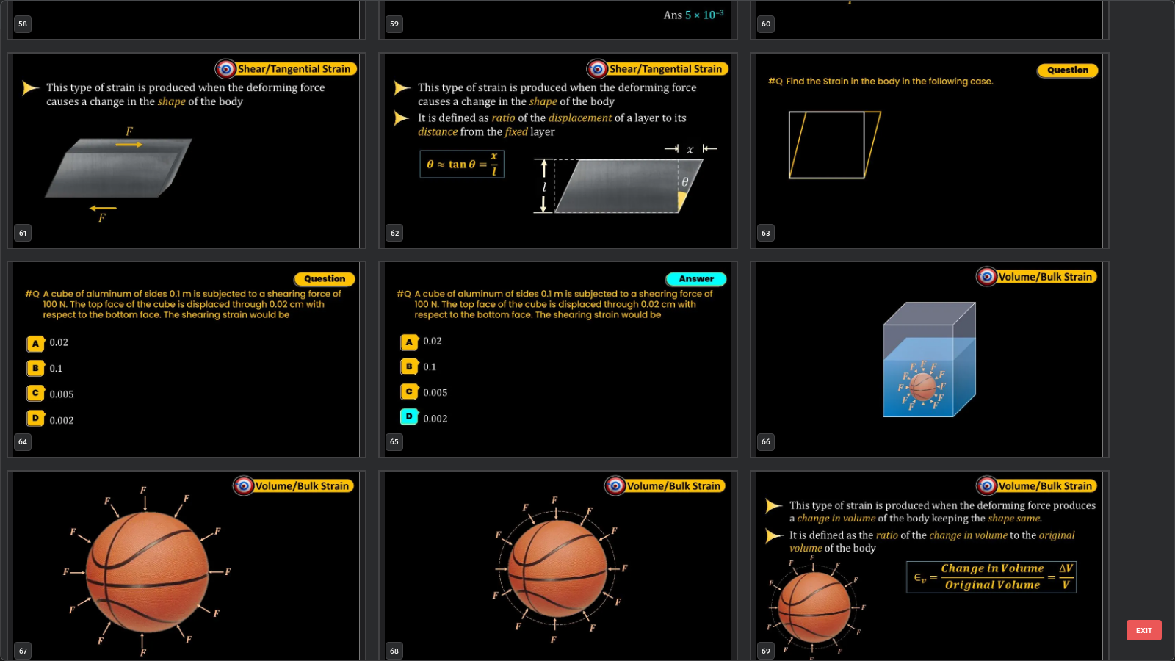
scroll to position [4566, 0]
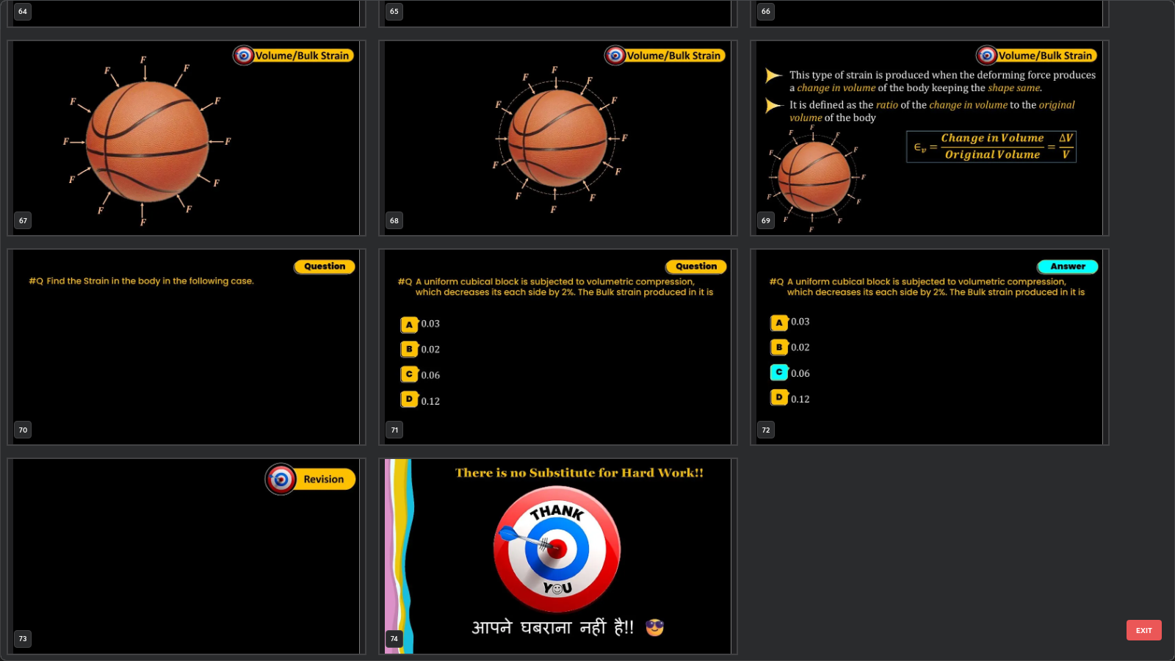
click at [1158, 537] on button "EXIT" at bounding box center [1144, 630] width 35 height 21
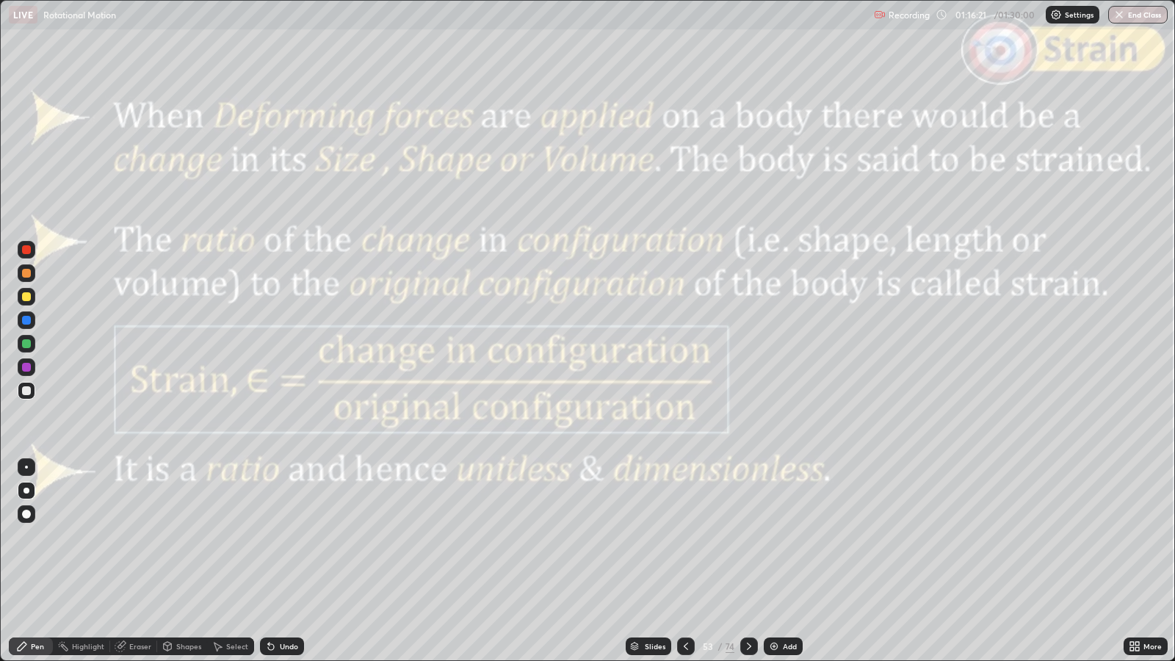
click at [748, 537] on icon at bounding box center [749, 646] width 12 height 12
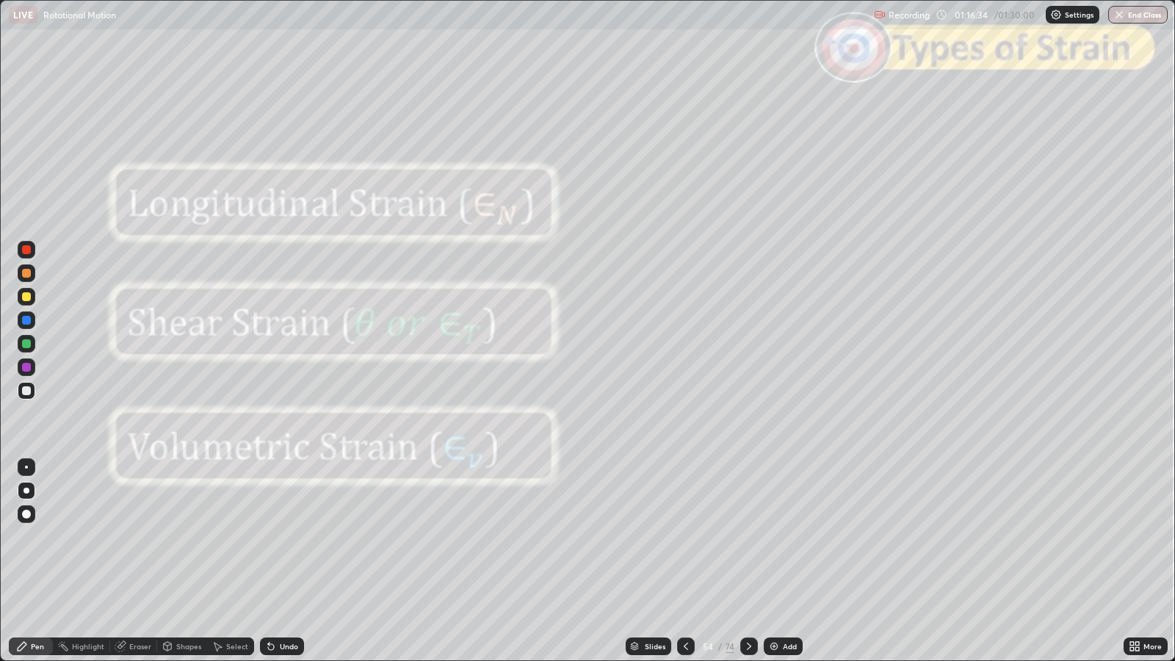
click at [685, 537] on icon at bounding box center [686, 646] width 4 height 7
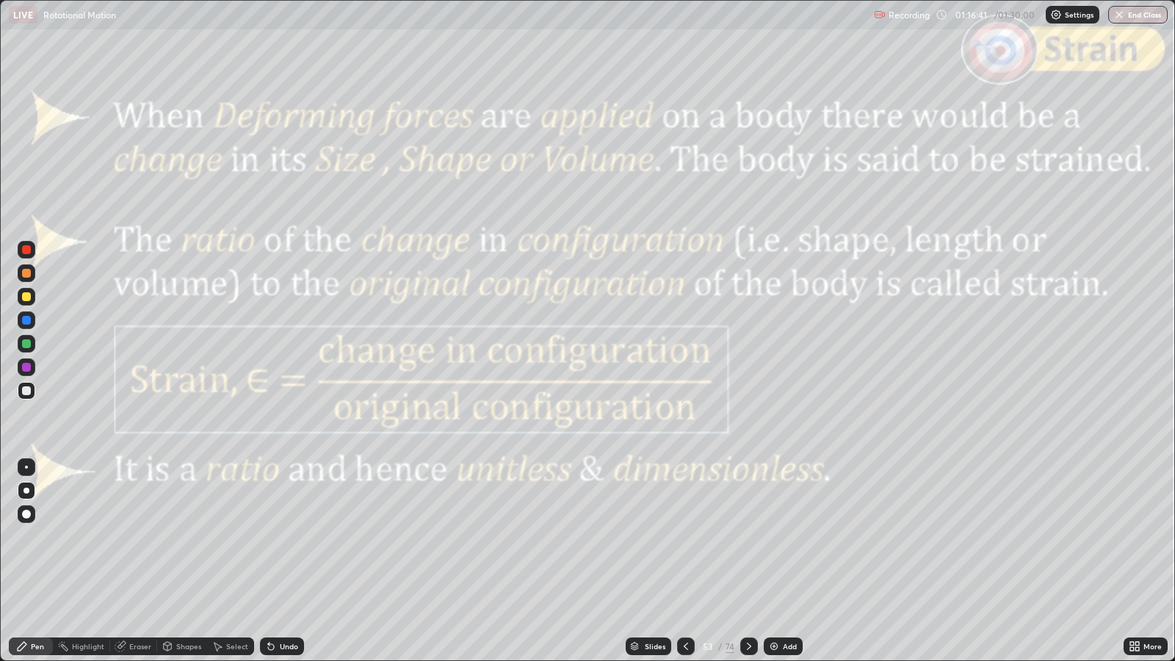
click at [748, 537] on div at bounding box center [749, 647] width 18 height 18
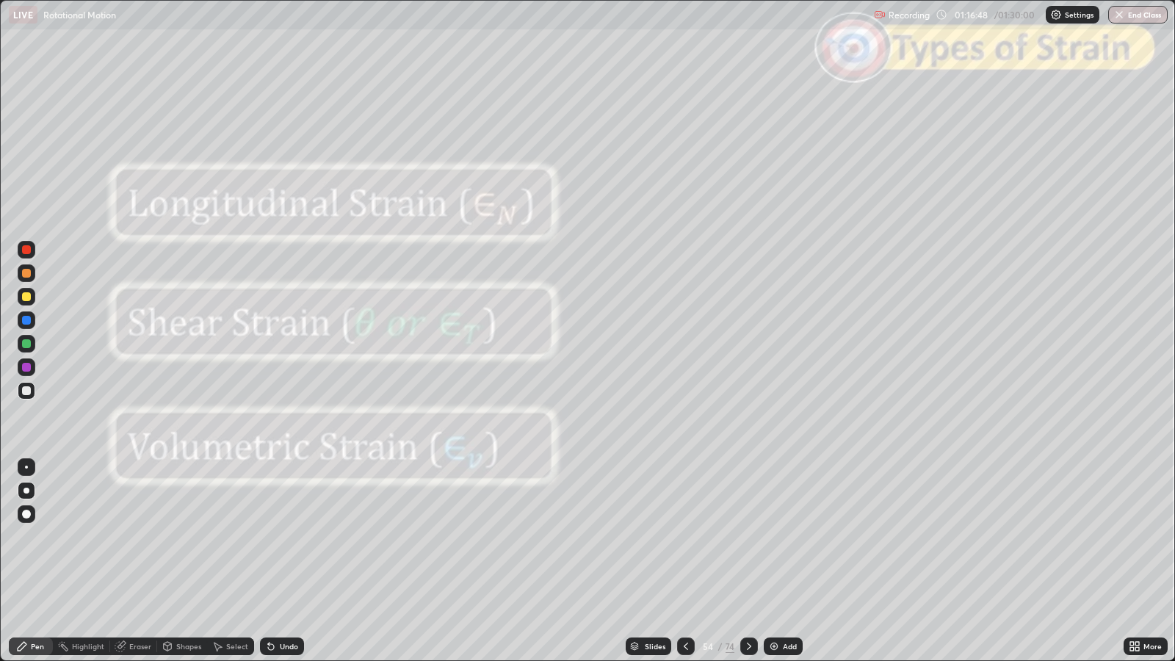
click at [751, 537] on div at bounding box center [749, 647] width 18 height 18
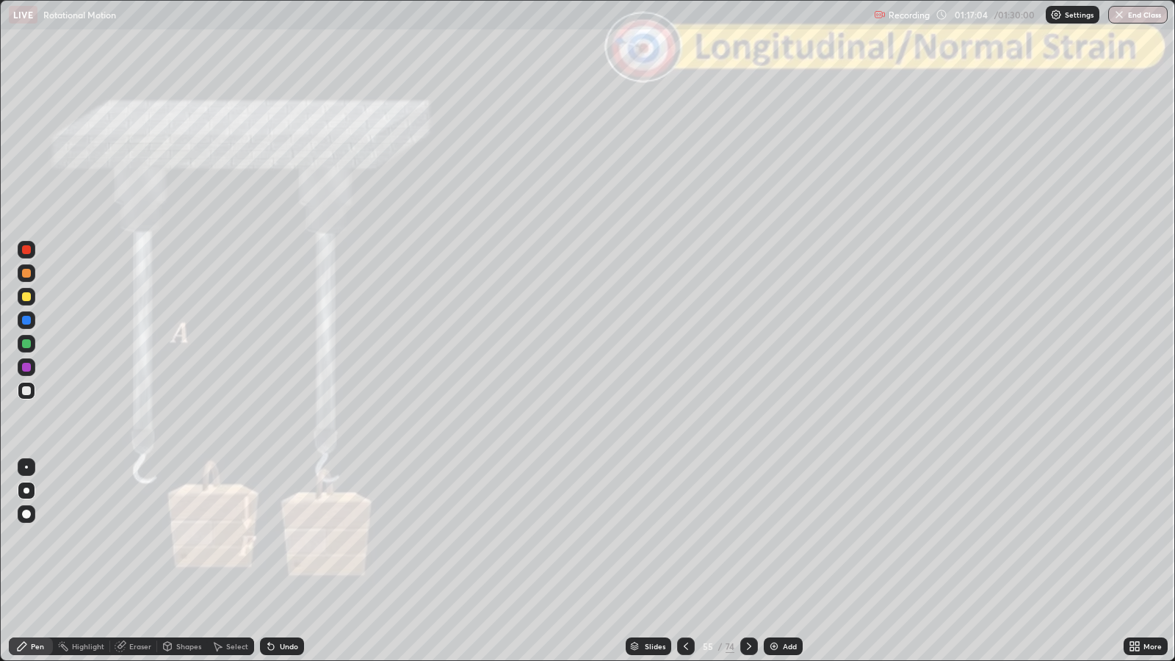
click at [748, 537] on icon at bounding box center [749, 646] width 12 height 12
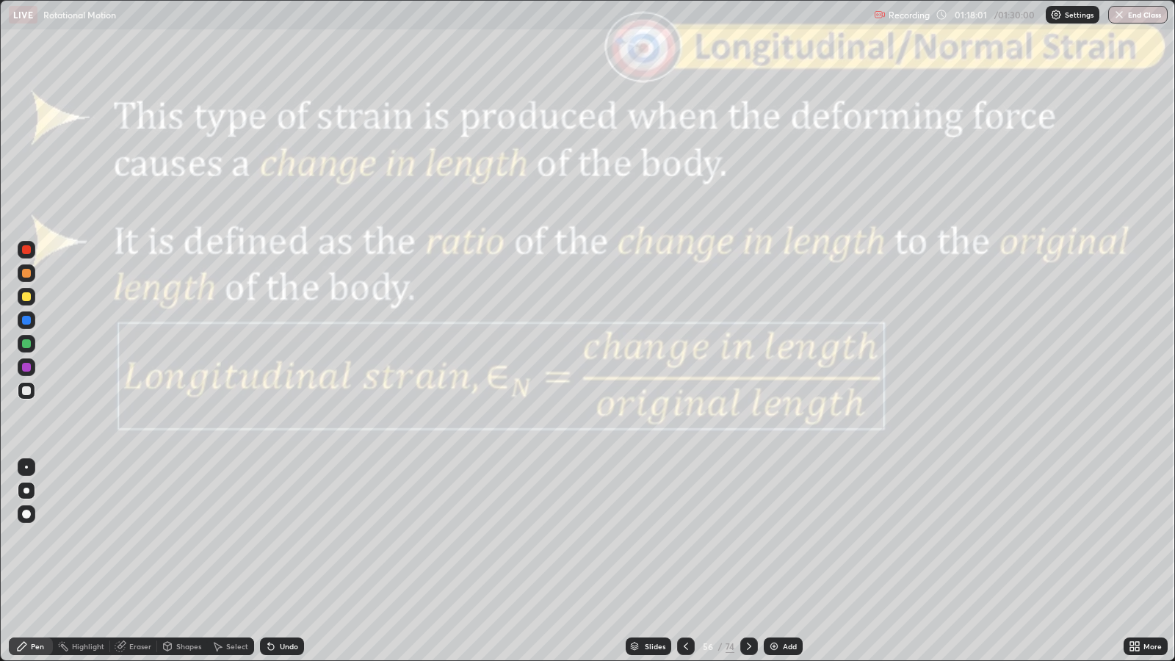
click at [749, 537] on div at bounding box center [749, 647] width 18 height 18
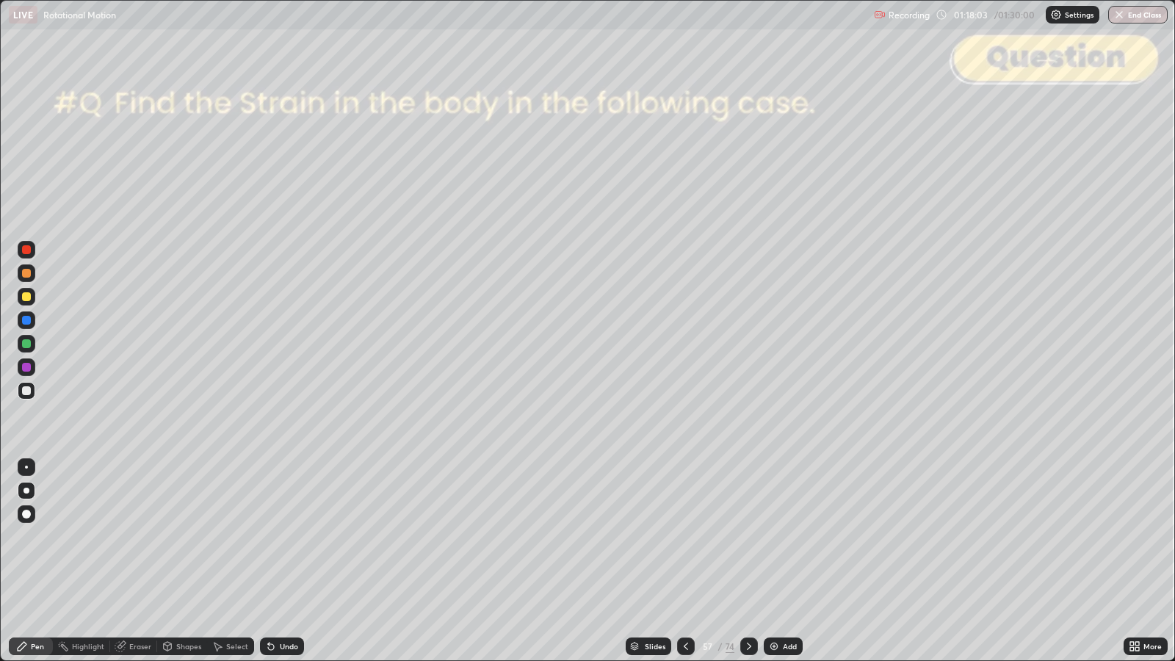
click at [748, 537] on icon at bounding box center [749, 646] width 4 height 7
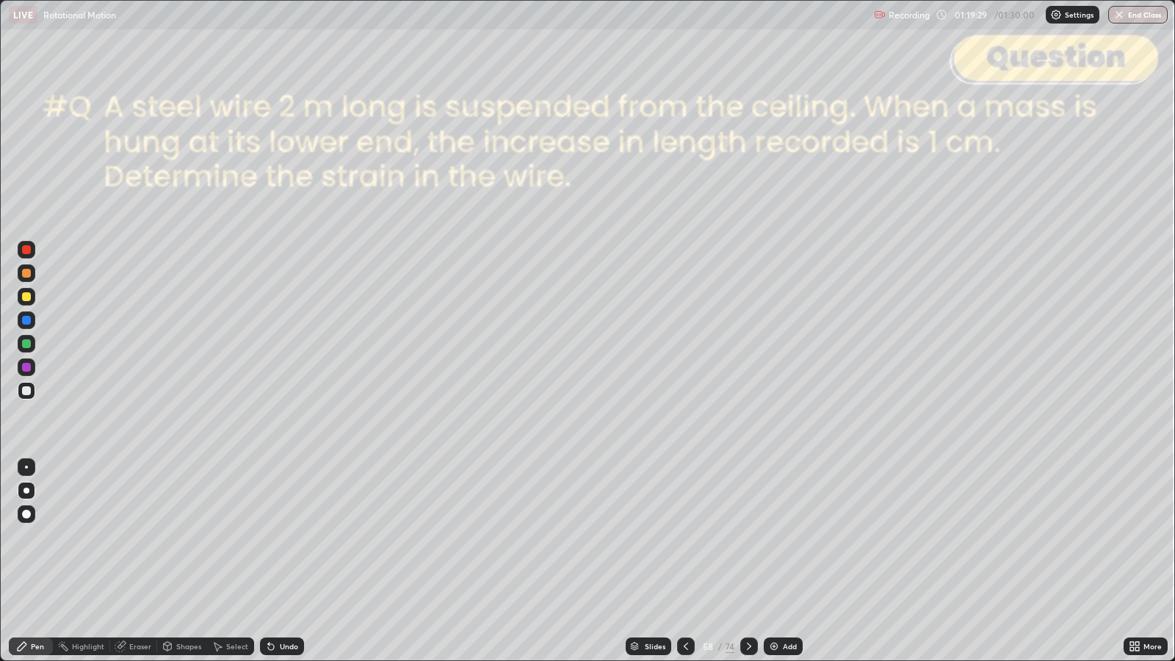
click at [748, 537] on icon at bounding box center [749, 646] width 12 height 12
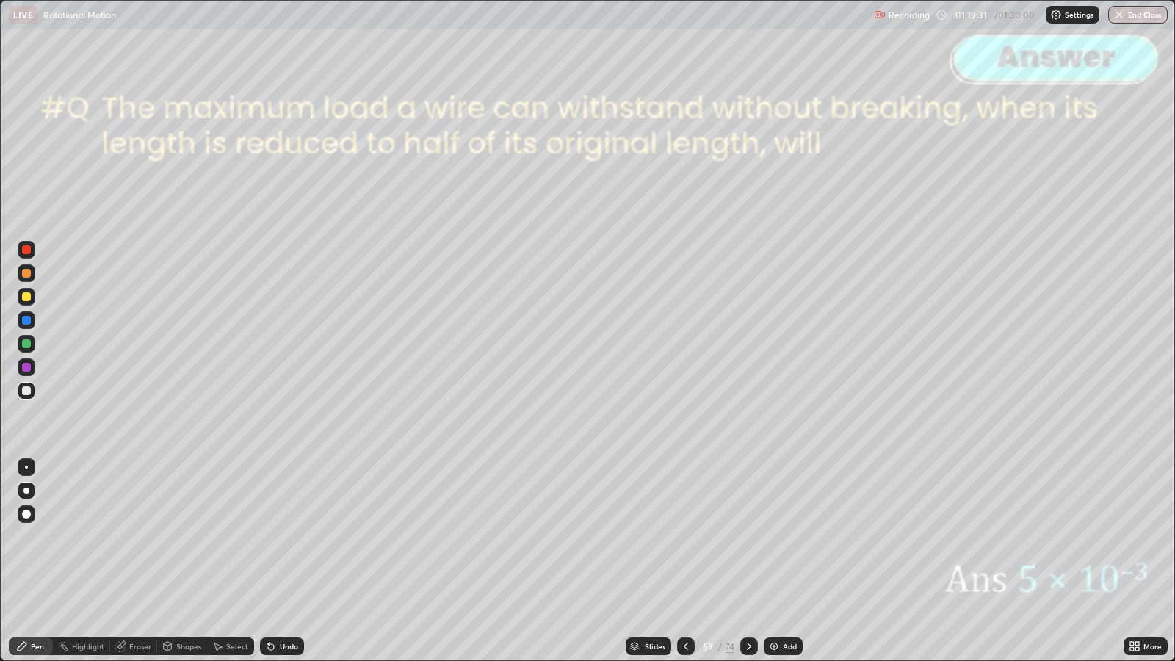
click at [745, 537] on div at bounding box center [749, 646] width 18 height 29
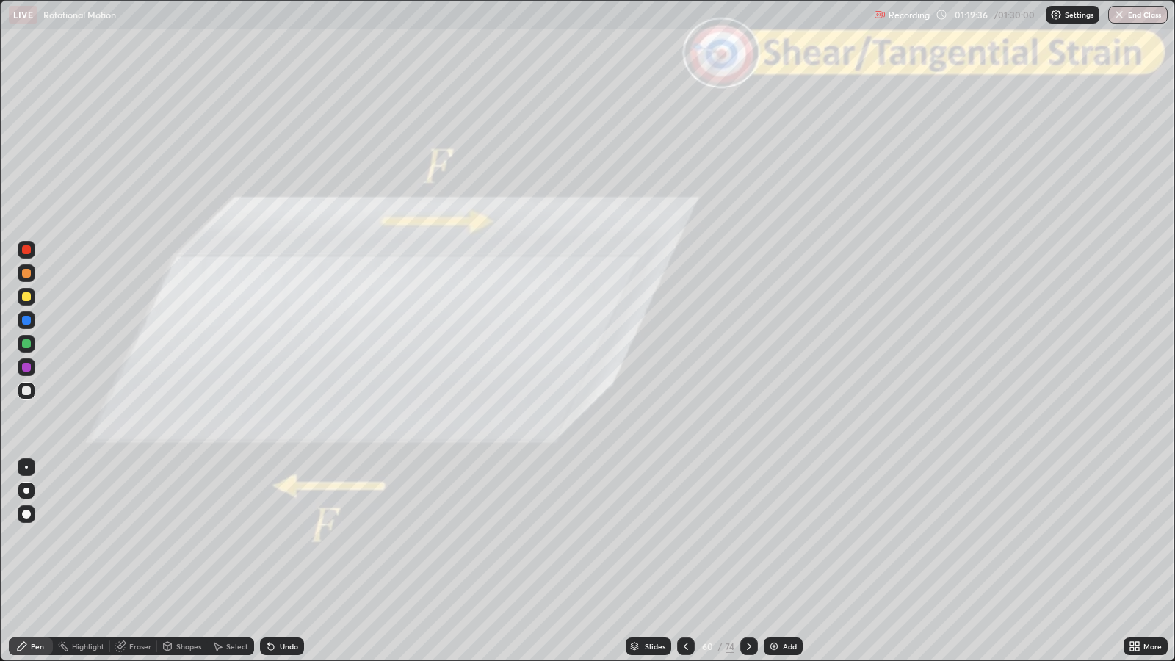
click at [749, 537] on icon at bounding box center [749, 646] width 12 height 12
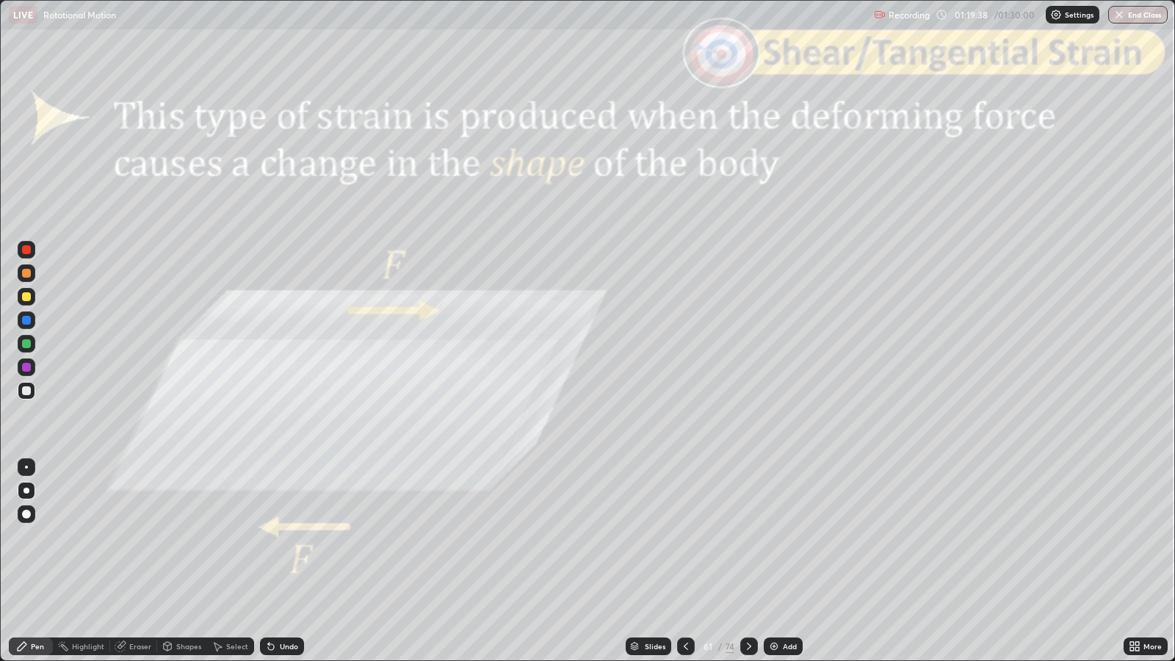
click at [748, 537] on icon at bounding box center [749, 646] width 12 height 12
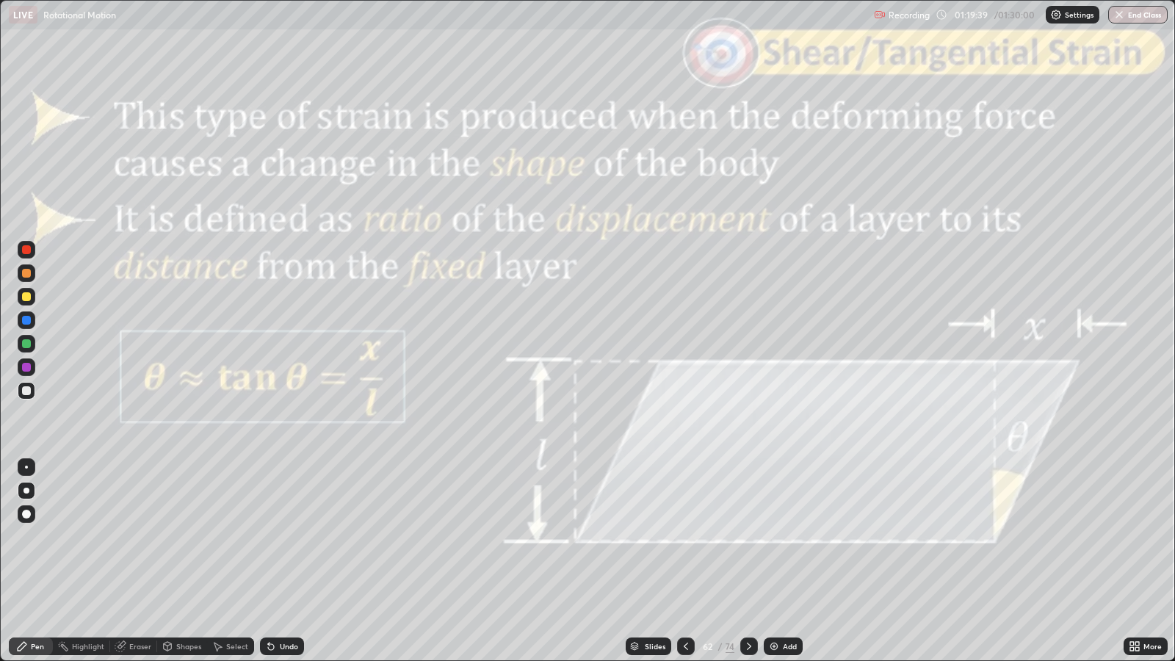
click at [684, 537] on icon at bounding box center [686, 646] width 12 height 12
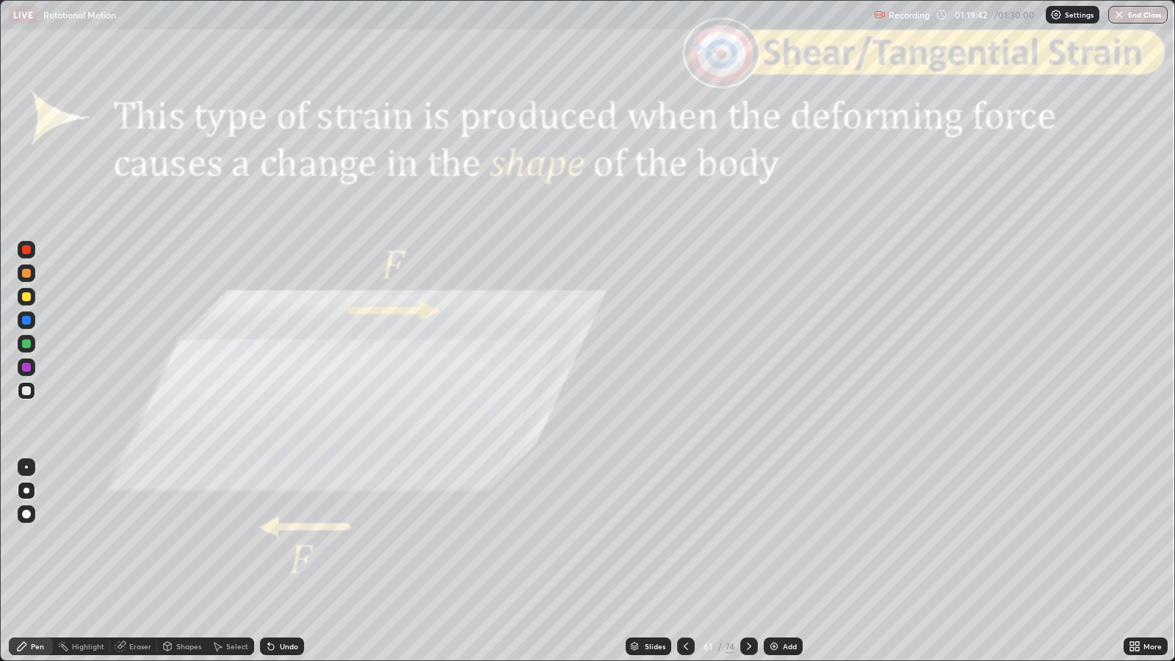
click at [181, 537] on div "Shapes" at bounding box center [188, 646] width 25 height 7
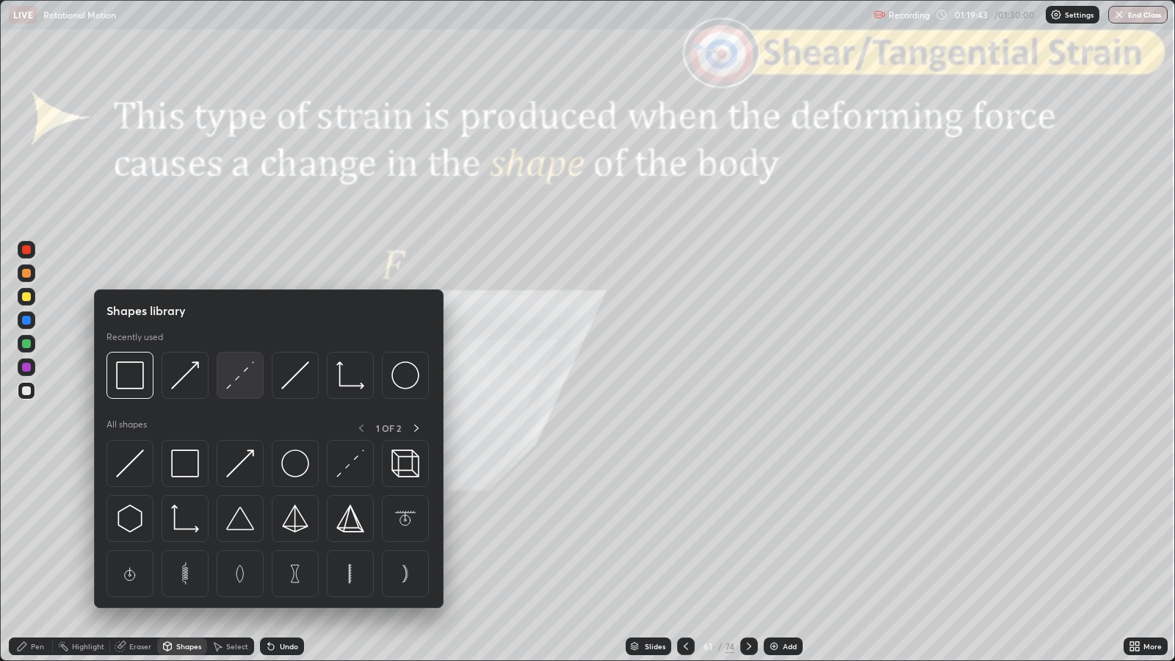
click at [253, 383] on img at bounding box center [240, 375] width 28 height 28
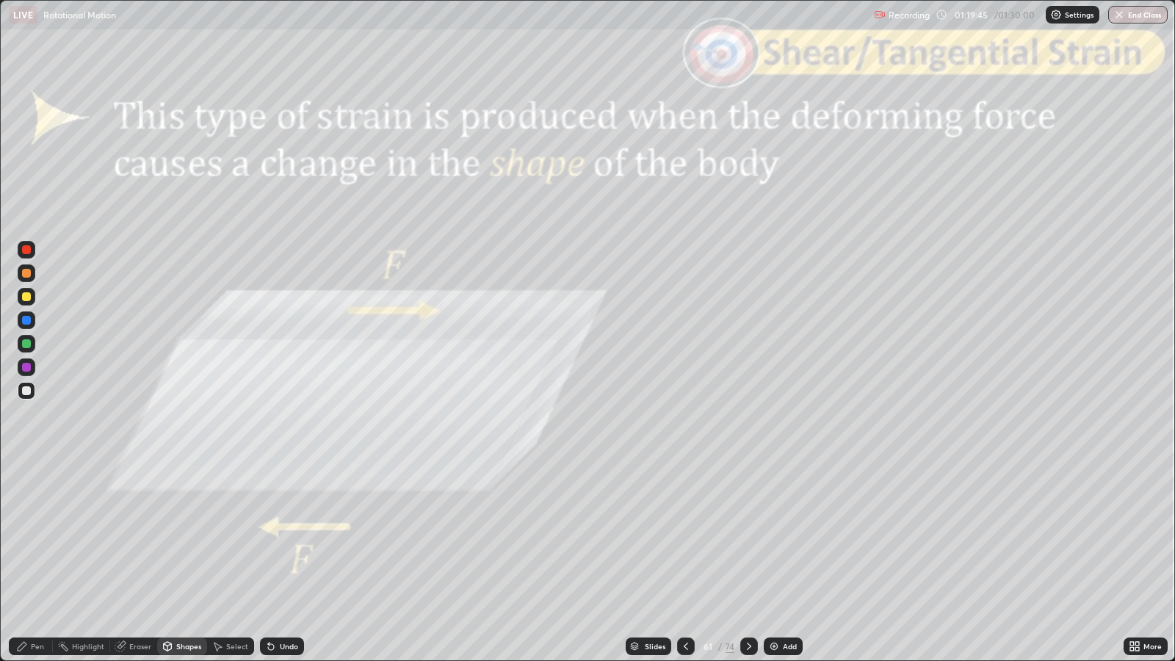
click at [180, 537] on div "Shapes" at bounding box center [182, 647] width 50 height 18
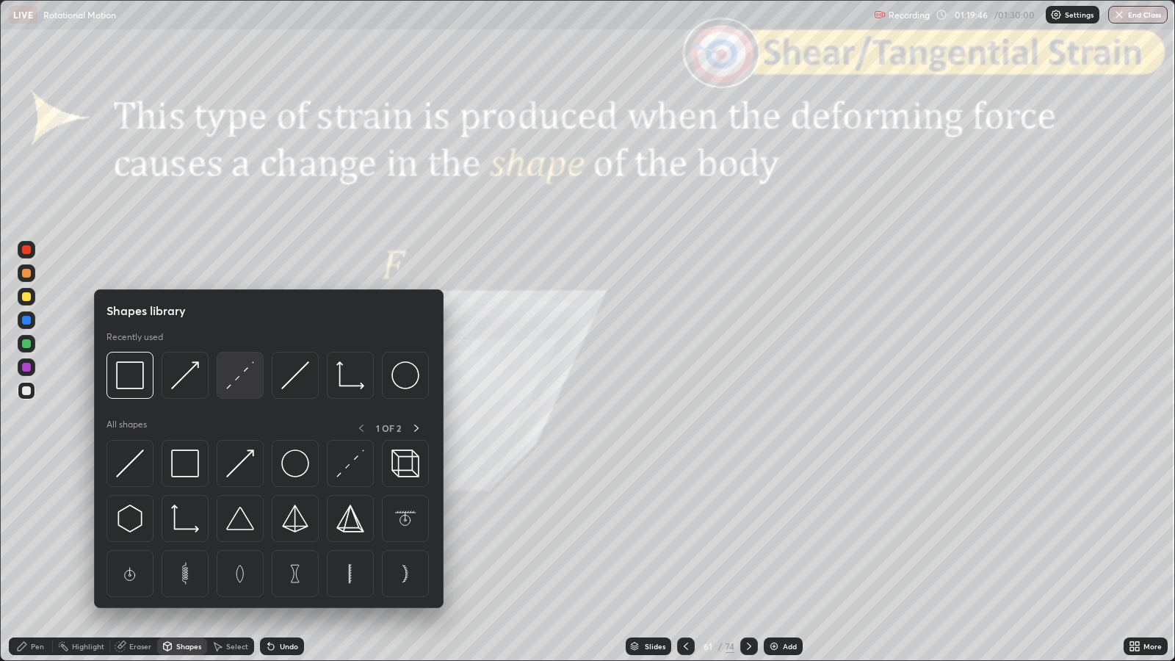
click at [242, 379] on img at bounding box center [240, 375] width 28 height 28
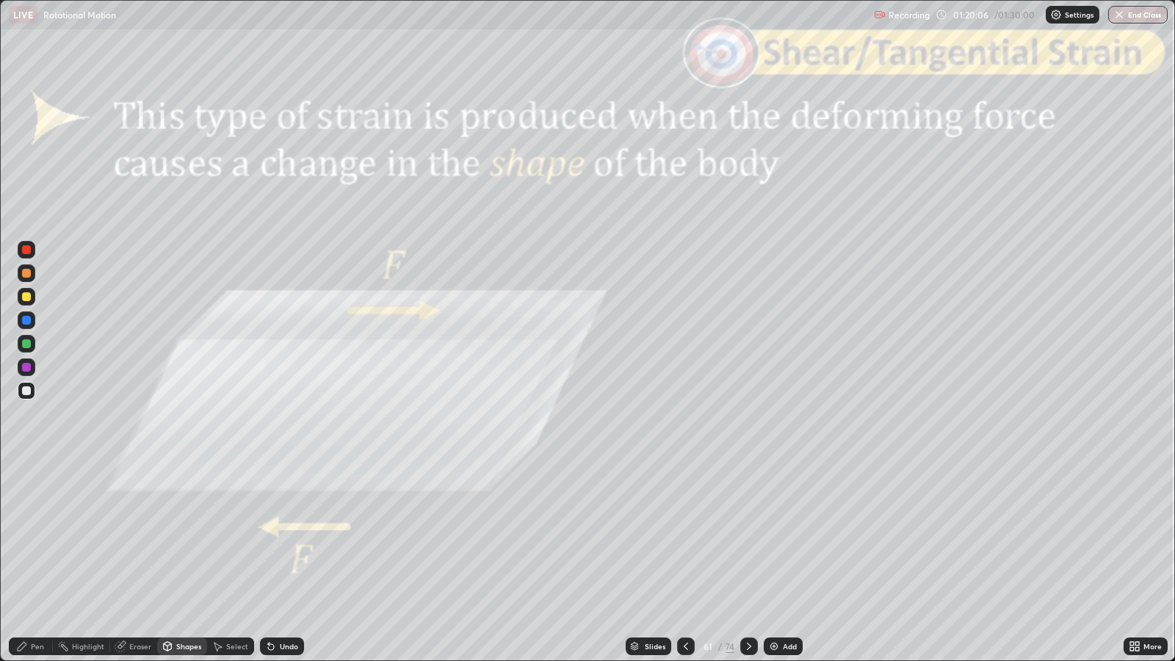
click at [293, 537] on div "Undo" at bounding box center [282, 647] width 44 height 18
click at [179, 537] on div "Shapes" at bounding box center [188, 646] width 25 height 7
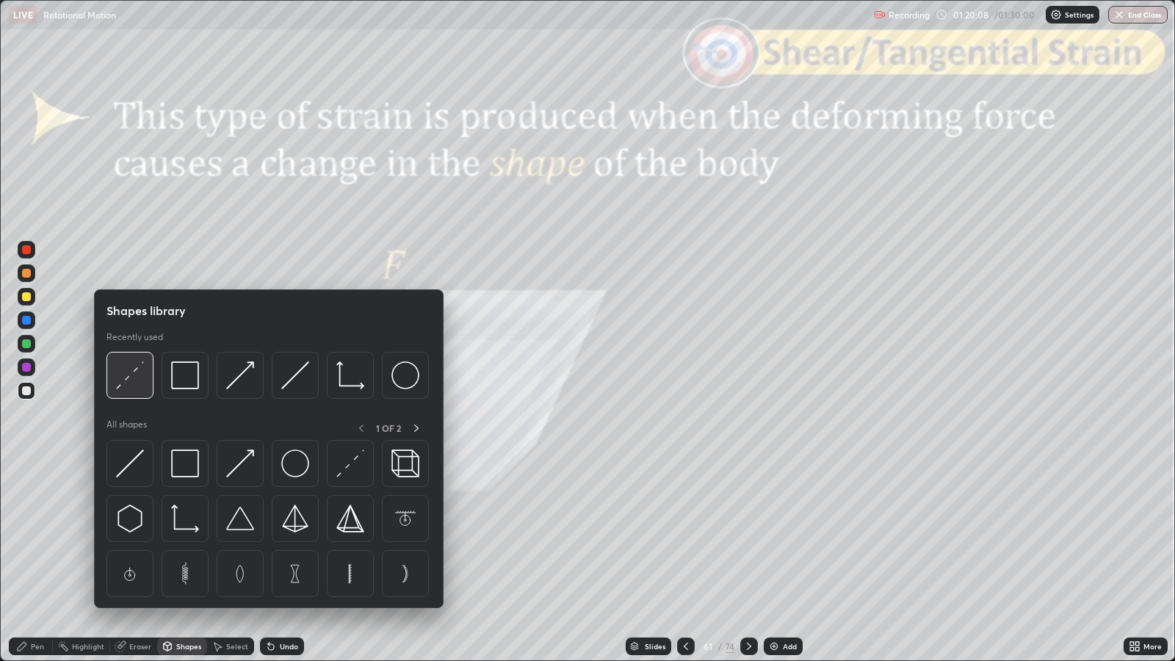
click at [135, 380] on img at bounding box center [130, 375] width 28 height 28
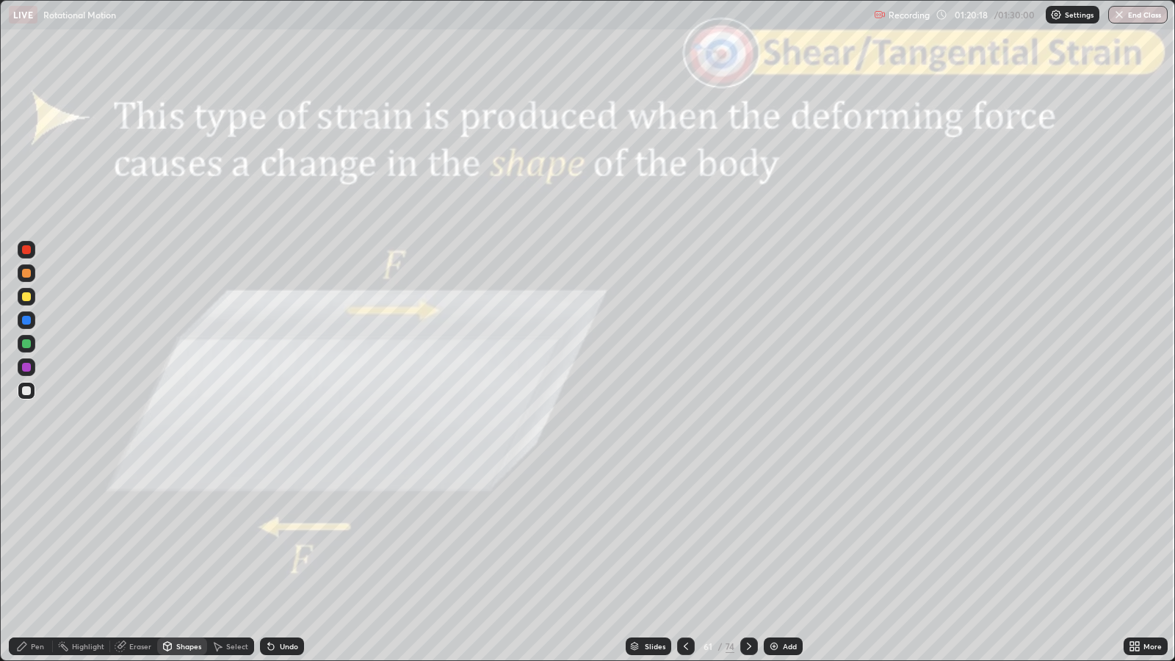
click at [40, 537] on div "Pen" at bounding box center [31, 647] width 44 height 18
click at [747, 537] on icon at bounding box center [749, 646] width 12 height 12
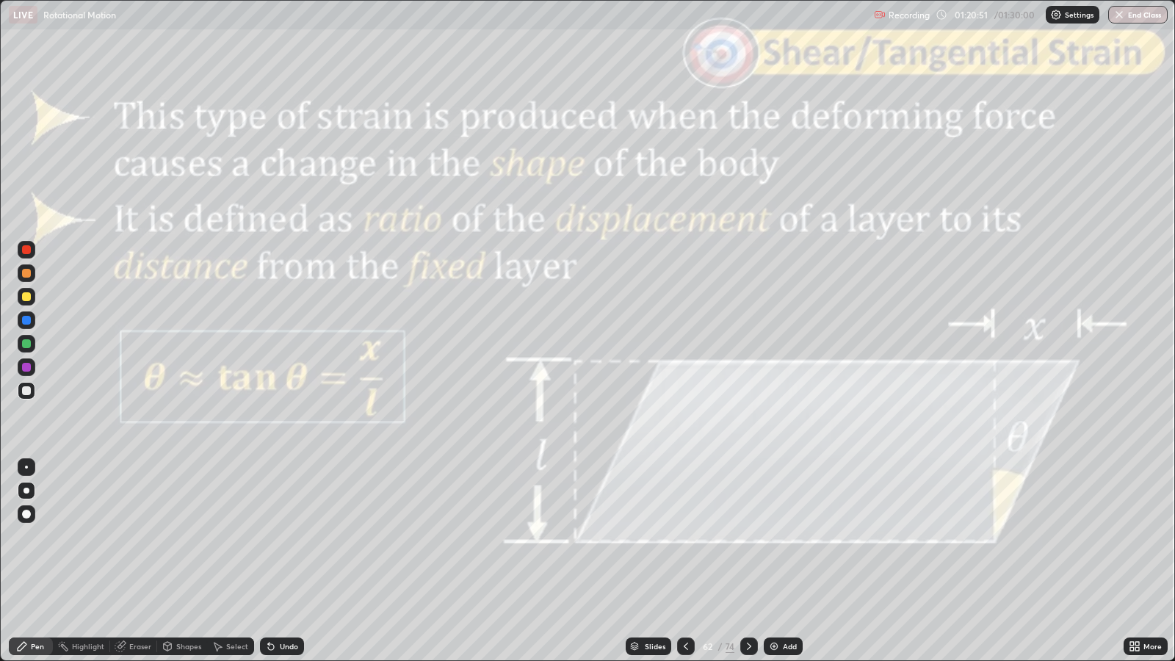
click at [687, 537] on div at bounding box center [686, 647] width 18 height 18
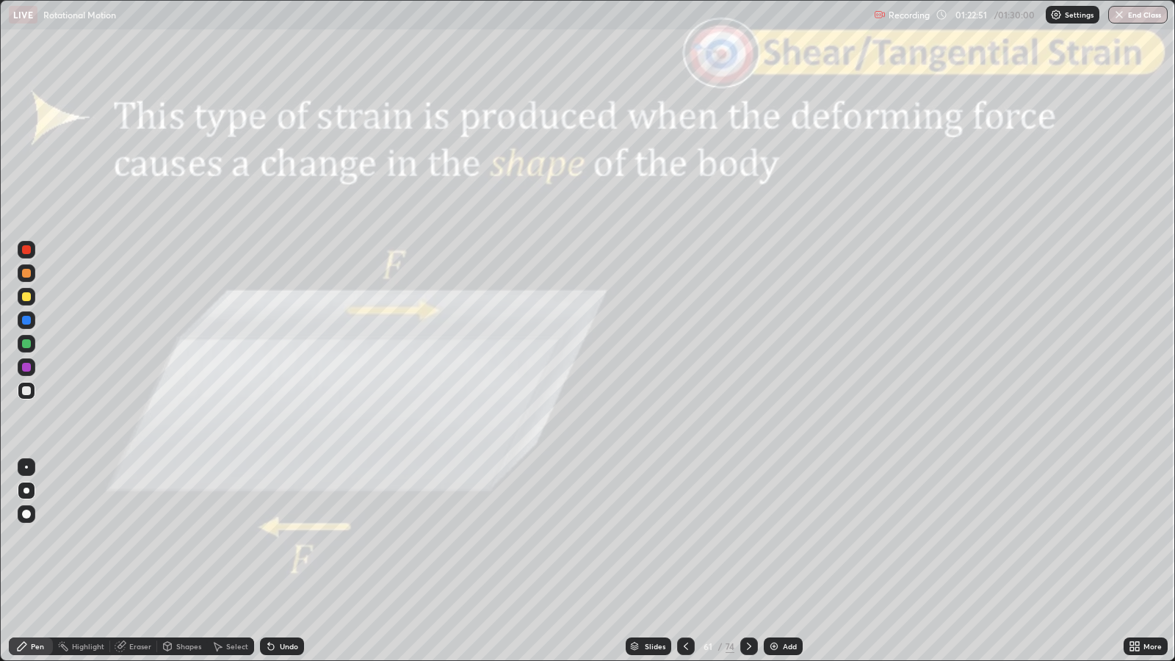
click at [748, 537] on icon at bounding box center [749, 646] width 12 height 12
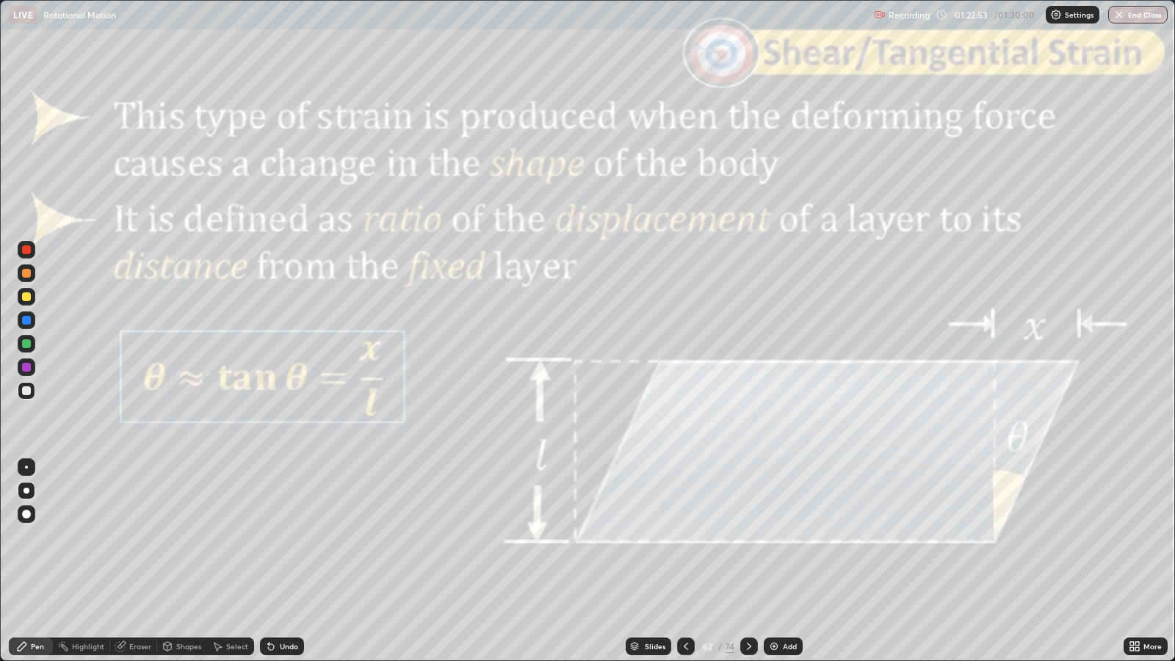
click at [690, 537] on icon at bounding box center [686, 646] width 12 height 12
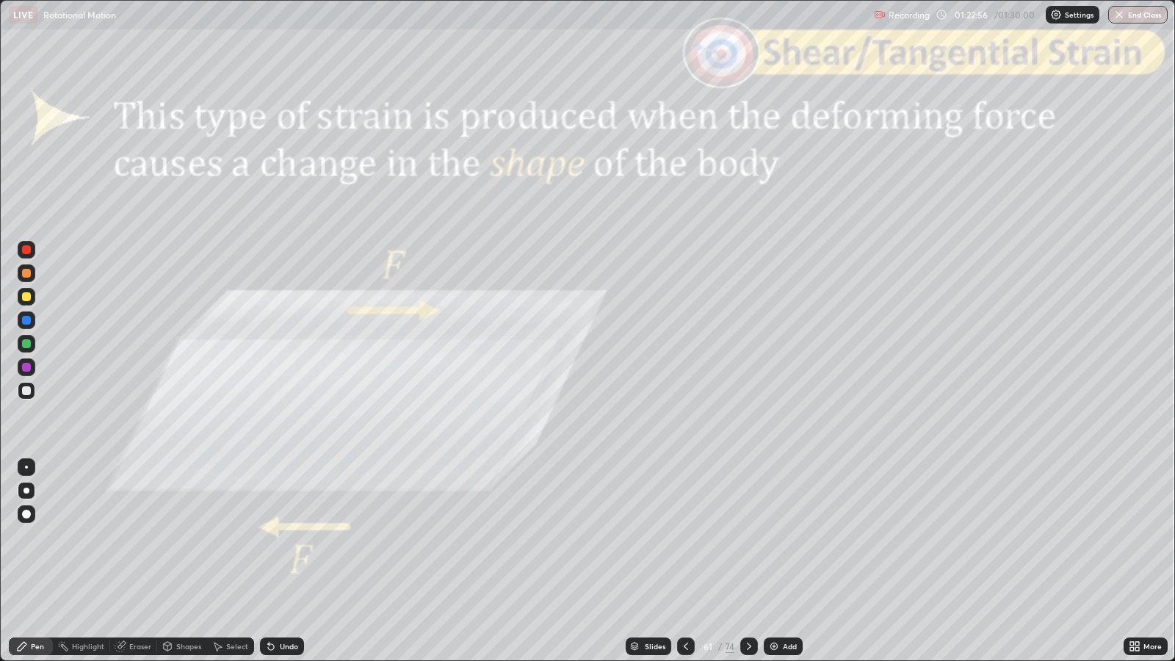
click at [748, 537] on icon at bounding box center [749, 646] width 4 height 7
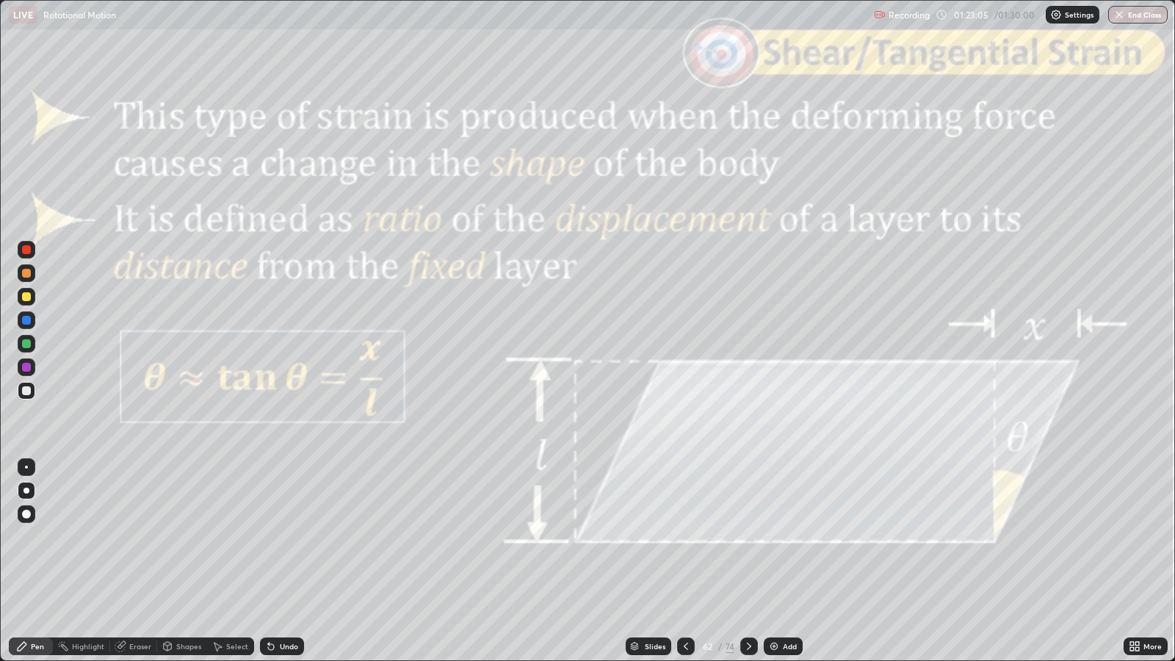
click at [748, 537] on icon at bounding box center [749, 646] width 12 height 12
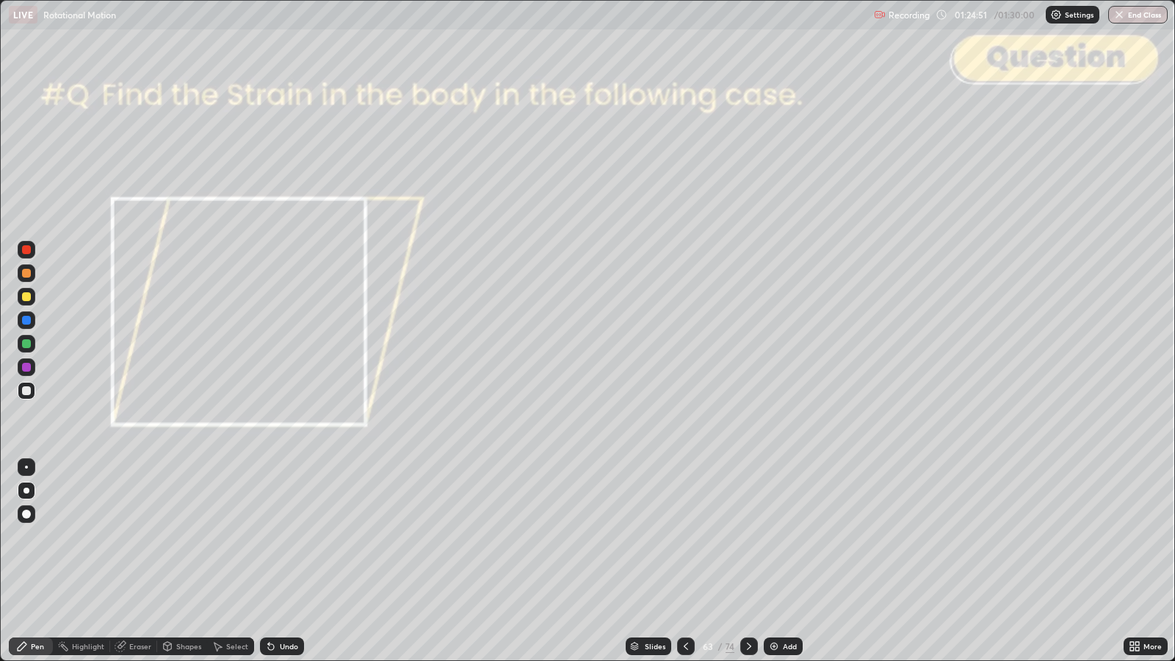
click at [747, 537] on icon at bounding box center [749, 646] width 4 height 7
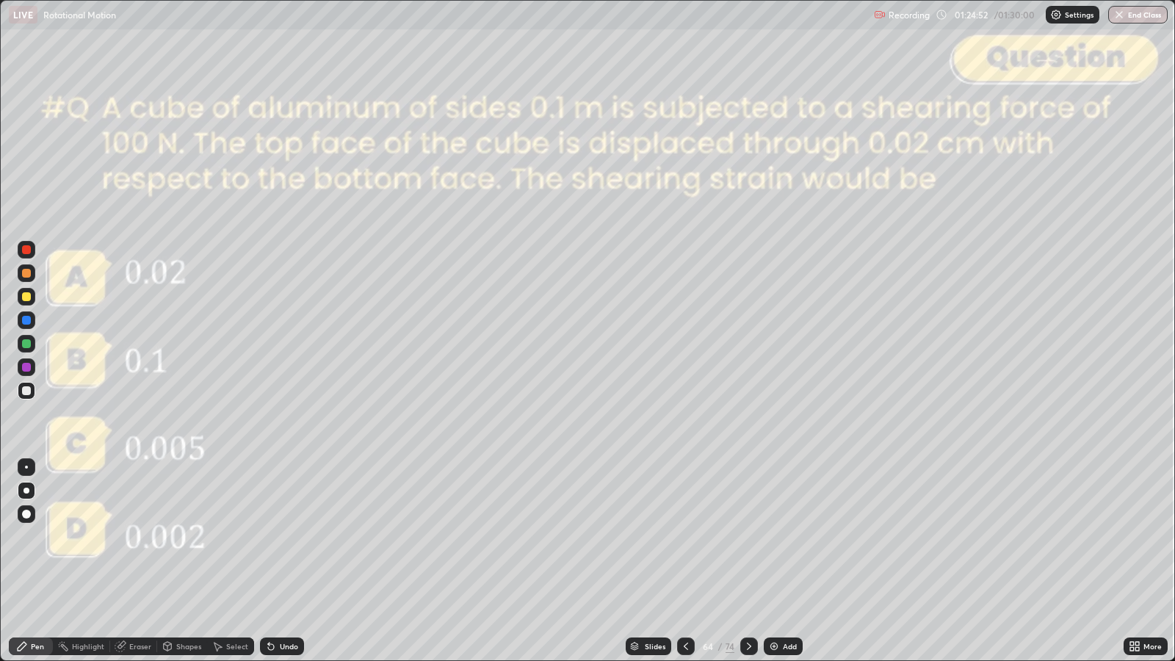
click at [684, 537] on icon at bounding box center [686, 646] width 12 height 12
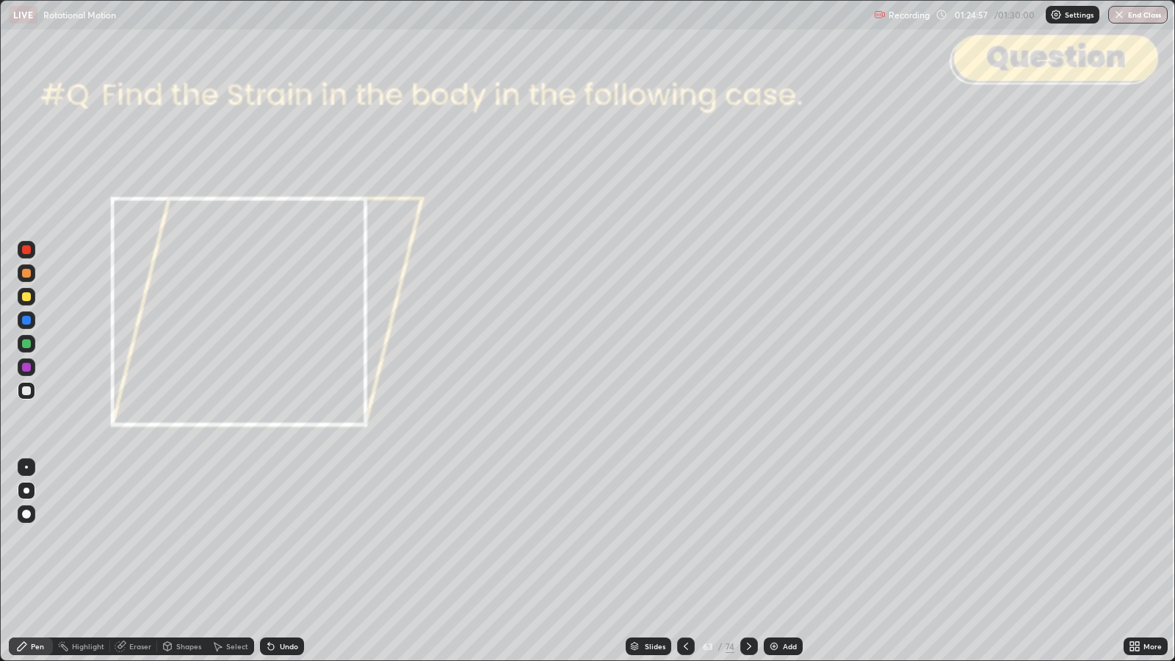
click at [745, 537] on icon at bounding box center [749, 646] width 12 height 12
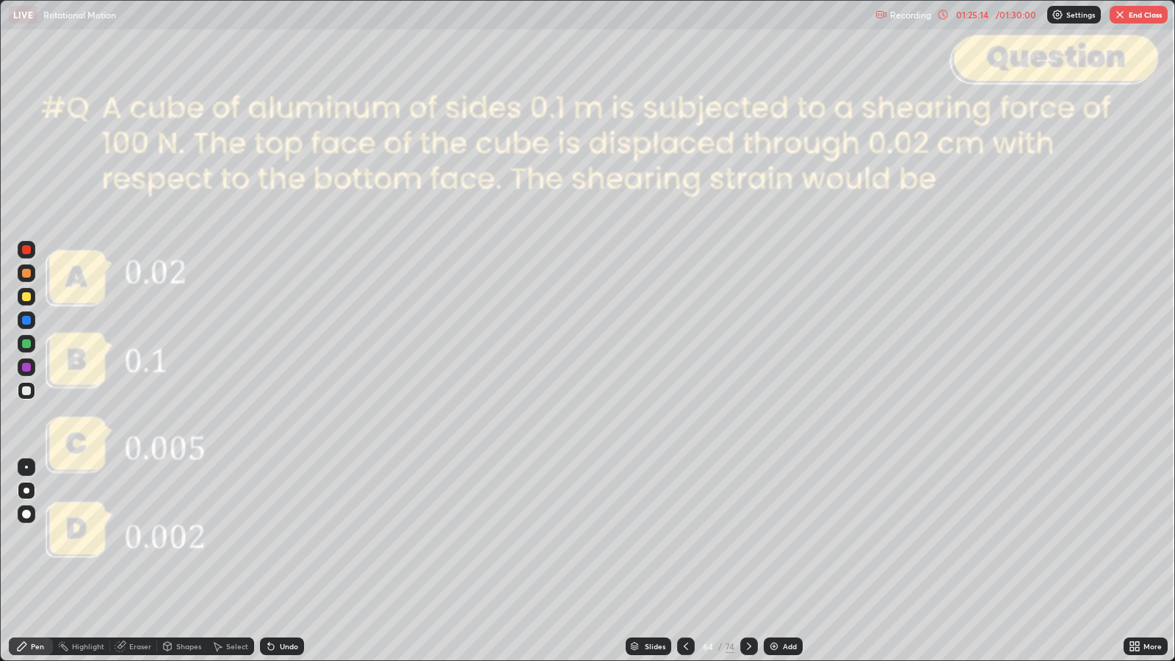
click at [653, 537] on div "Slides" at bounding box center [655, 646] width 21 height 7
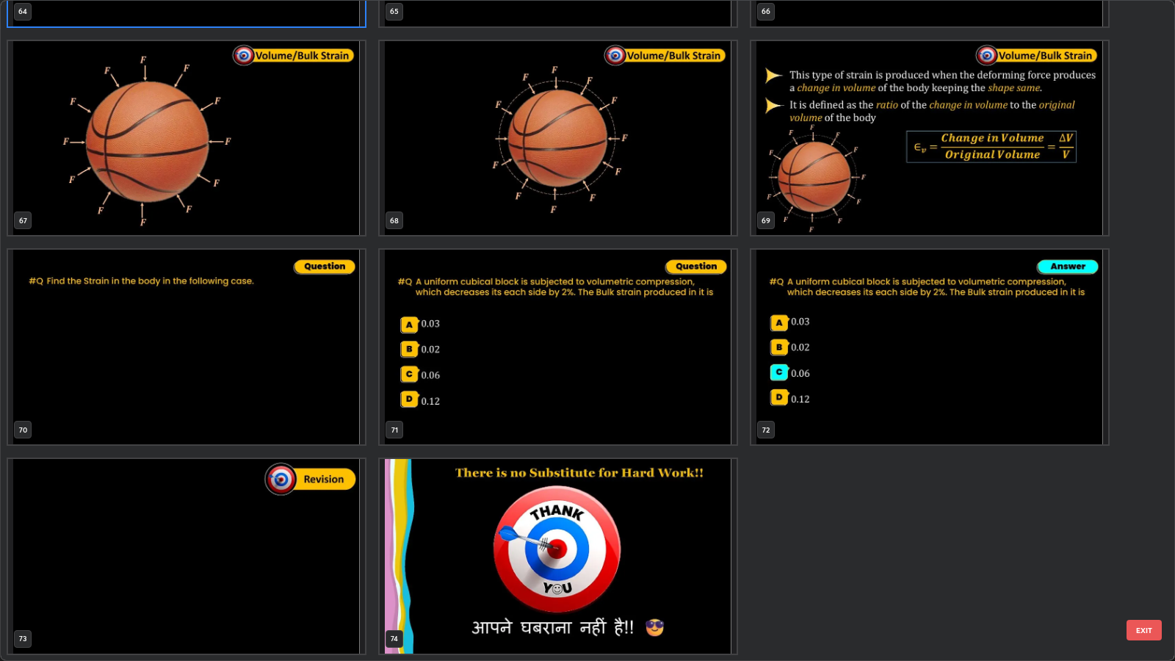
click at [1148, 537] on button "EXIT" at bounding box center [1144, 630] width 35 height 21
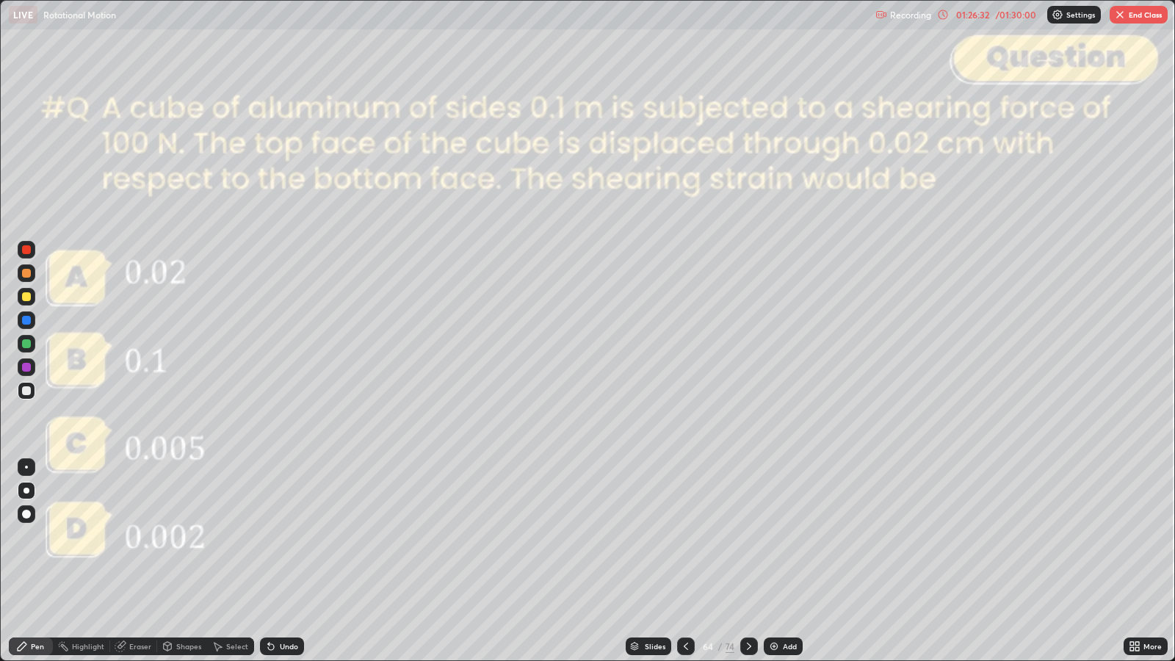
click at [748, 537] on icon at bounding box center [749, 646] width 12 height 12
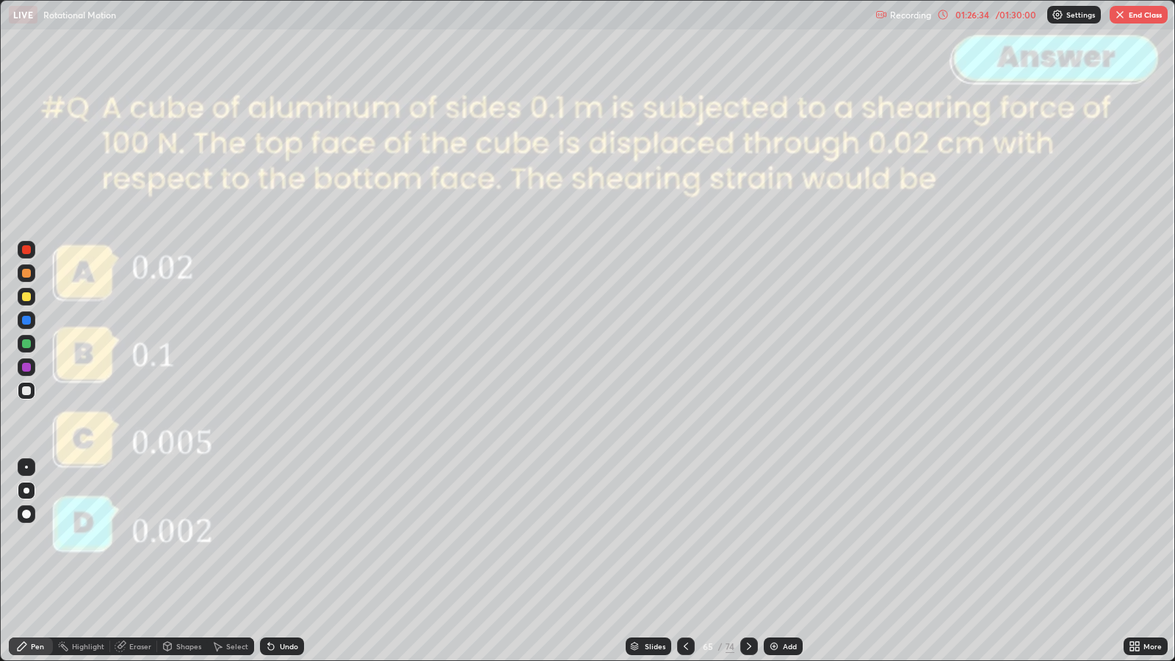
click at [749, 537] on icon at bounding box center [749, 646] width 12 height 12
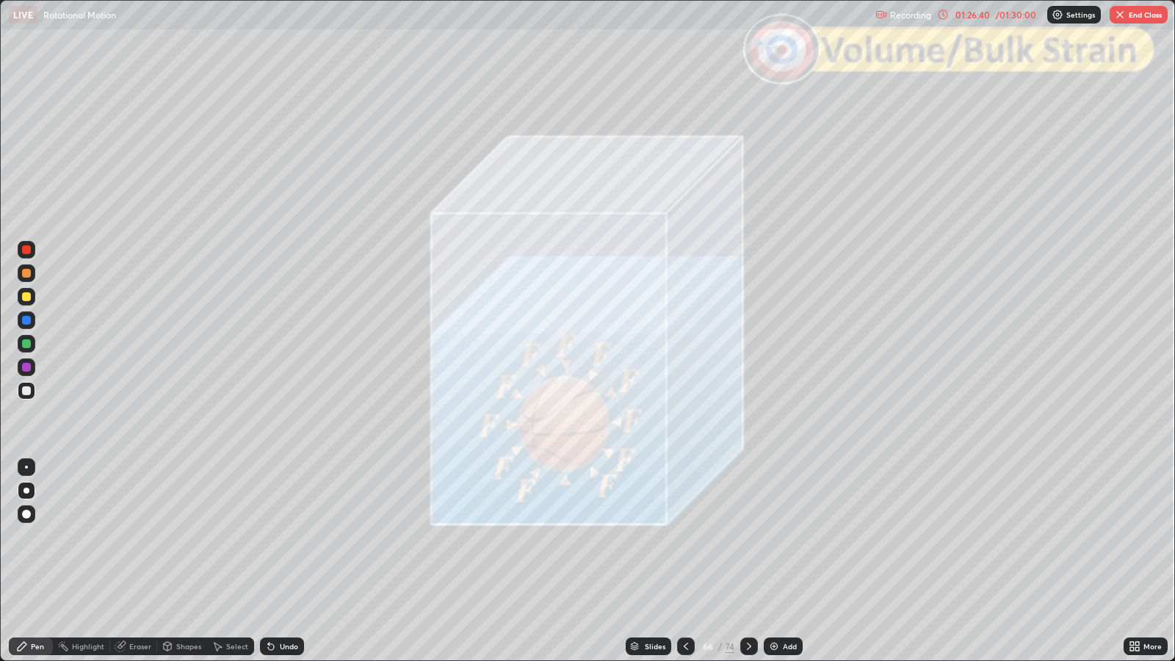
click at [749, 537] on icon at bounding box center [749, 646] width 12 height 12
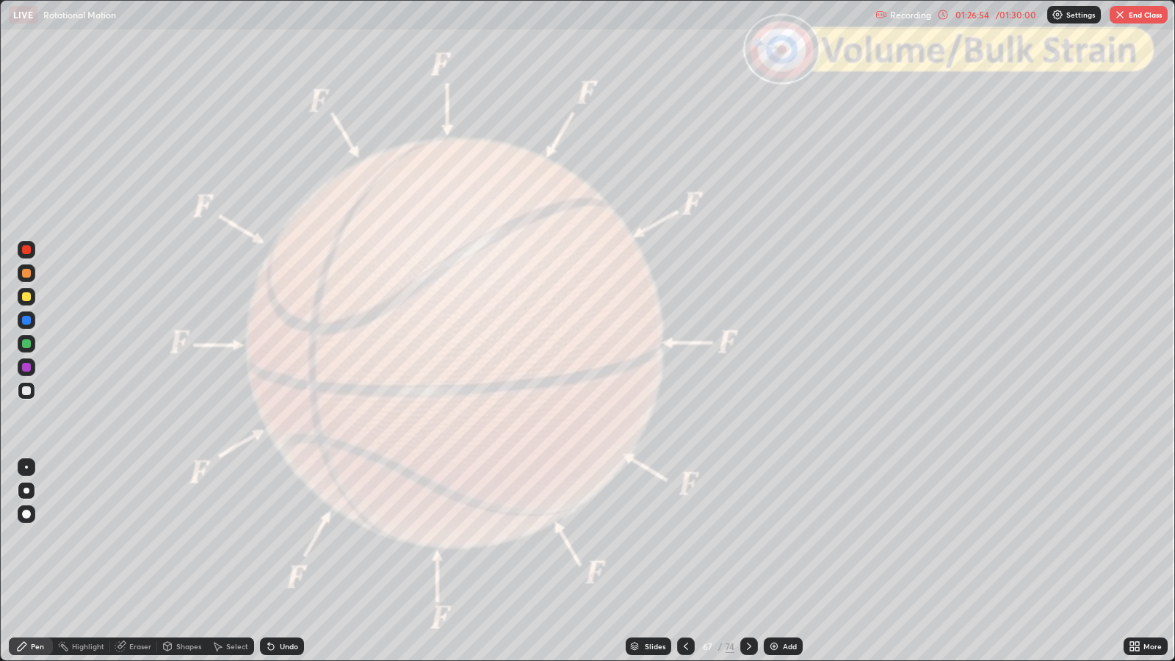
click at [751, 537] on div at bounding box center [749, 647] width 18 height 18
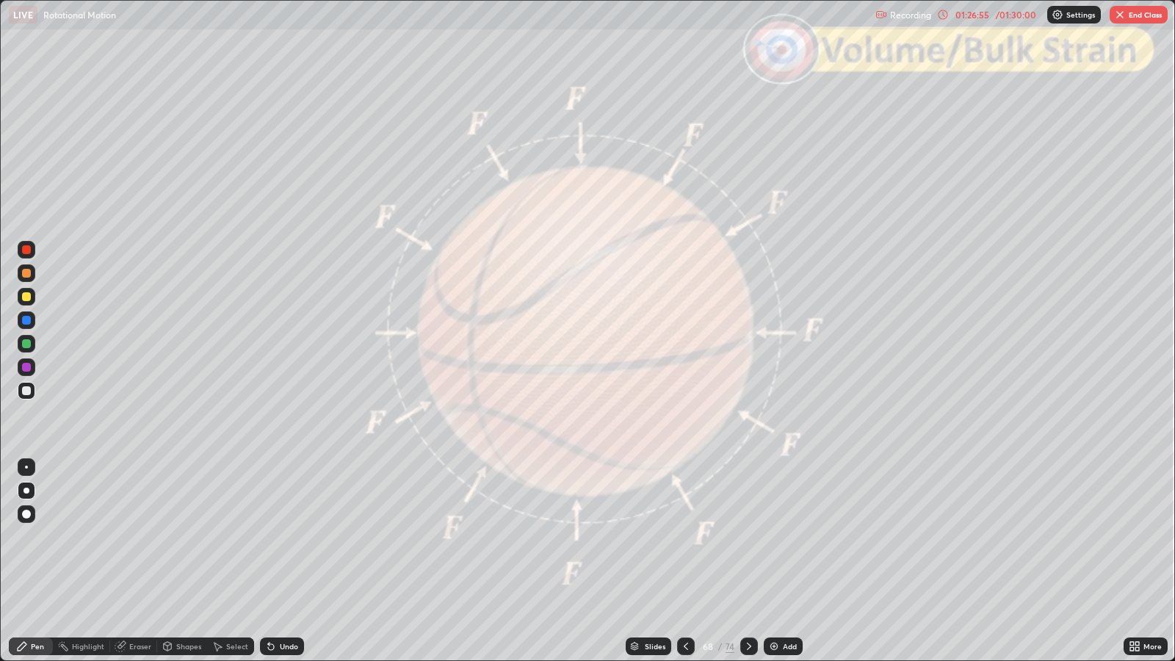
click at [753, 537] on div at bounding box center [749, 646] width 18 height 29
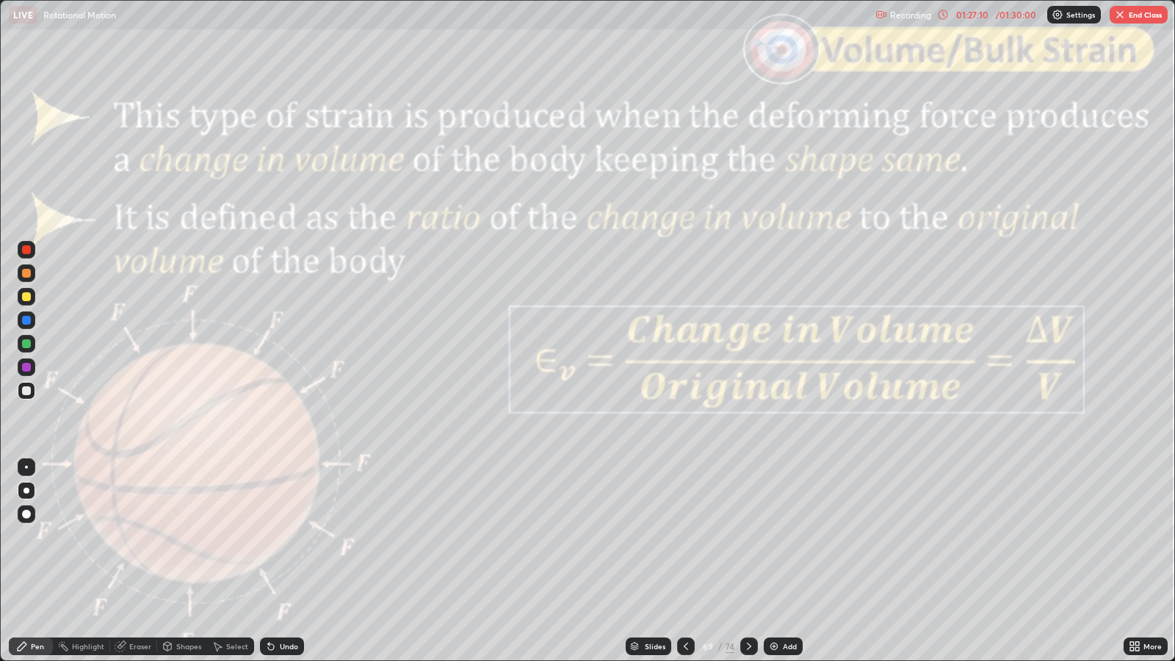
click at [184, 537] on div "Shapes" at bounding box center [188, 646] width 25 height 7
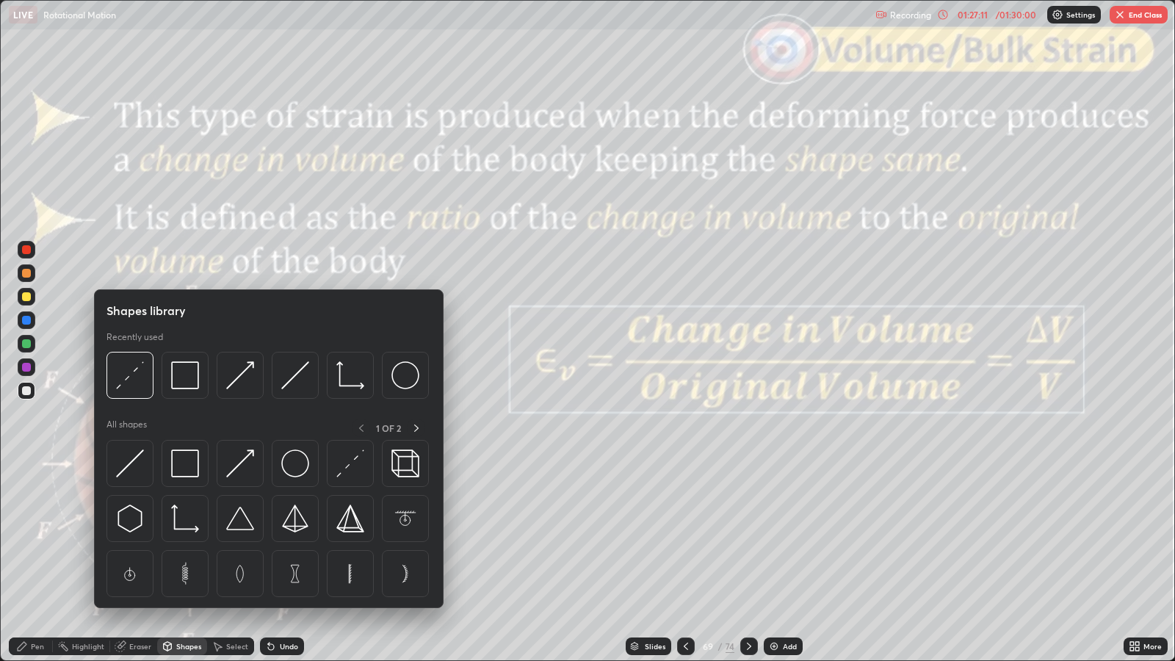
click at [182, 371] on img at bounding box center [185, 375] width 28 height 28
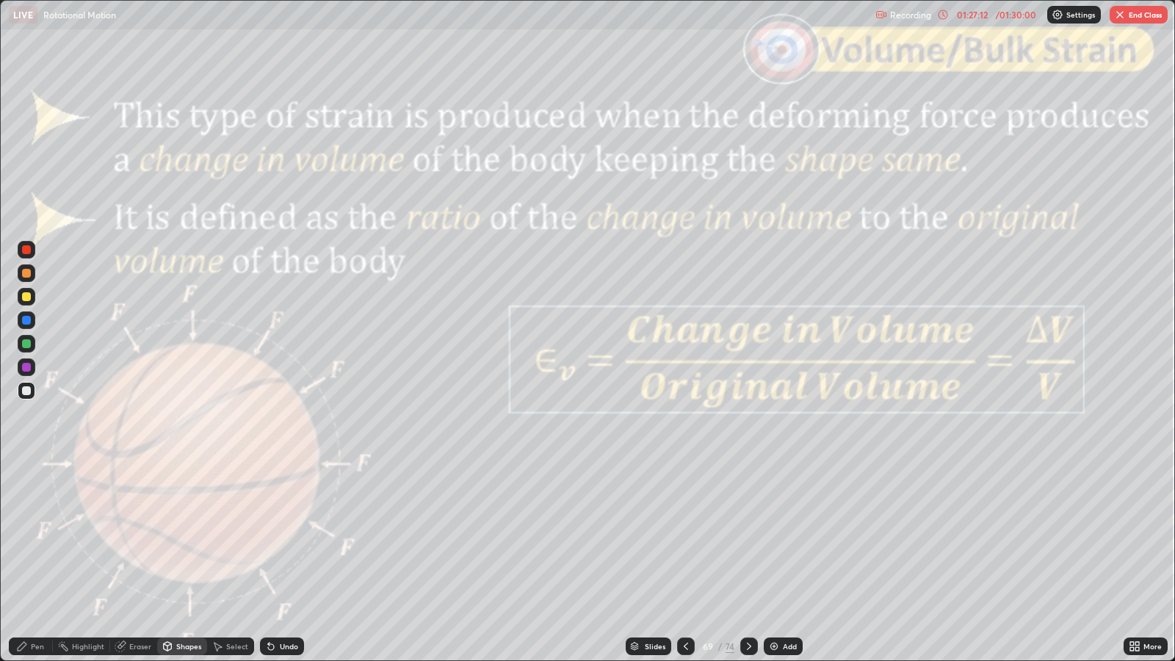
click at [29, 250] on div at bounding box center [26, 249] width 9 height 9
click at [749, 537] on icon at bounding box center [749, 646] width 4 height 7
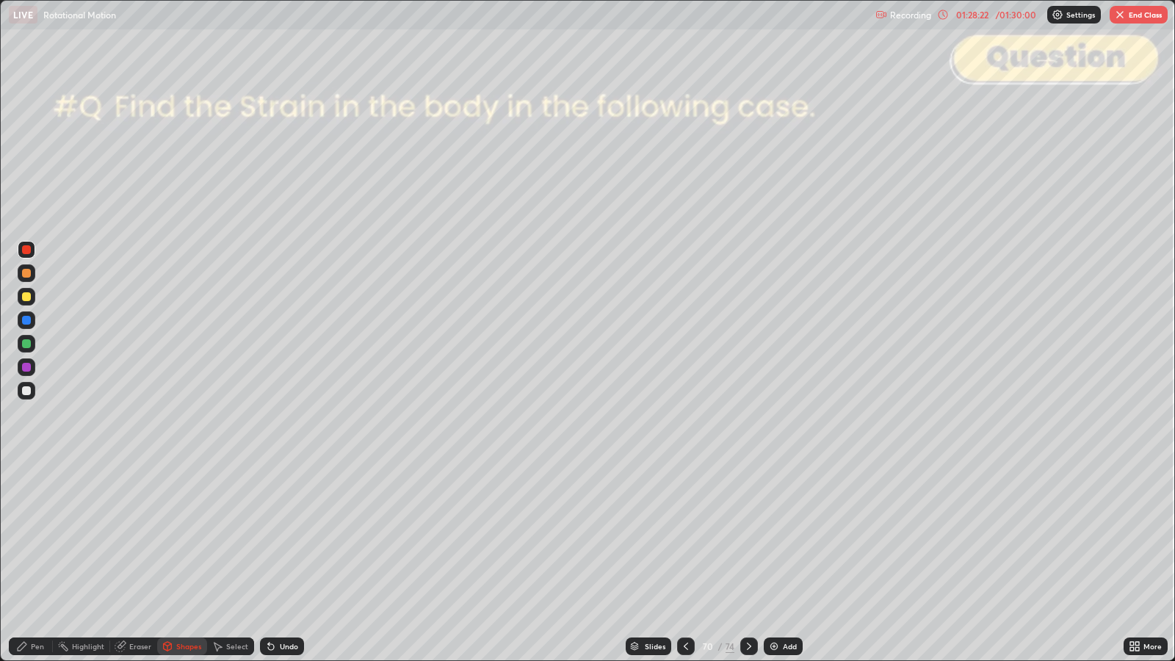
click at [747, 537] on icon at bounding box center [749, 646] width 12 height 12
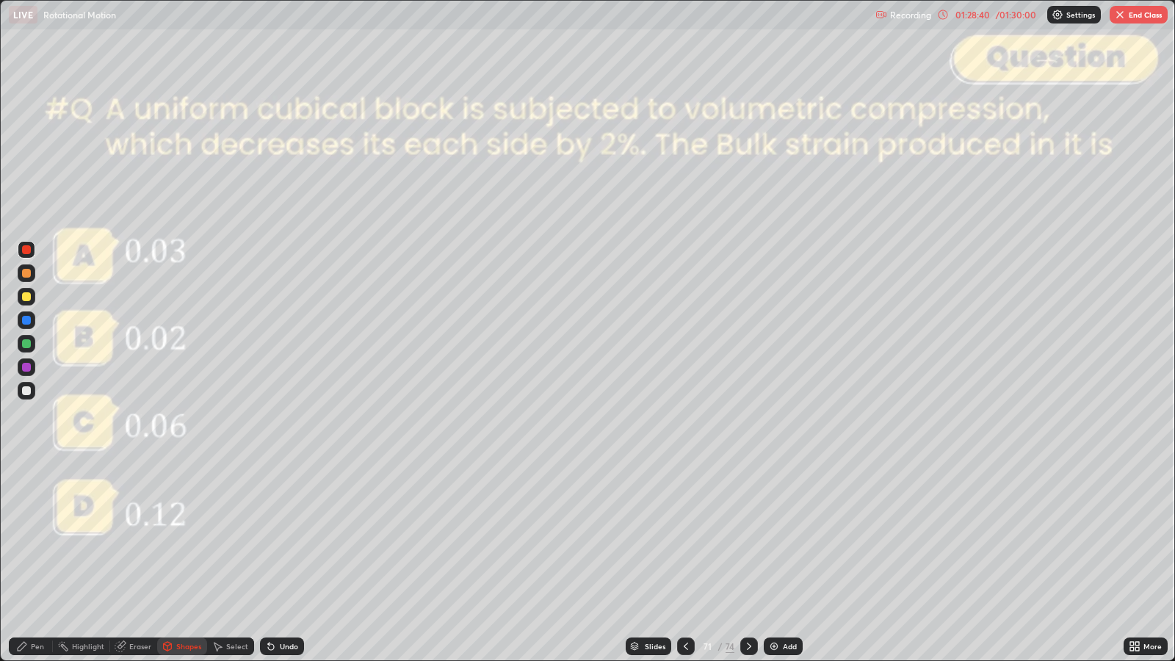
click at [748, 537] on icon at bounding box center [749, 646] width 12 height 12
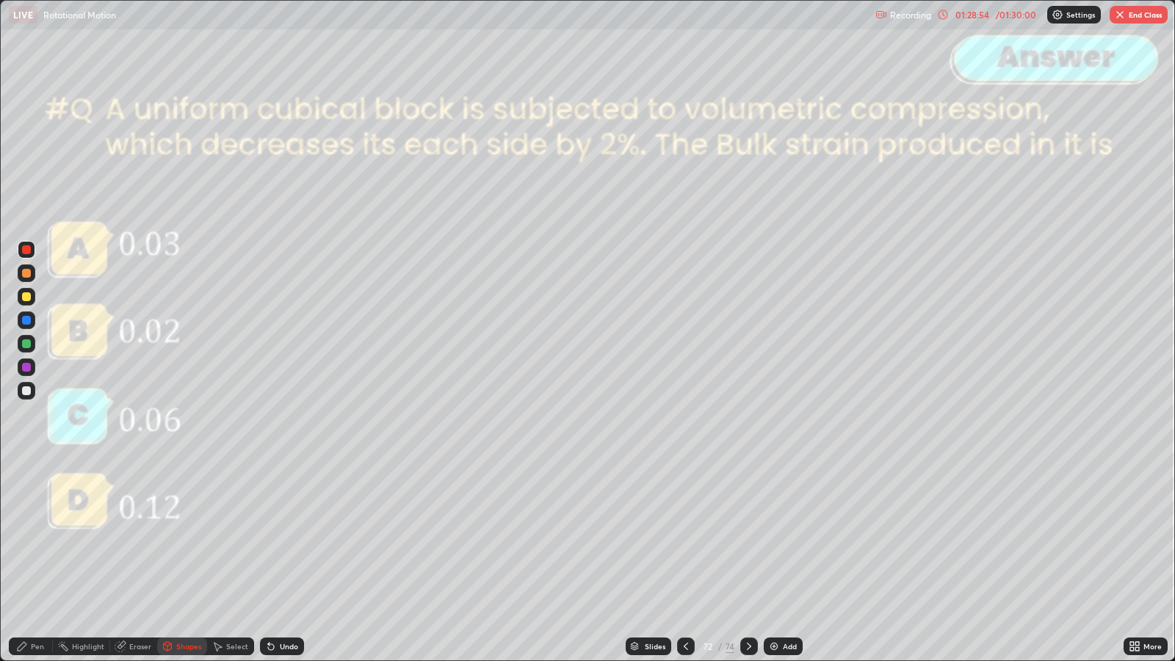
click at [42, 537] on div "Pen" at bounding box center [31, 647] width 44 height 18
click at [684, 537] on icon at bounding box center [686, 646] width 12 height 12
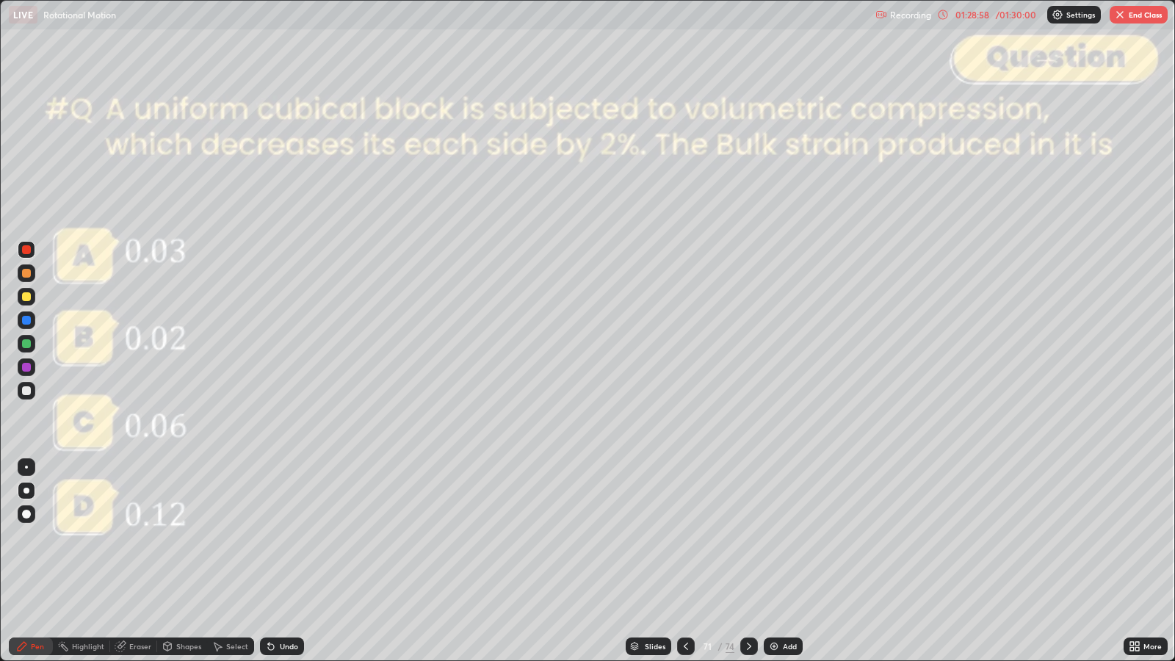
click at [26, 389] on div at bounding box center [26, 390] width 9 height 9
click at [748, 537] on icon at bounding box center [749, 646] width 12 height 12
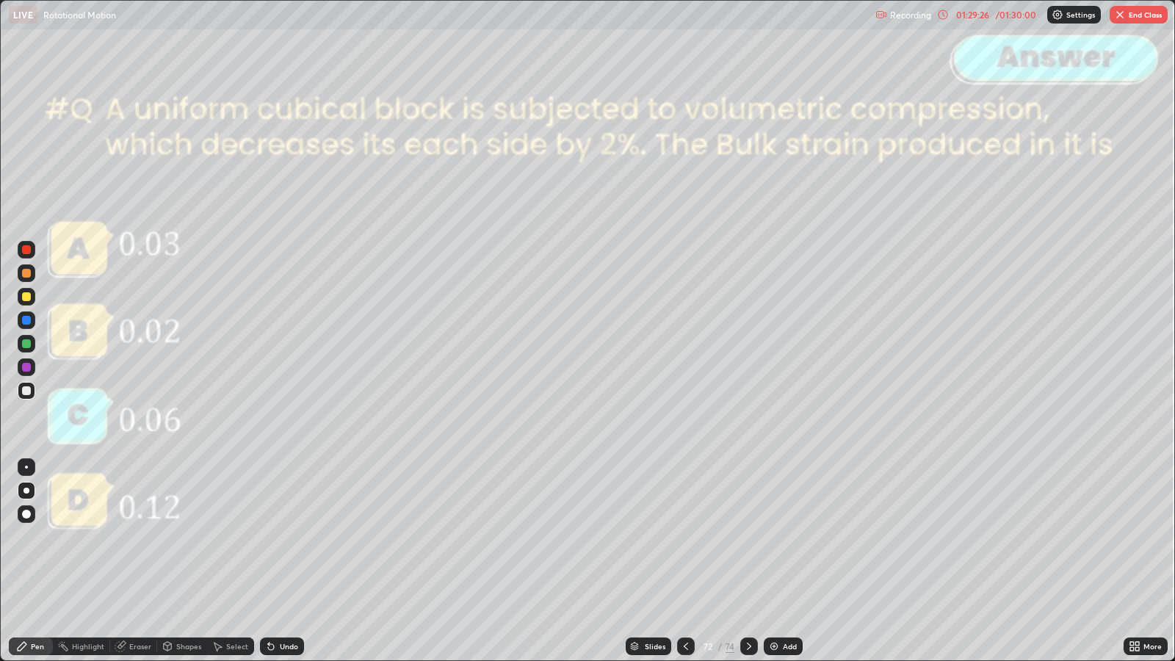
click at [745, 537] on icon at bounding box center [749, 646] width 12 height 12
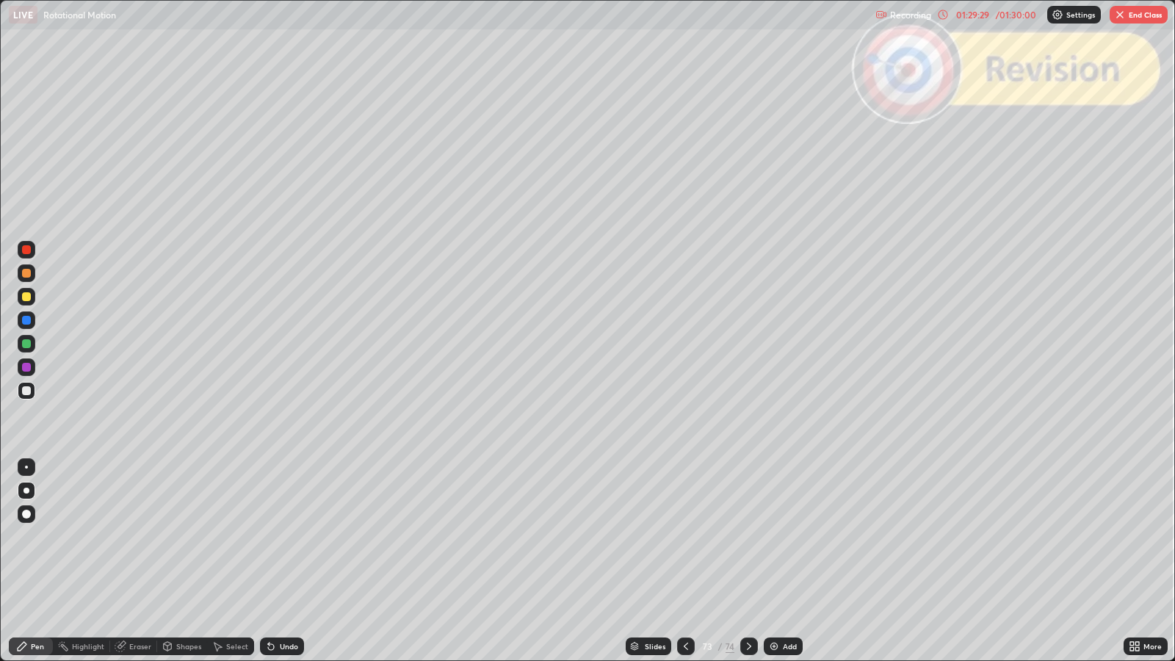
click at [749, 537] on div at bounding box center [749, 647] width 18 height 18
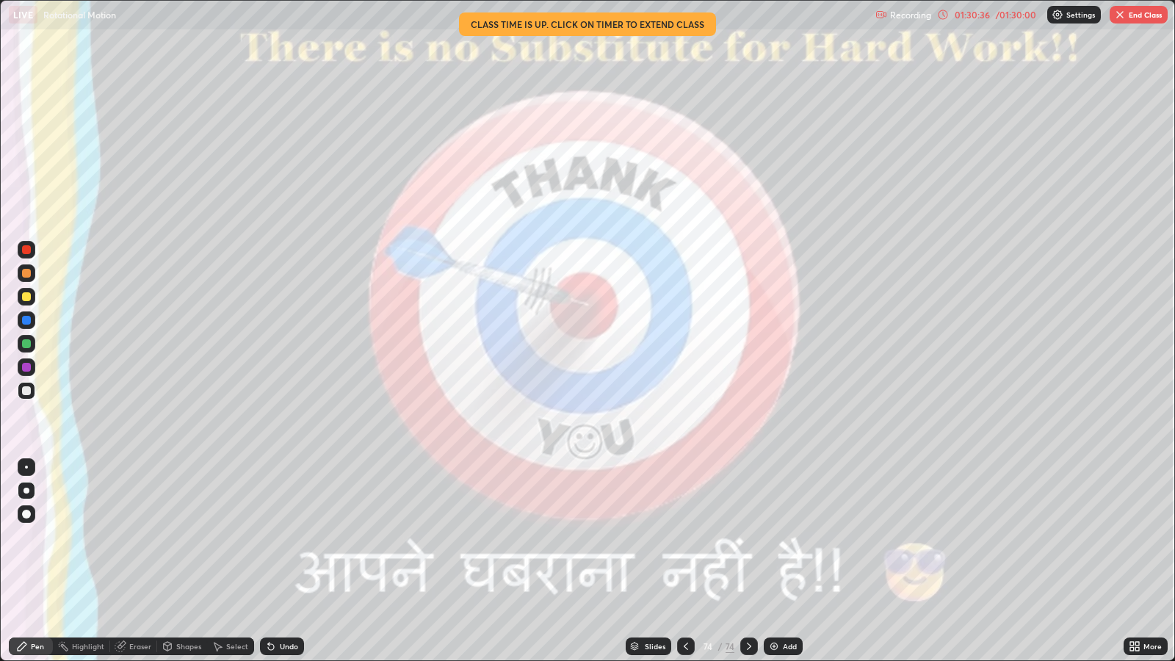
click at [1133, 16] on button "End Class" at bounding box center [1139, 15] width 58 height 18
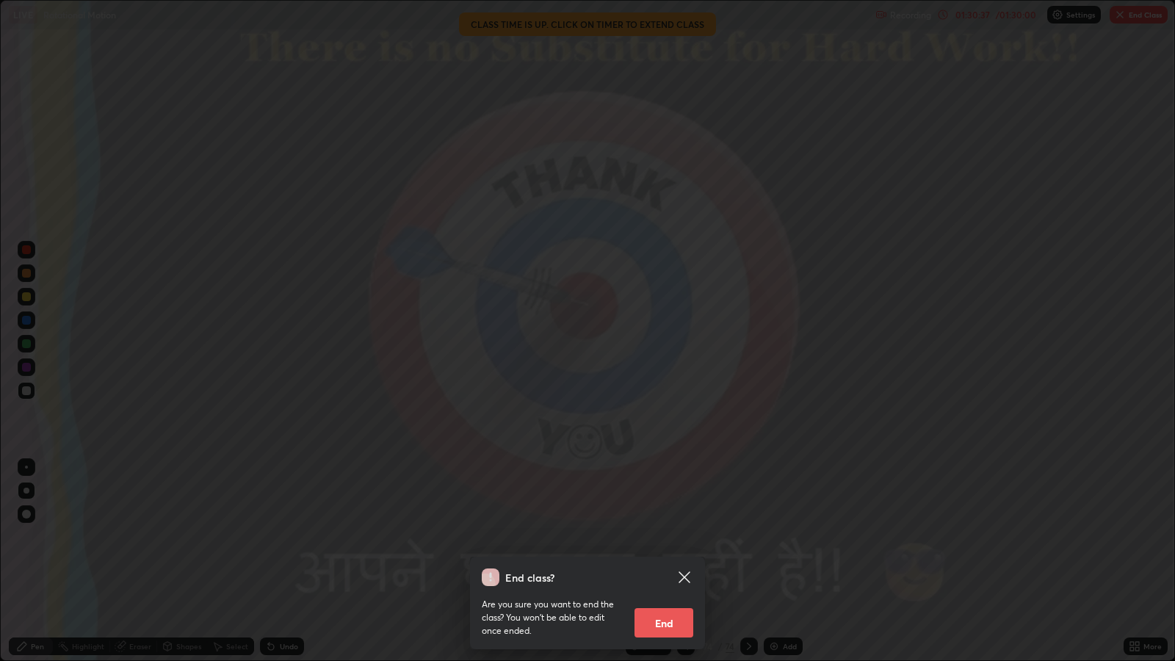
click at [668, 537] on button "End" at bounding box center [664, 622] width 59 height 29
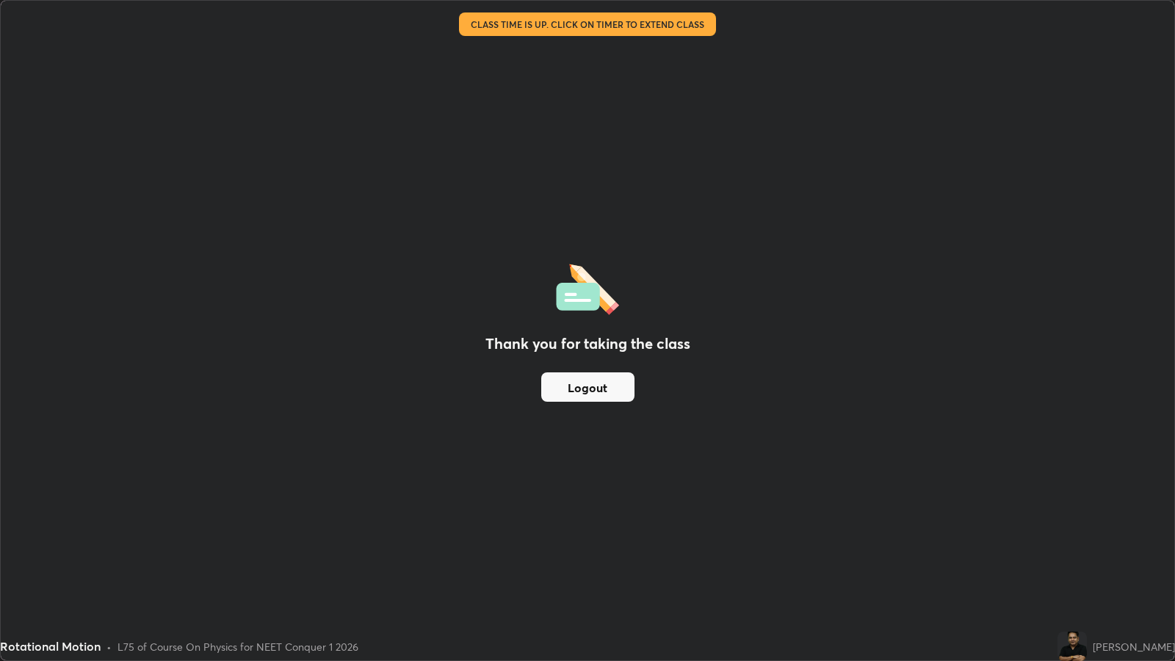
click at [602, 383] on button "Logout" at bounding box center [587, 386] width 93 height 29
